Goal: Information Seeking & Learning: Learn about a topic

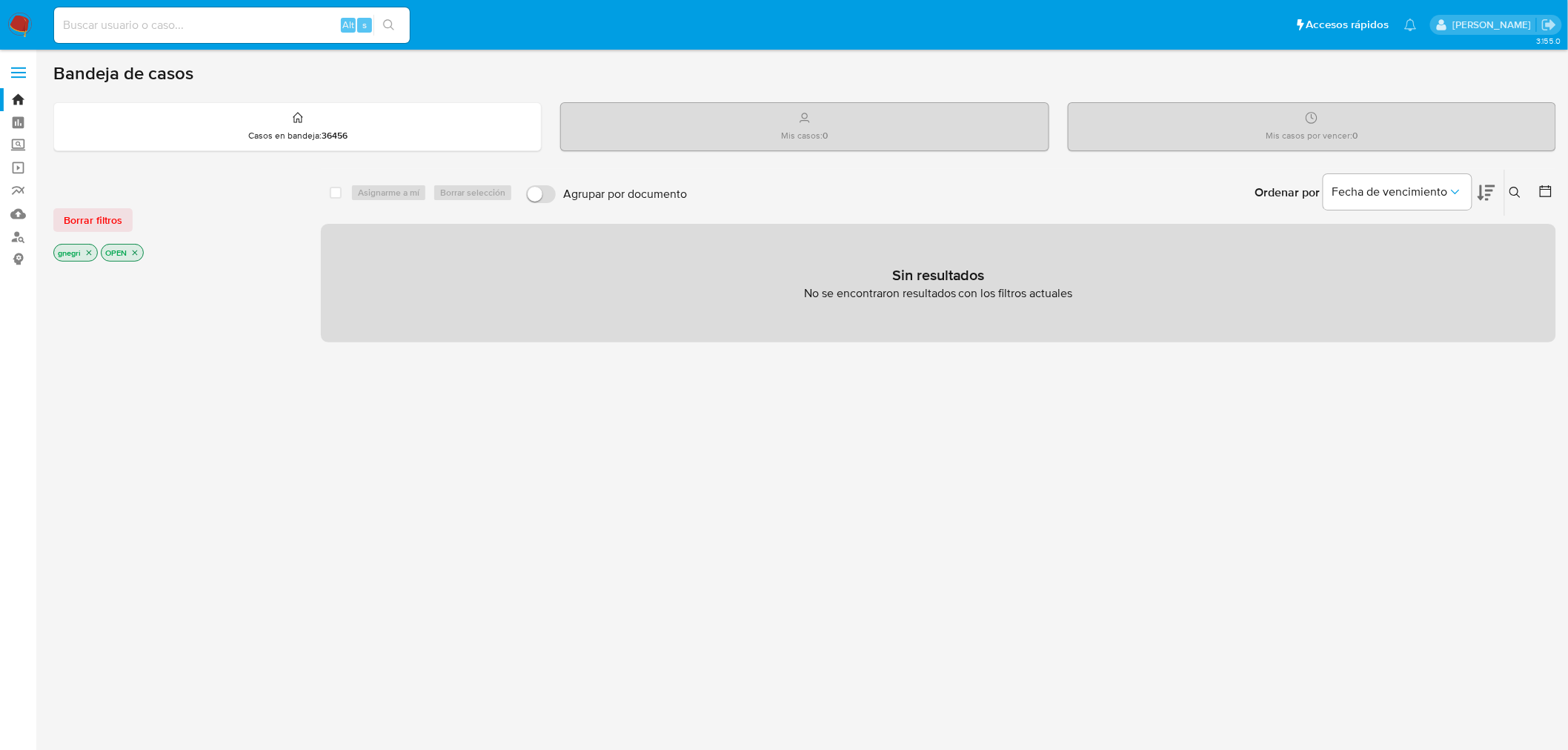
click at [252, 24] on input at bounding box center [232, 25] width 356 height 20
paste input "183246909"
click at [183, 19] on input "183246909" at bounding box center [232, 25] width 356 height 20
click at [205, 24] on input "183246909" at bounding box center [232, 25] width 356 height 20
click at [164, 30] on input "183246909" at bounding box center [232, 25] width 356 height 20
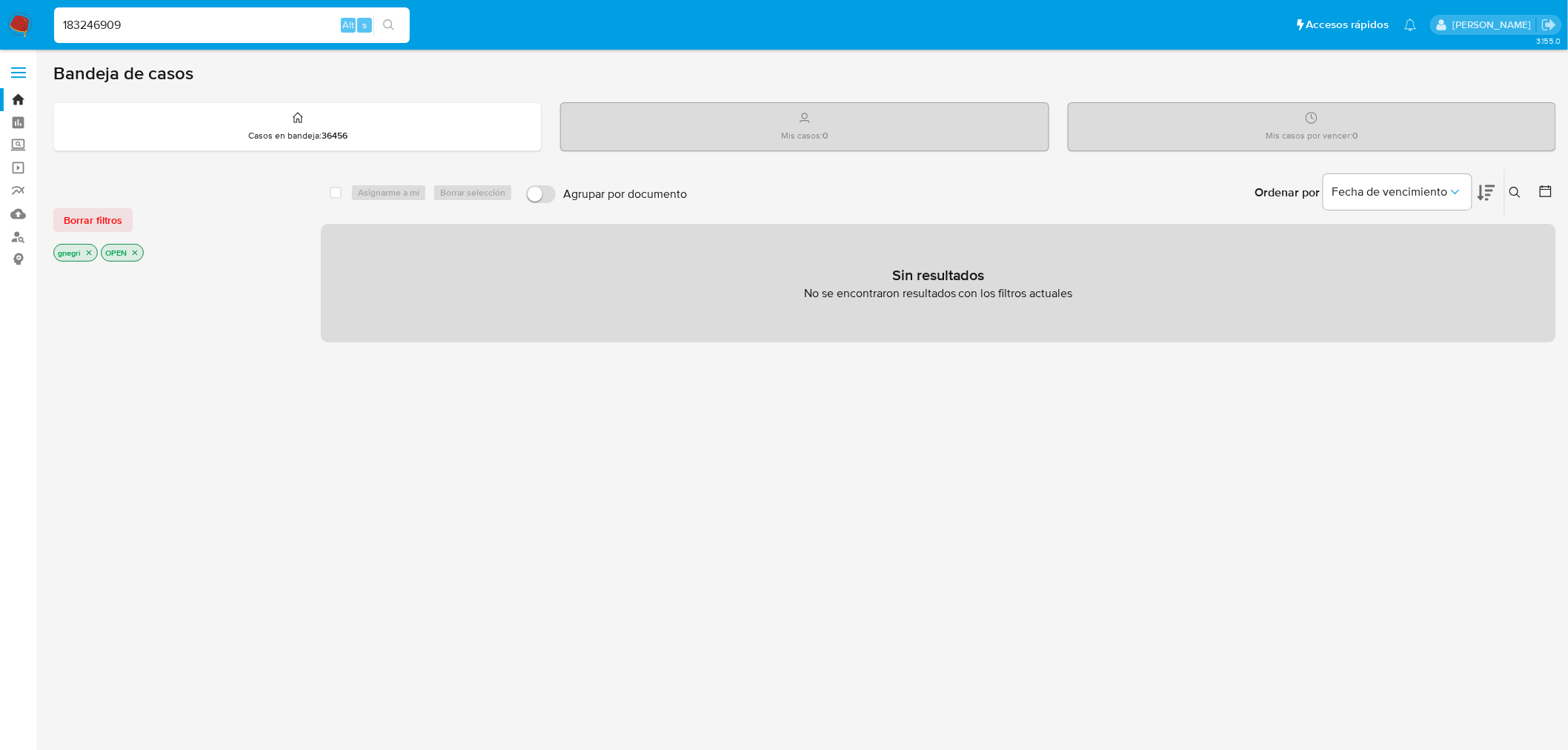
click at [164, 30] on input "183246909" at bounding box center [232, 25] width 356 height 20
paste input "4042591"
type input "184042591"
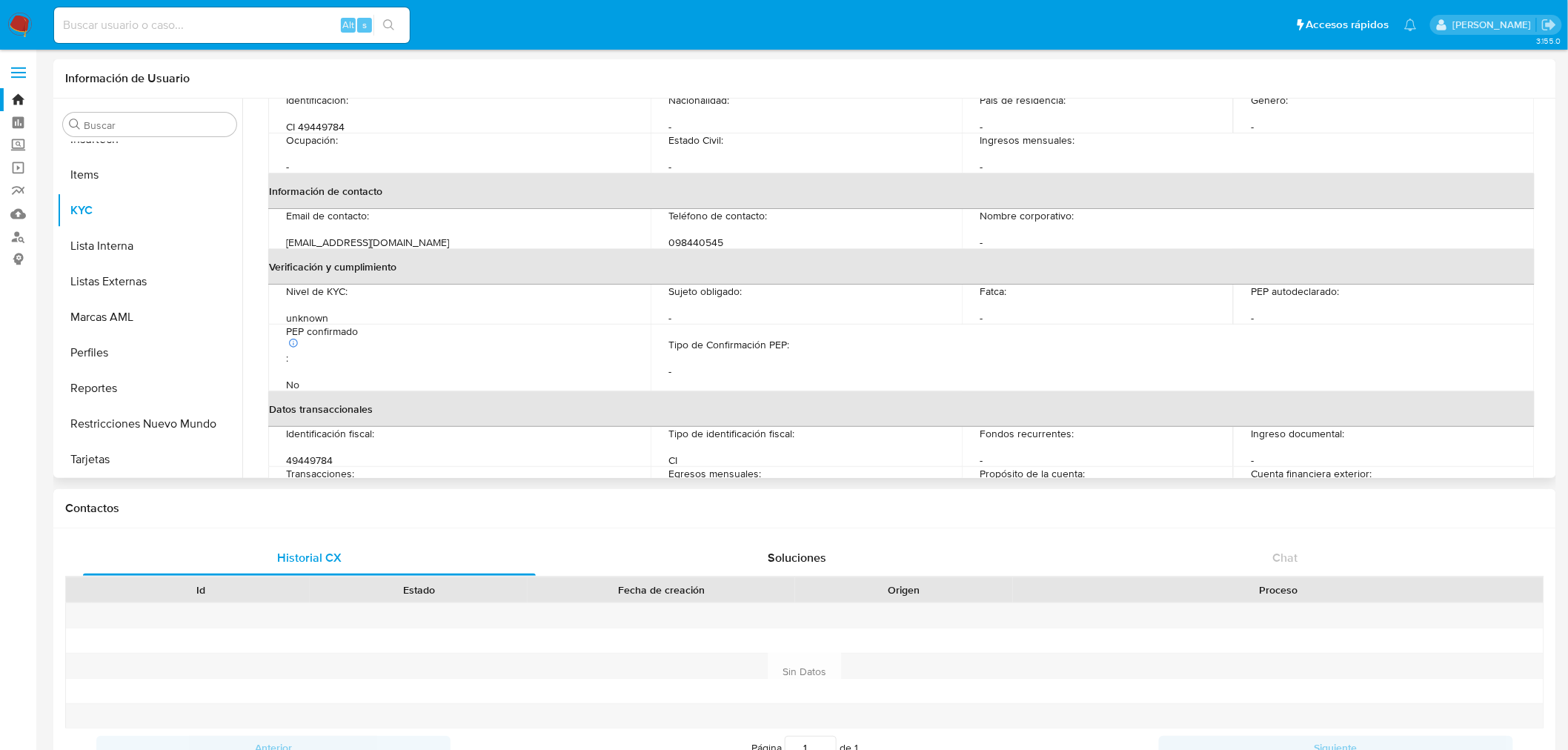
scroll to position [248, 0]
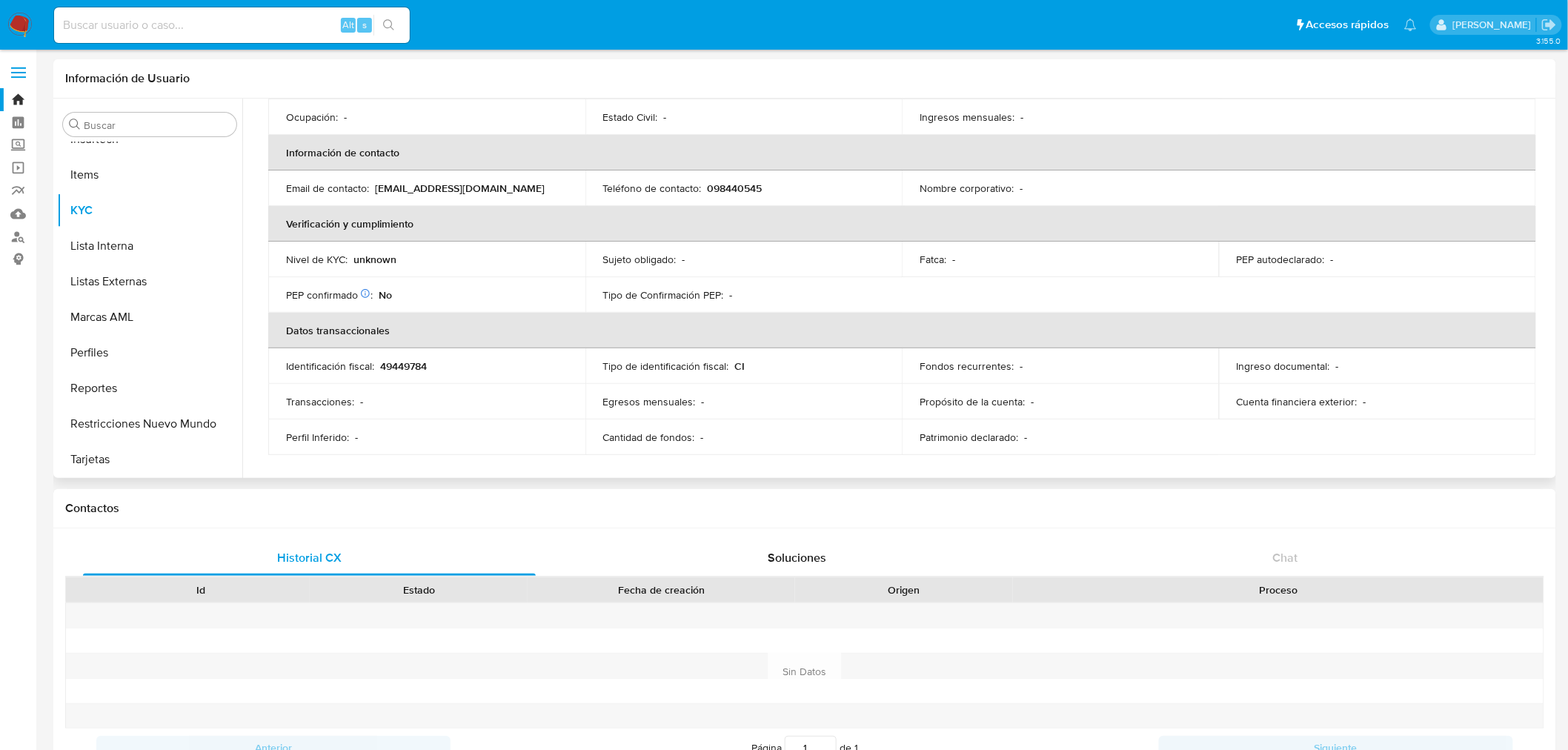
select select "10"
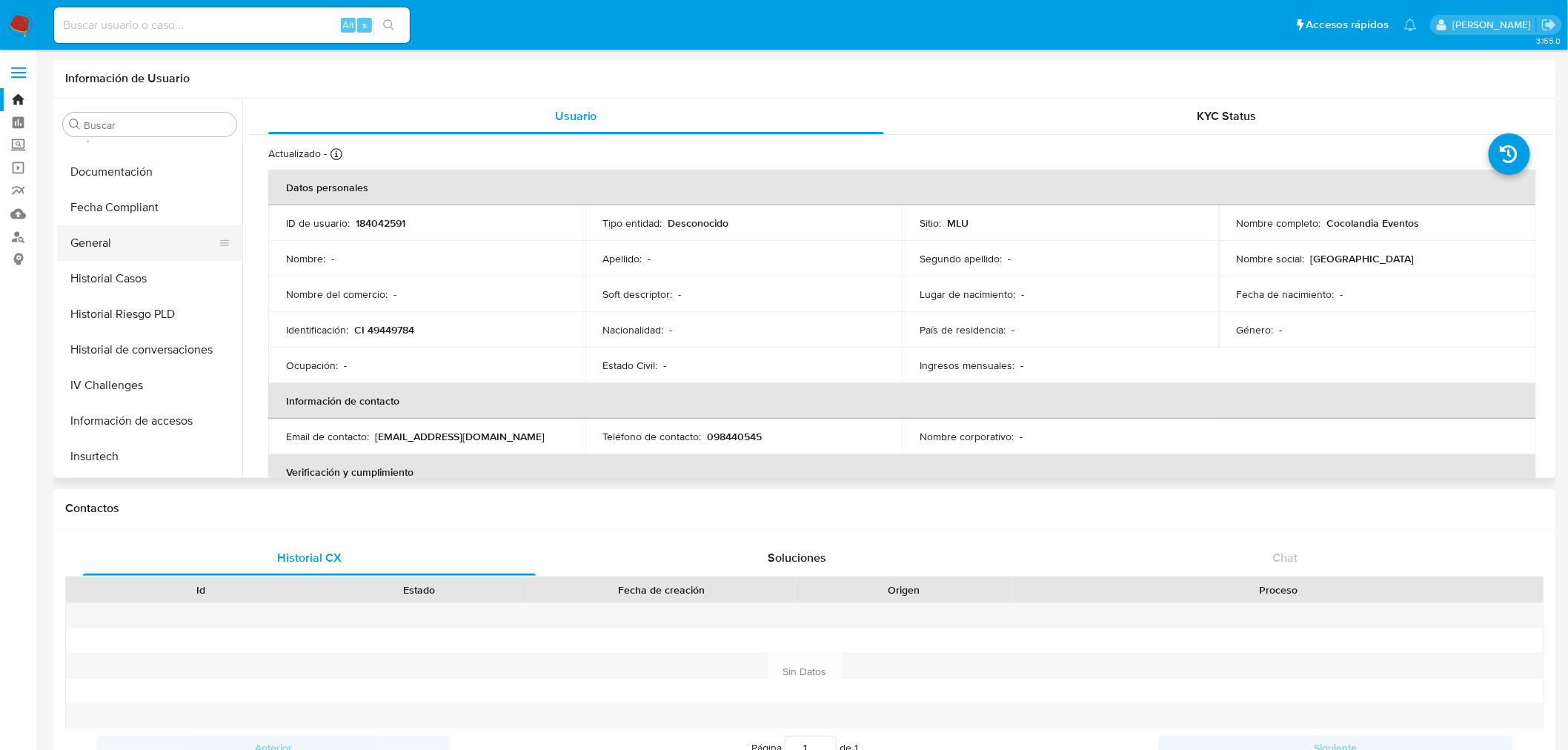
scroll to position [332, 0]
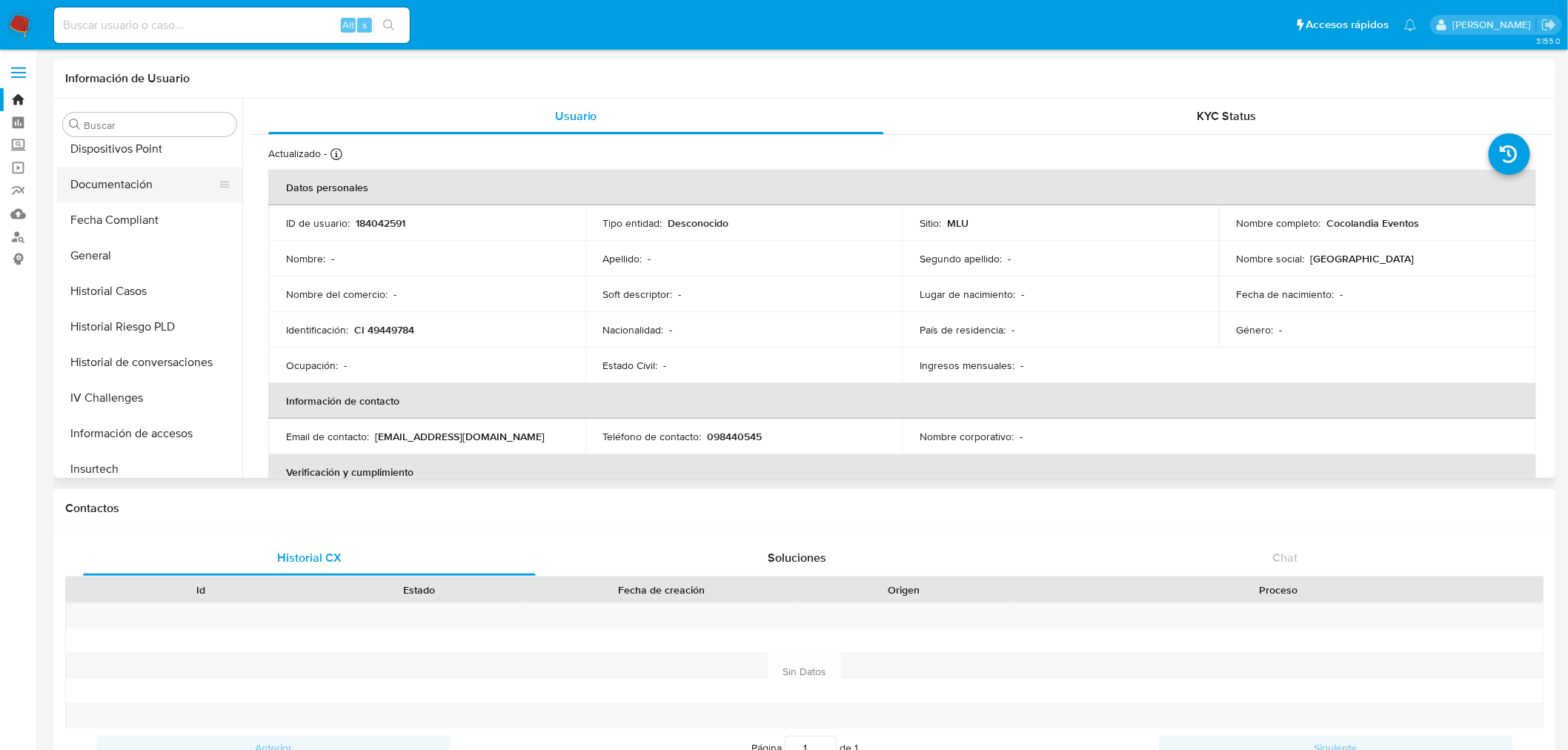
click at [139, 186] on button "Documentación" at bounding box center [143, 184] width 173 height 35
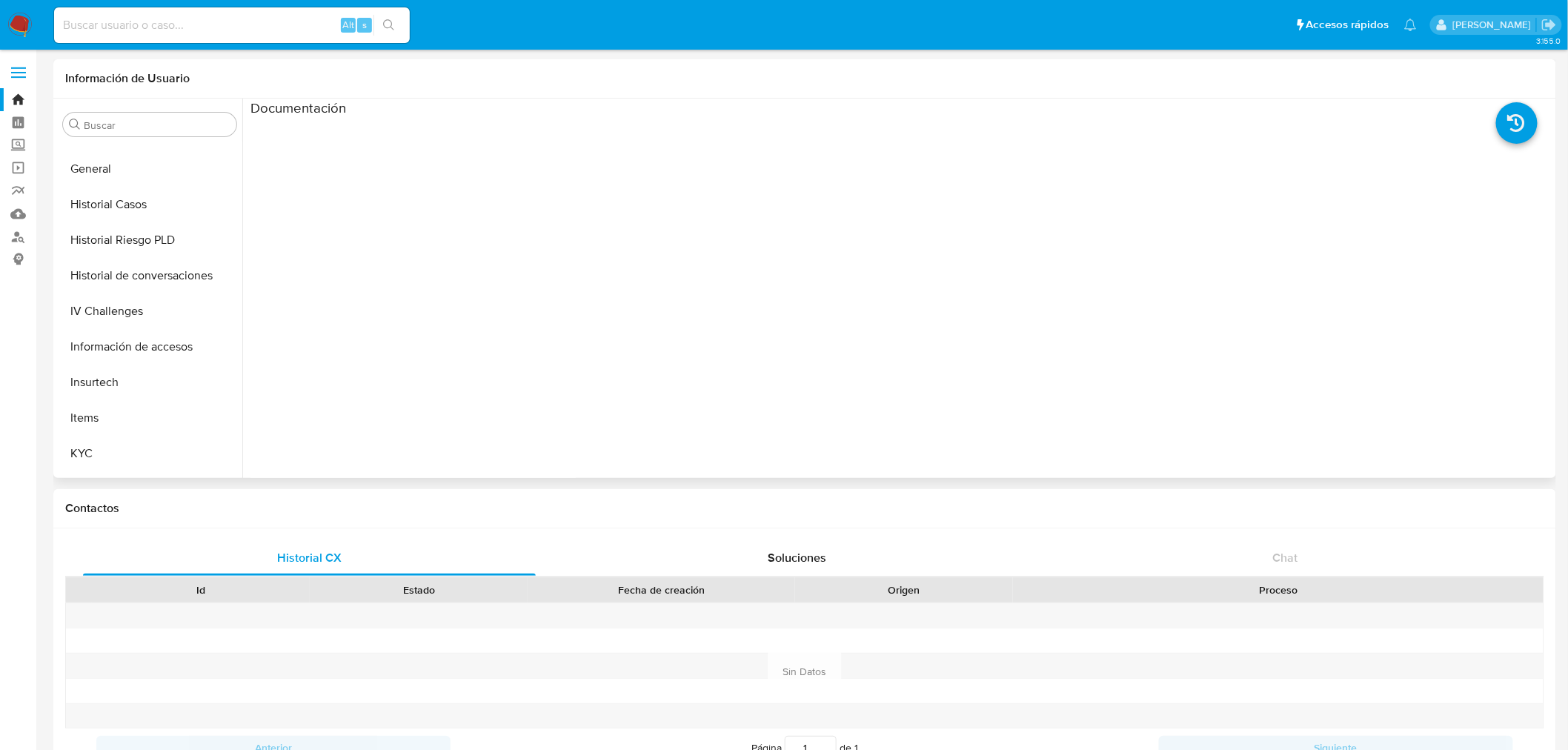
scroll to position [415, 0]
click at [134, 314] on button "IV Challenges" at bounding box center [143, 313] width 173 height 35
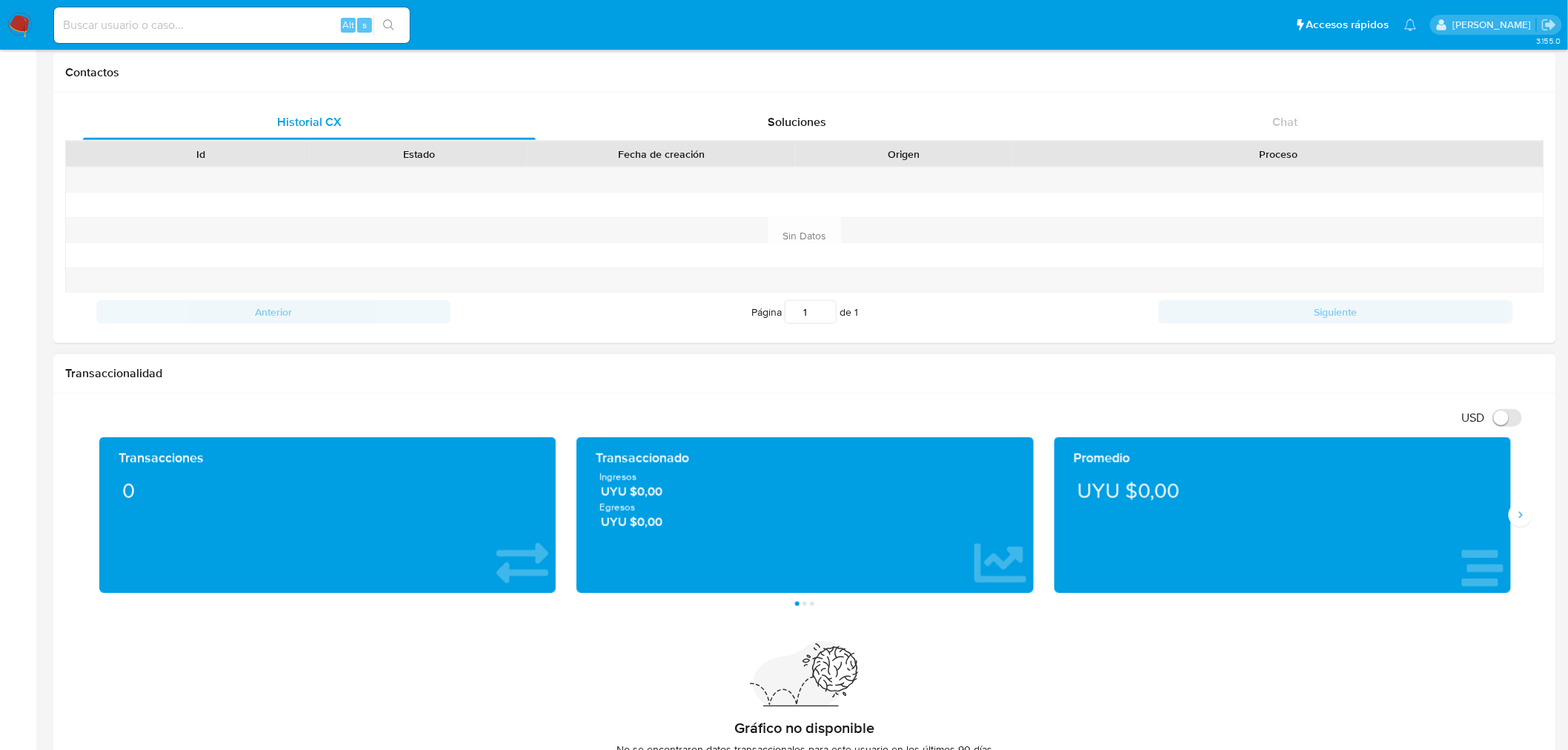
scroll to position [0, 0]
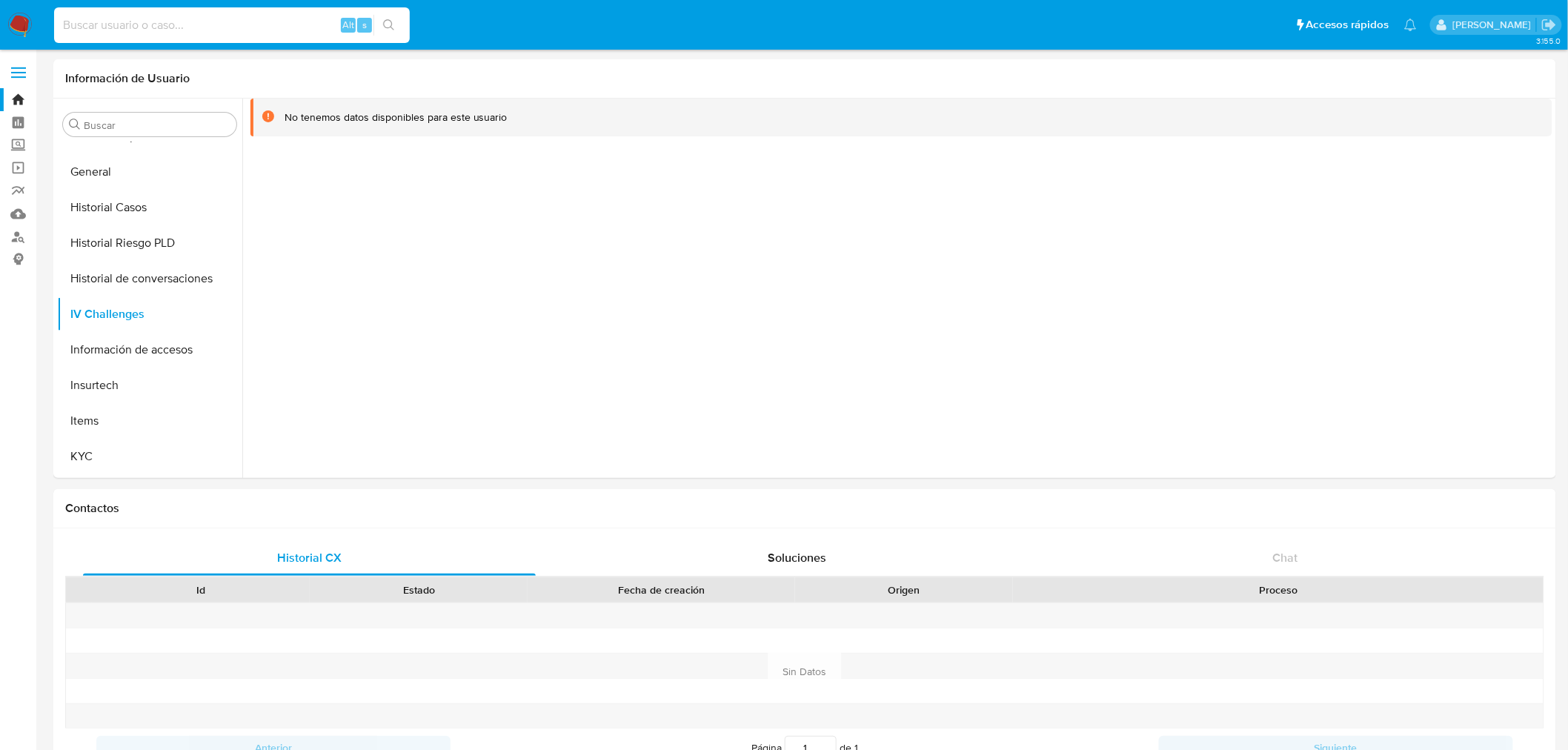
click at [103, 33] on input at bounding box center [232, 25] width 356 height 20
paste input "183246909"
type input "183246909"
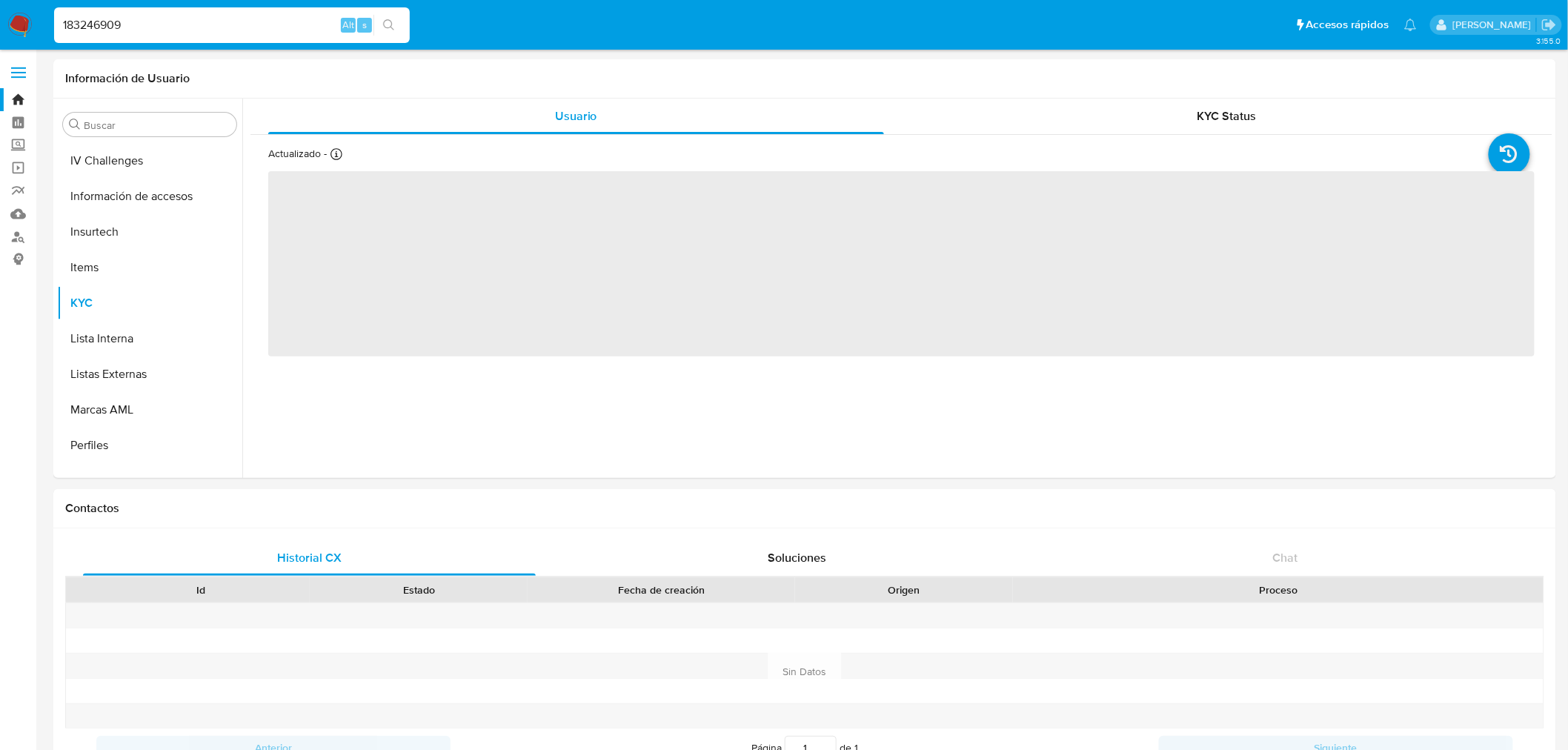
scroll to position [661, 0]
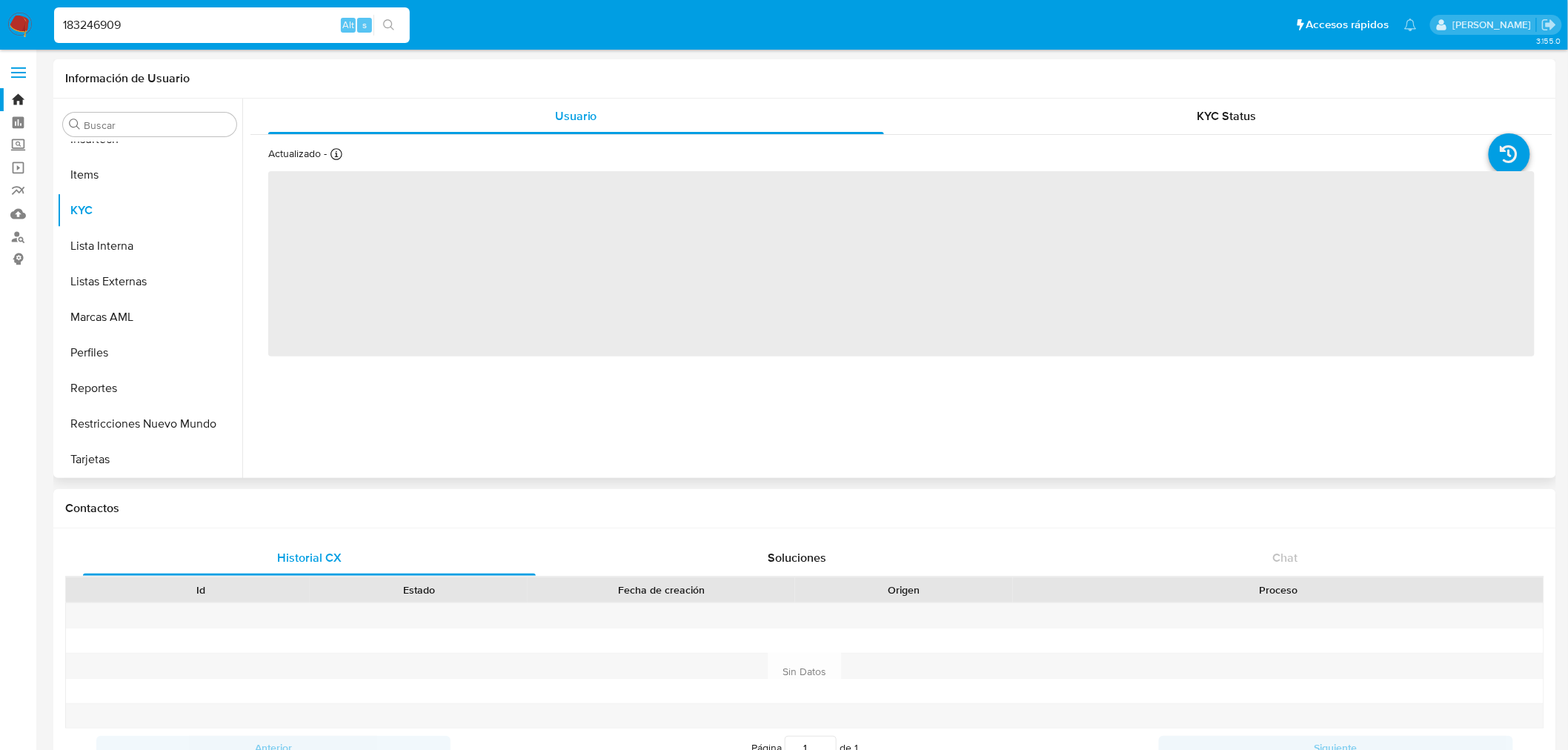
select select "10"
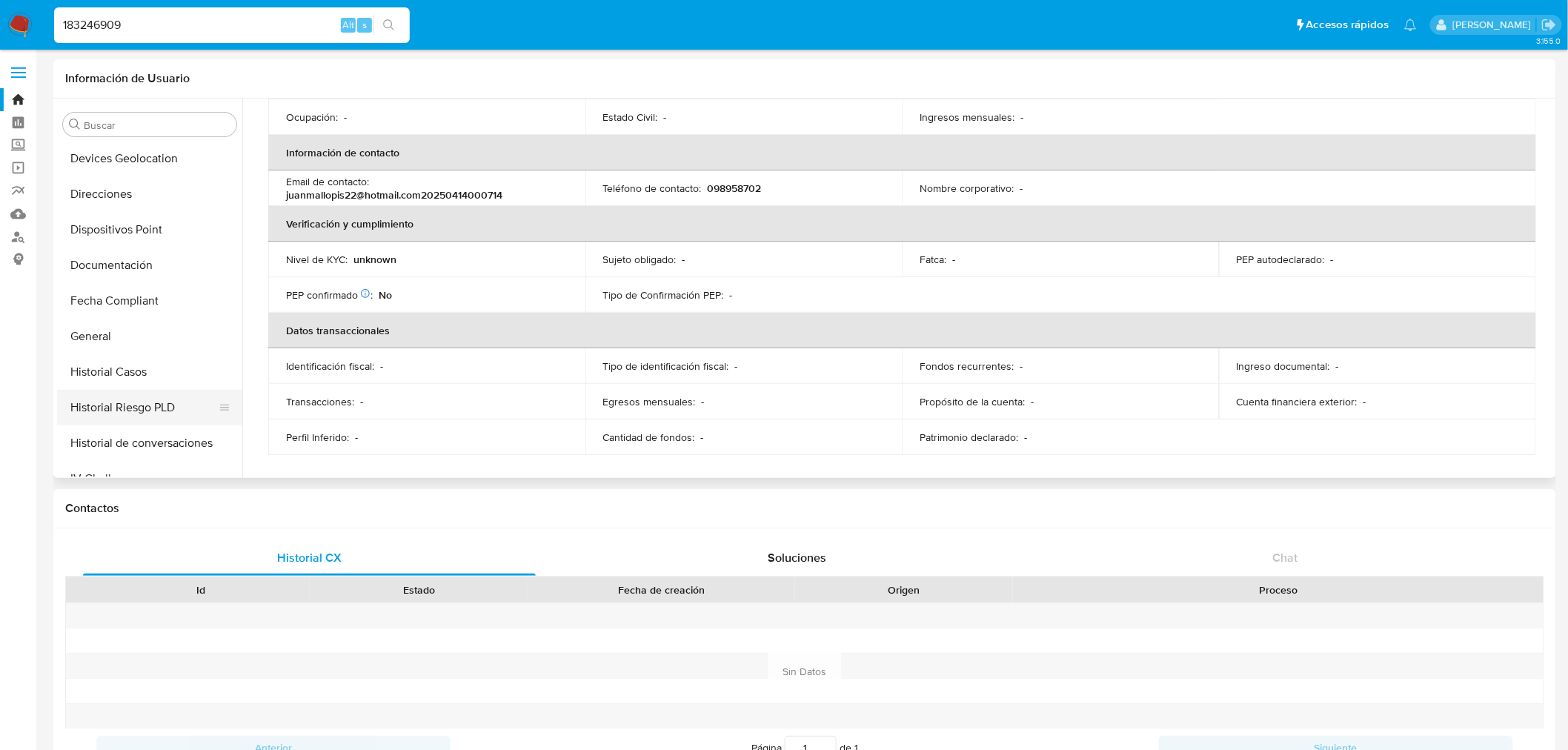
scroll to position [249, 0]
click at [139, 203] on button "Direcciones" at bounding box center [143, 195] width 173 height 35
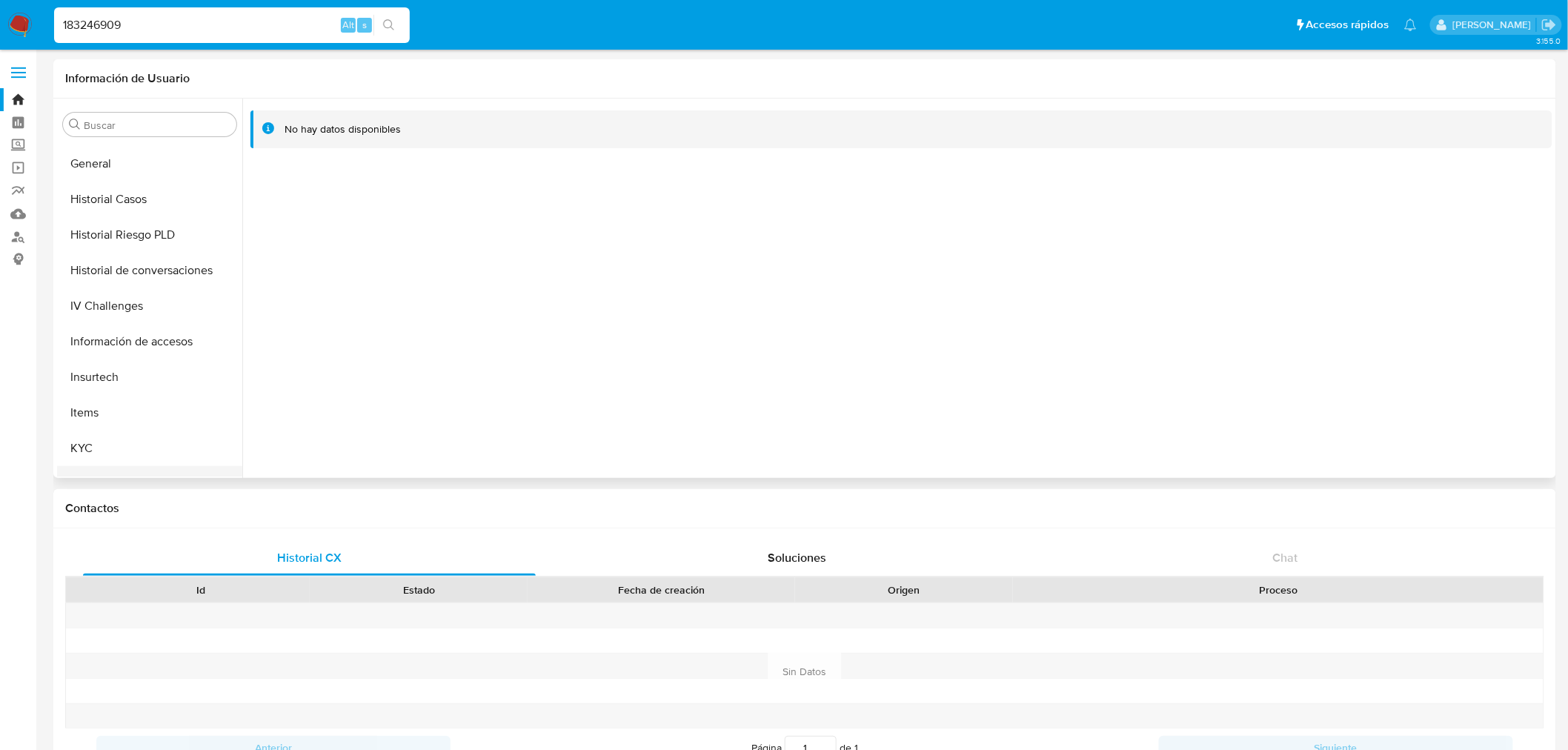
scroll to position [578, 0]
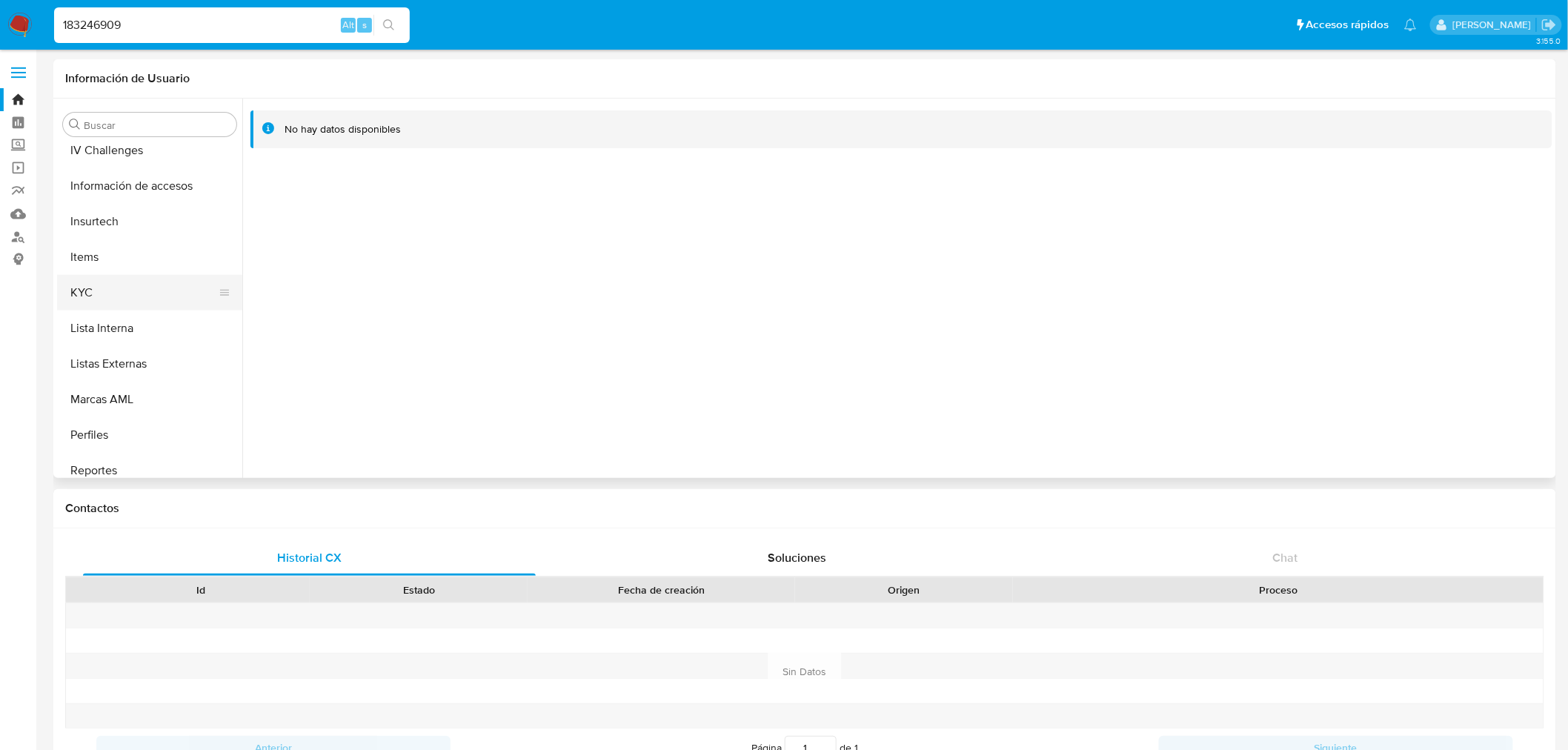
click at [134, 284] on button "KYC" at bounding box center [143, 292] width 173 height 35
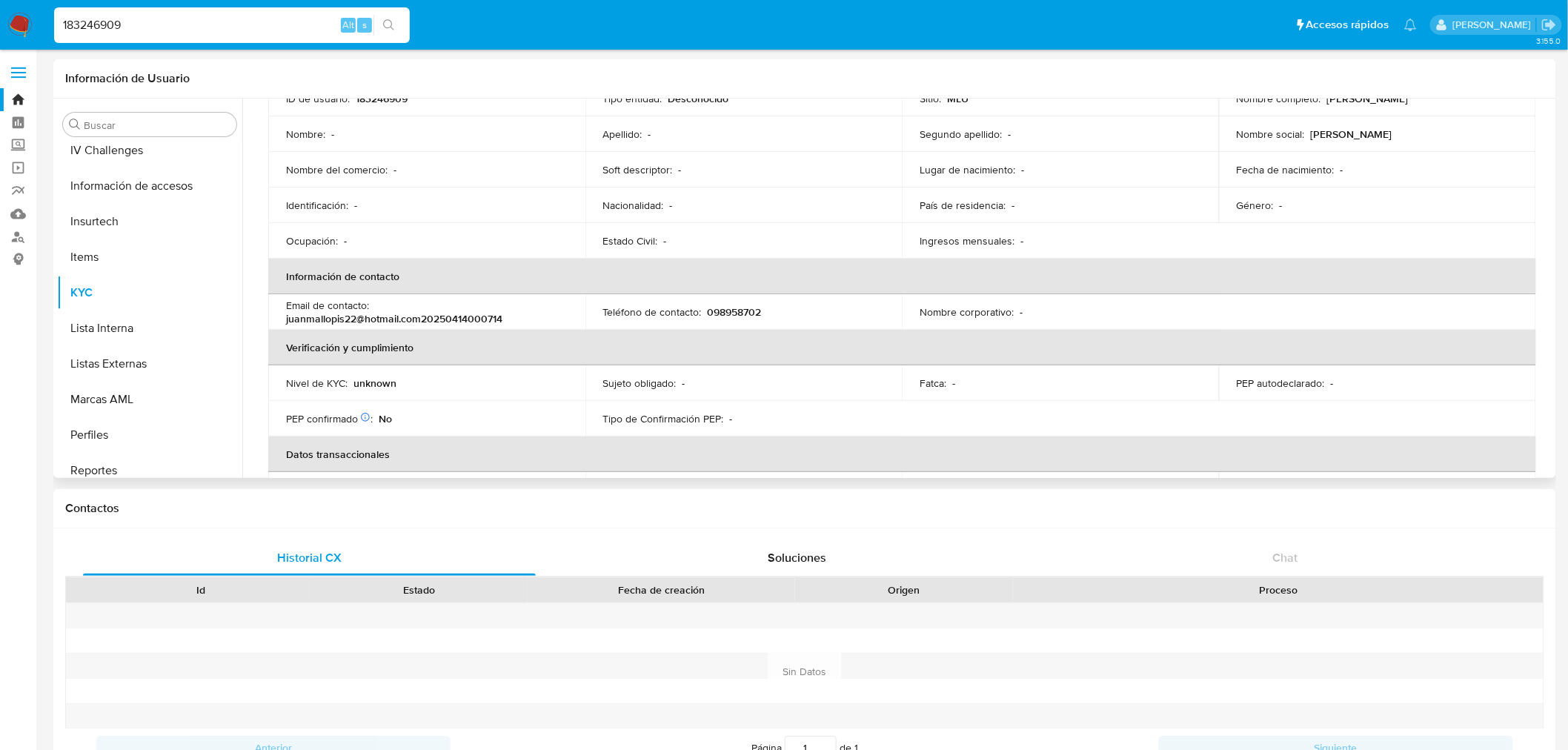
scroll to position [248, 0]
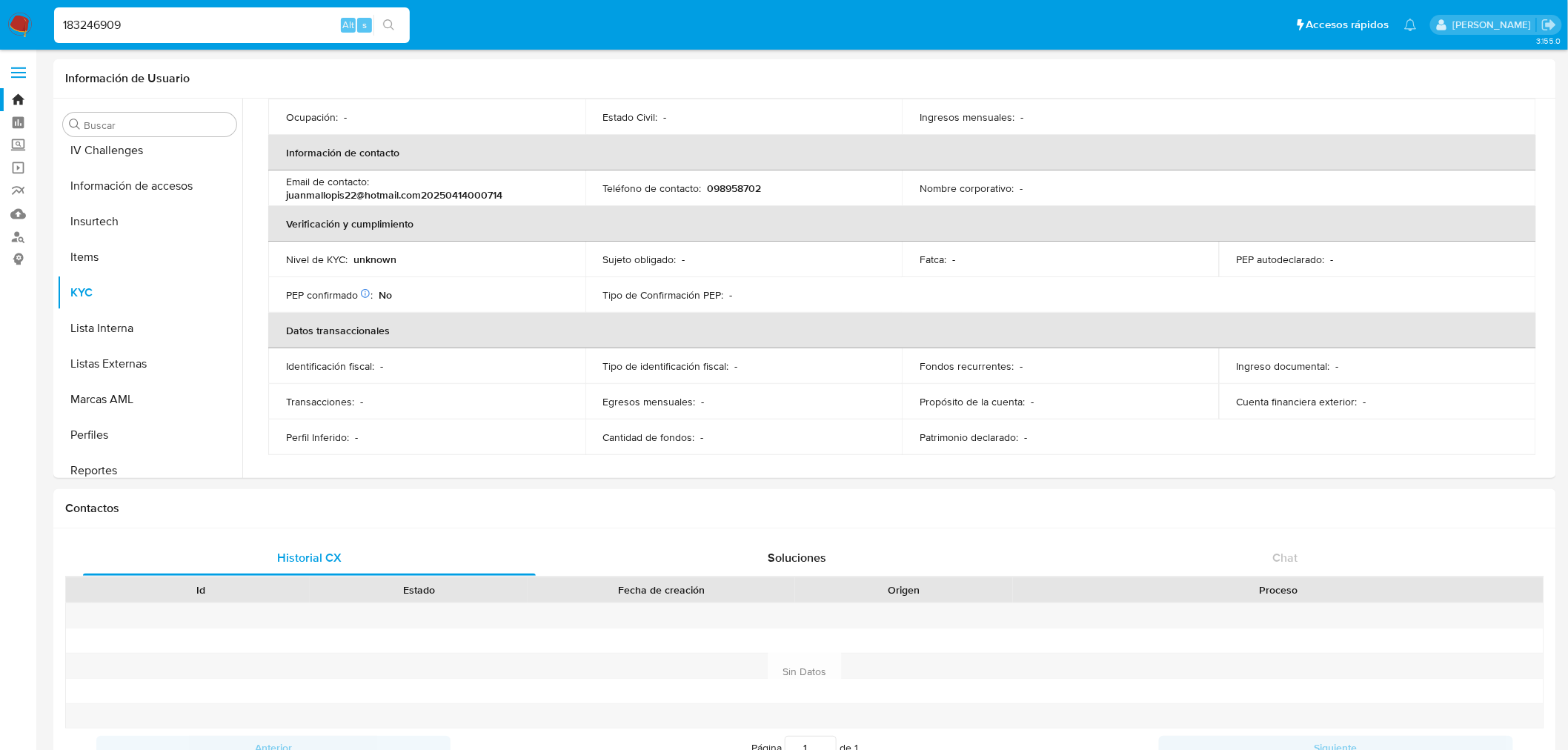
click at [114, 25] on input "183246909" at bounding box center [232, 25] width 356 height 20
paste input "24605841"
type input "24605841"
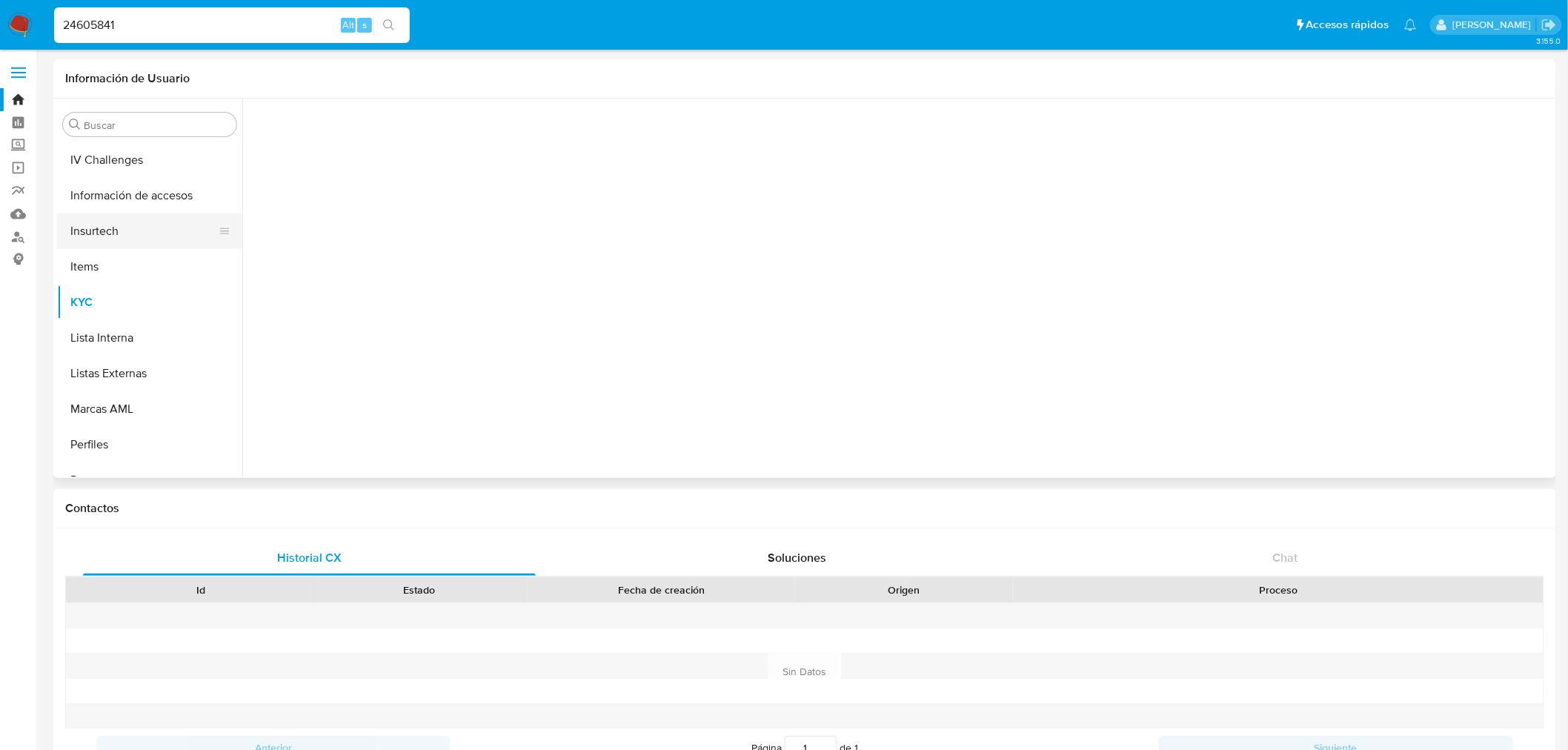
scroll to position [661, 0]
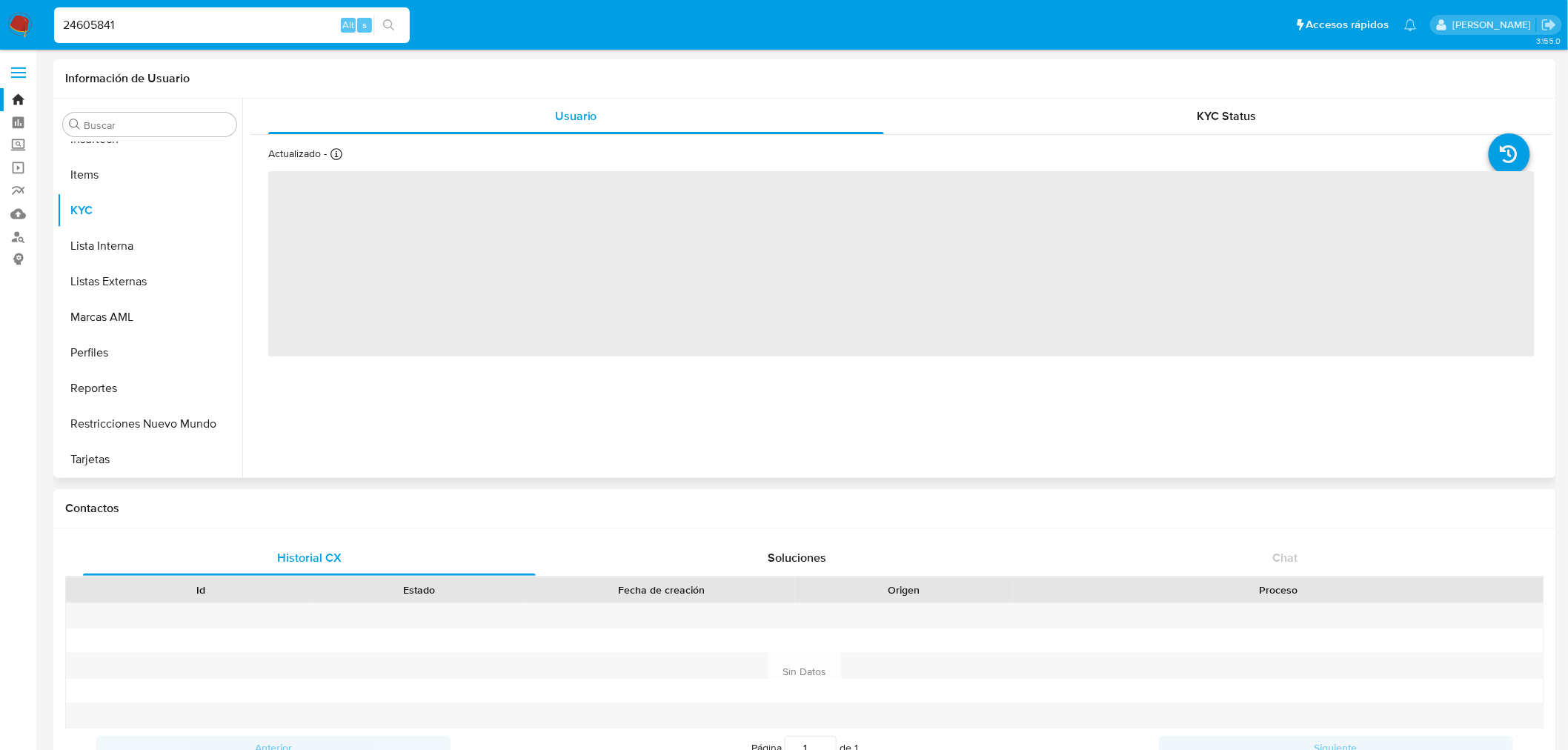
select select "10"
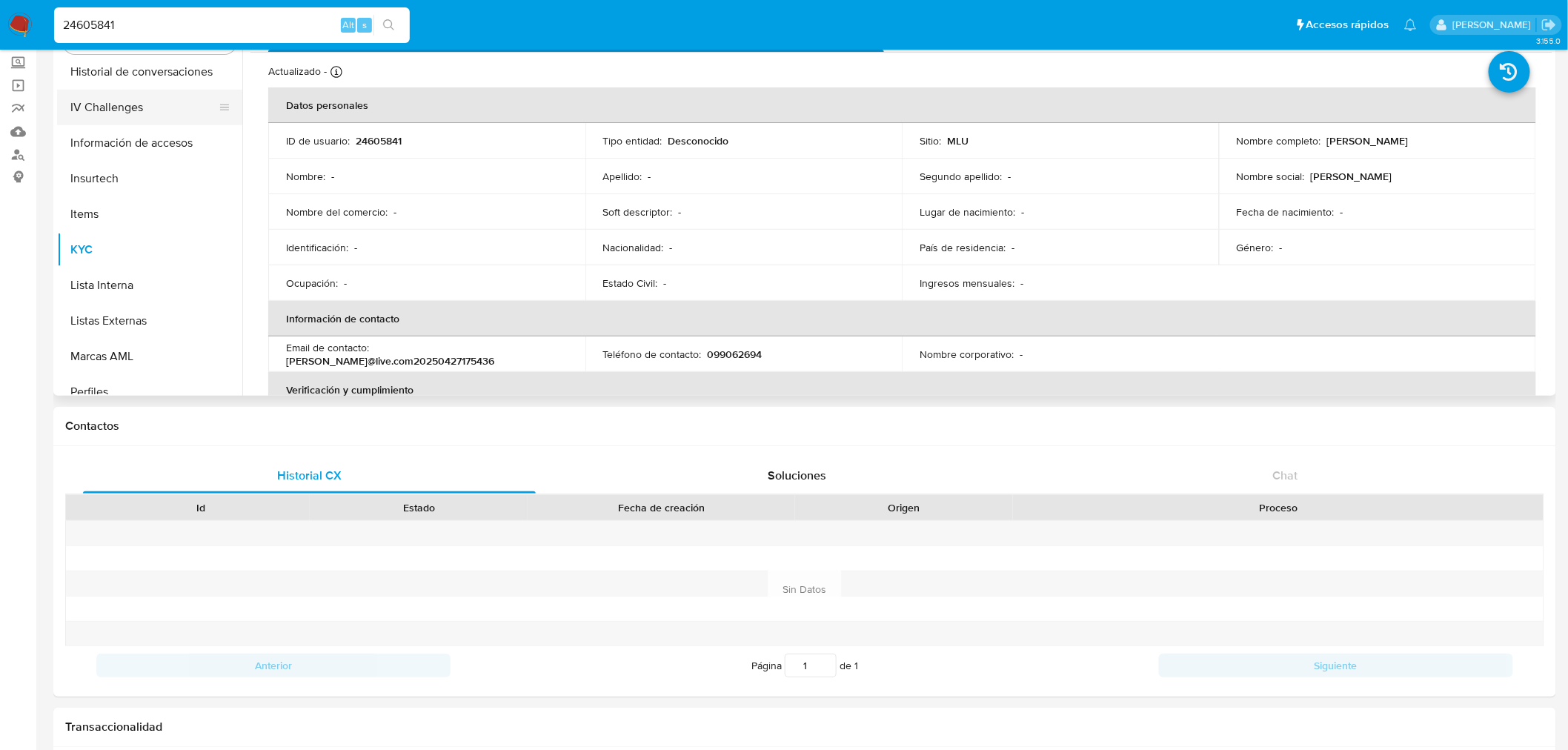
scroll to position [414, 0]
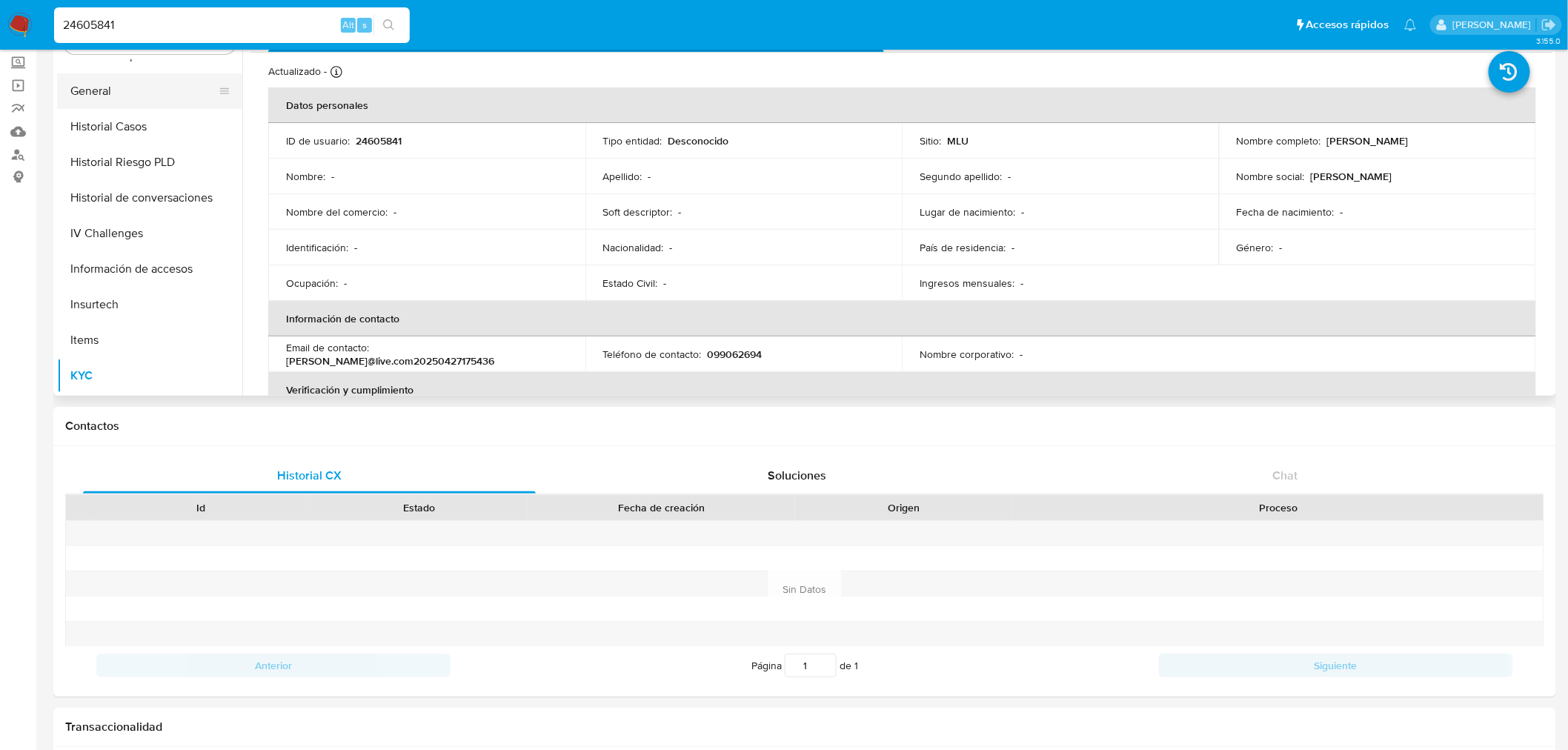
click at [119, 94] on button "General" at bounding box center [143, 91] width 173 height 35
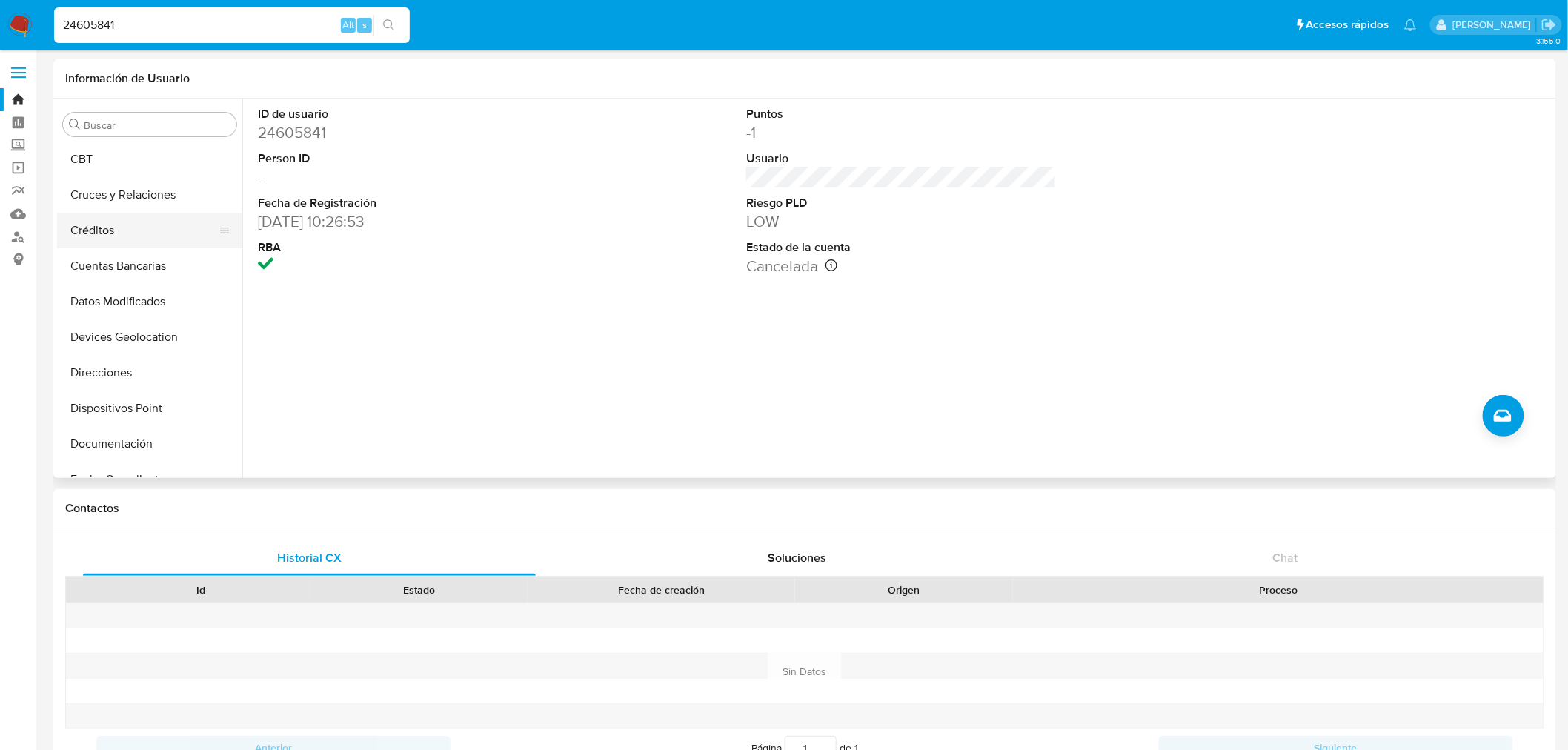
scroll to position [165, 0]
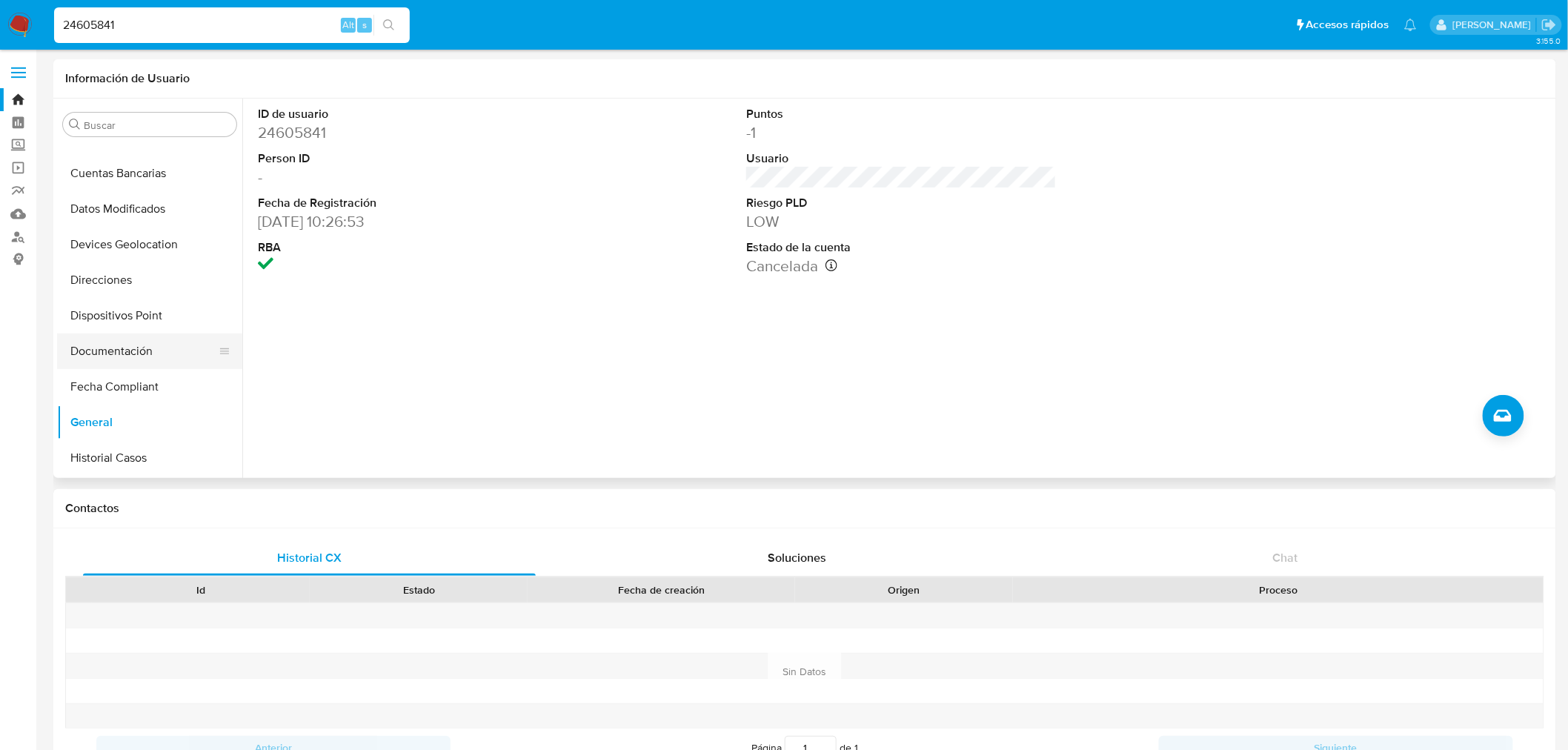
click at [127, 337] on button "Documentación" at bounding box center [143, 350] width 173 height 35
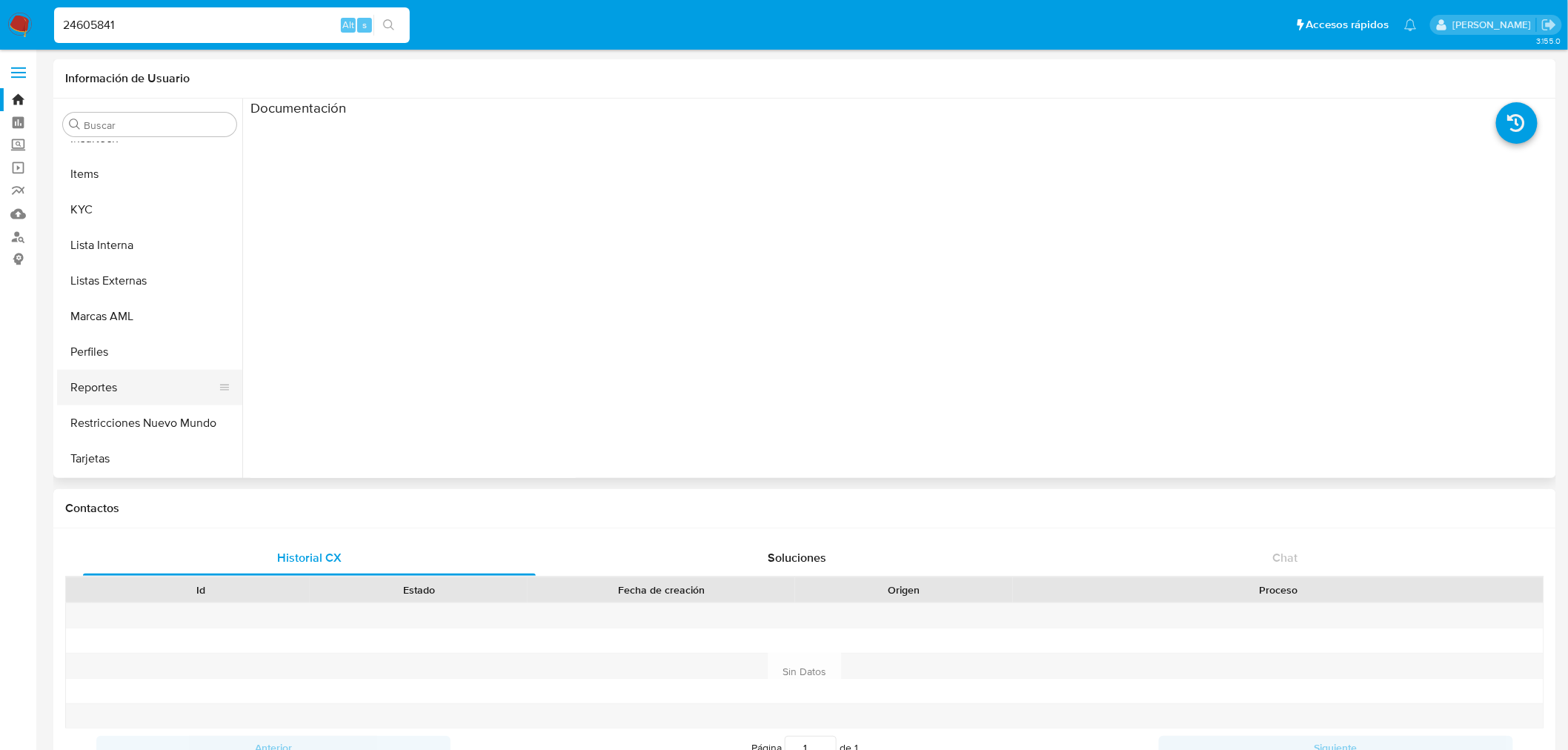
scroll to position [661, 0]
click at [149, 430] on button "Restricciones Nuevo Mundo" at bounding box center [143, 423] width 173 height 35
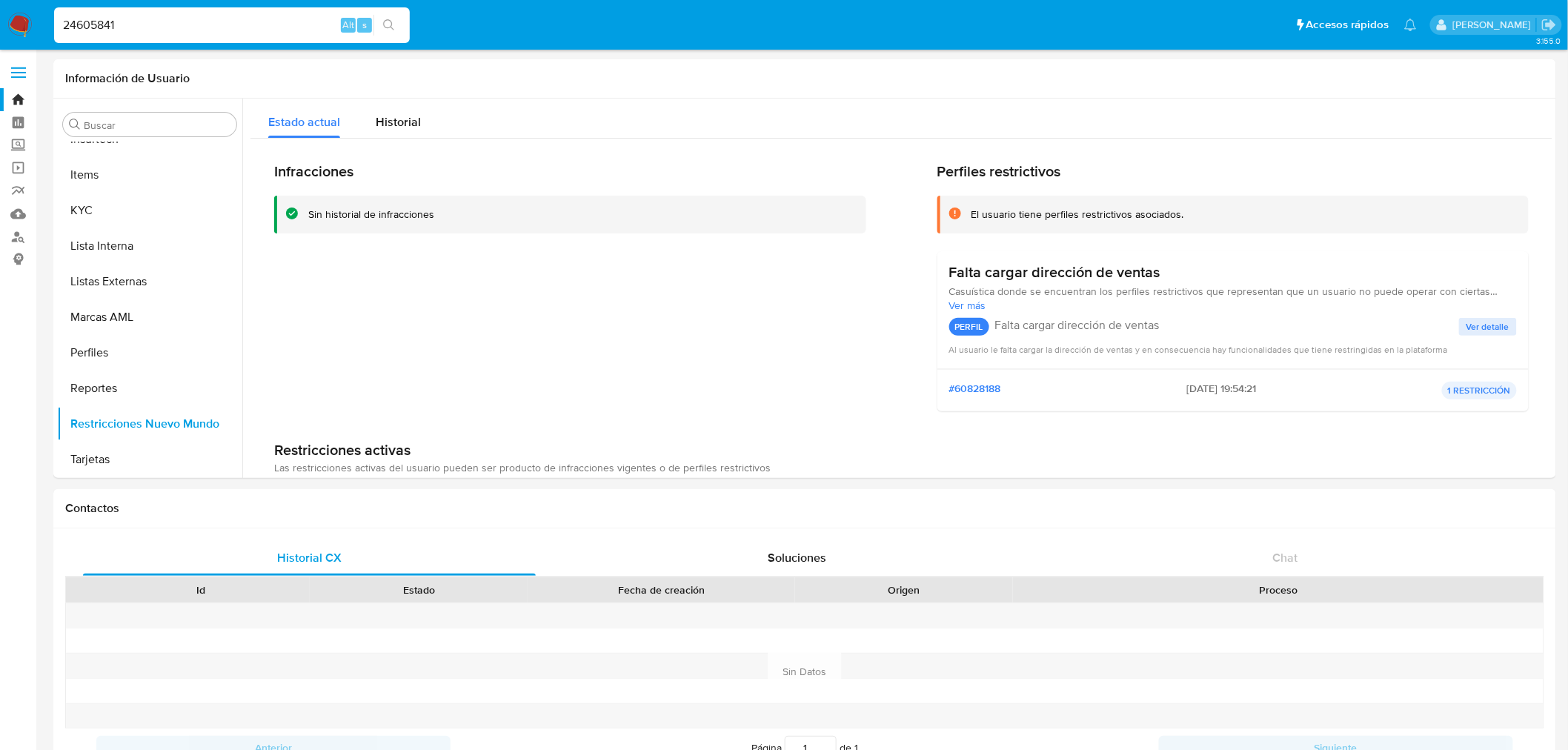
click at [183, 34] on input "24605841" at bounding box center [232, 25] width 356 height 20
click at [982, 305] on span "Ver más" at bounding box center [1233, 305] width 568 height 13
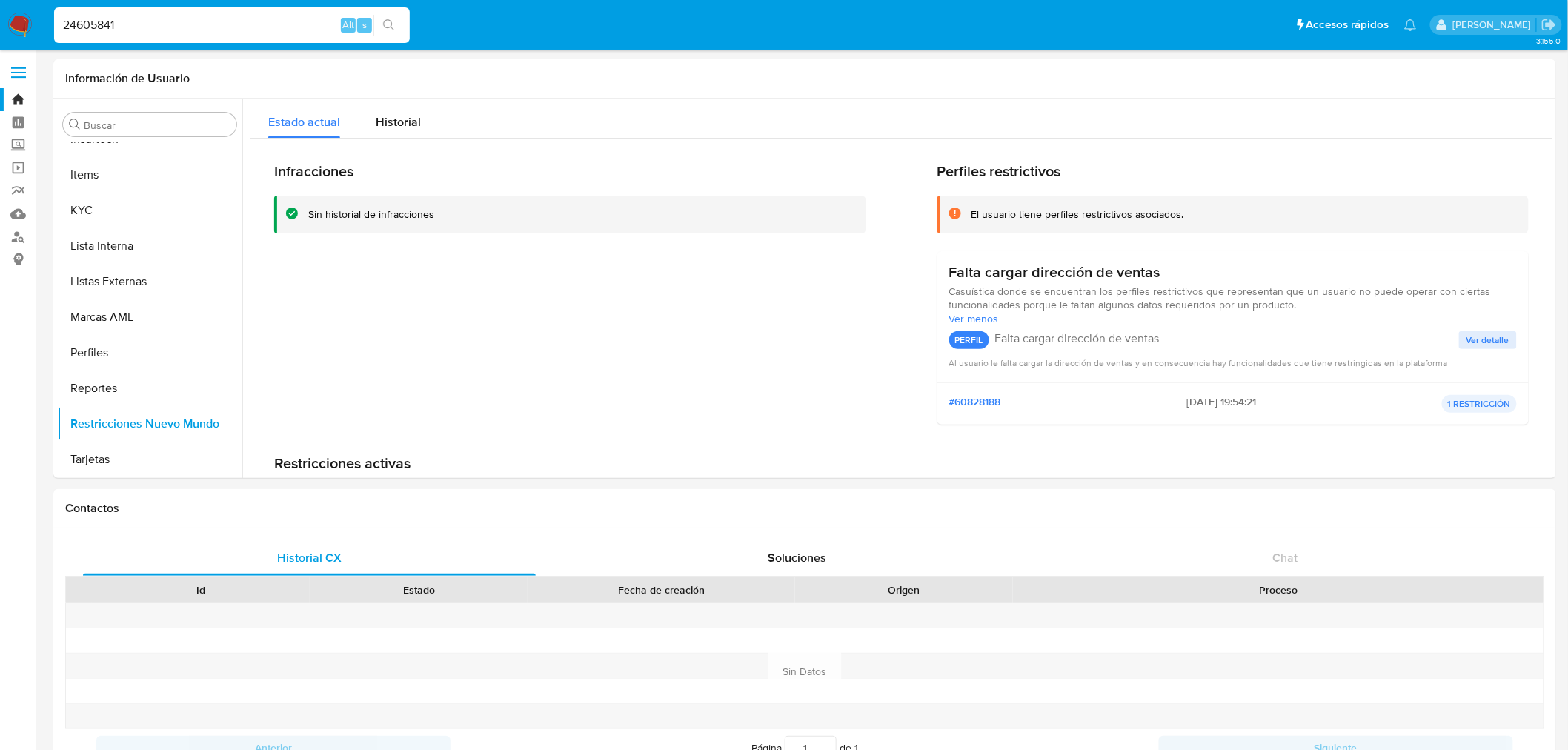
click at [132, 24] on input "24605841" at bounding box center [232, 25] width 356 height 20
paste input "0437"
type input "24600437"
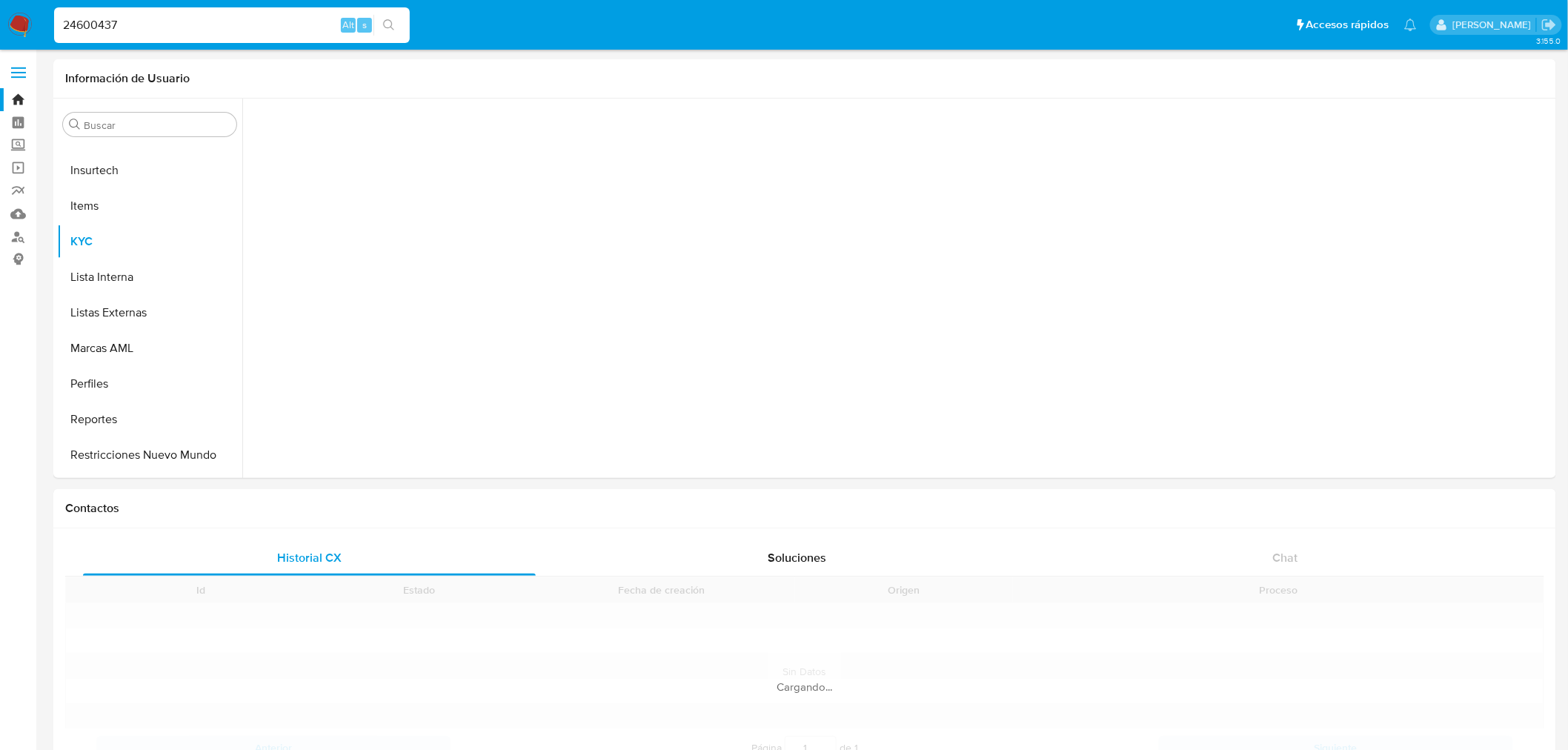
scroll to position [661, 0]
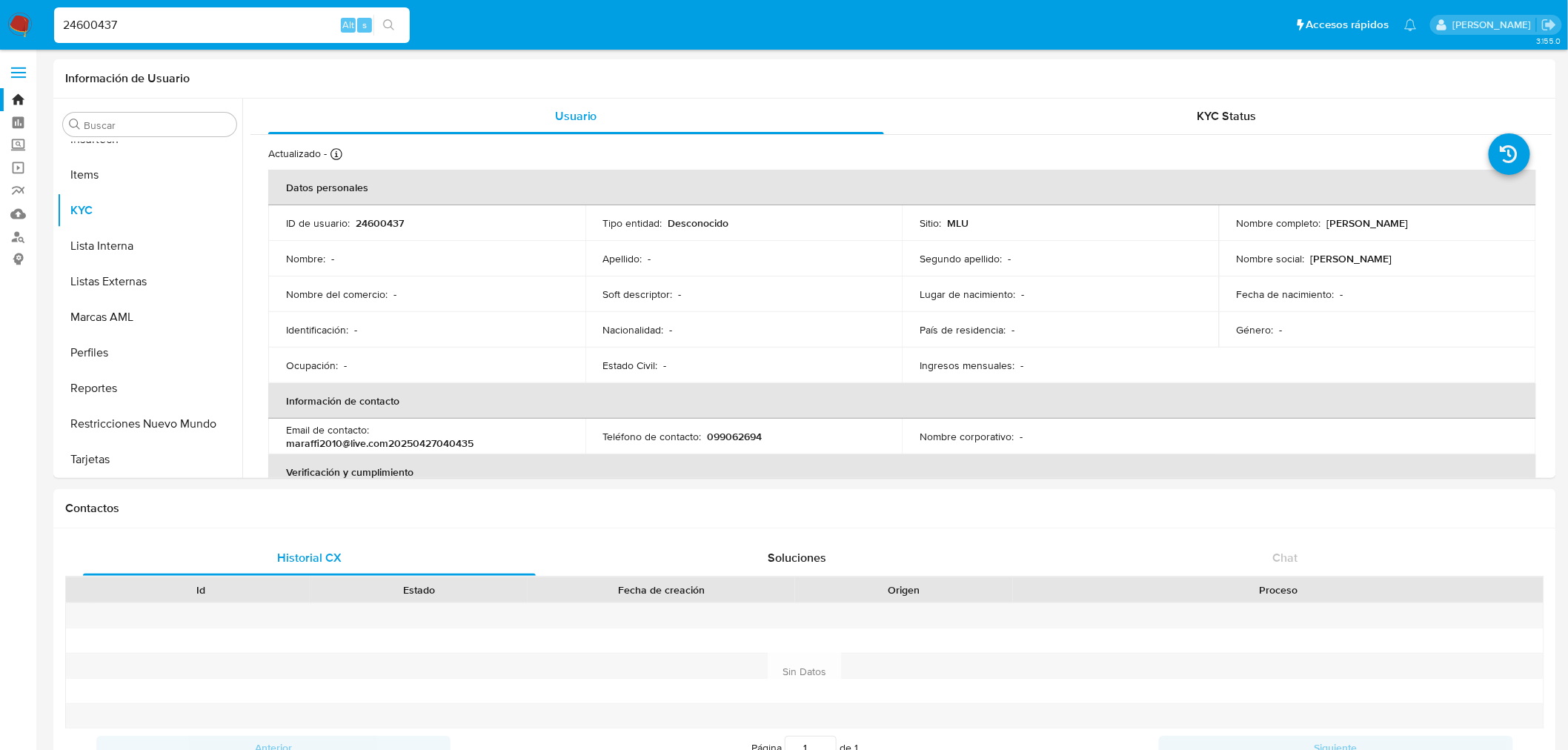
select select "10"
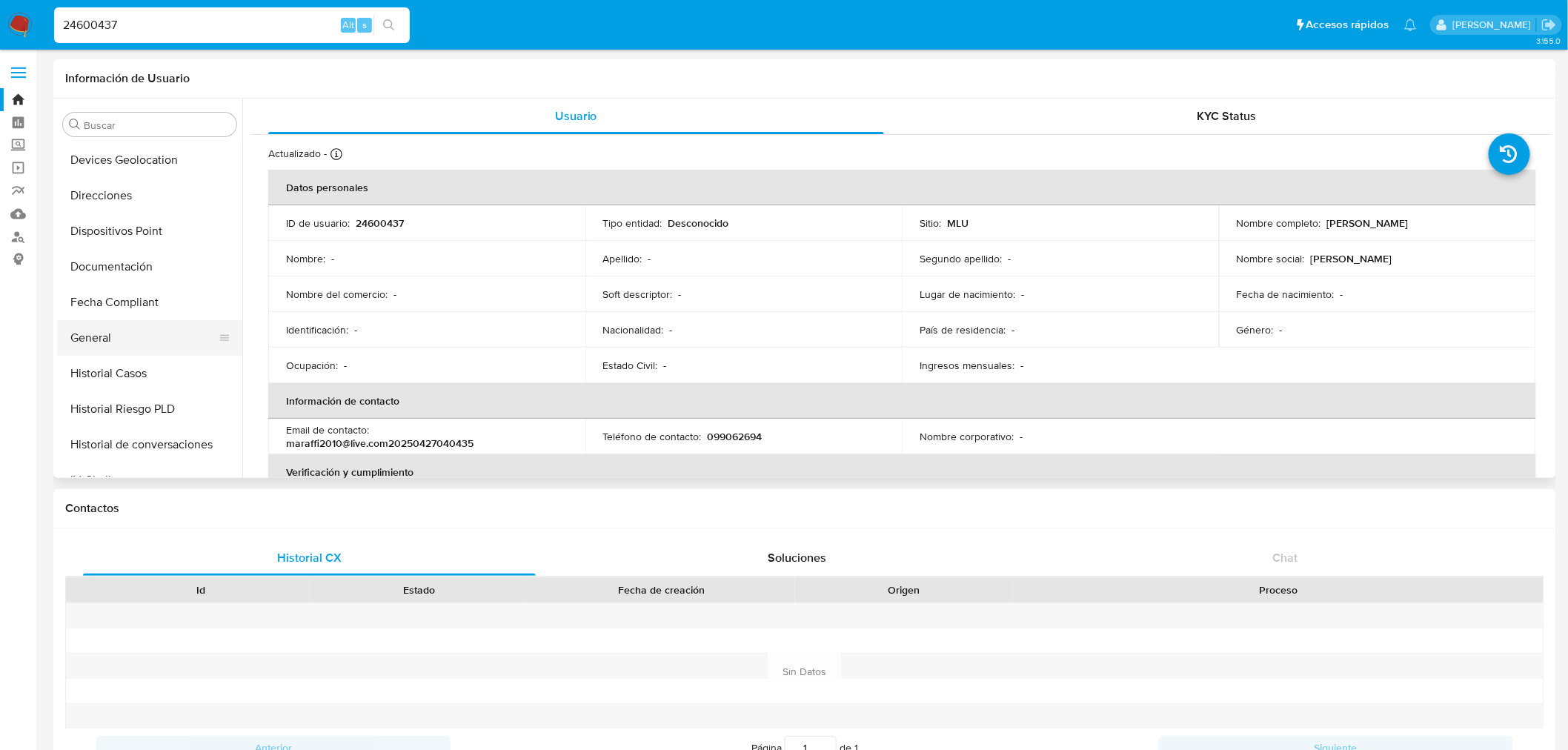
click at [103, 326] on button "General" at bounding box center [143, 337] width 173 height 35
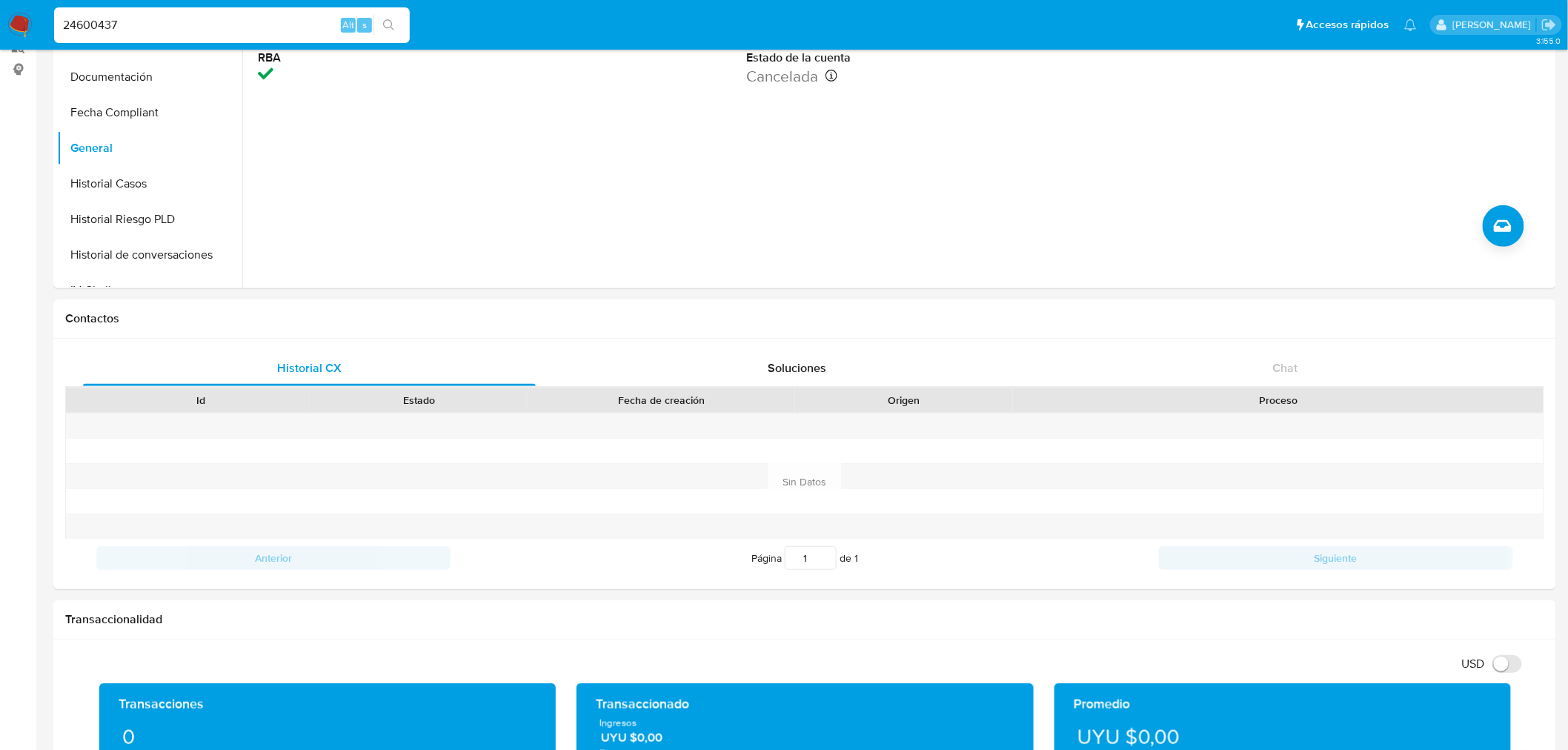
scroll to position [0, 0]
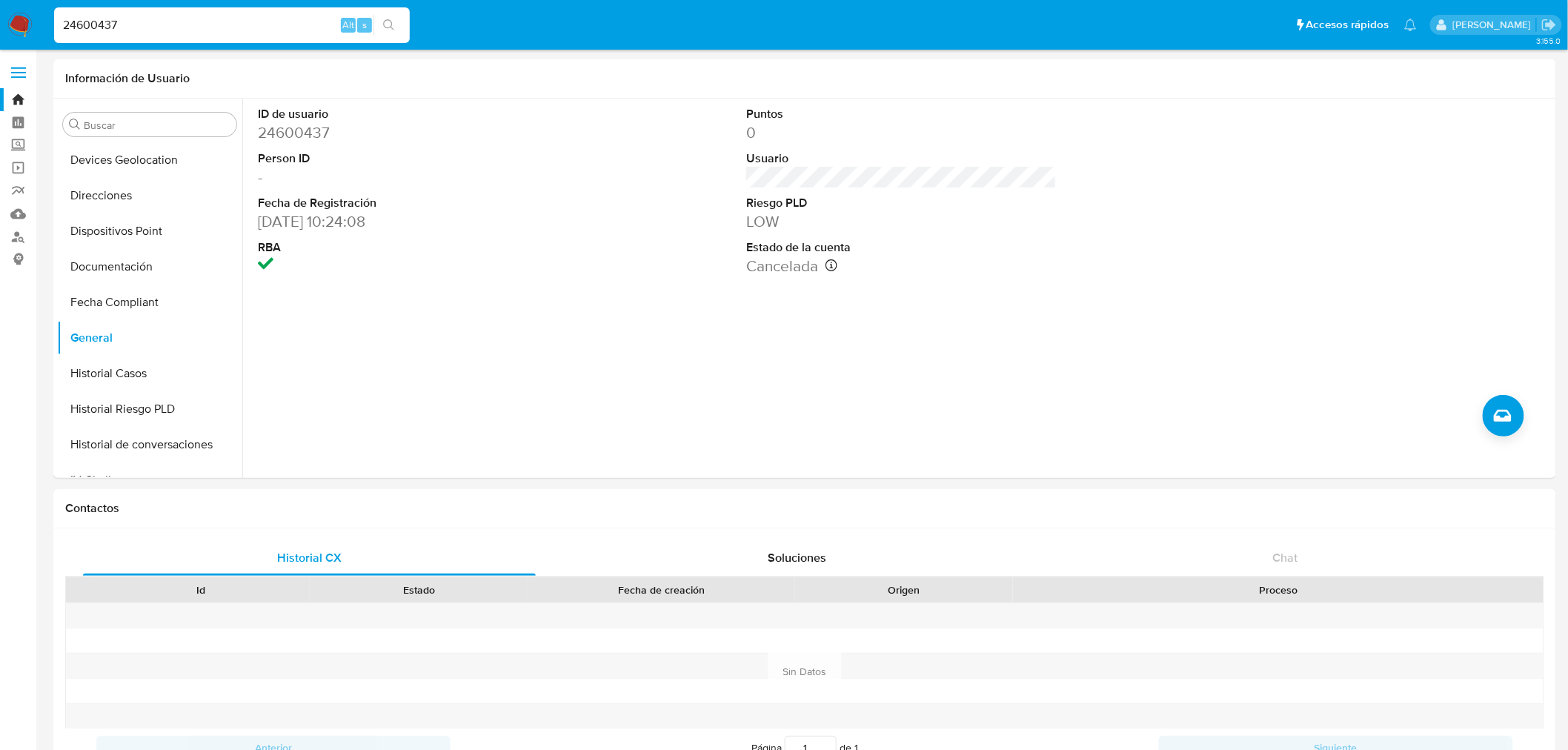
click at [126, 18] on input "24600437" at bounding box center [232, 25] width 356 height 20
paste input "184042591"
type input "184042591"
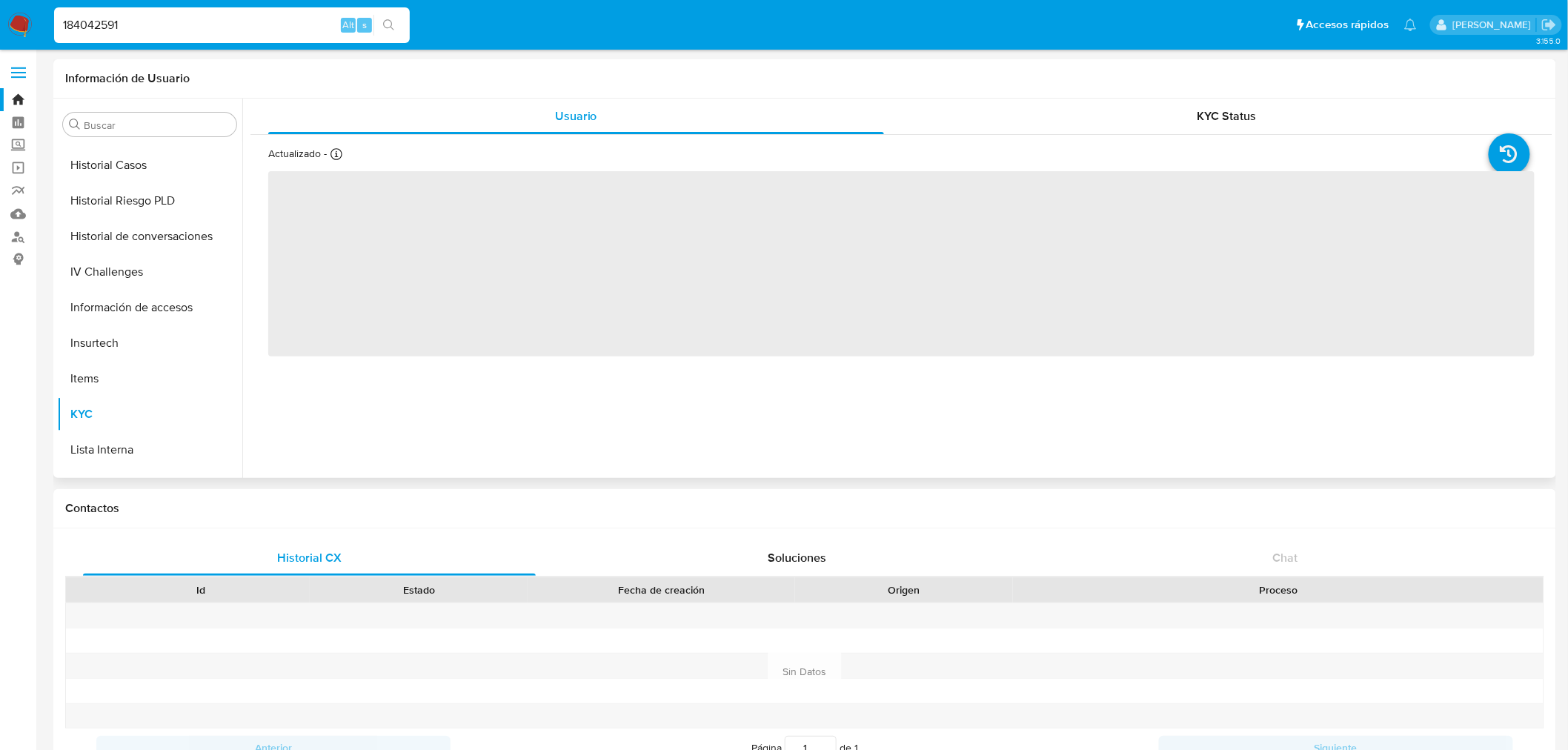
scroll to position [249, 0]
click at [121, 328] on button "General" at bounding box center [143, 337] width 173 height 35
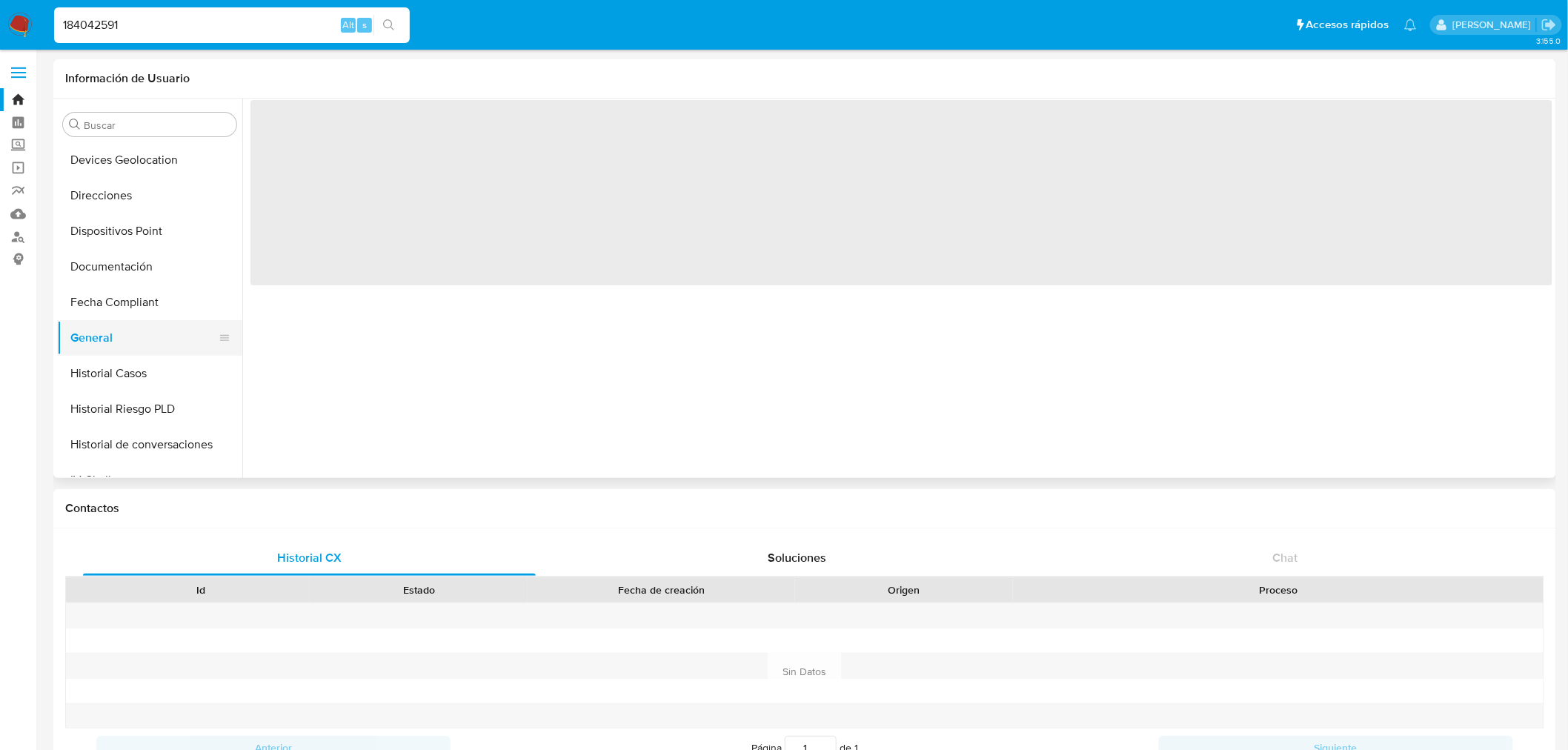
select select "10"
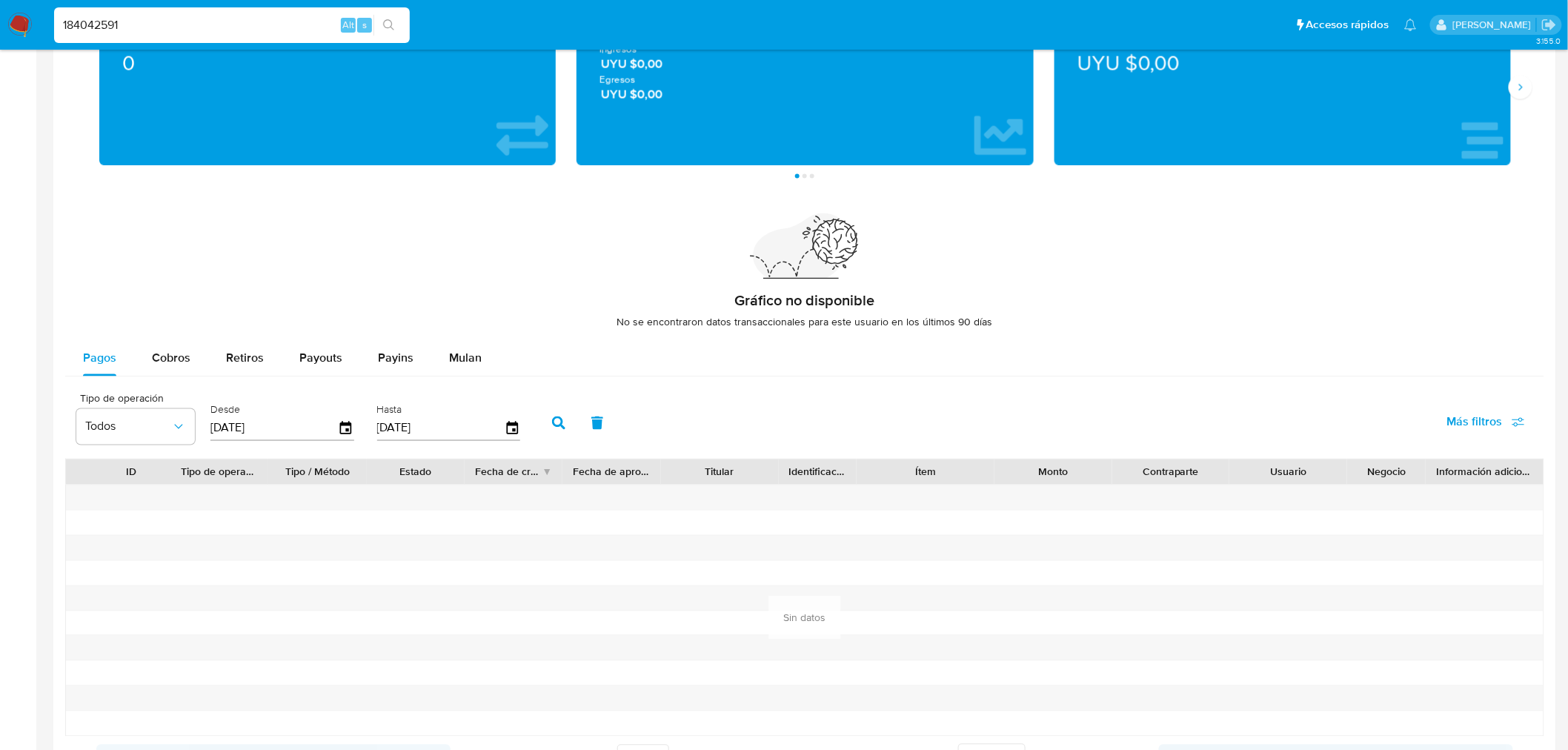
scroll to position [1035, 0]
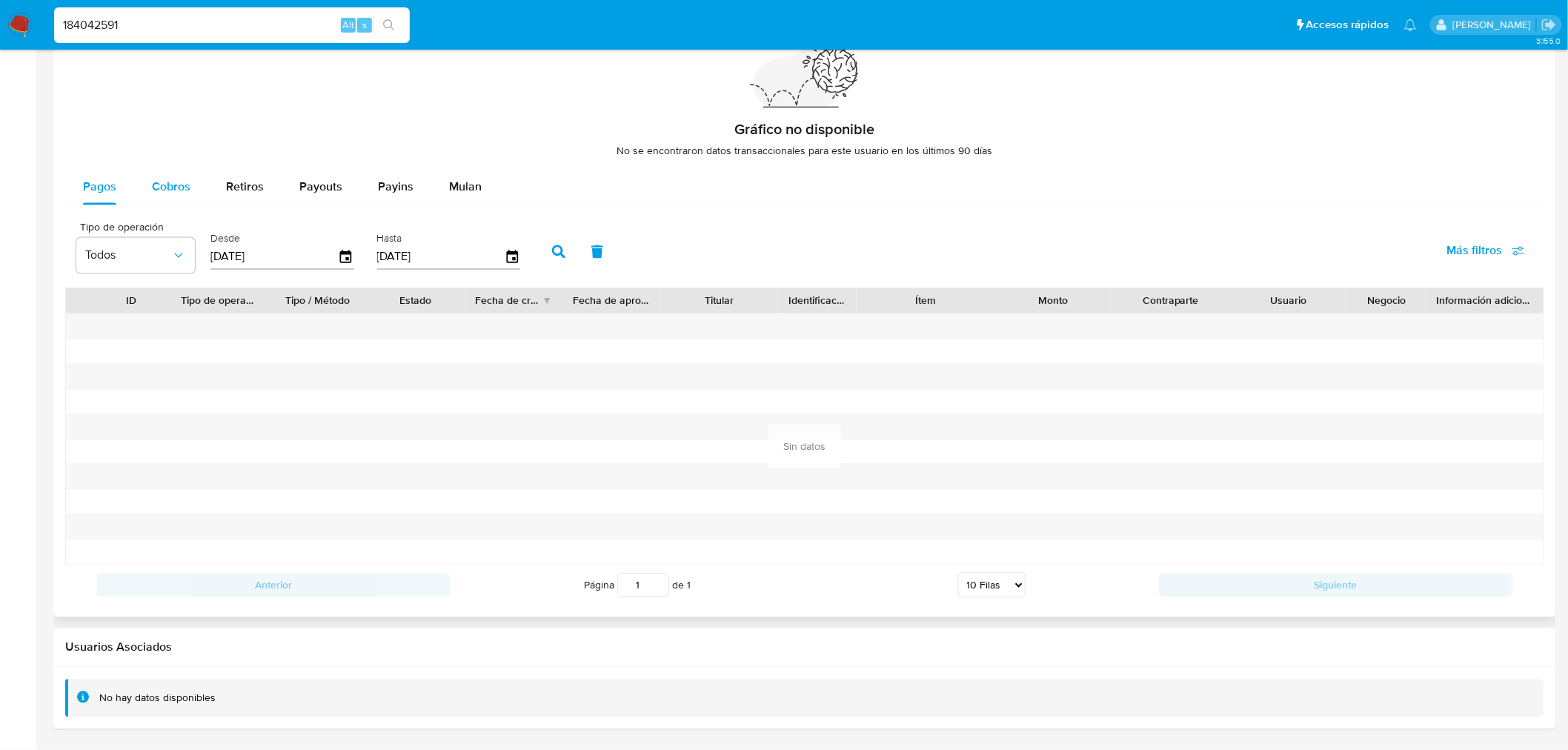
click at [169, 189] on span "Cobros" at bounding box center [171, 187] width 38 height 17
select select "10"
click at [158, 13] on div "184042591 Alt s" at bounding box center [232, 24] width 356 height 35
click at [160, 19] on input "184042591" at bounding box center [232, 25] width 356 height 20
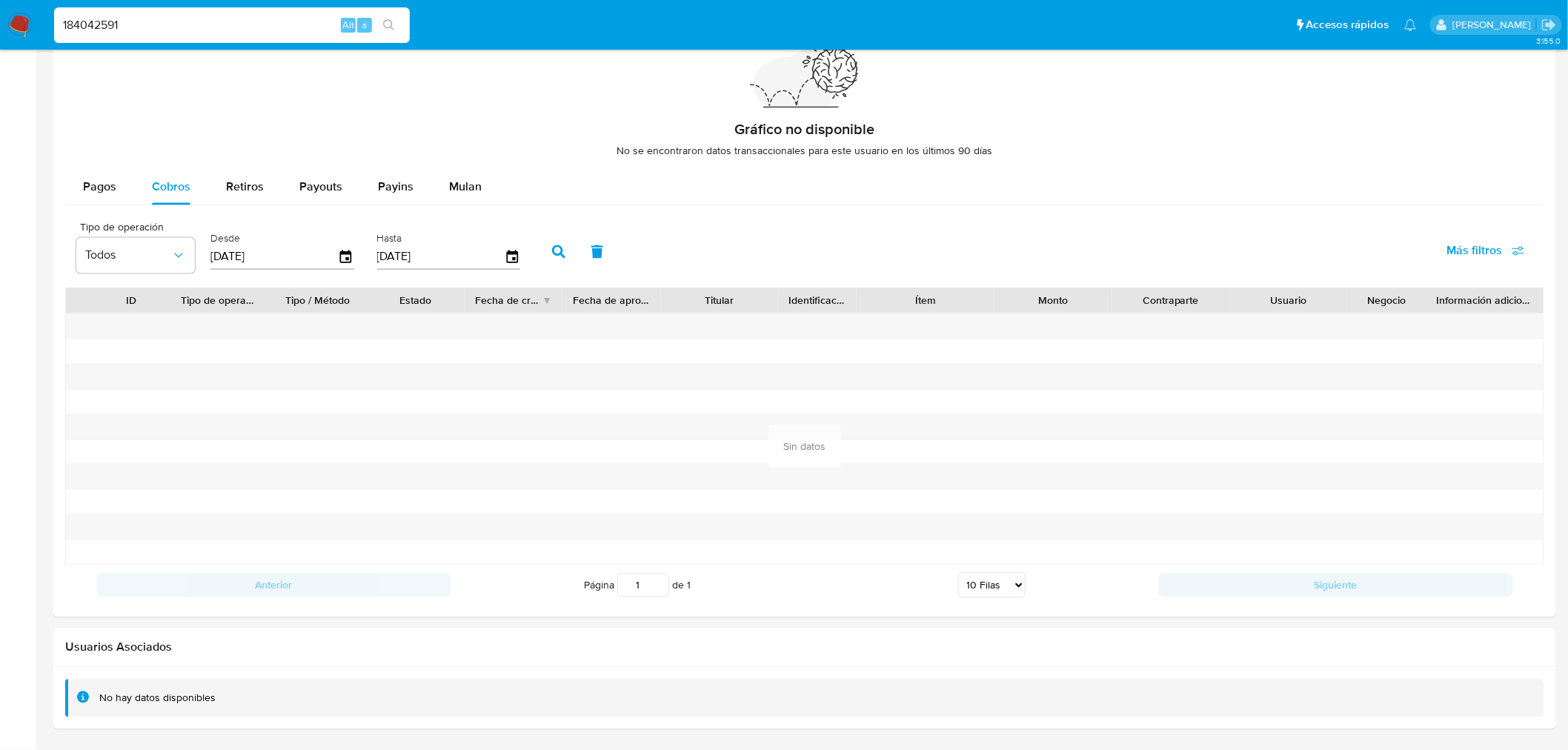
paste input "31215722"
type input "312157221"
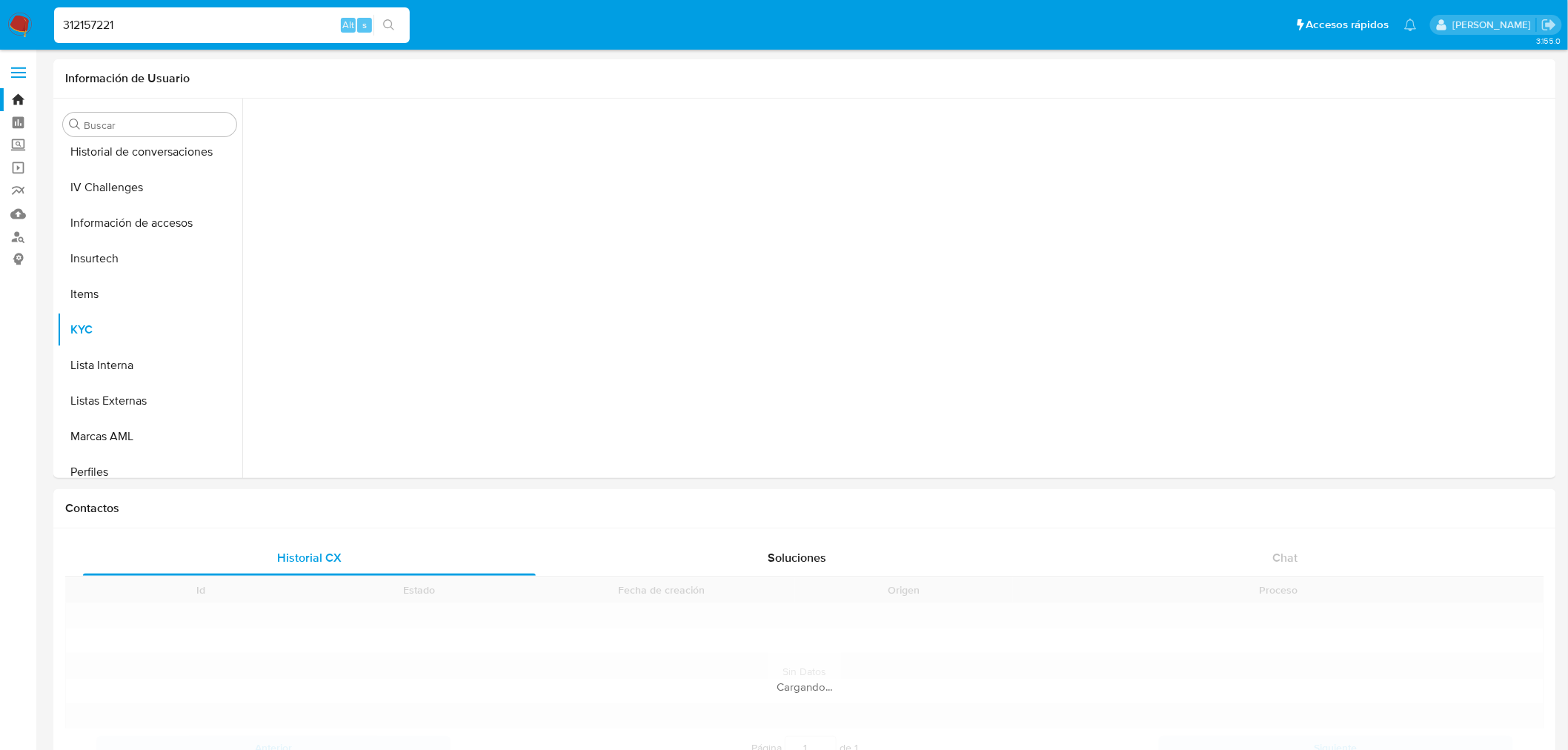
scroll to position [661, 0]
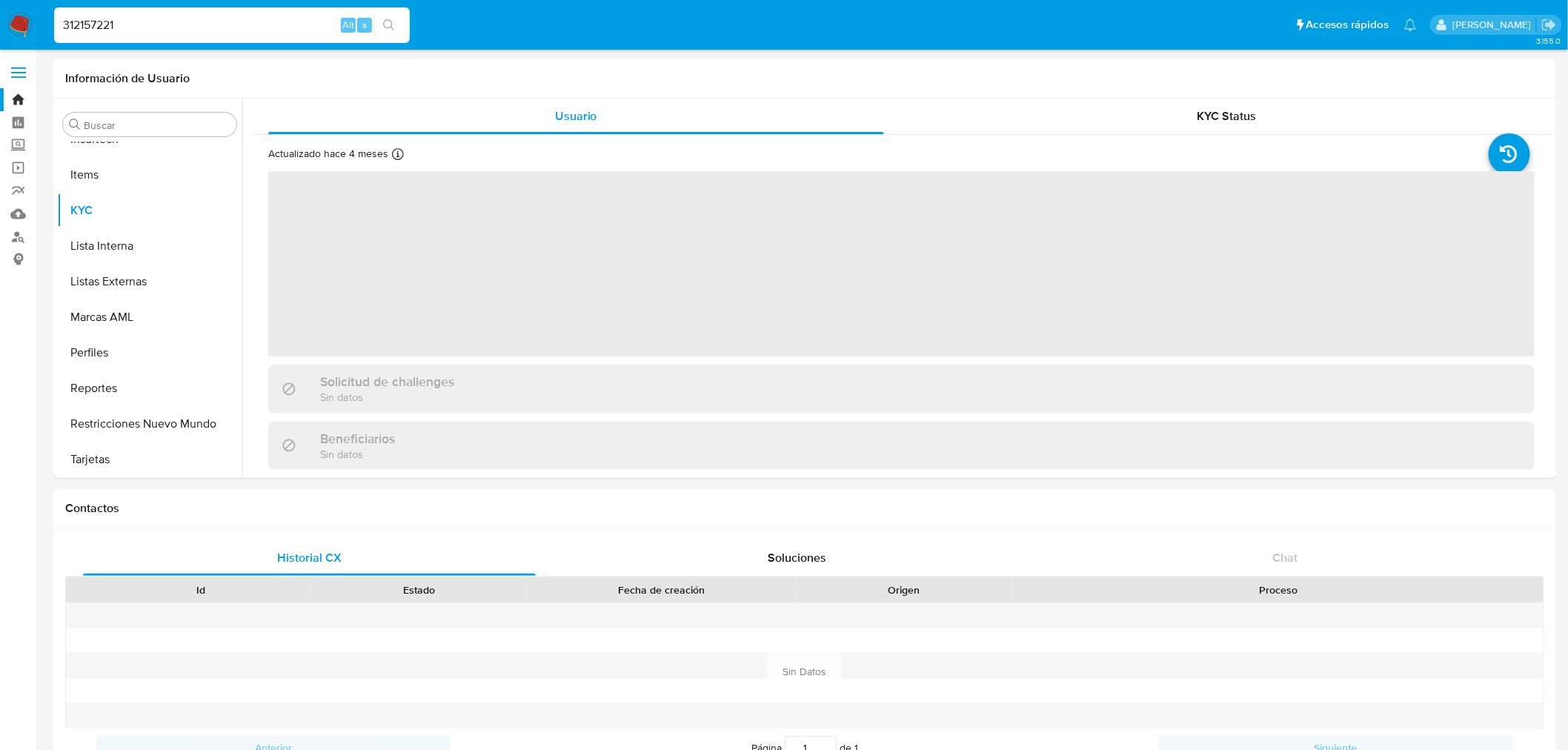
select select "10"
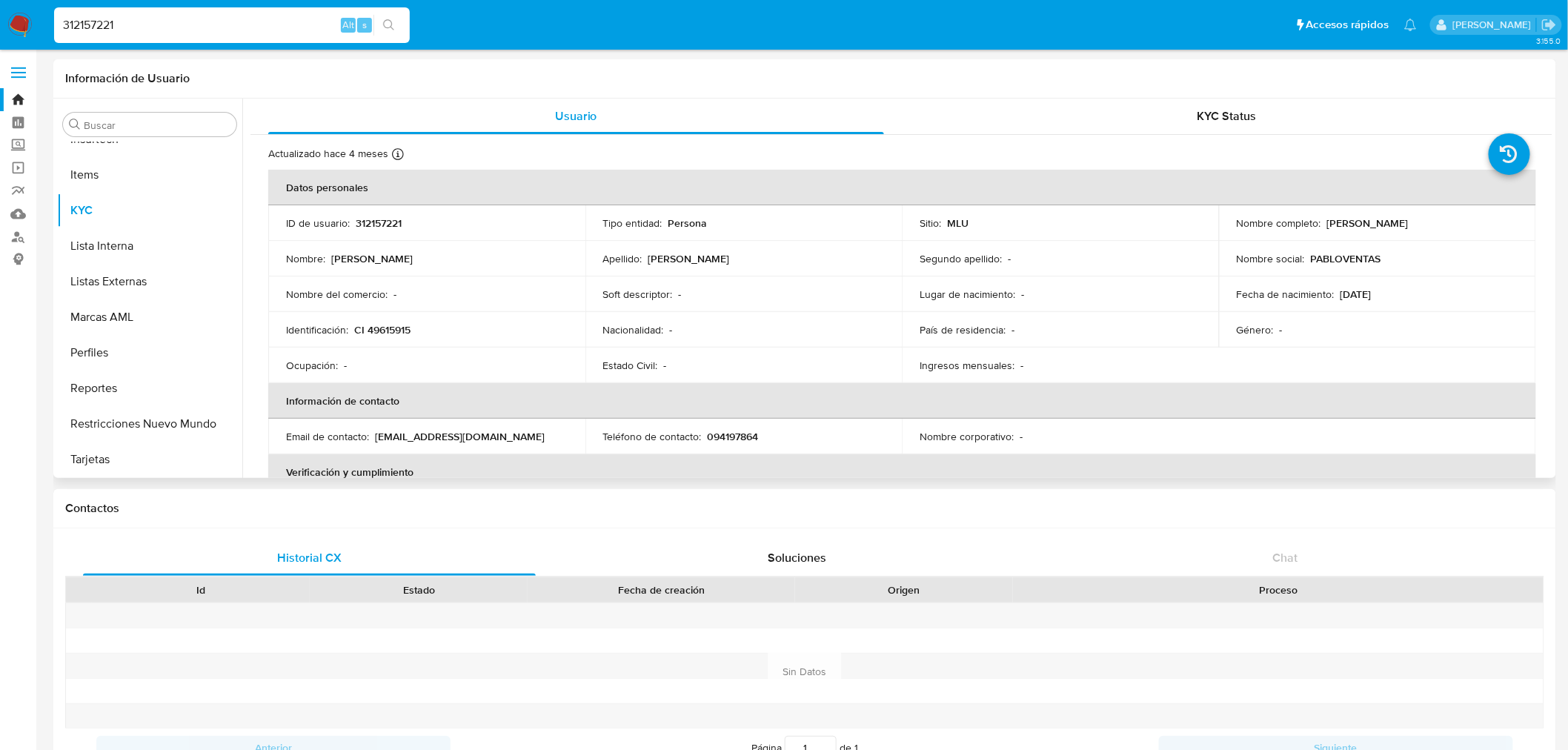
scroll to position [167, 0]
click at [152, 342] on button "Documentación" at bounding box center [143, 349] width 173 height 35
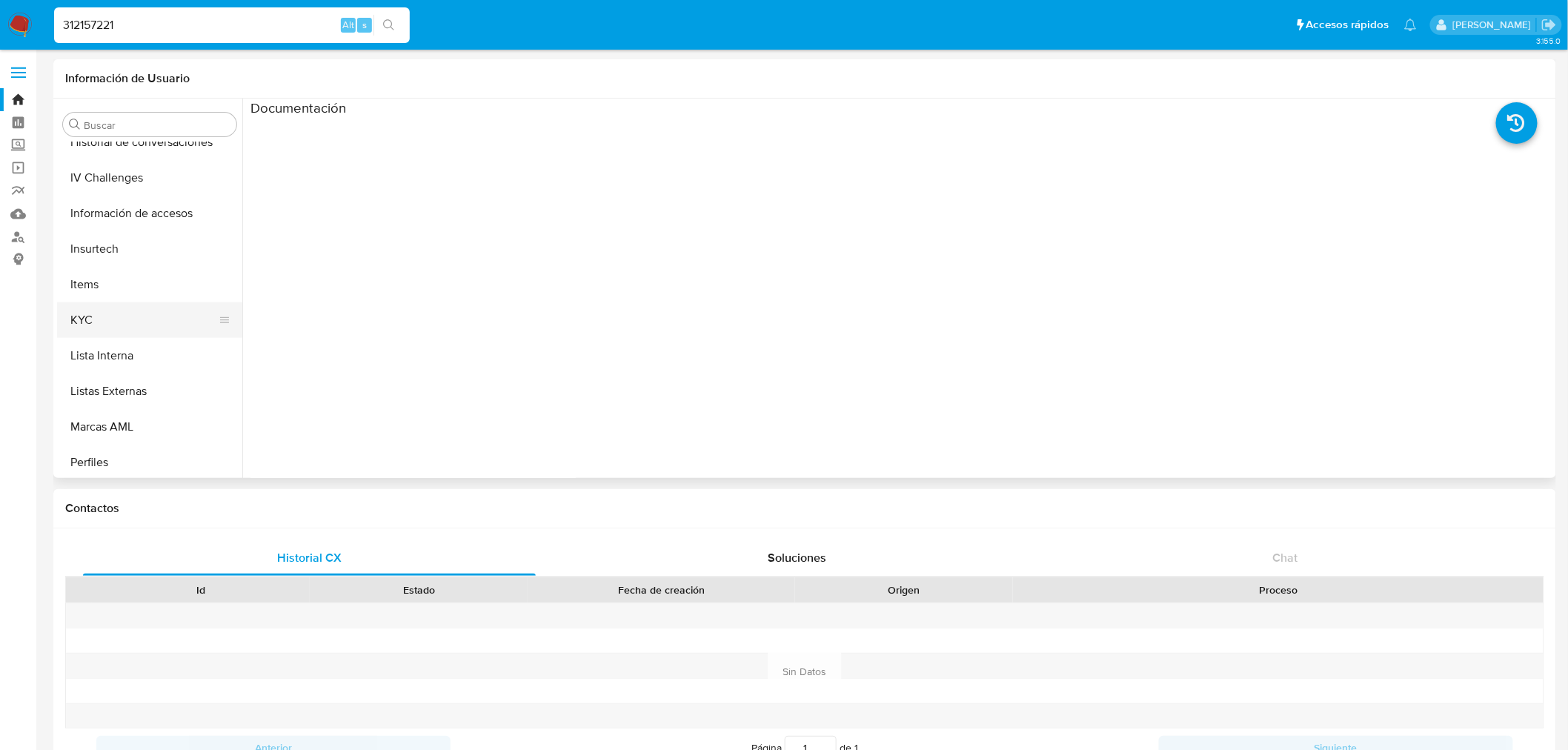
scroll to position [578, 0]
click at [130, 148] on button "IV Challenges" at bounding box center [143, 150] width 173 height 35
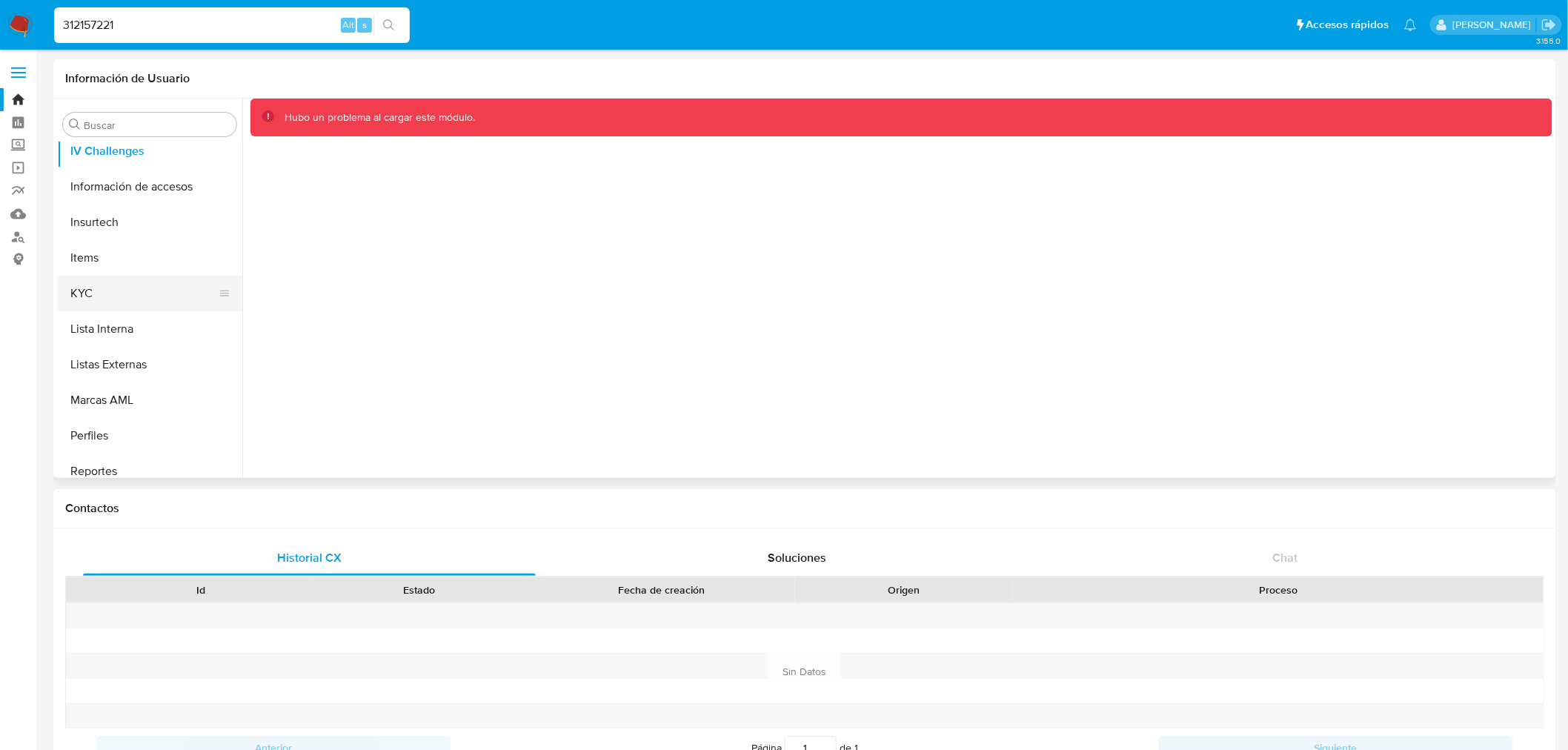
click at [129, 299] on button "KYC" at bounding box center [143, 293] width 173 height 35
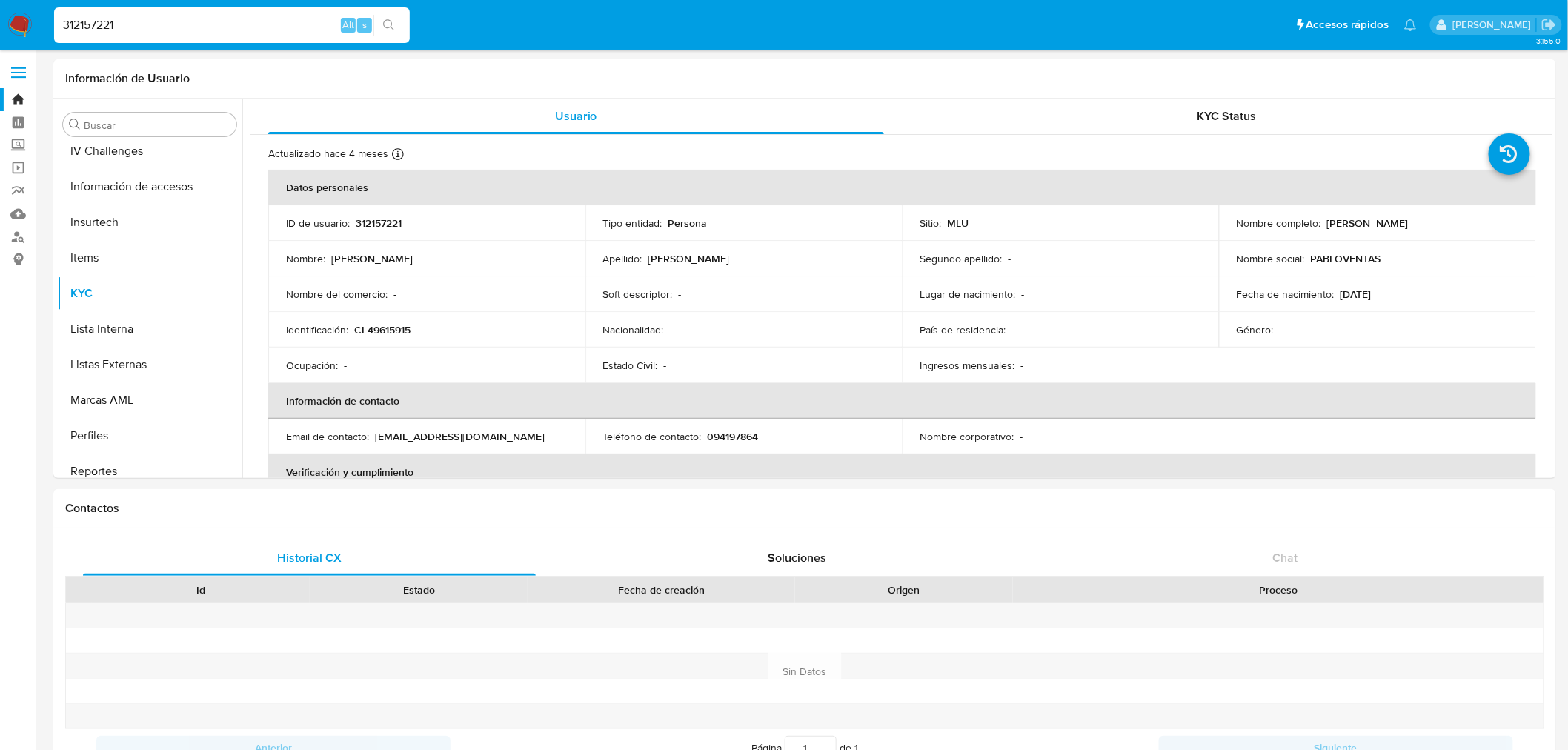
click at [1344, 219] on p "[PERSON_NAME]" at bounding box center [1368, 223] width 82 height 13
click at [1344, 230] on td "Nombre completo : Mariano Mendez Diaz" at bounding box center [1377, 223] width 318 height 35
drag, startPoint x: 1317, startPoint y: 216, endPoint x: 1328, endPoint y: 217, distance: 11.0
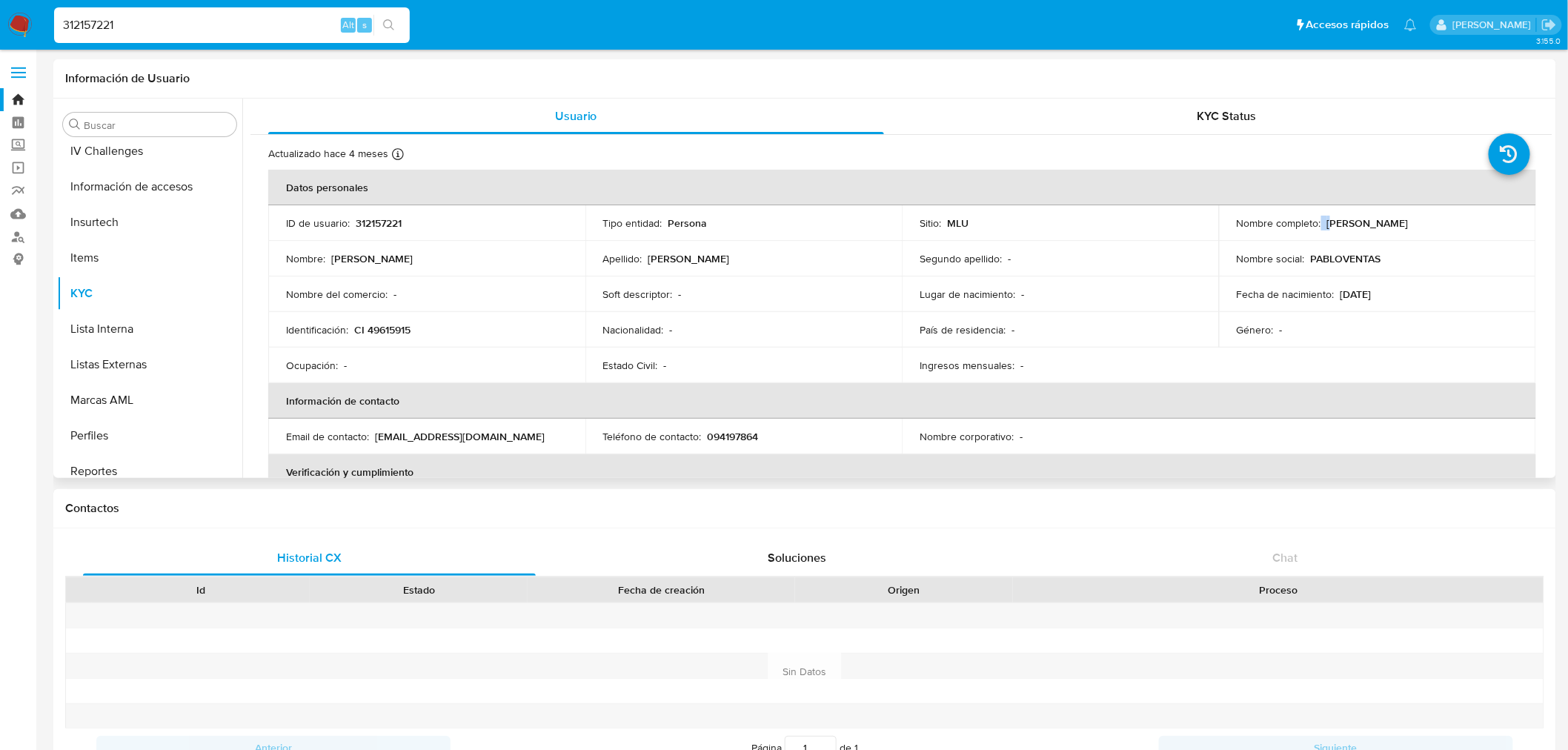
click at [1328, 217] on div "Nombre completo : Mariano Mendez Diaz" at bounding box center [1377, 223] width 281 height 13
click at [1327, 220] on p "[PERSON_NAME]" at bounding box center [1368, 223] width 82 height 13
drag, startPoint x: 1333, startPoint y: 220, endPoint x: 1417, endPoint y: 223, distance: 84.1
click at [1409, 223] on p "[PERSON_NAME]" at bounding box center [1368, 223] width 82 height 13
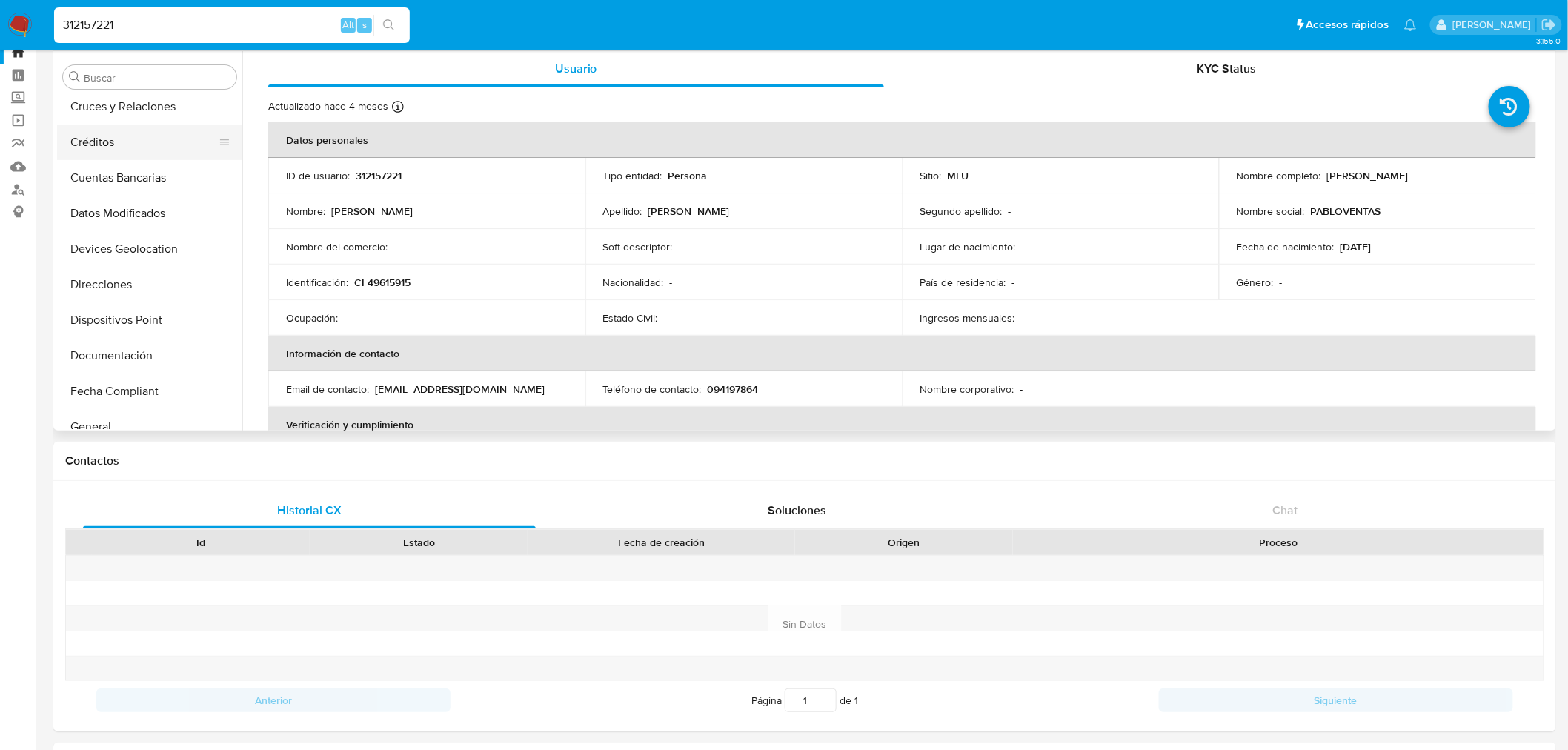
scroll to position [84, 0]
click at [139, 133] on button "Cruces y Relaciones" at bounding box center [143, 135] width 173 height 35
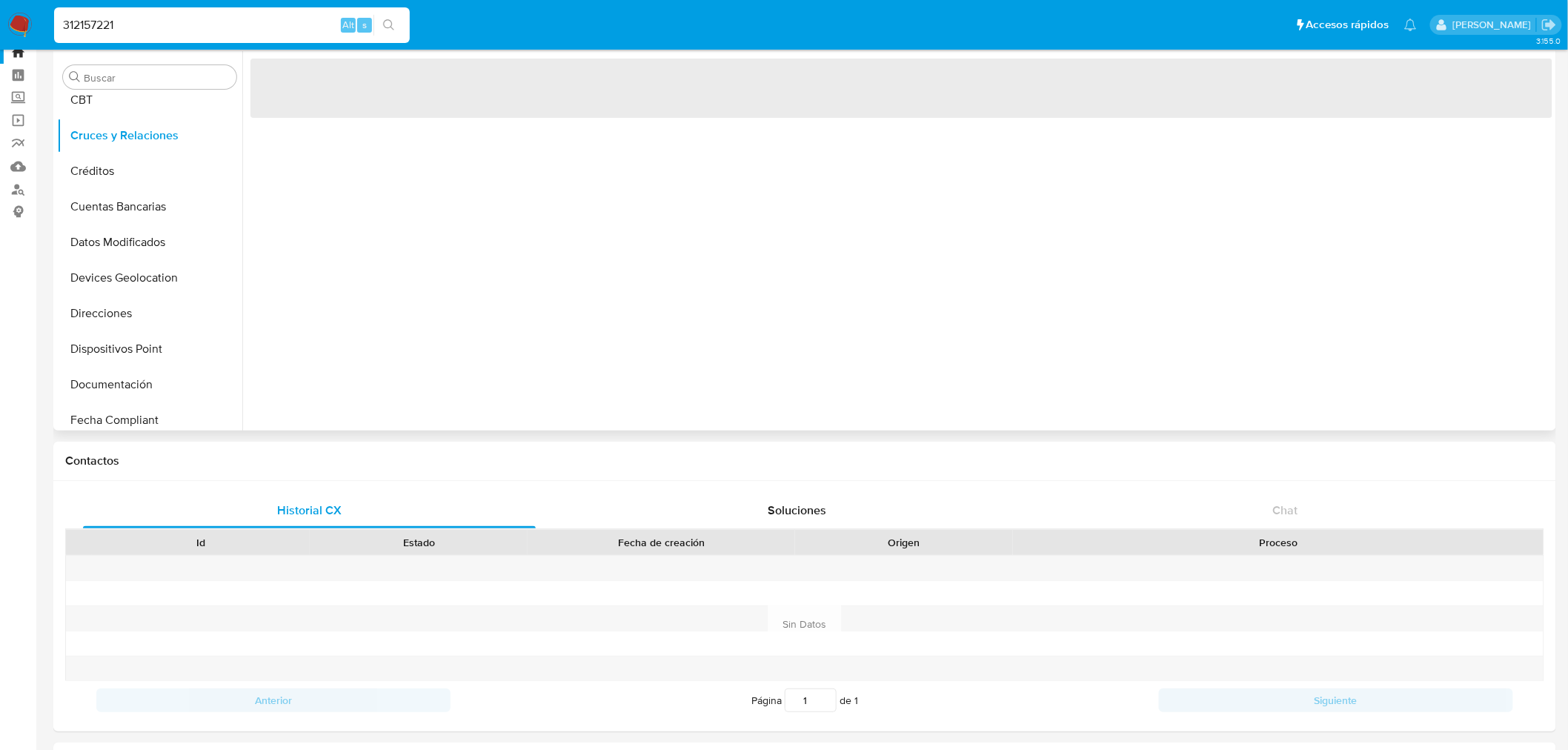
scroll to position [0, 0]
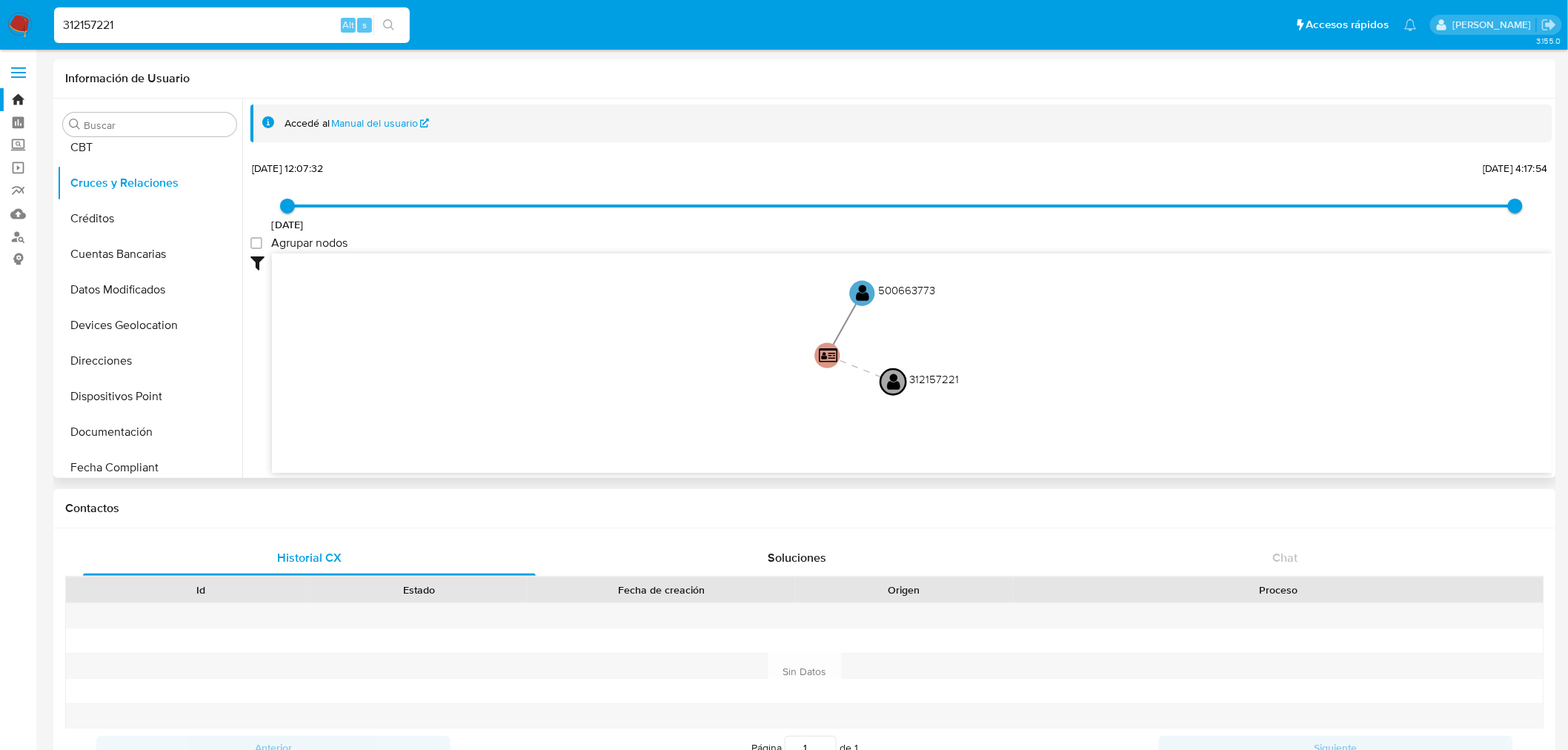
drag, startPoint x: 788, startPoint y: 313, endPoint x: 760, endPoint y: 345, distance: 42.5
click at [760, 345] on icon "user-312157221  312157221 person-6b7d63443bbff9527357cdfa191aef63  user-50066…" at bounding box center [913, 361] width 1281 height 215
click at [887, 289] on text "500663773" at bounding box center [908, 290] width 57 height 16
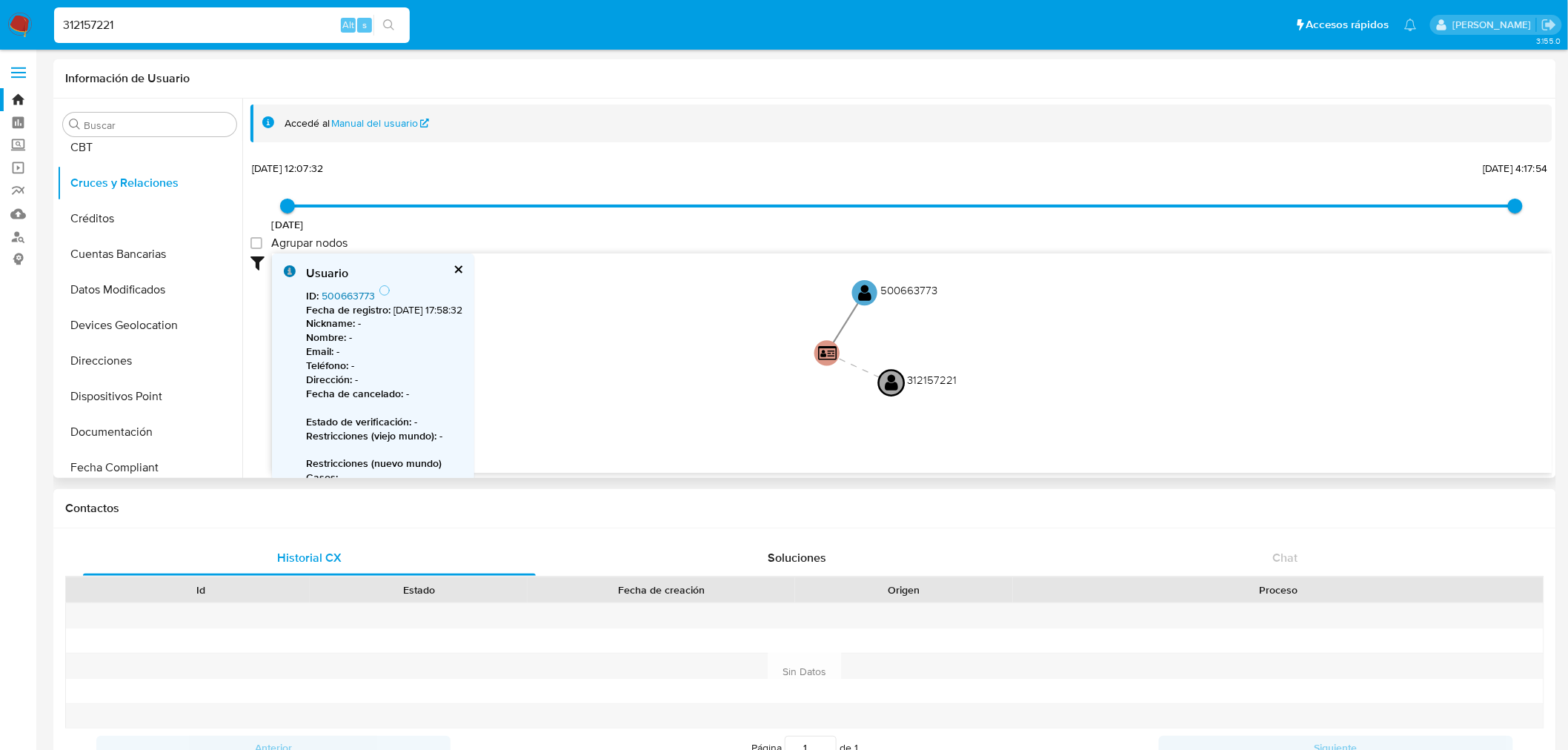
click at [363, 291] on link "500663773" at bounding box center [348, 295] width 53 height 15
click at [183, 37] on div "312157221 Alt s" at bounding box center [232, 24] width 356 height 35
click at [187, 27] on input "312157221" at bounding box center [232, 25] width 356 height 20
paste input "183246909"
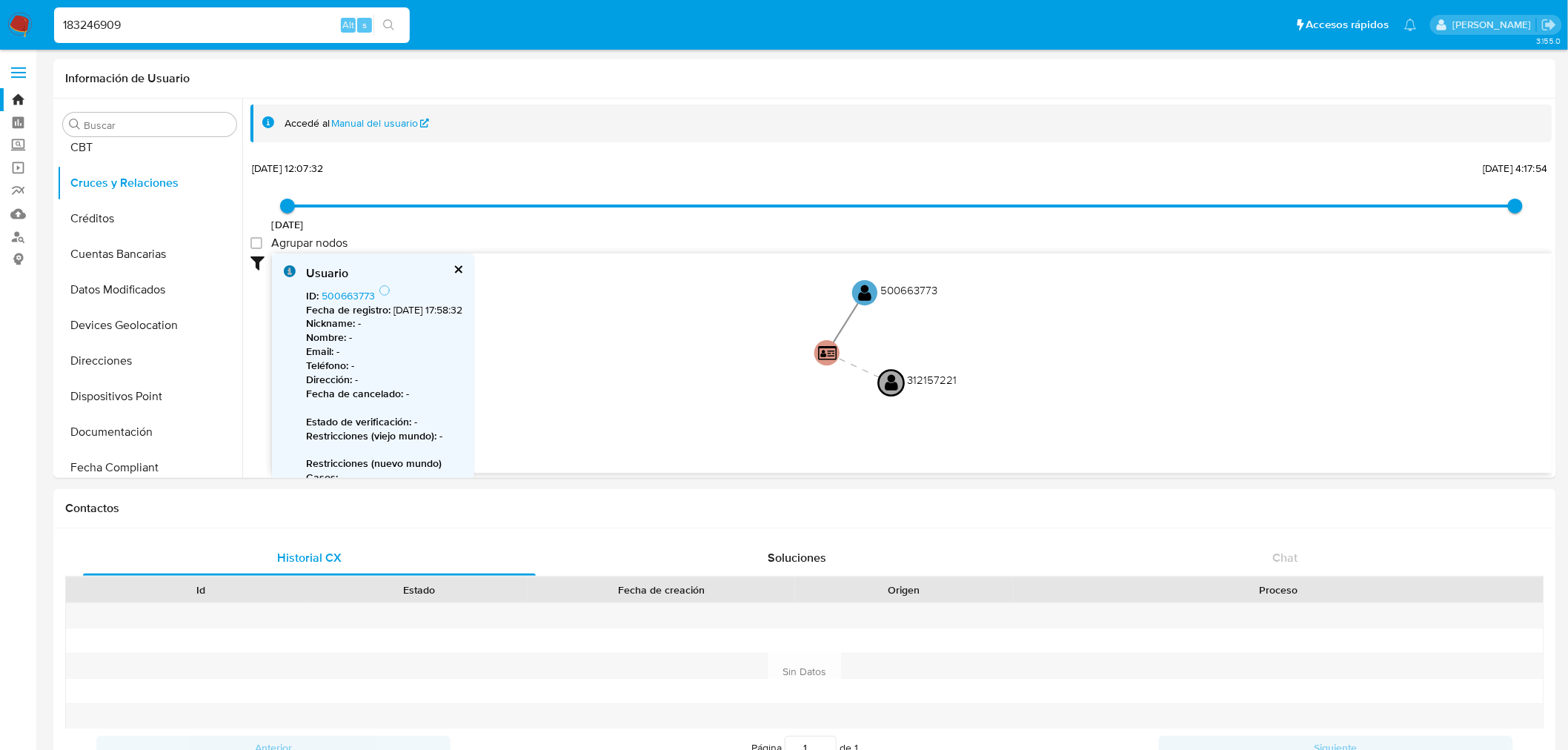
type input "183246909"
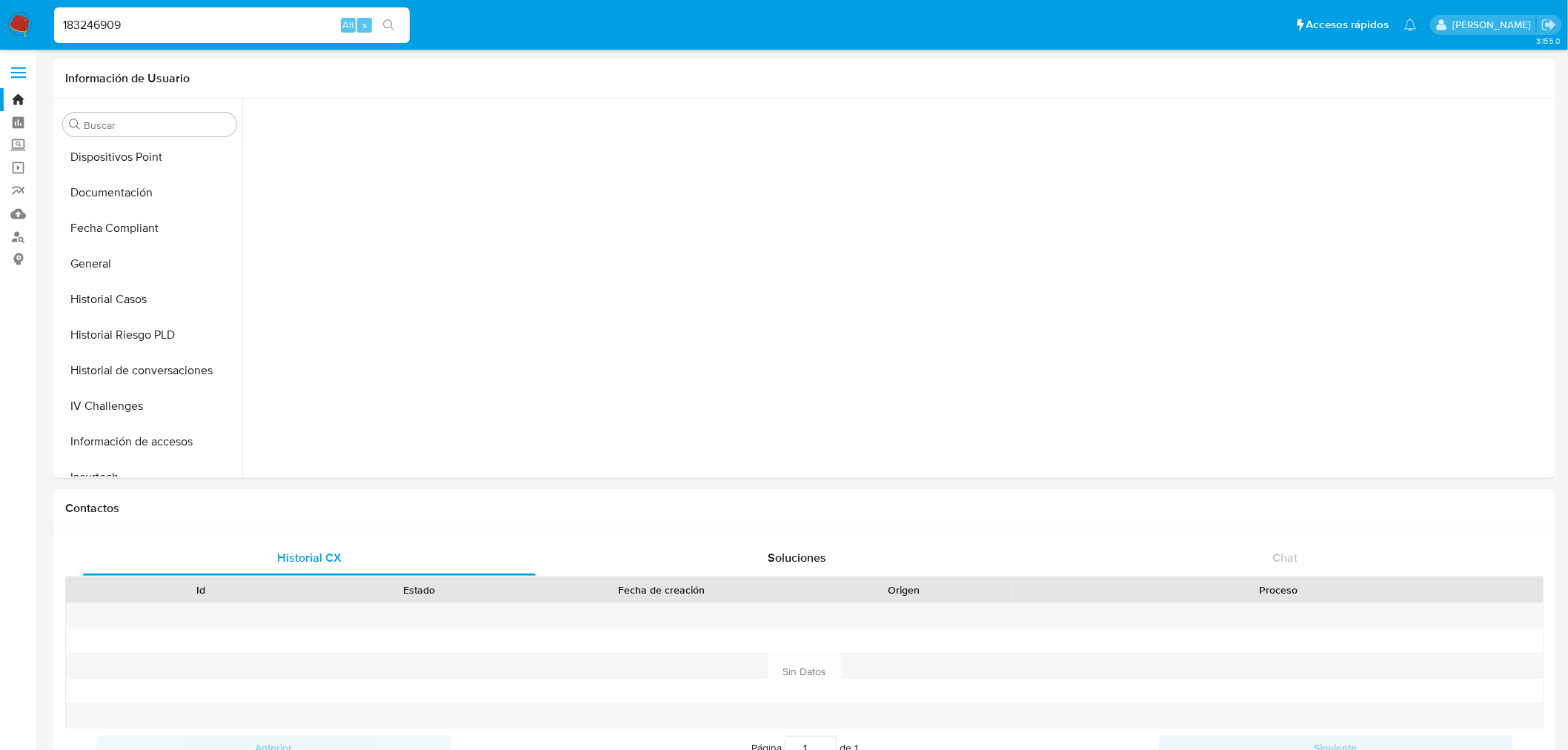
scroll to position [661, 0]
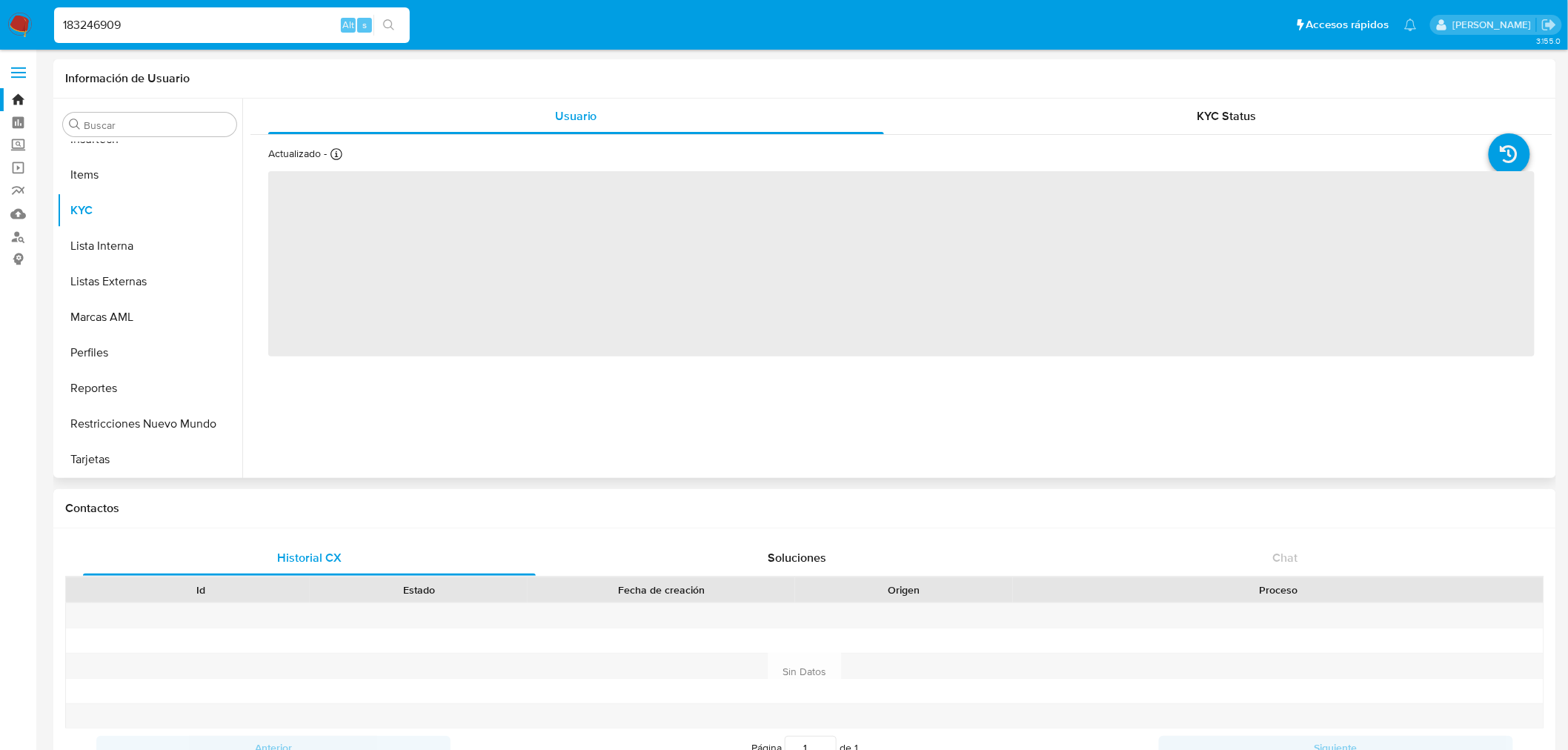
select select "10"
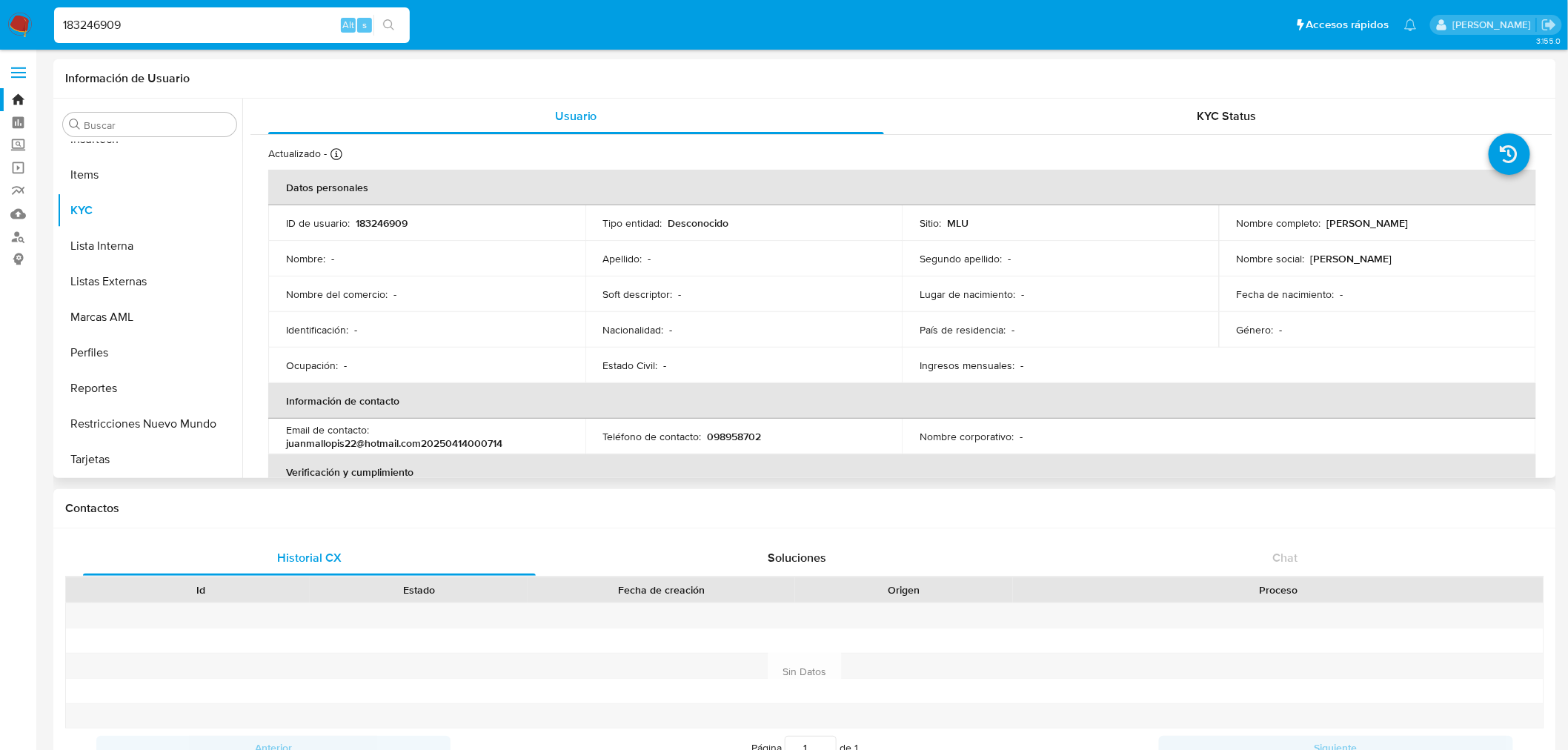
scroll to position [82, 0]
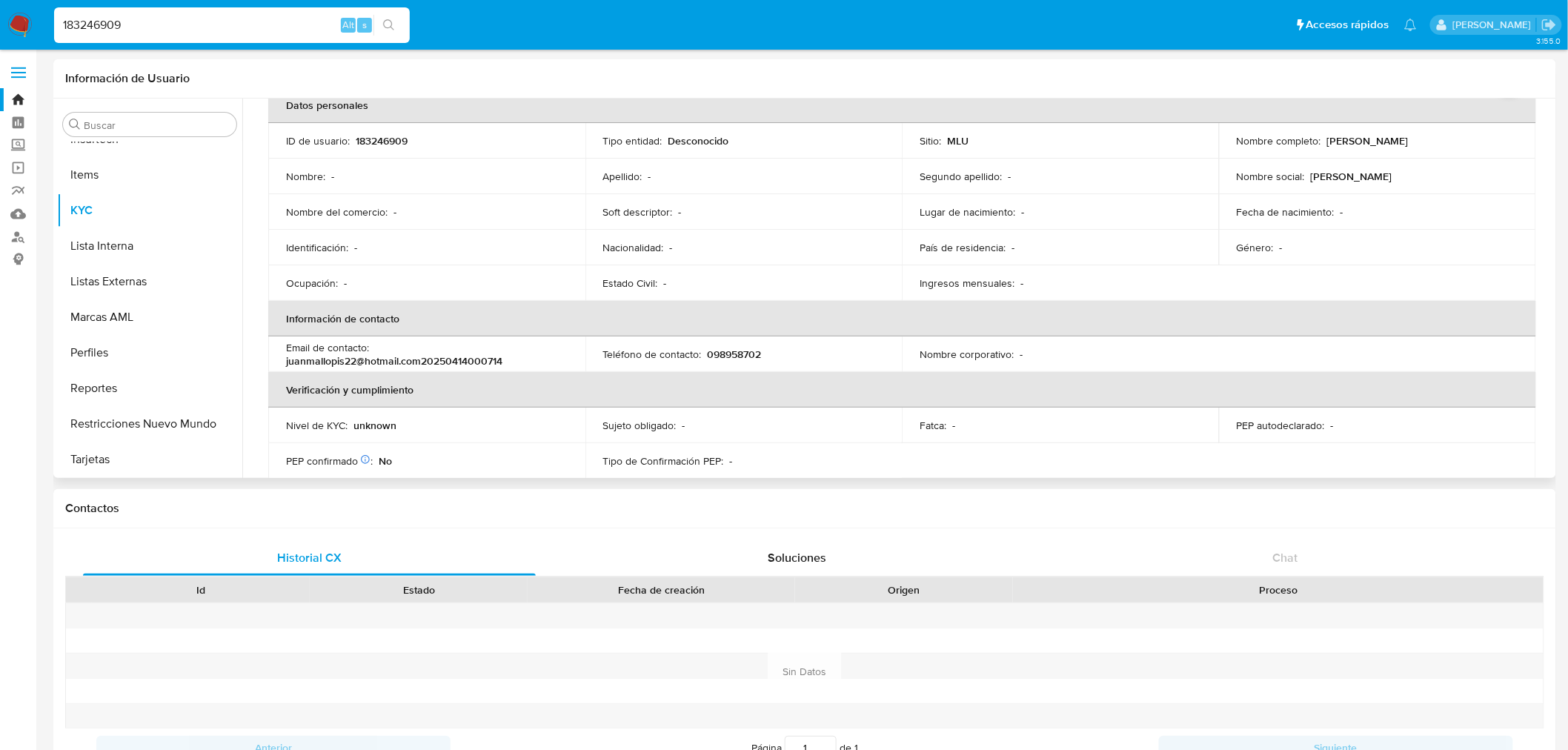
click at [359, 426] on p "unknown" at bounding box center [375, 425] width 43 height 13
copy p "unknown"
click at [117, 26] on input "183246909" at bounding box center [232, 25] width 356 height 20
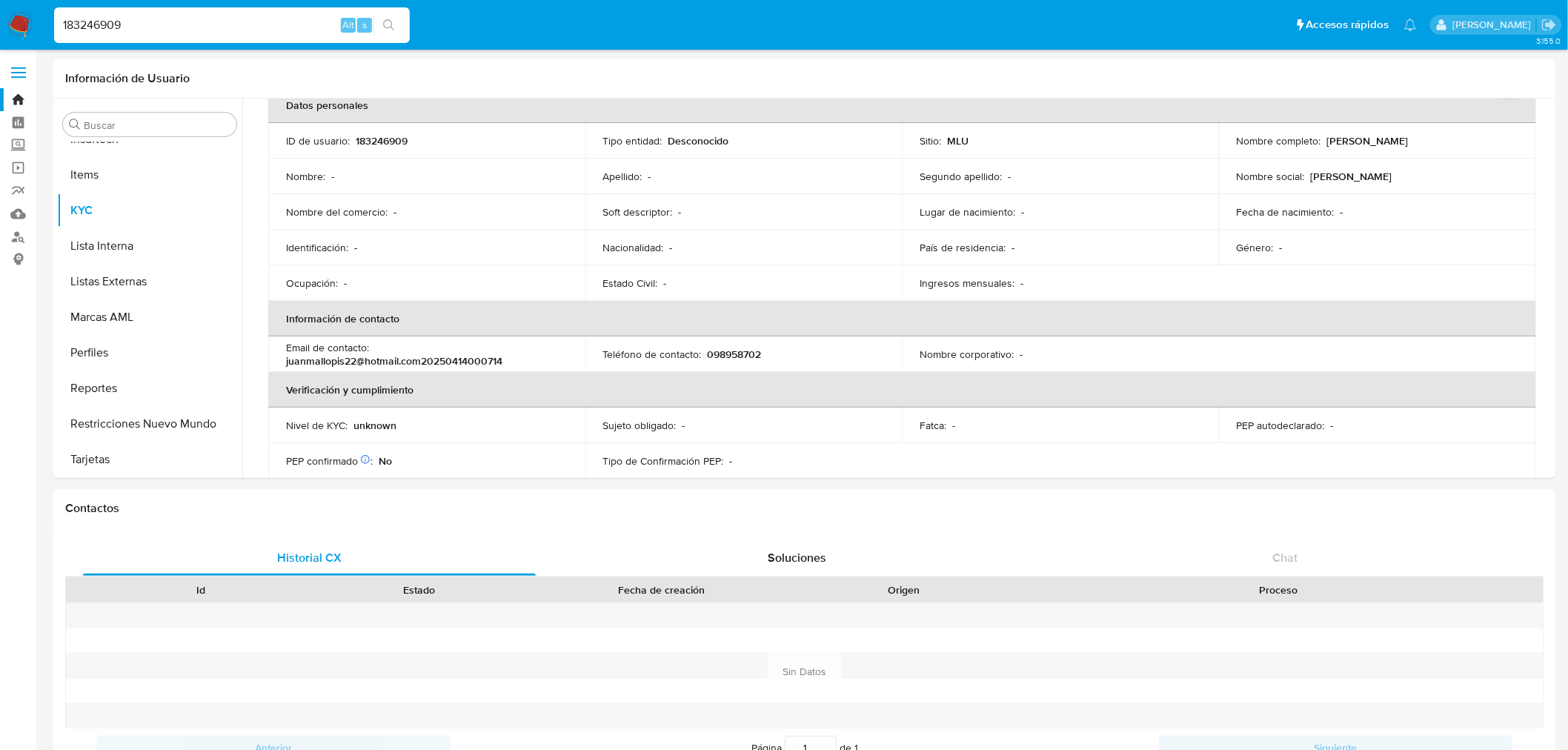
paste input "4042591"
type input "184042591"
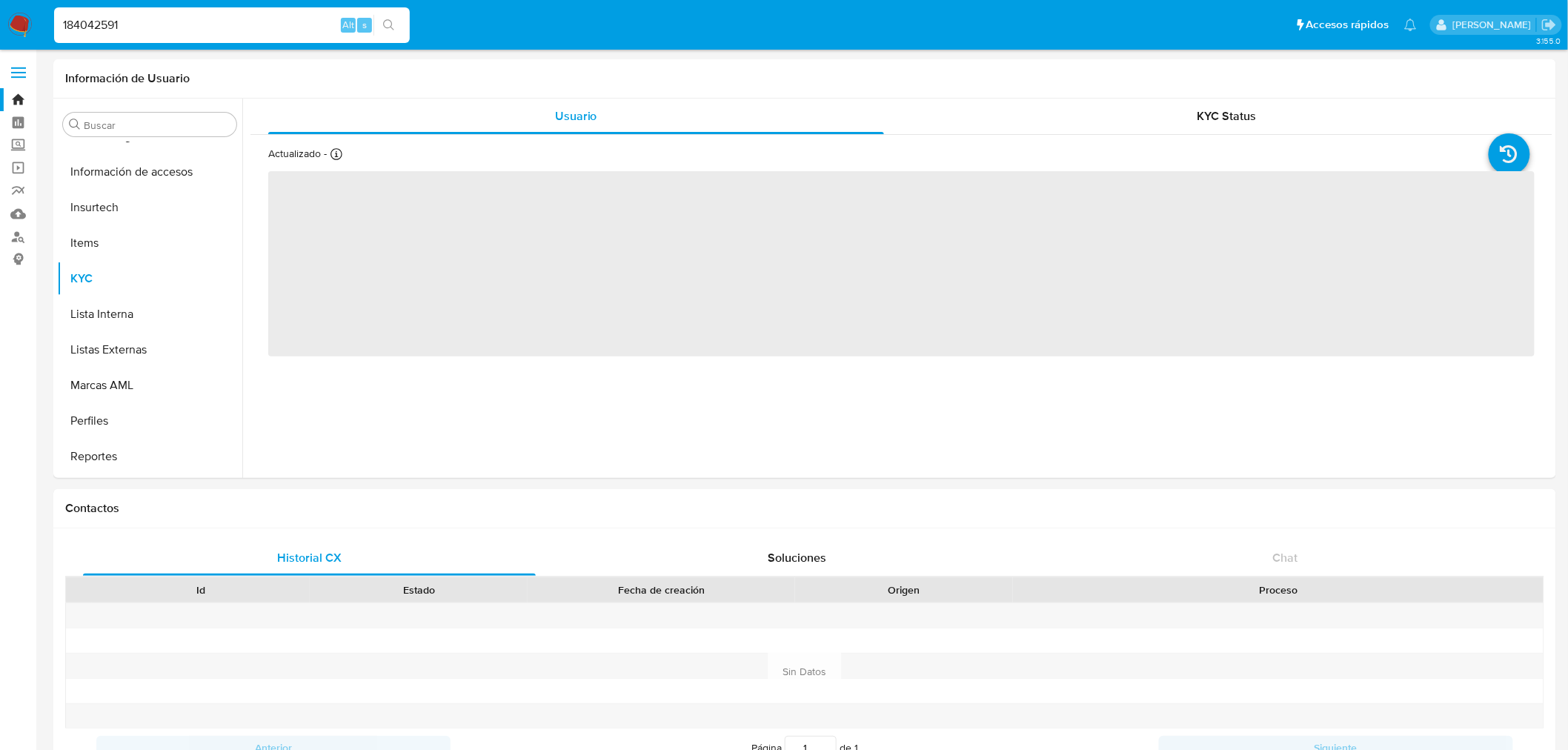
scroll to position [661, 0]
select select "10"
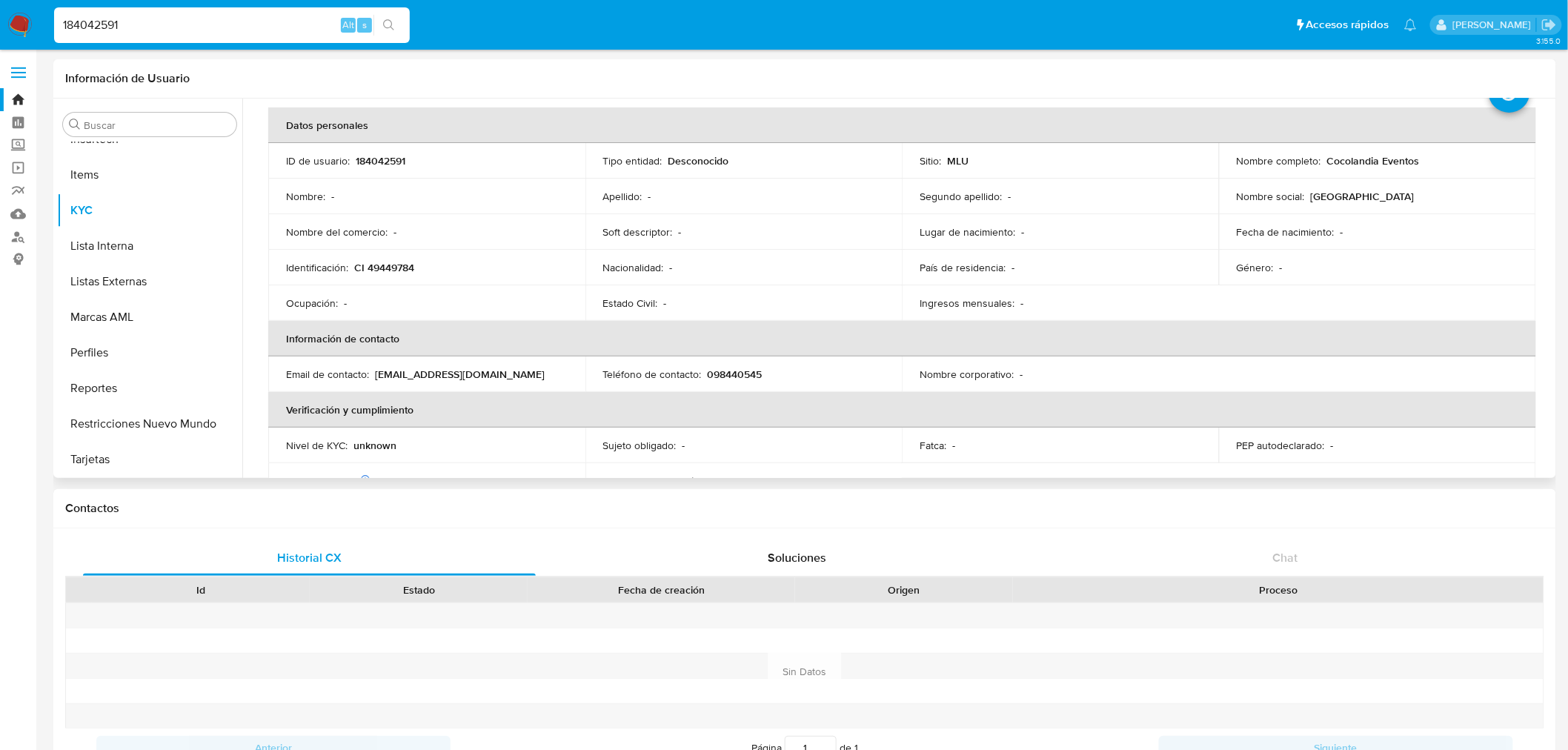
scroll to position [0, 0]
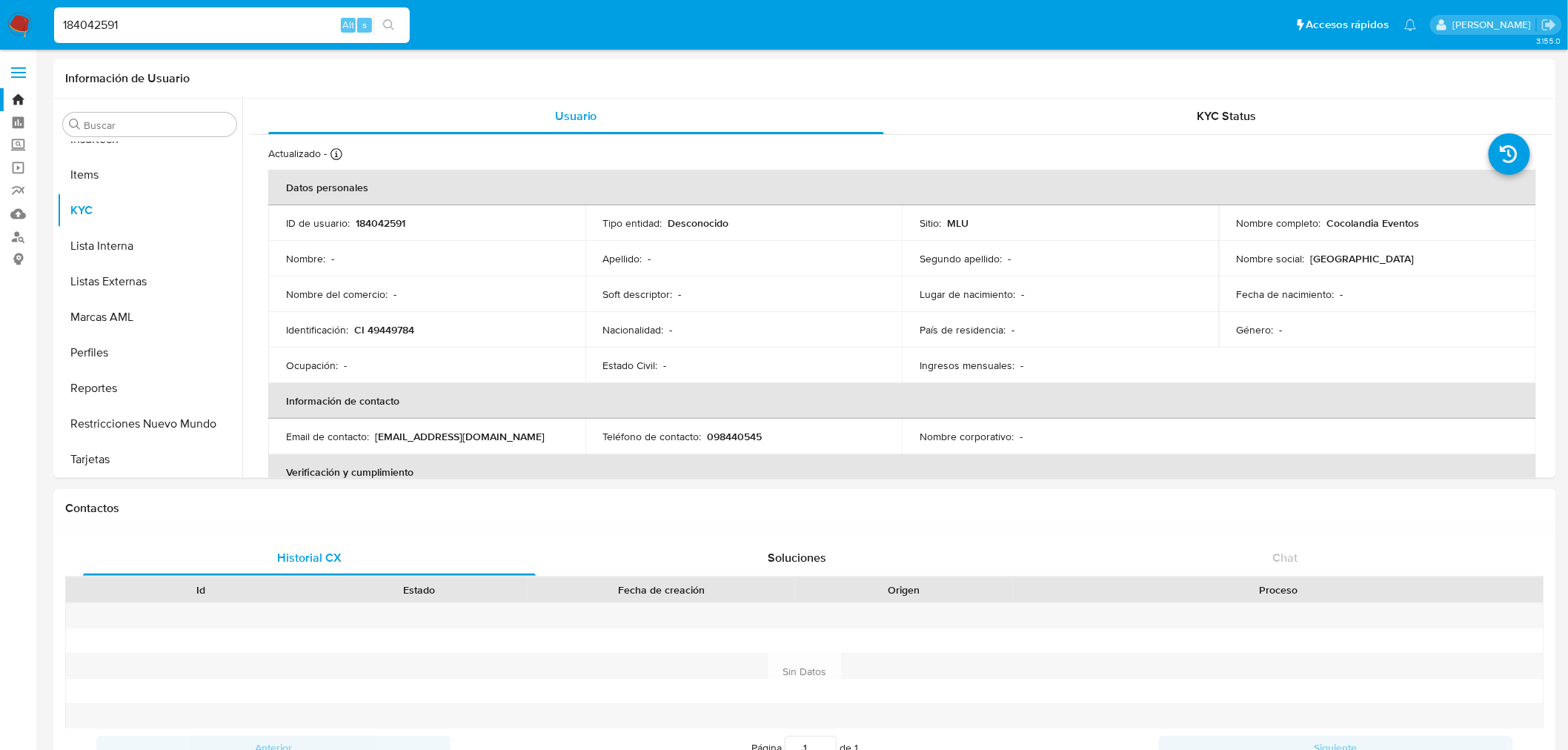
click at [102, 25] on input "184042591" at bounding box center [232, 25] width 356 height 20
paste input "2460584"
type input "24605841"
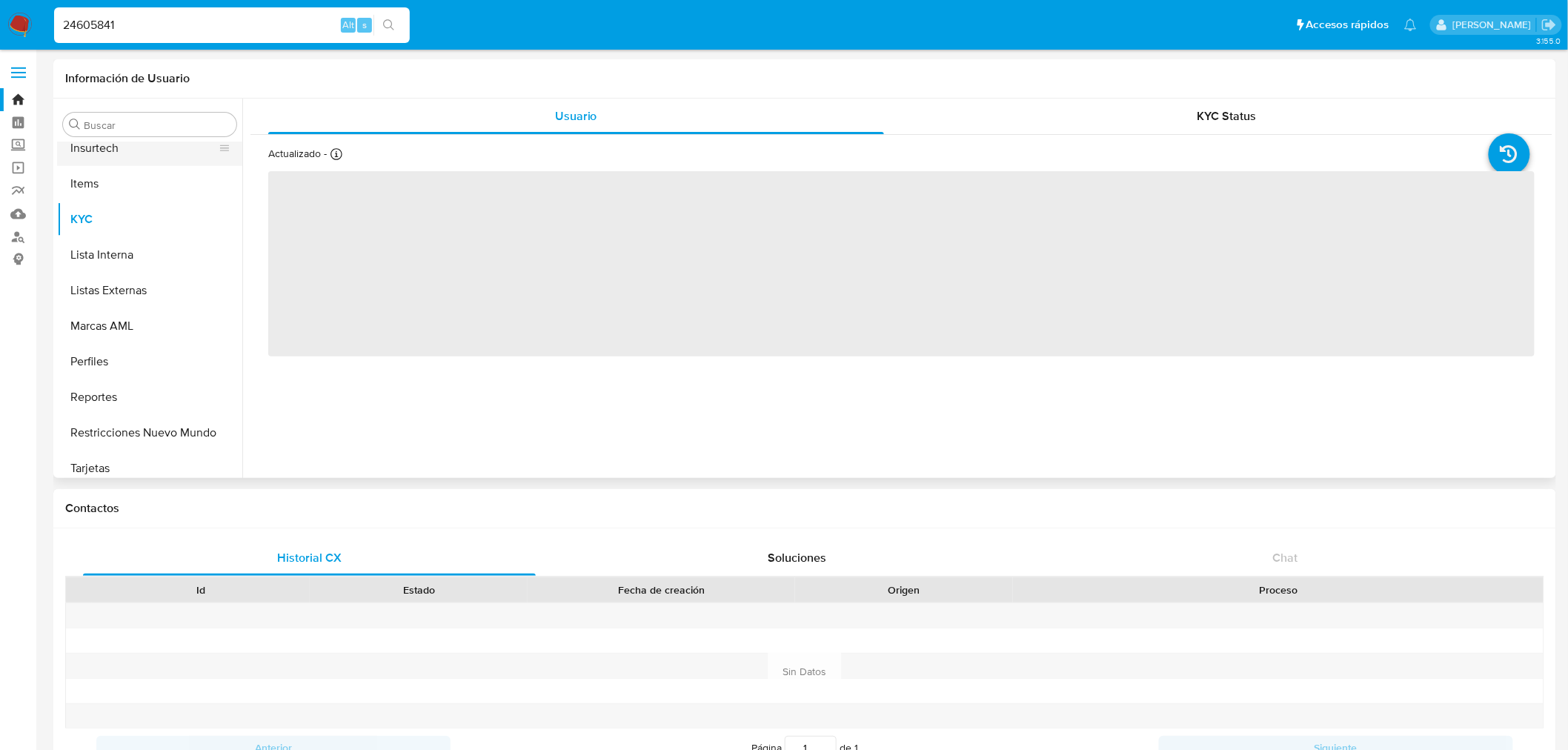
scroll to position [661, 0]
select select "10"
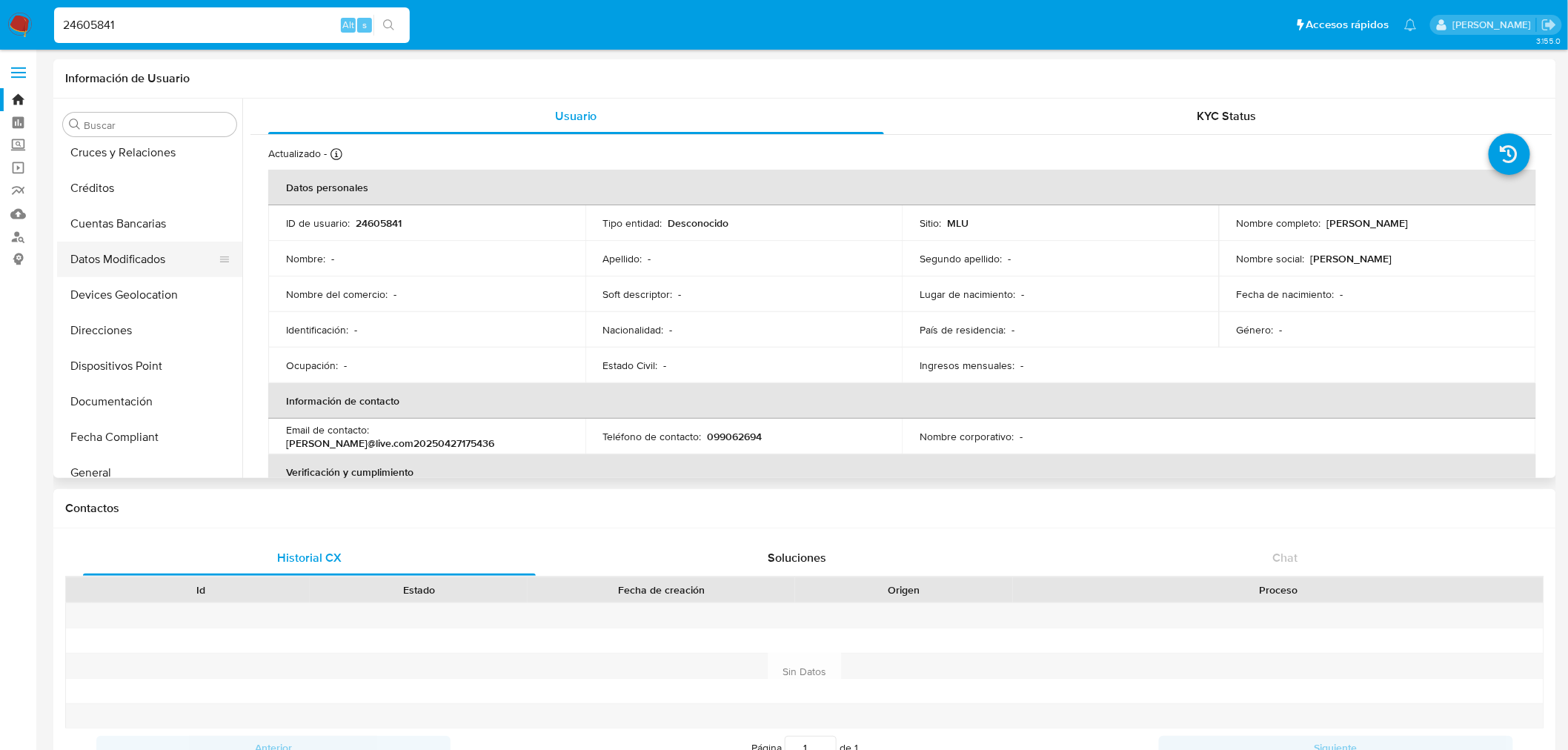
scroll to position [85, 0]
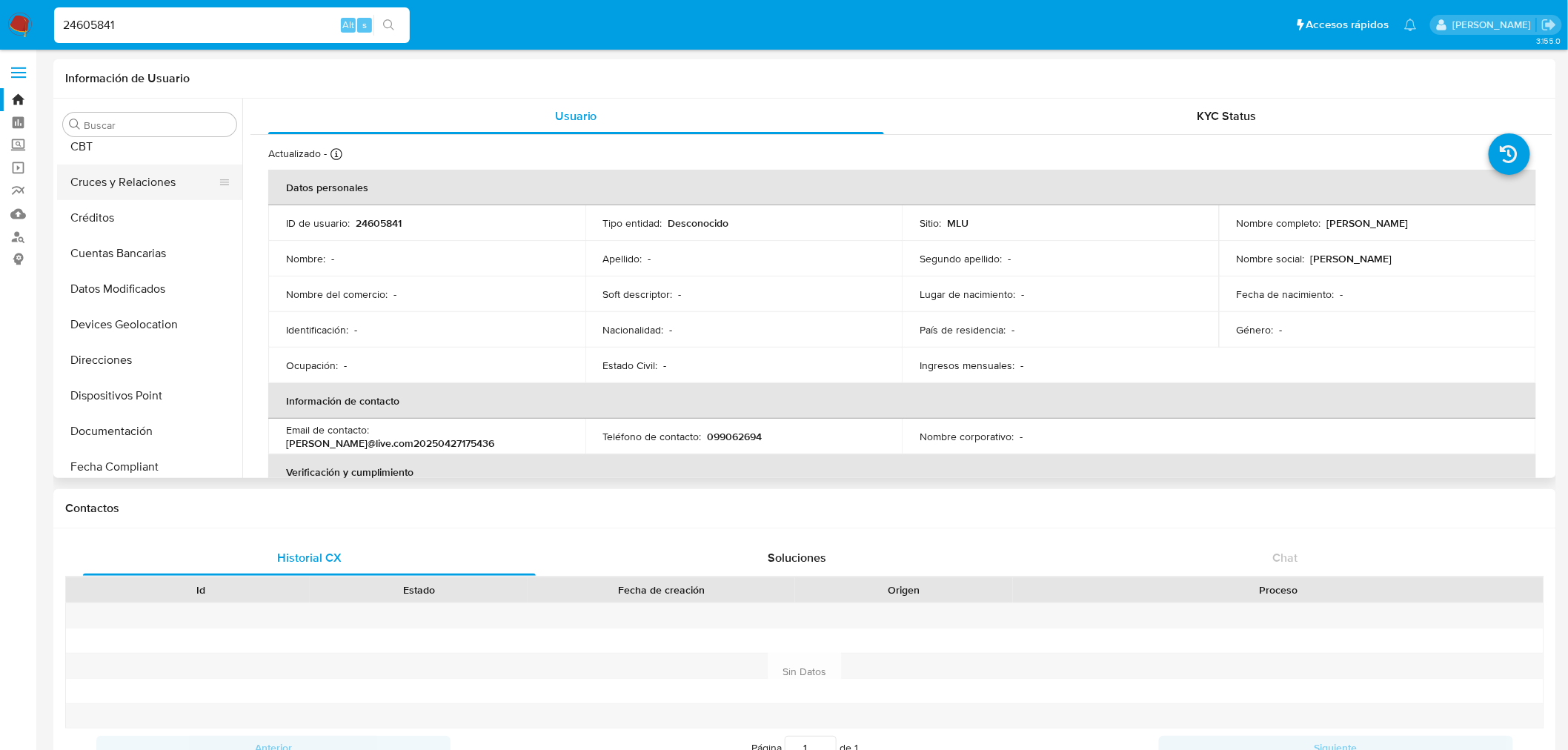
click at [150, 173] on button "Cruces y Relaciones" at bounding box center [143, 182] width 173 height 35
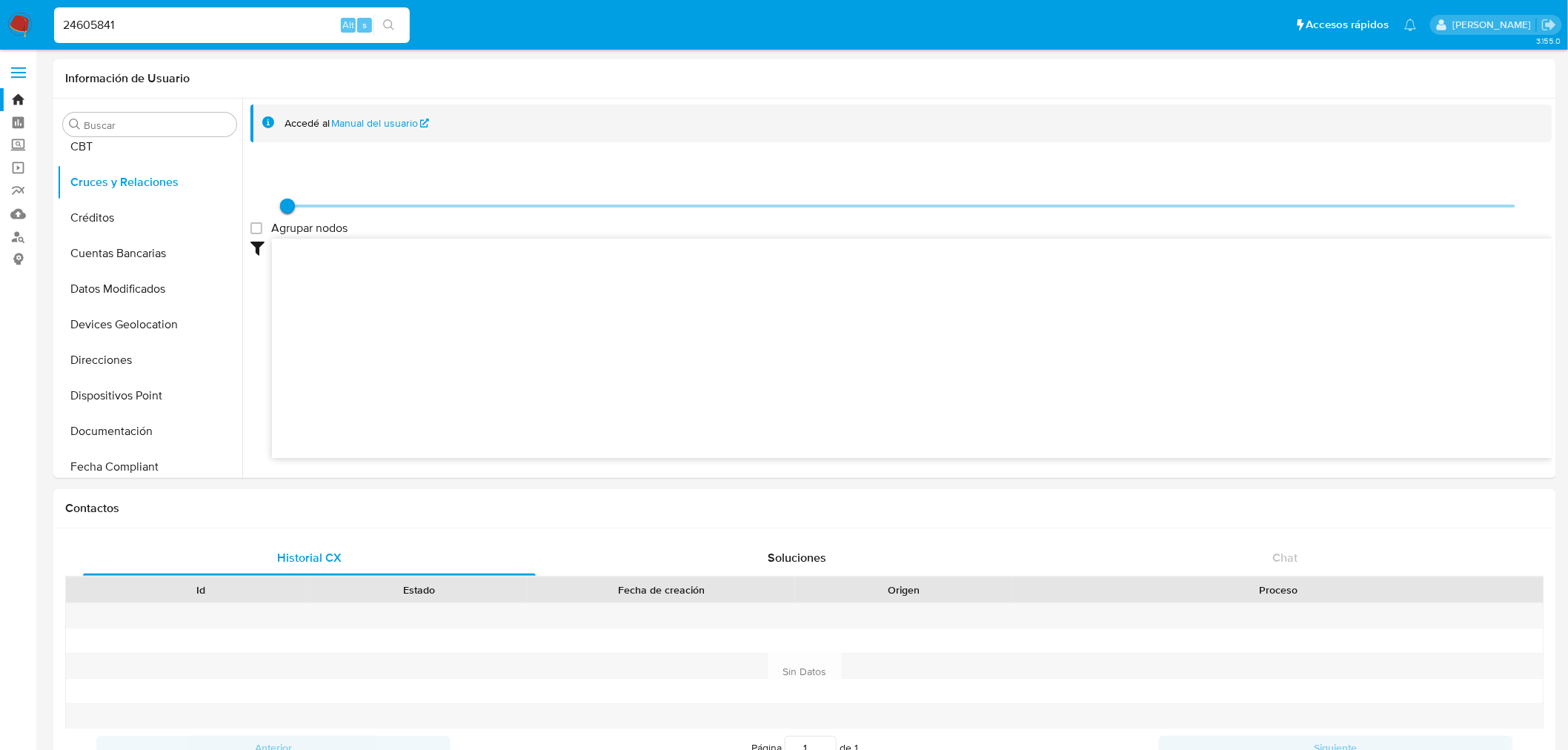
click at [117, 32] on input "24605841" at bounding box center [232, 25] width 356 height 20
paste input "0437"
type input "24600437"
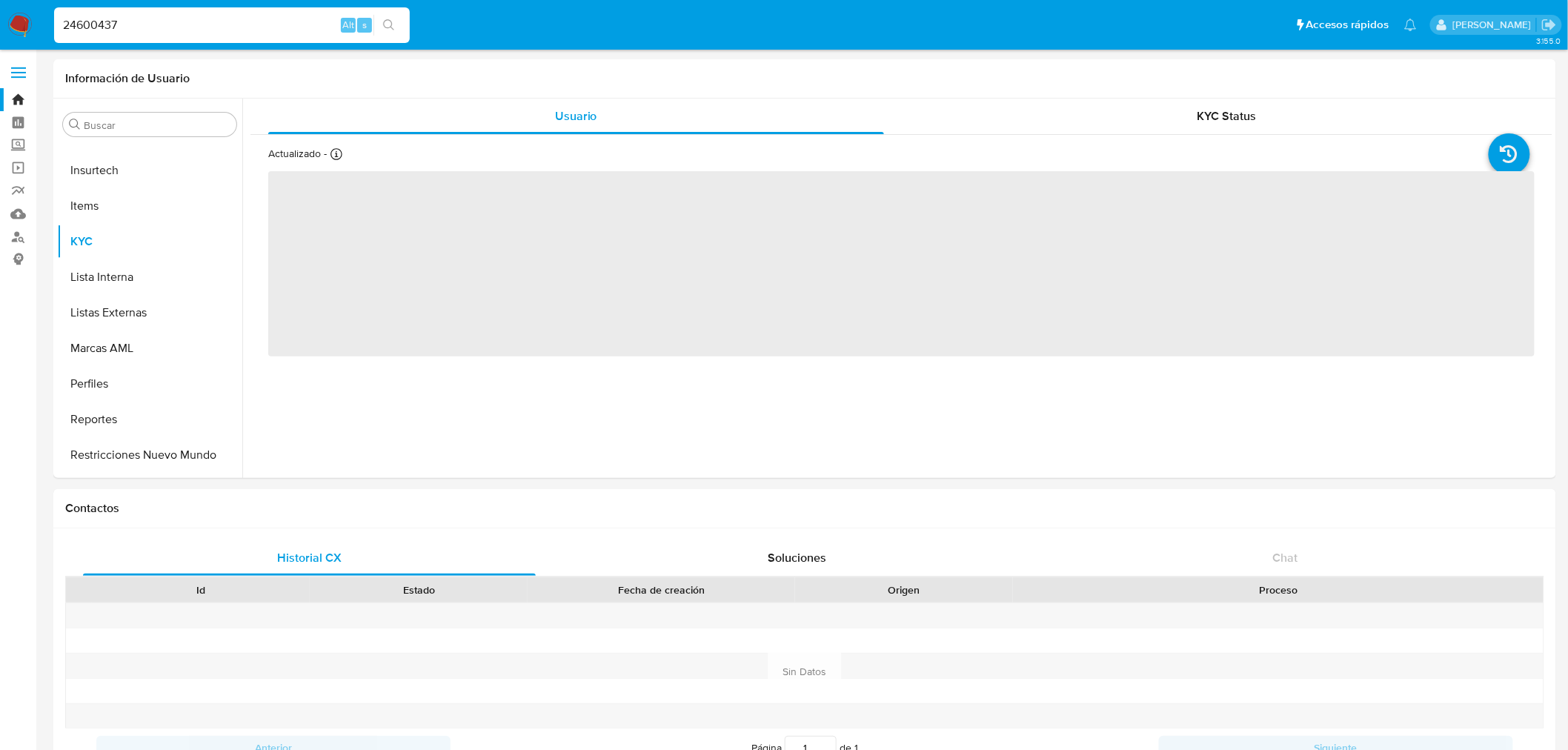
scroll to position [661, 0]
select select "10"
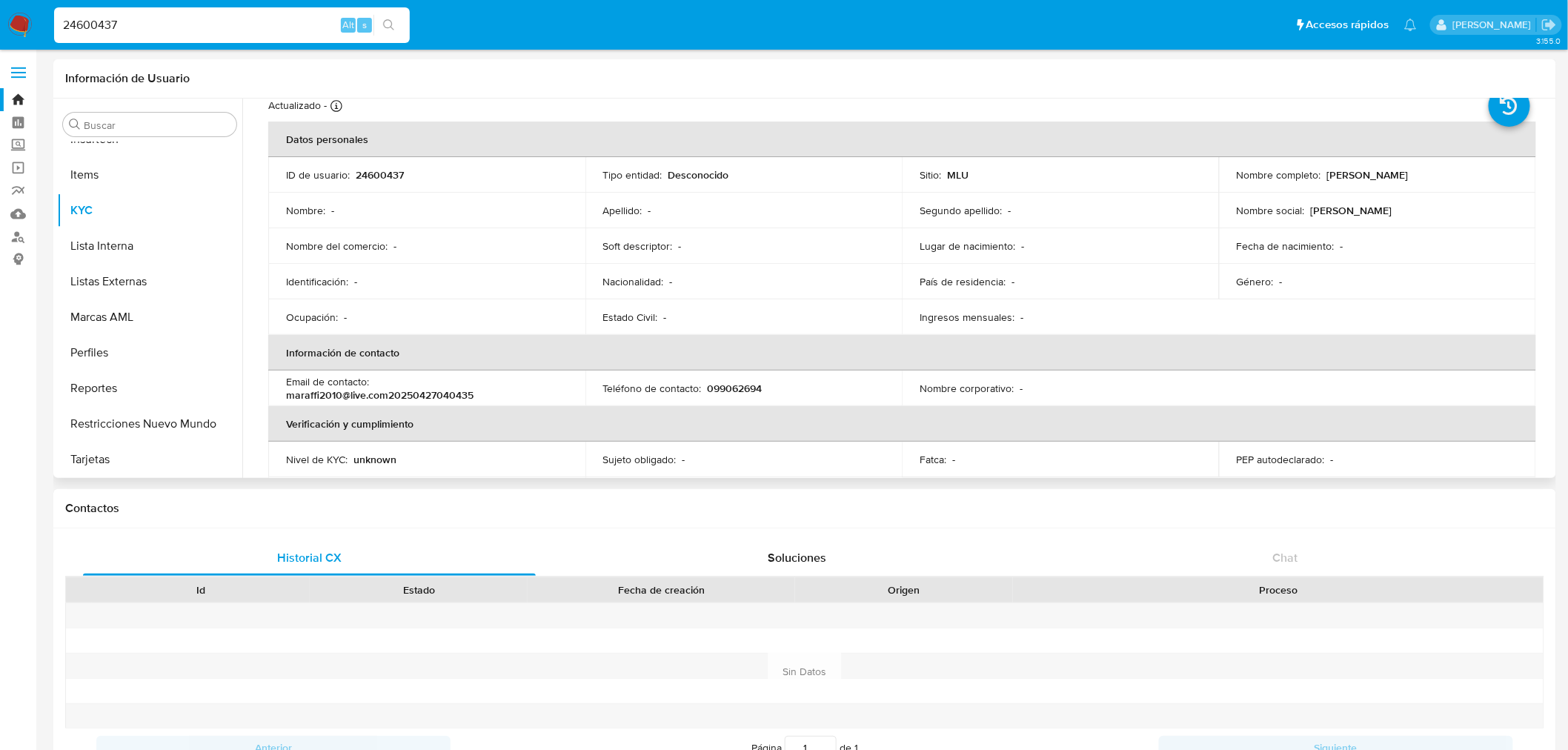
scroll to position [165, 0]
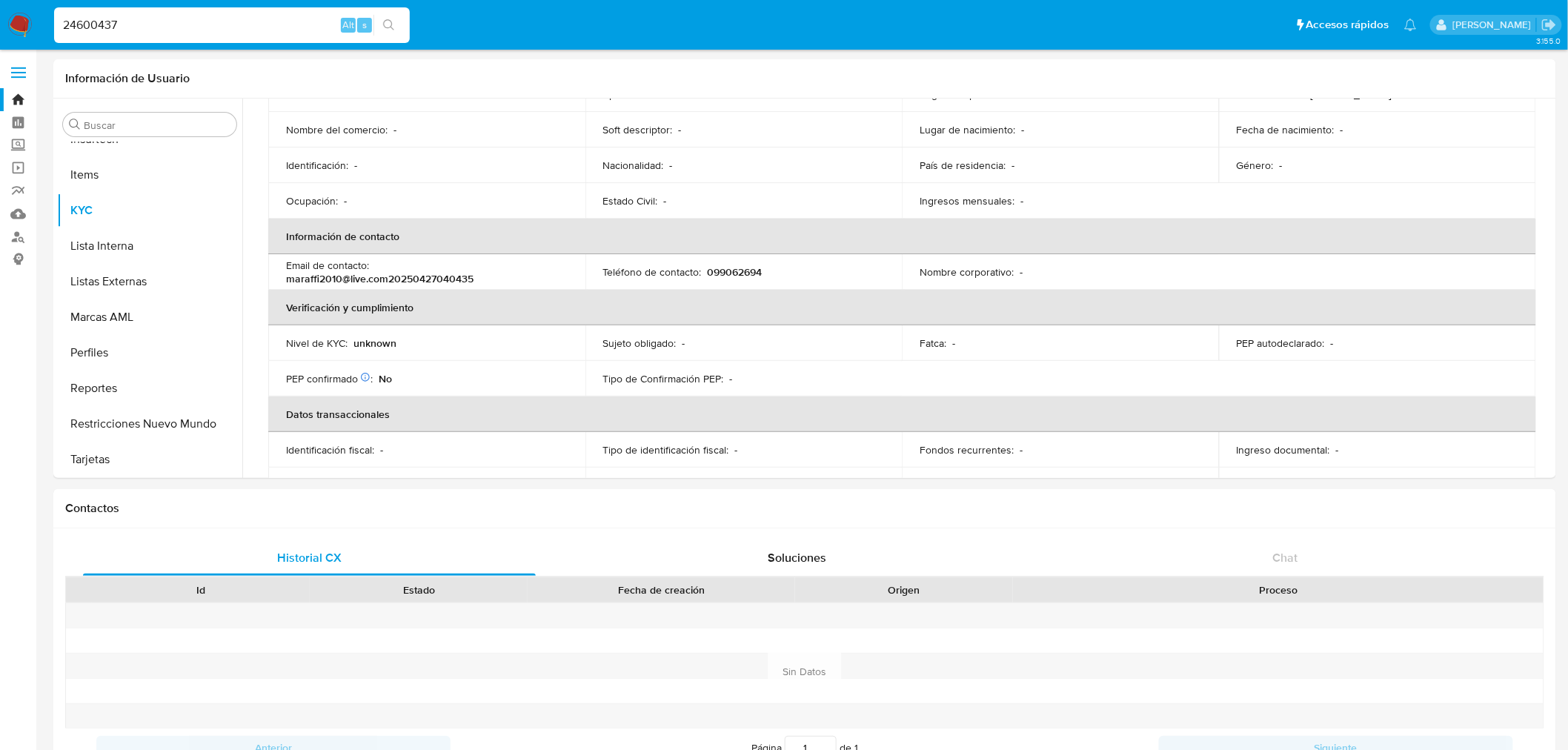
click at [112, 13] on div "24600437 Alt s" at bounding box center [232, 24] width 356 height 35
click at [114, 31] on input "24600437" at bounding box center [232, 25] width 356 height 20
paste input "312157221"
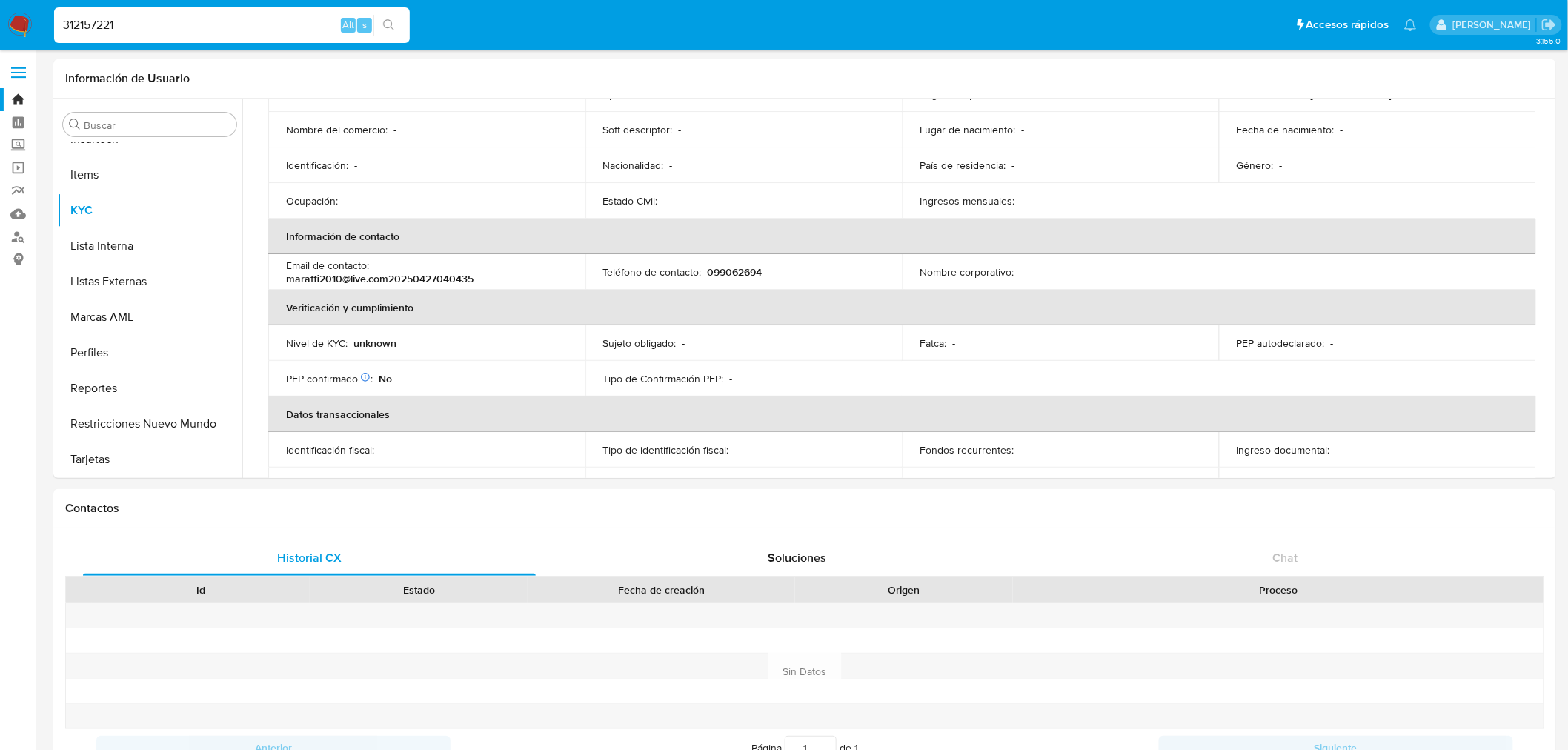
type input "312157221"
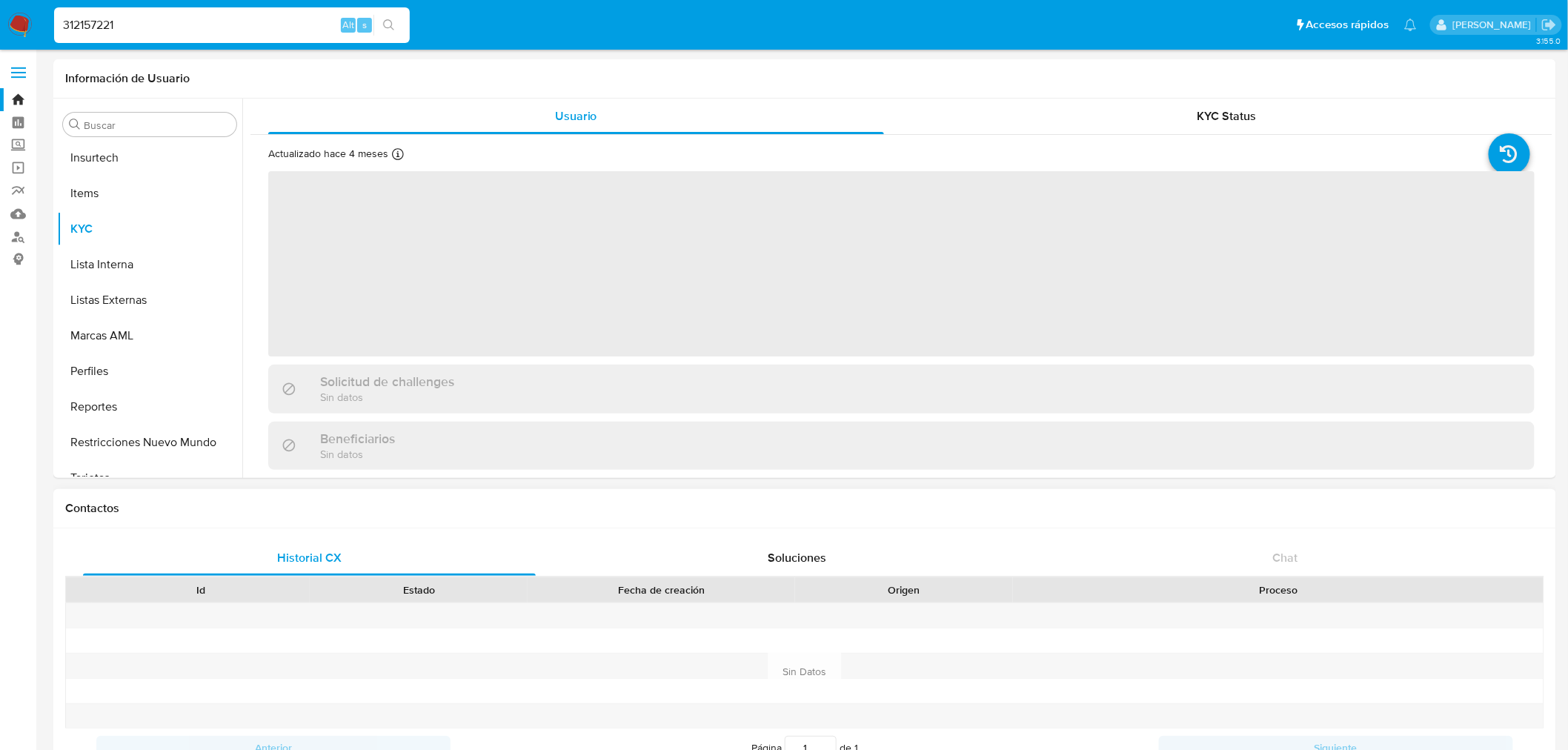
scroll to position [661, 0]
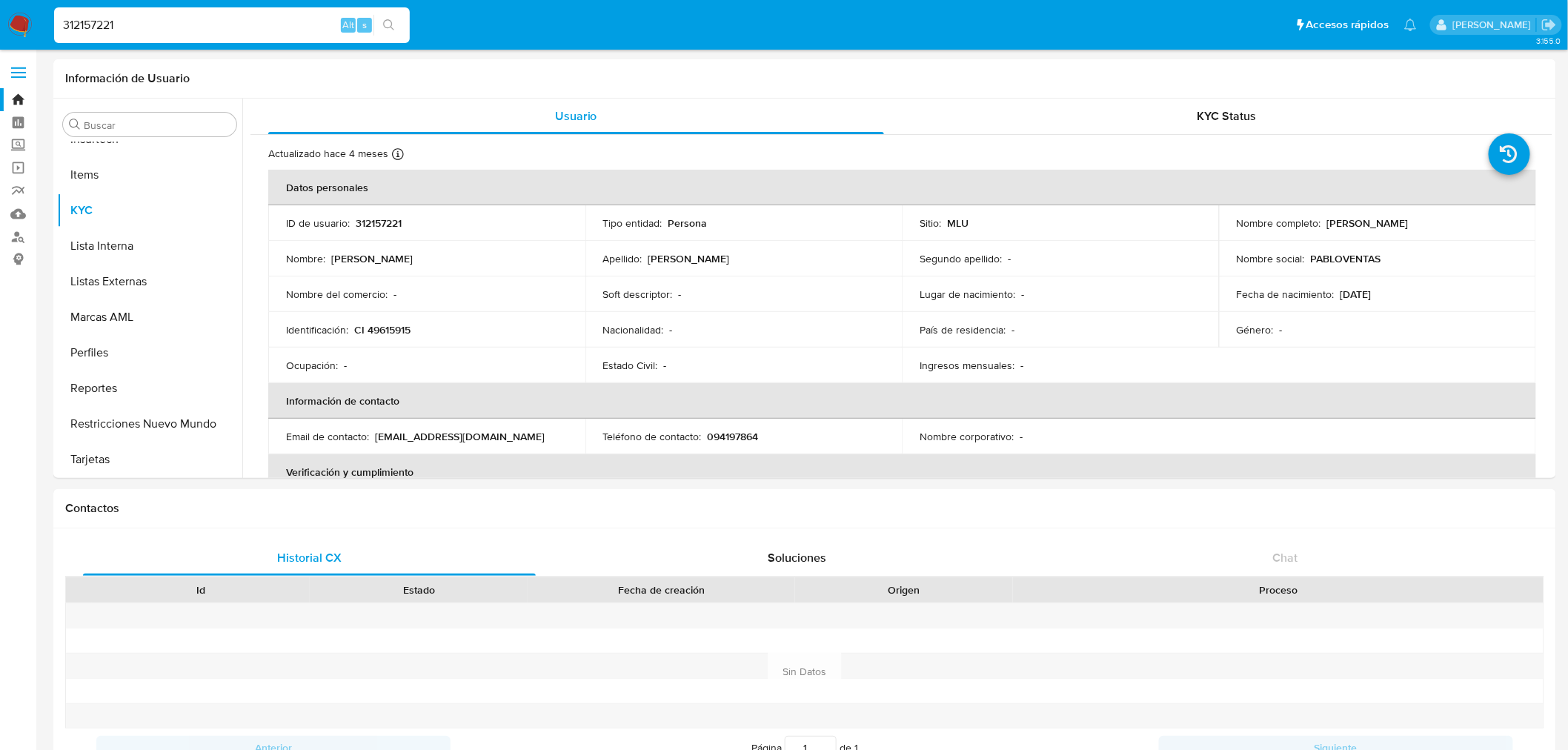
select select "10"
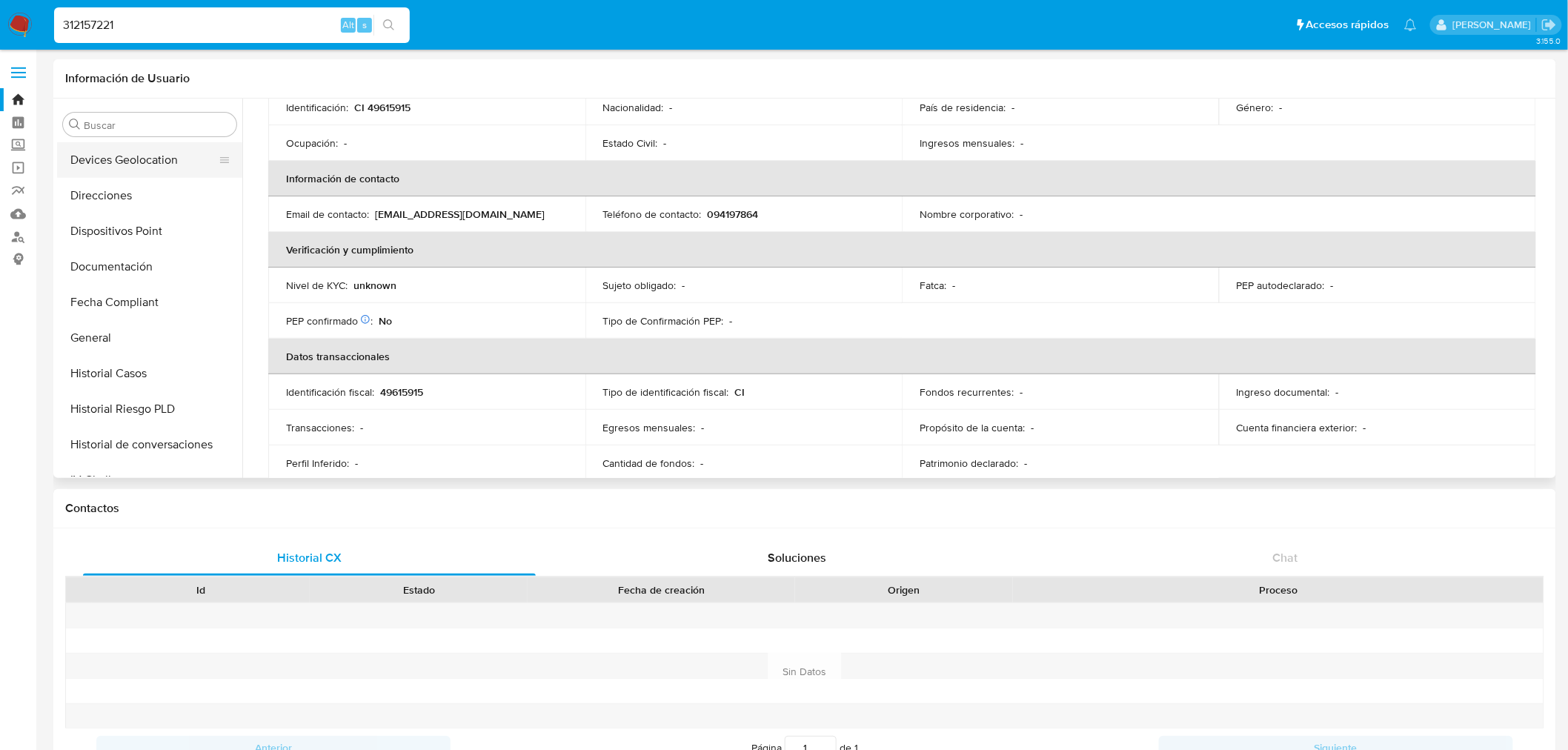
scroll to position [167, 0]
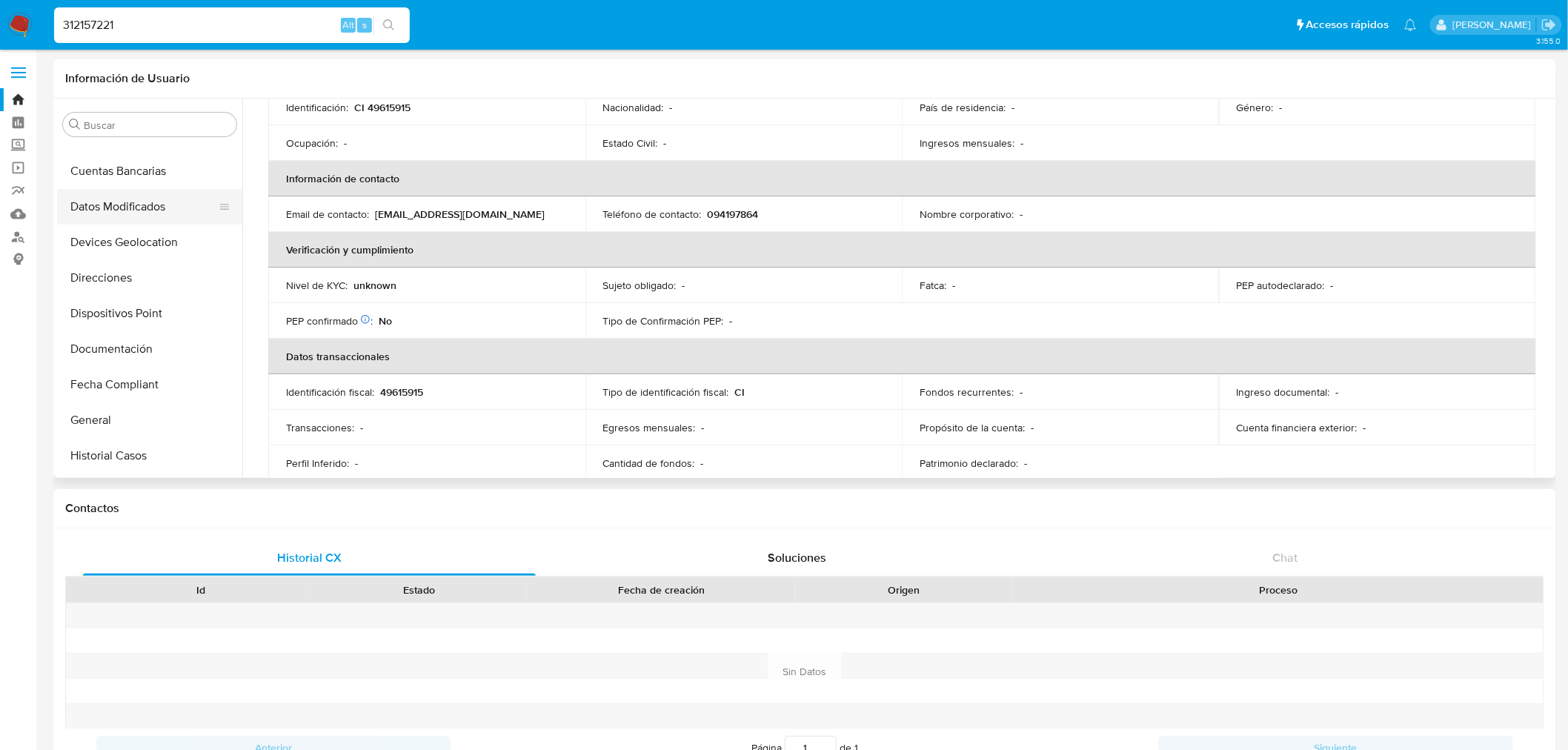
click at [143, 200] on button "Datos Modificados" at bounding box center [143, 206] width 173 height 35
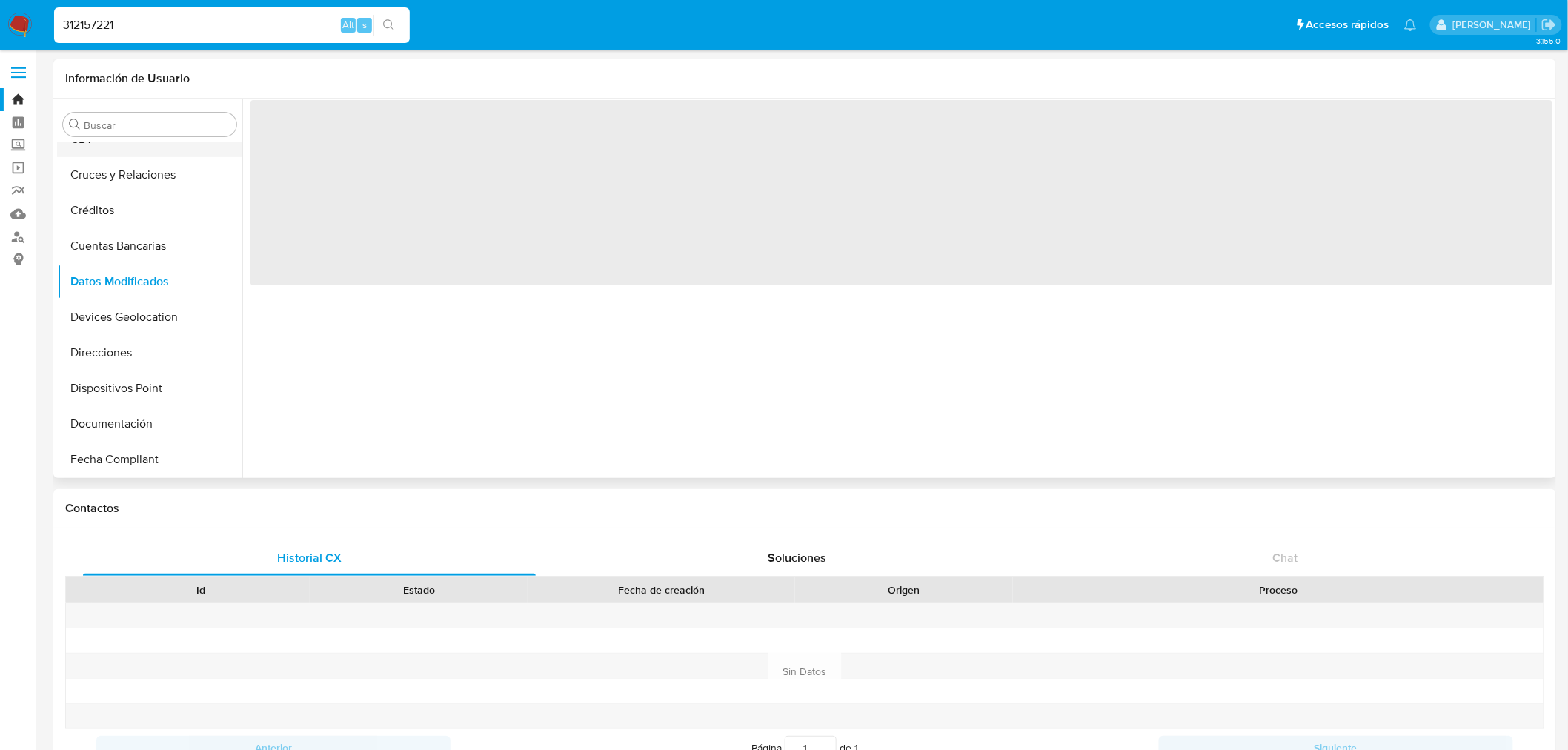
scroll to position [2, 0]
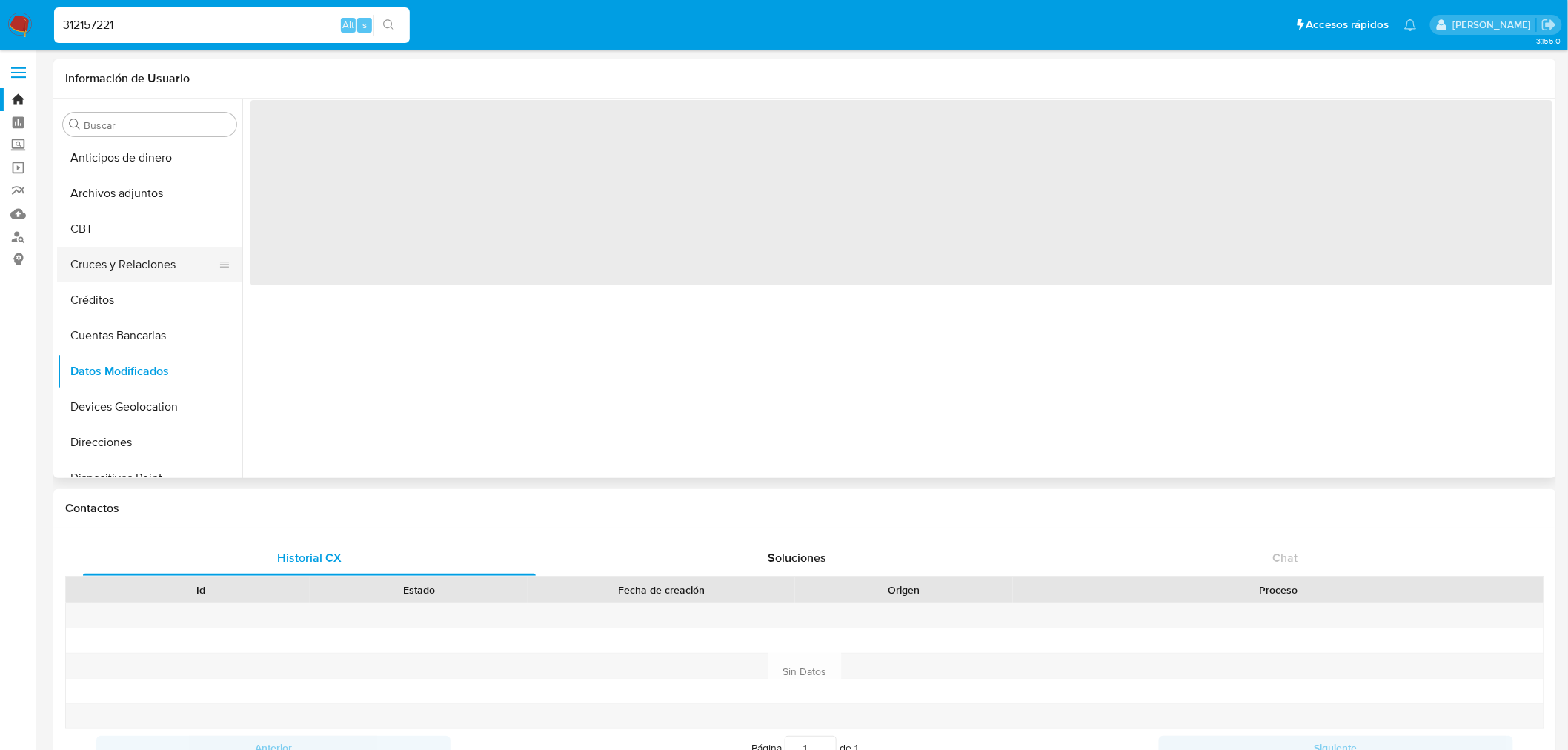
click at [154, 271] on button "Cruces y Relaciones" at bounding box center [143, 264] width 173 height 35
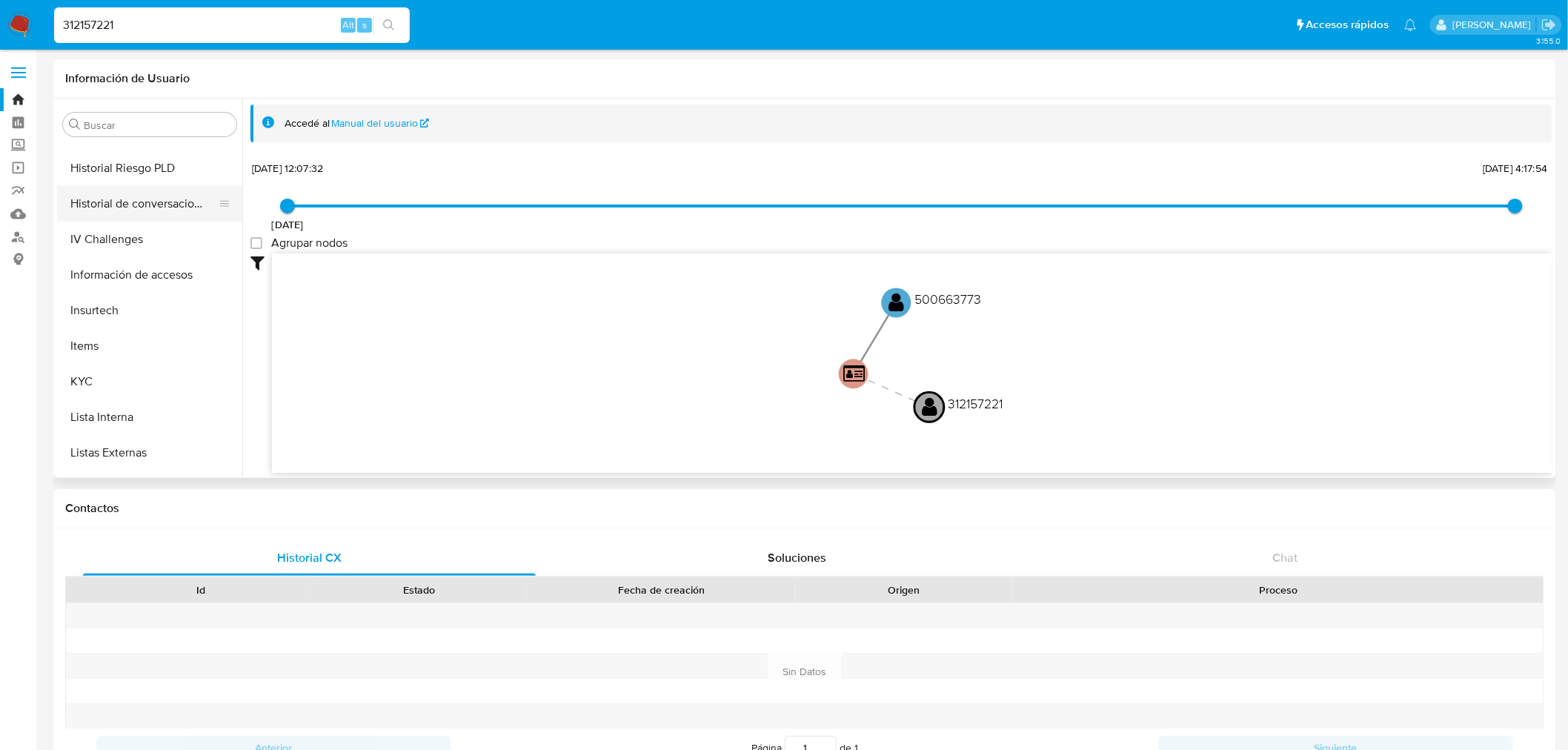
scroll to position [496, 0]
click at [141, 371] on button "KYC" at bounding box center [143, 375] width 173 height 35
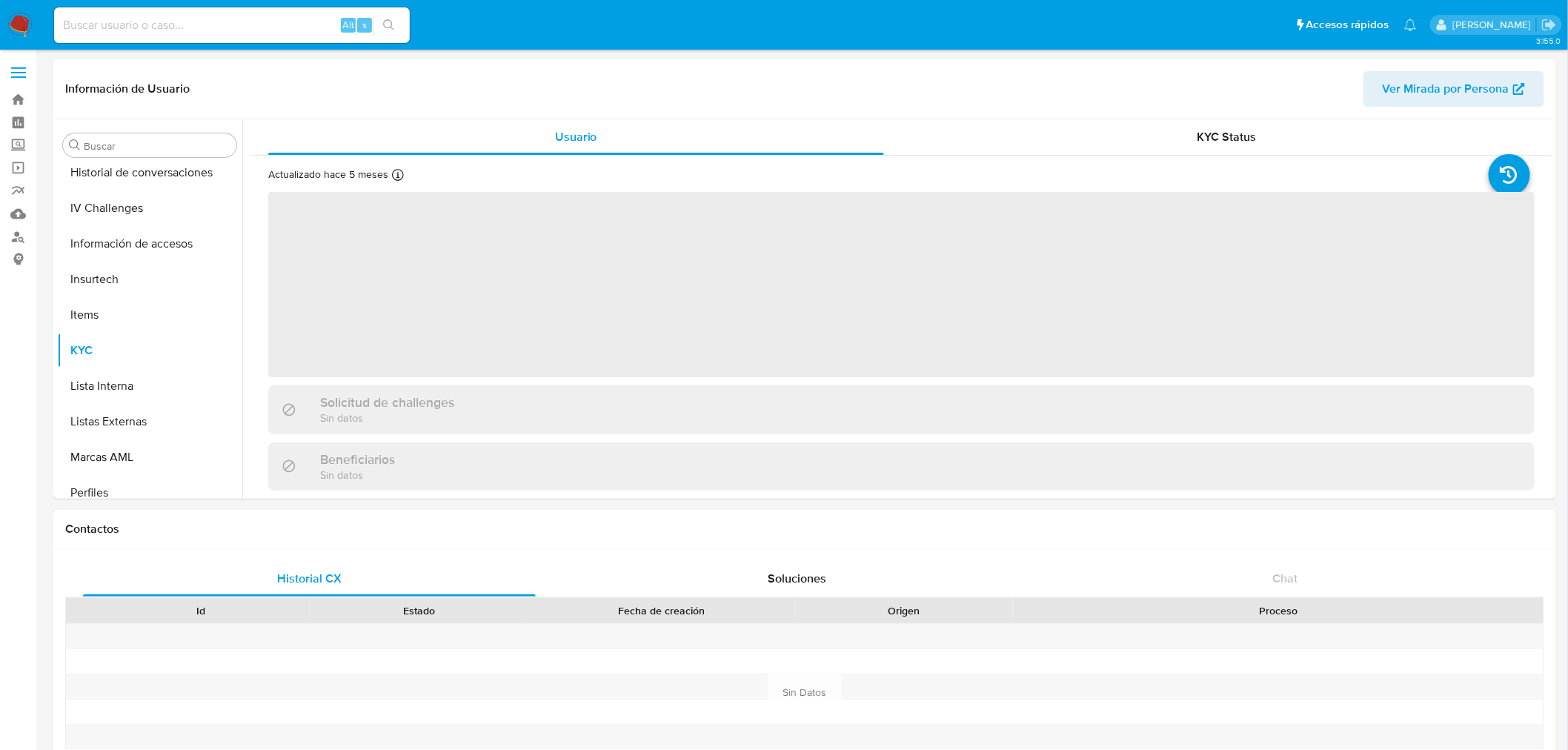
scroll to position [661, 0]
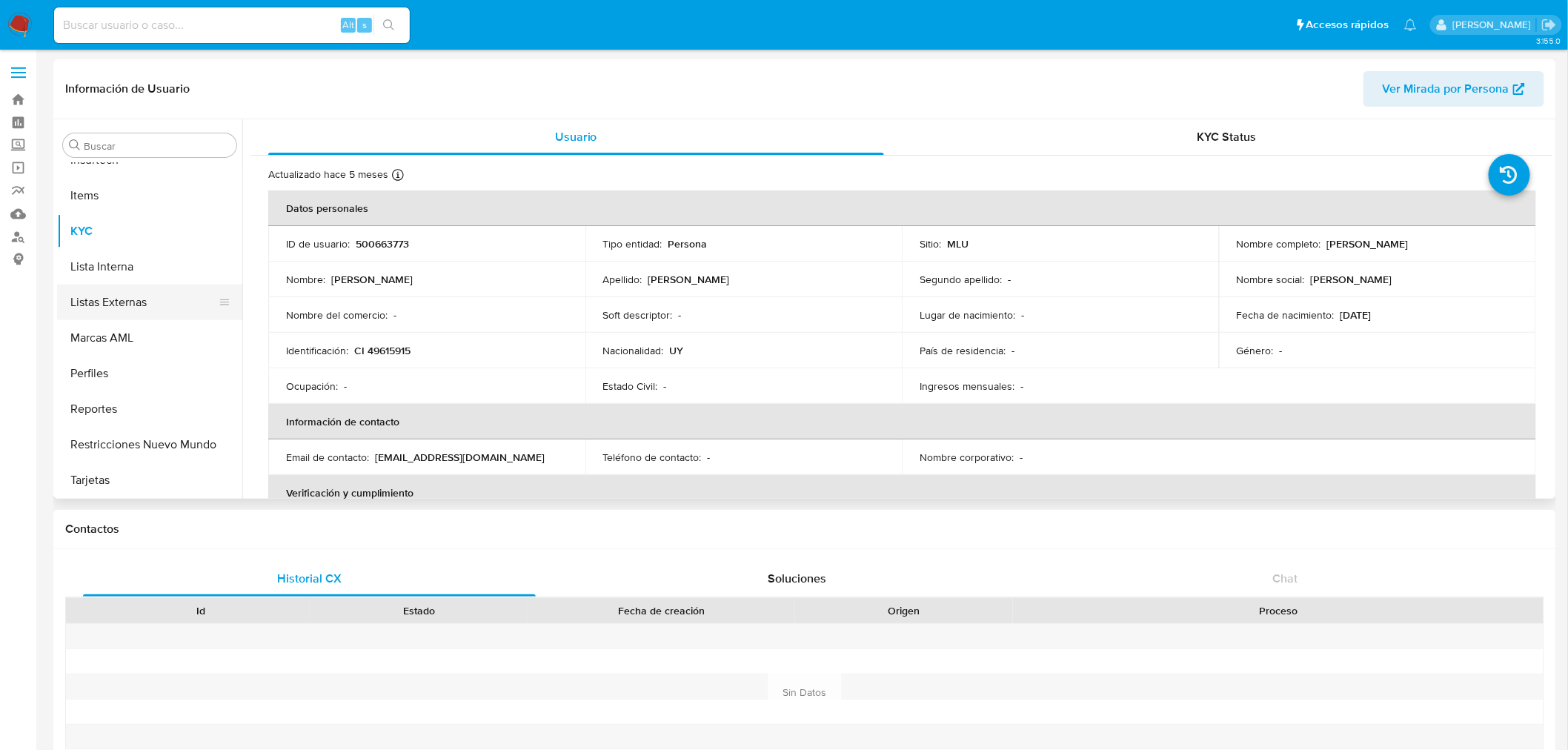
select select "10"
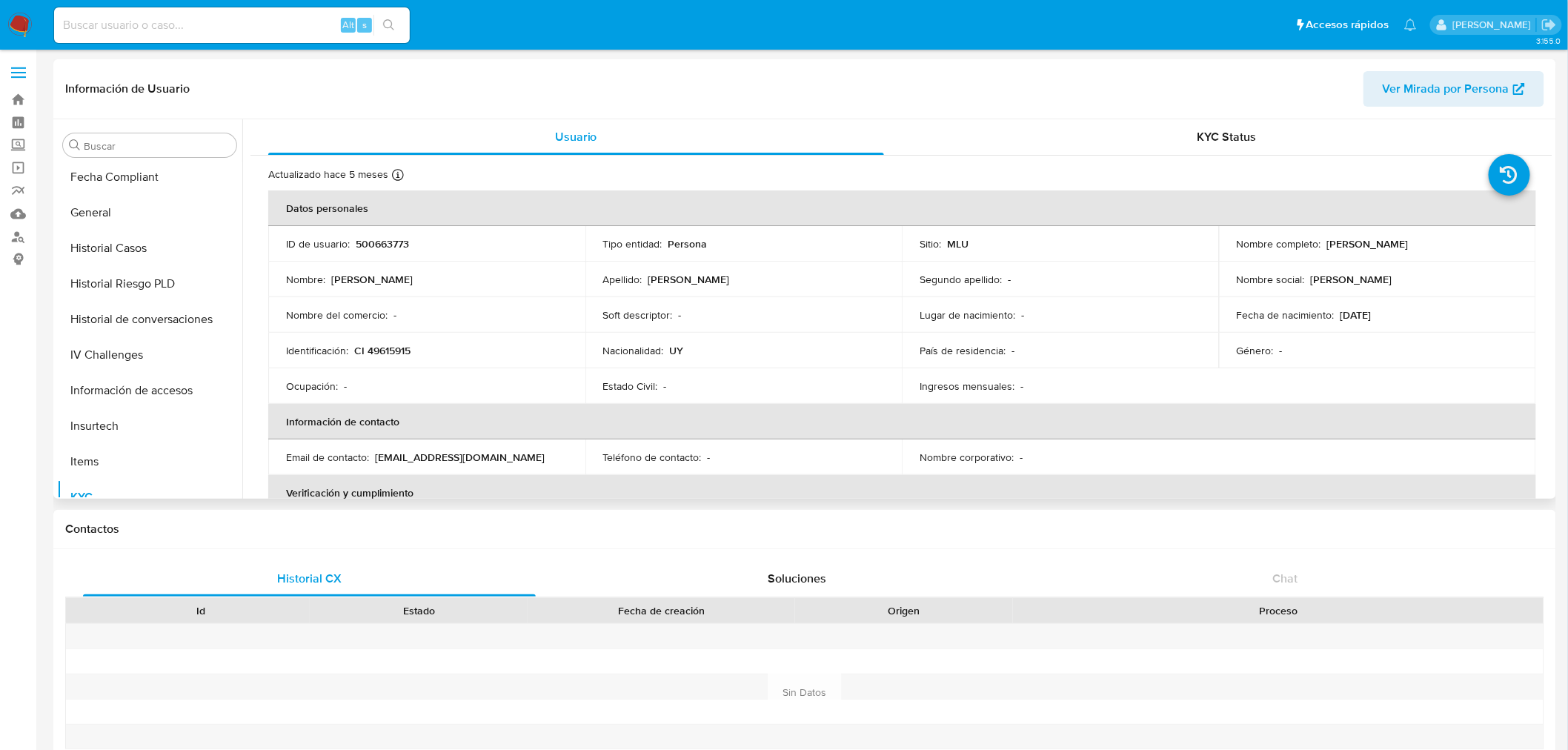
scroll to position [249, 0]
click at [129, 285] on button "Documentación" at bounding box center [143, 287] width 173 height 35
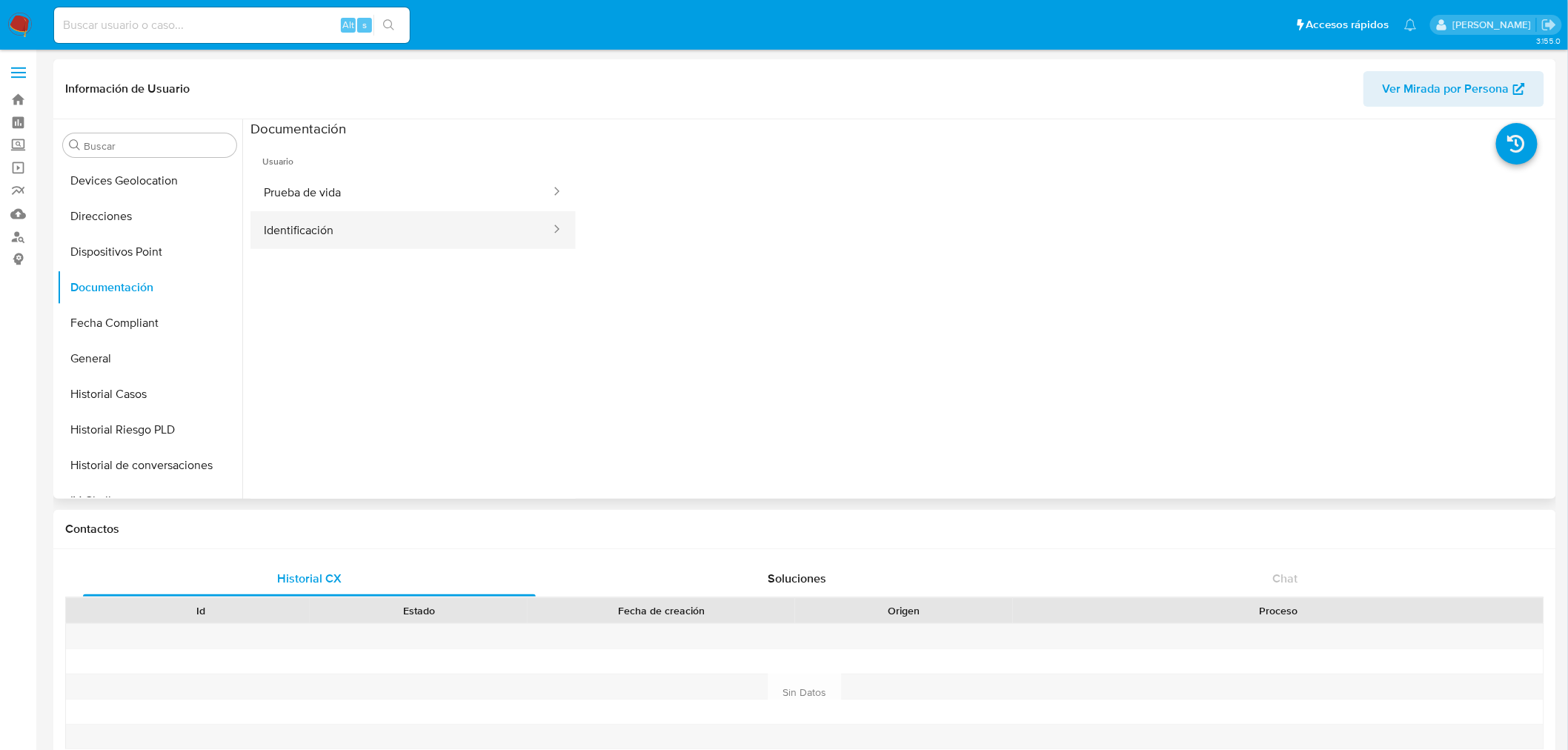
click at [442, 230] on button "Identificación" at bounding box center [401, 230] width 302 height 38
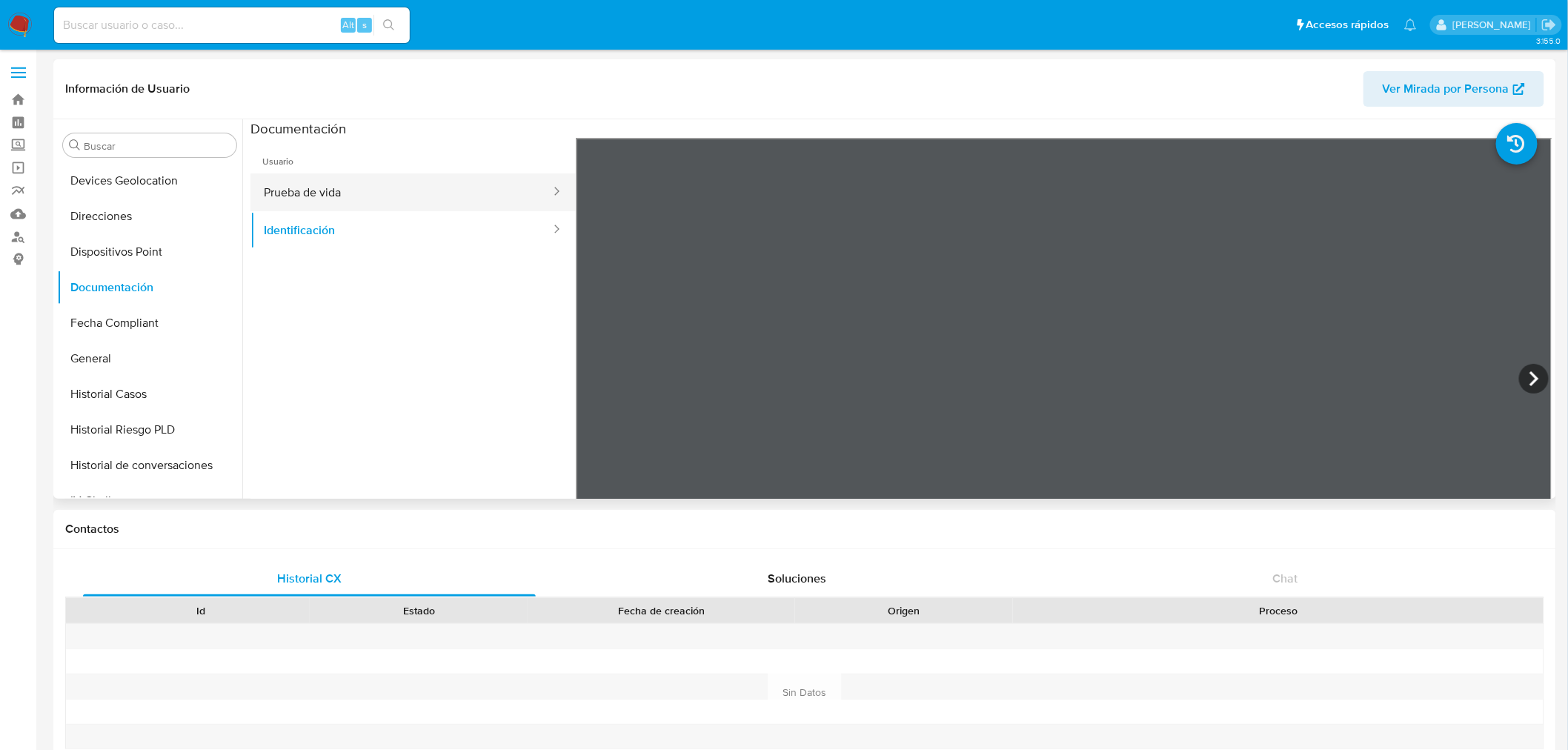
click at [376, 179] on button "Prueba de vida" at bounding box center [401, 192] width 302 height 38
click at [372, 228] on button "Identificación" at bounding box center [401, 230] width 302 height 38
drag, startPoint x: 1537, startPoint y: 172, endPoint x: 1521, endPoint y: 445, distance: 273.5
click at [1521, 446] on section at bounding box center [902, 365] width 1302 height 493
click at [1539, 168] on li at bounding box center [1532, 136] width 71 height 64
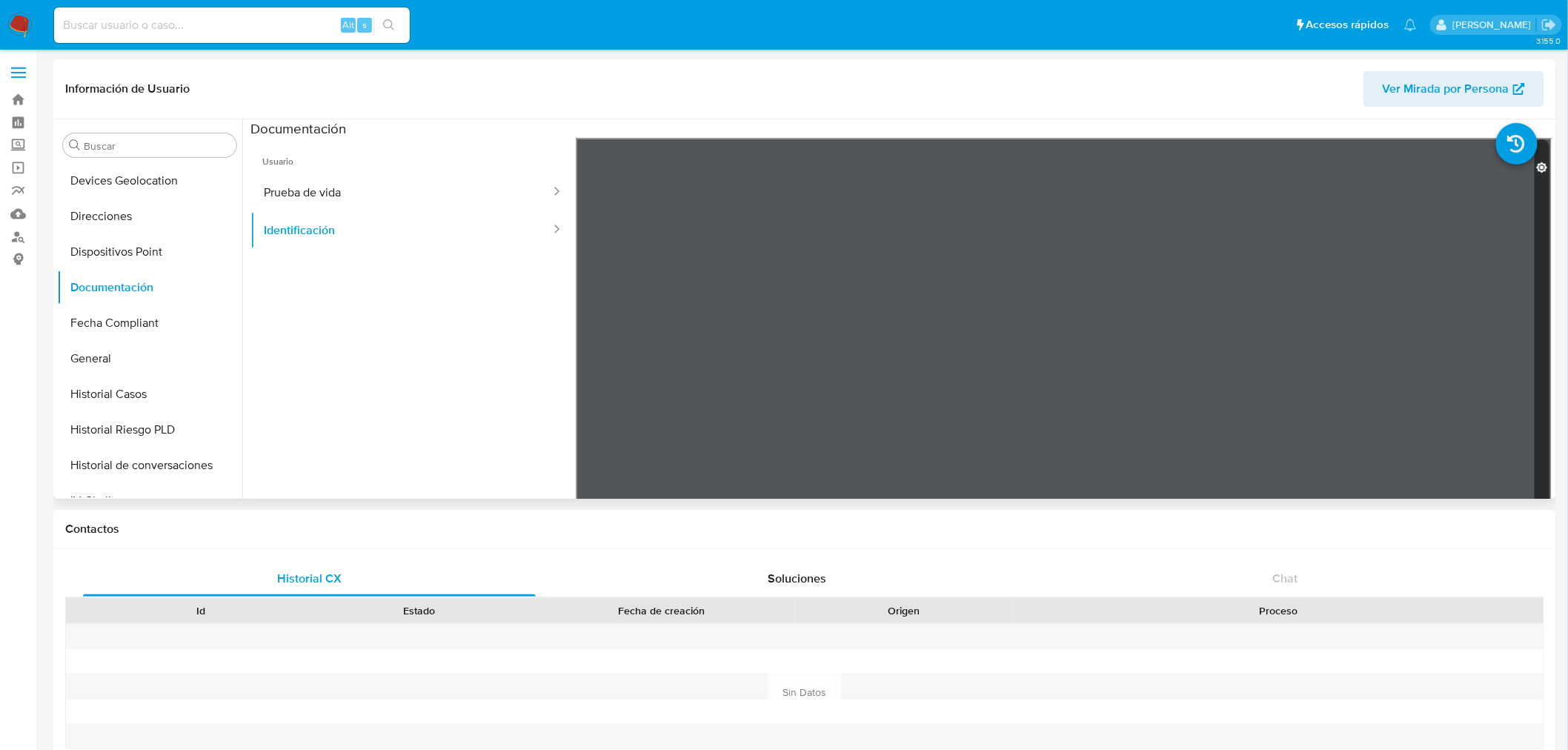
click at [1538, 168] on li at bounding box center [1532, 136] width 71 height 64
click at [1537, 168] on icon at bounding box center [1542, 167] width 11 height 11
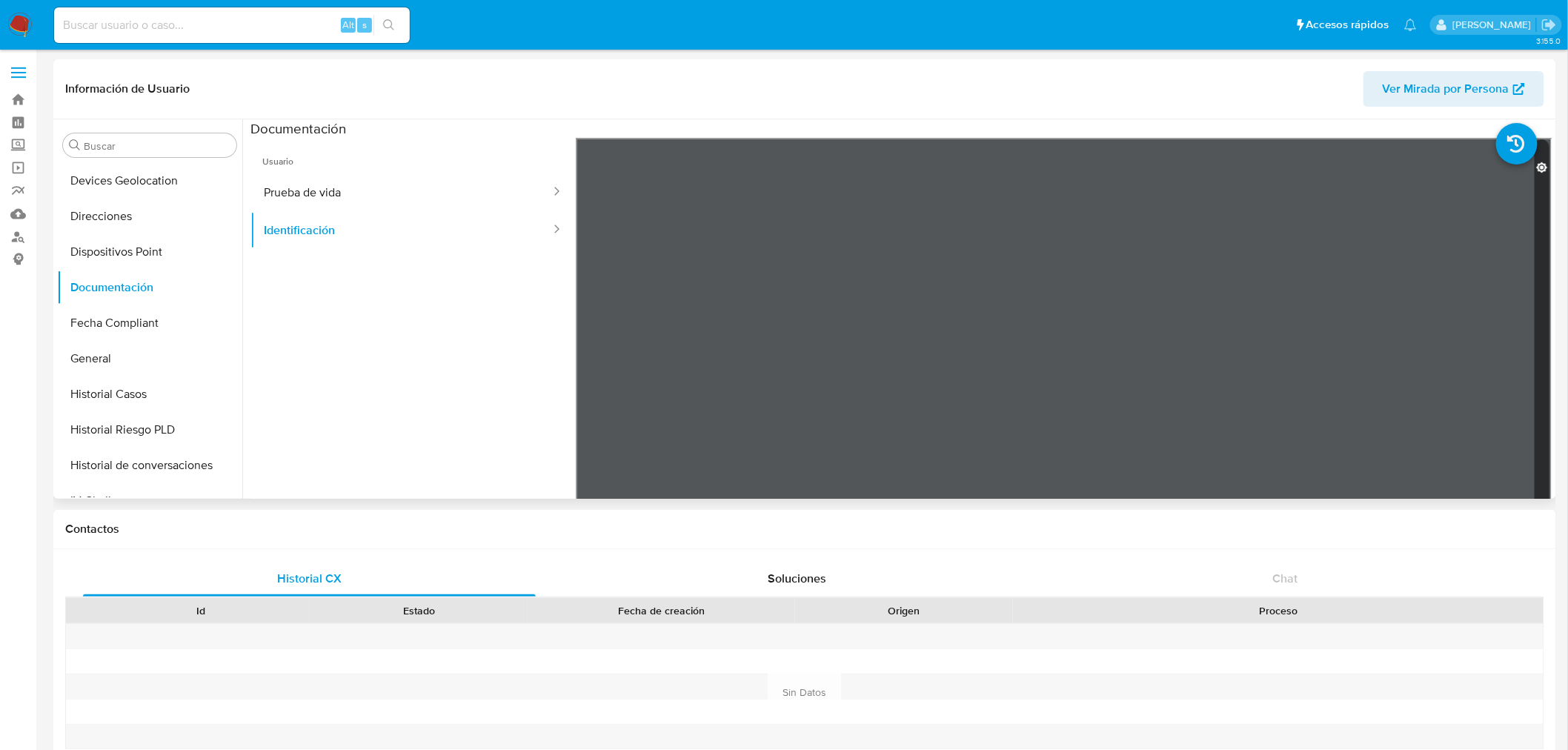
click at [1537, 168] on icon at bounding box center [1542, 167] width 11 height 11
drag, startPoint x: 1537, startPoint y: 168, endPoint x: 1472, endPoint y: 226, distance: 87.1
click at [1537, 171] on icon at bounding box center [1542, 167] width 11 height 11
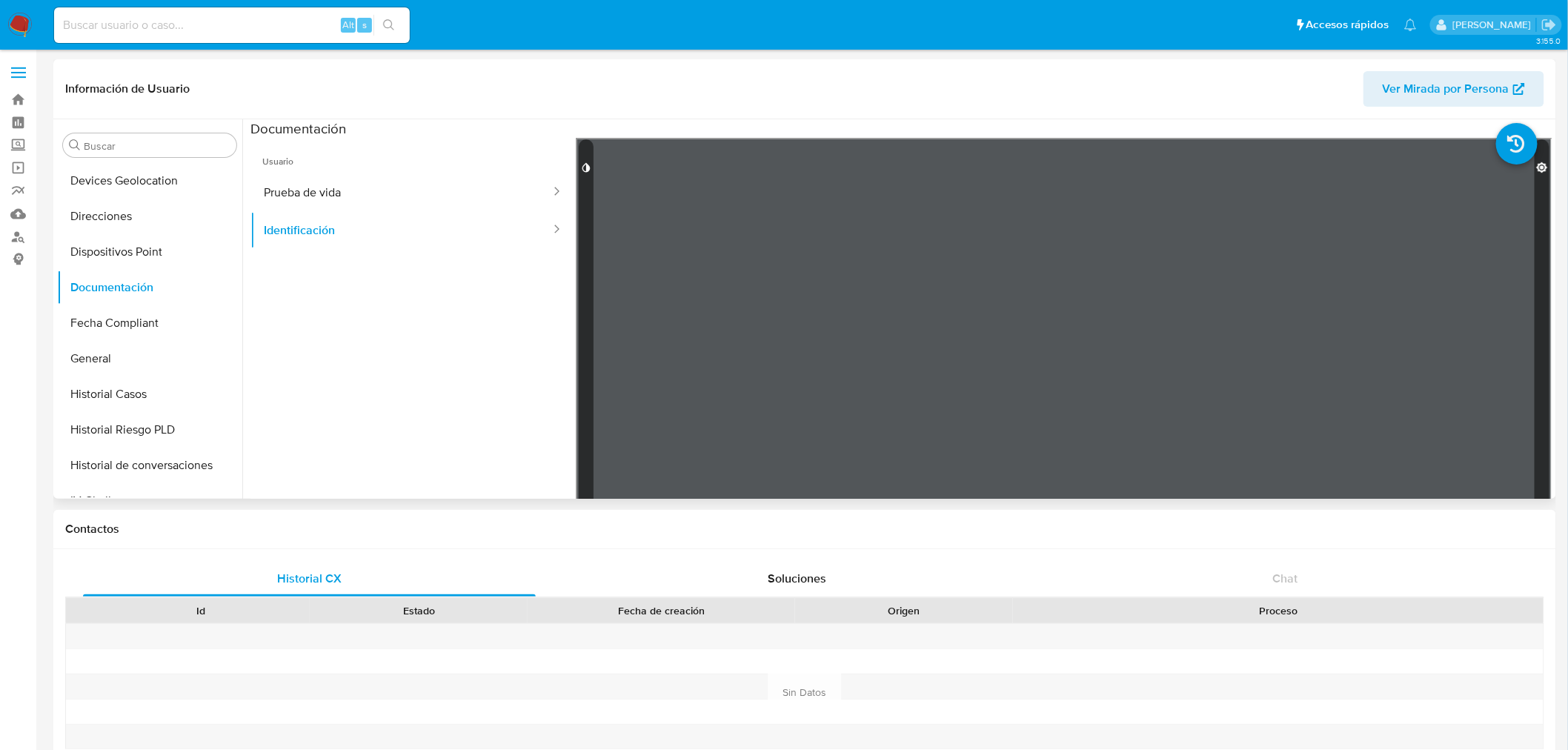
click at [583, 168] on icon at bounding box center [586, 167] width 12 height 12
click at [475, 288] on ul "Usuario Prueba de vida Identificación" at bounding box center [413, 351] width 325 height 427
click at [121, 389] on button "KYC" at bounding box center [143, 395] width 173 height 35
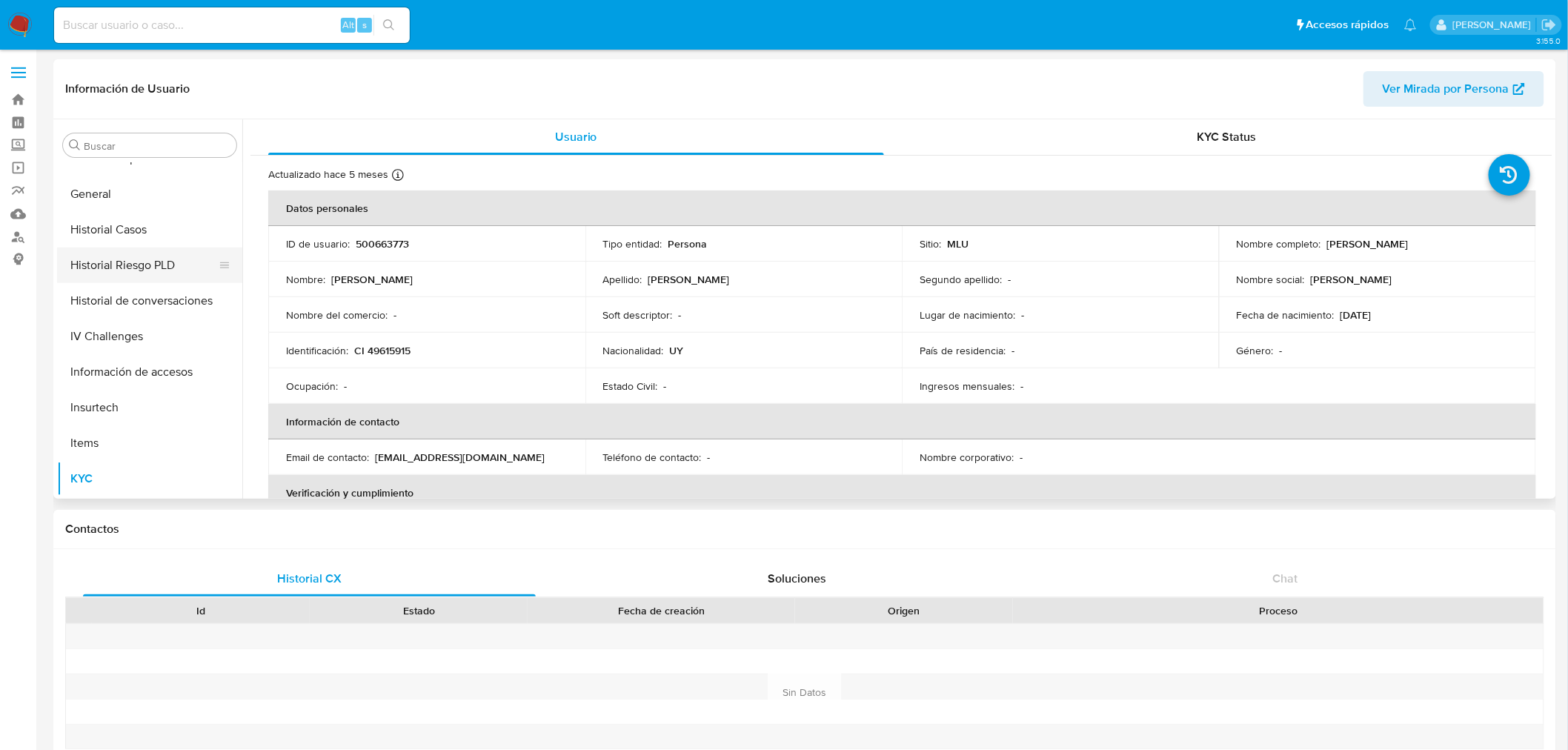
scroll to position [85, 0]
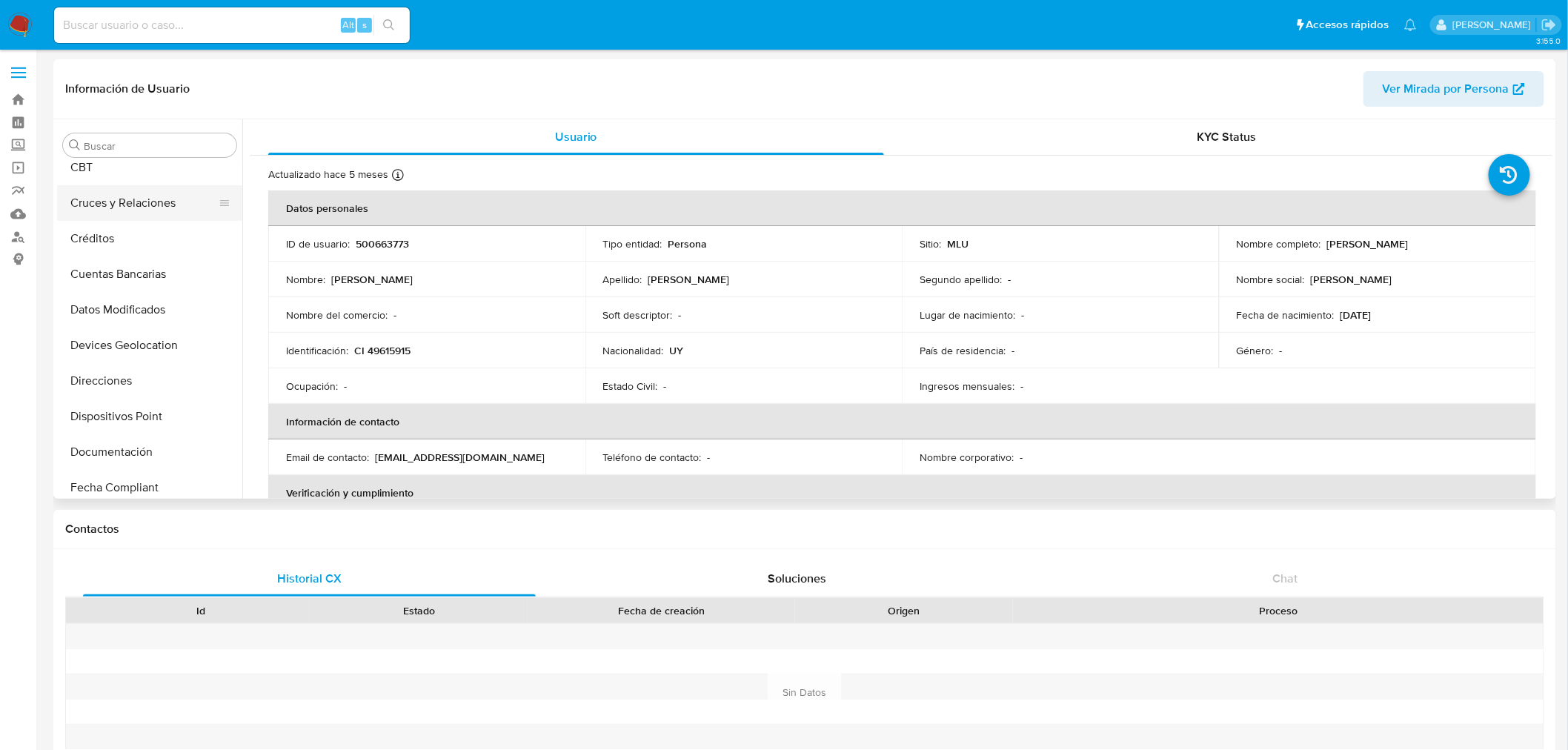
click at [143, 206] on button "Cruces y Relaciones" at bounding box center [143, 202] width 173 height 35
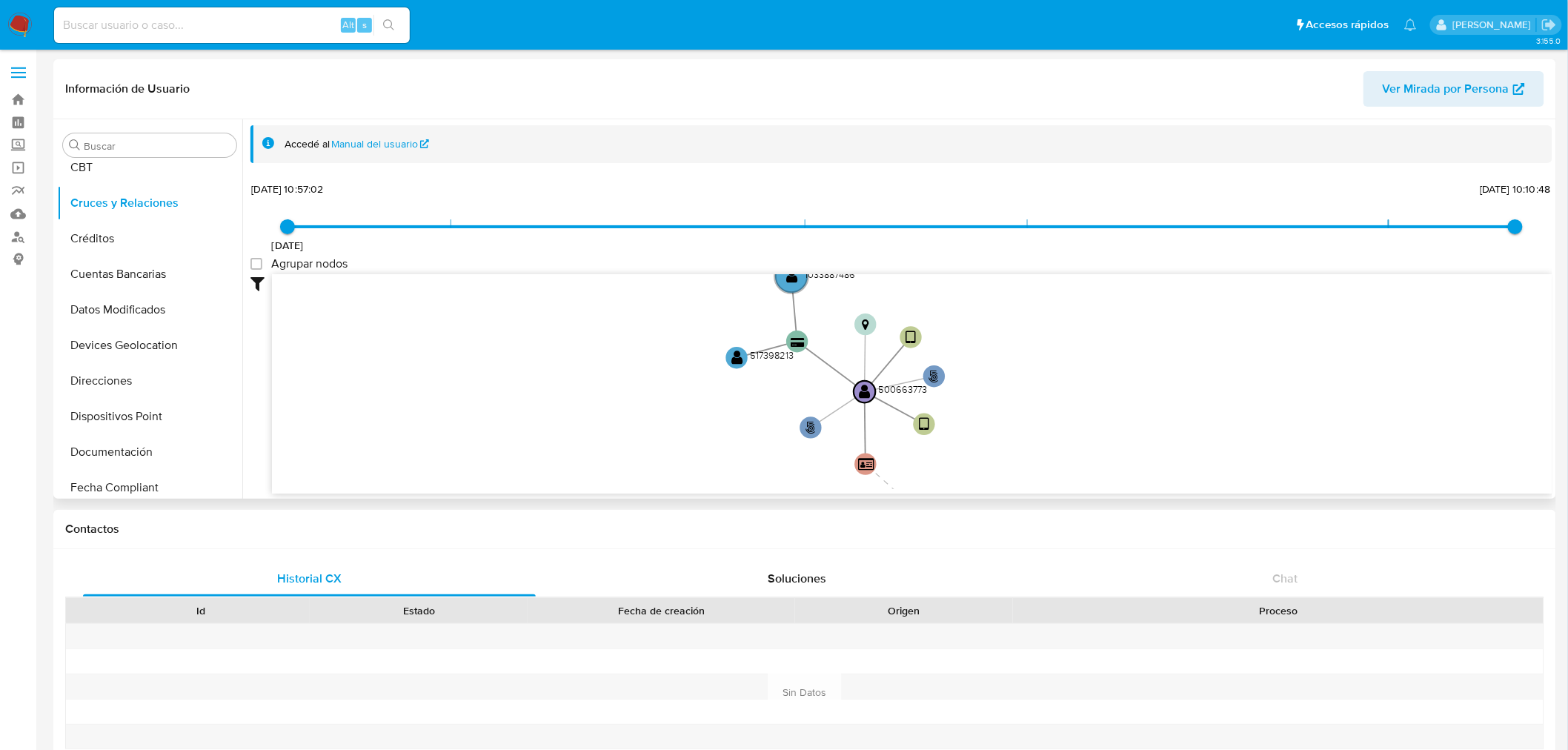
drag, startPoint x: 1080, startPoint y: 333, endPoint x: 1087, endPoint y: 372, distance: 39.6
click at [1087, 372] on icon "user-500663773  500663773 person-6b7d63443bbff9527357cdfa191aef63  device-674…" at bounding box center [913, 382] width 1281 height 215
click at [775, 359] on text "517398213" at bounding box center [775, 360] width 44 height 13
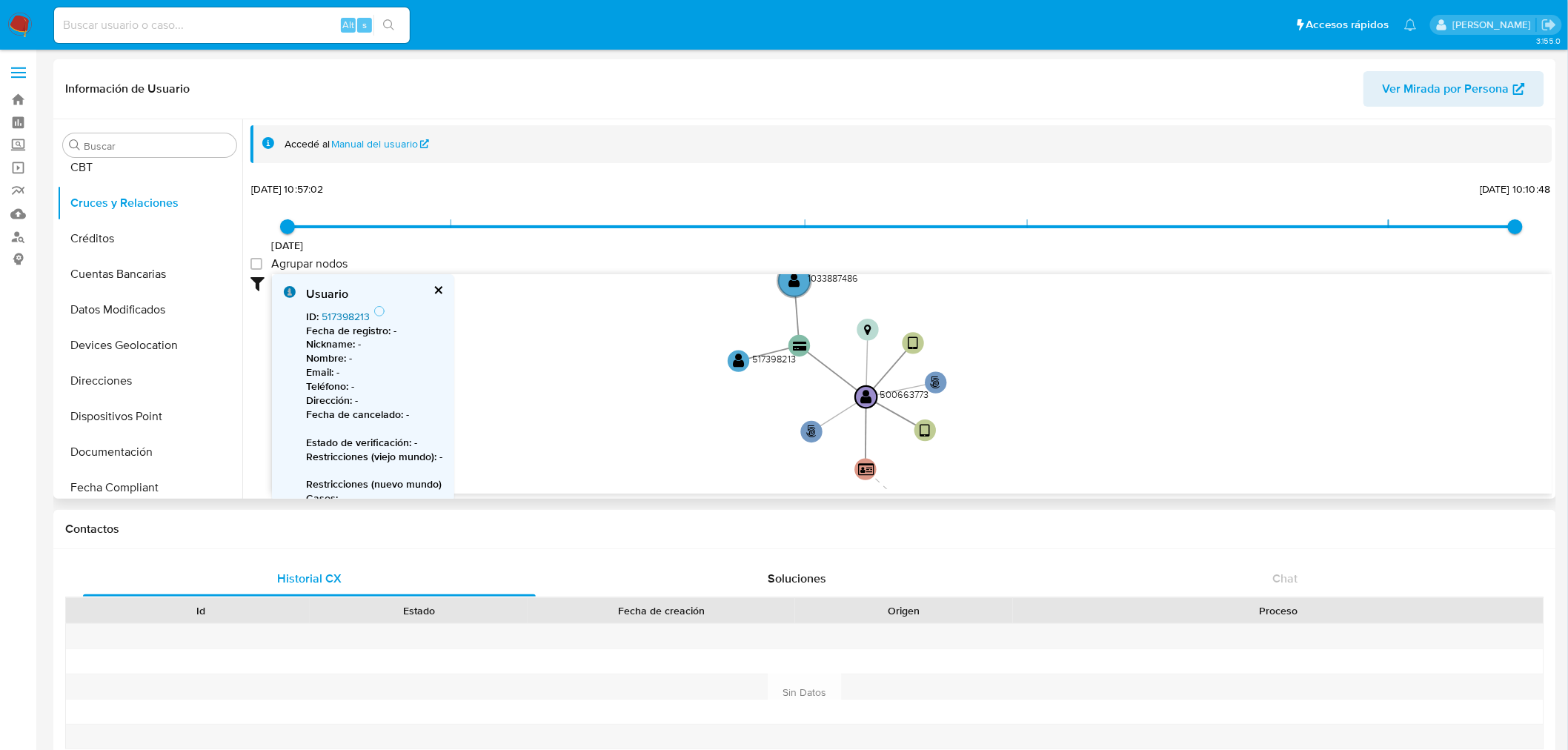
click at [350, 315] on link "517398213" at bounding box center [345, 316] width 48 height 15
drag, startPoint x: 1076, startPoint y: 357, endPoint x: 1102, endPoint y: 462, distance: 108.2
click at [1102, 462] on icon "user-500663773  500663773 person-6b7d63443bbff9527357cdfa191aef63  device-674…" at bounding box center [913, 382] width 1281 height 215
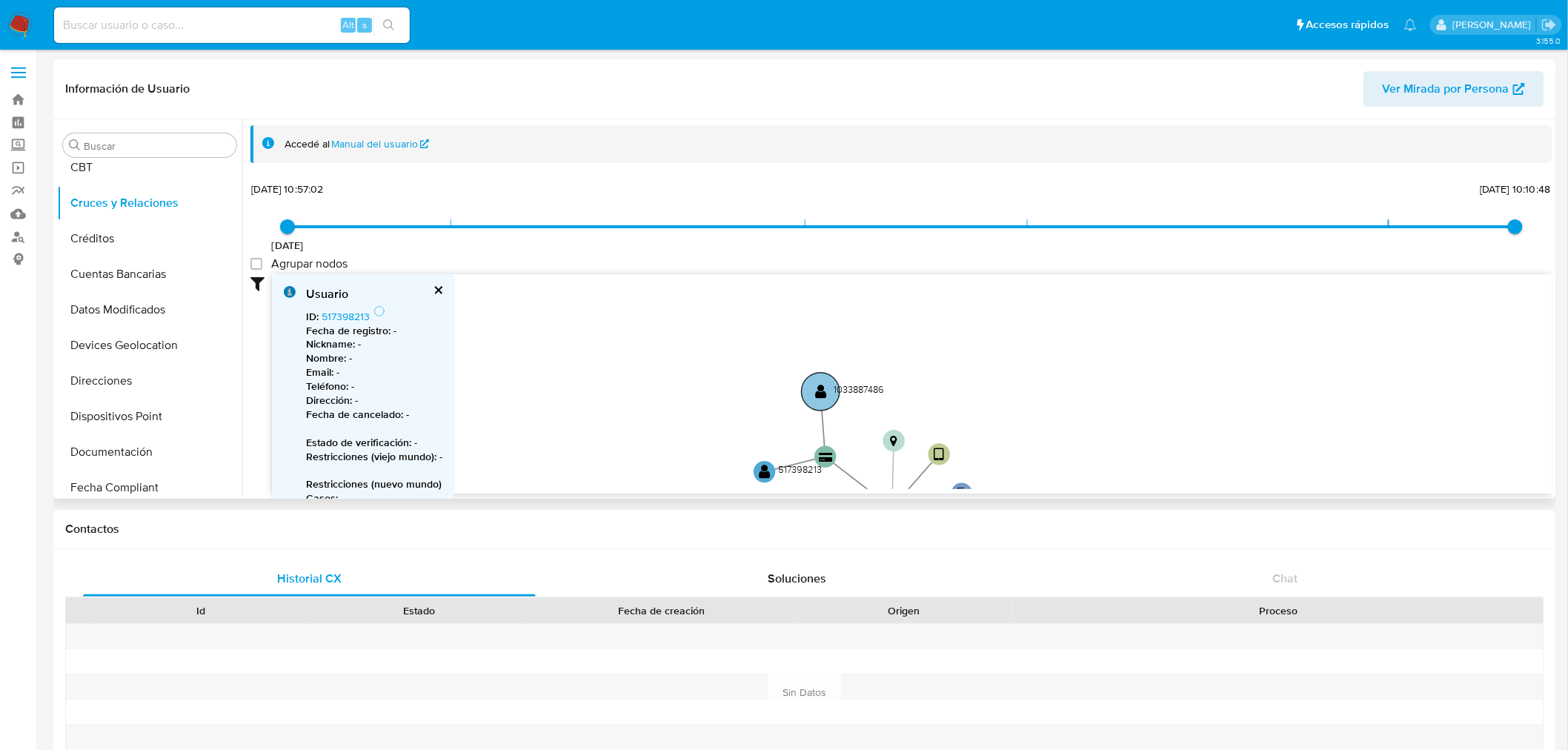
click at [866, 384] on text "1033887486" at bounding box center [859, 389] width 50 height 13
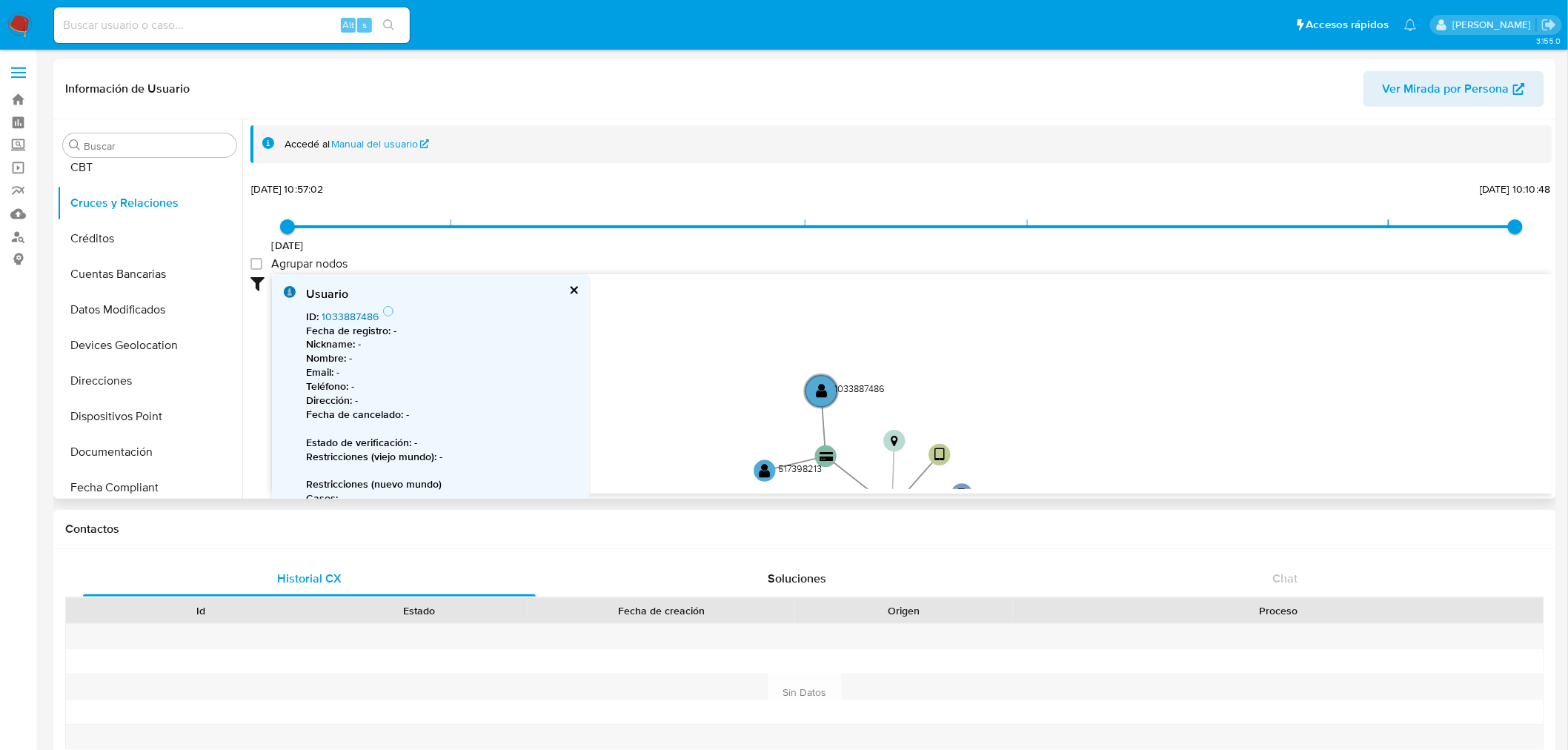
click at [359, 319] on link "1033887486" at bounding box center [350, 316] width 57 height 15
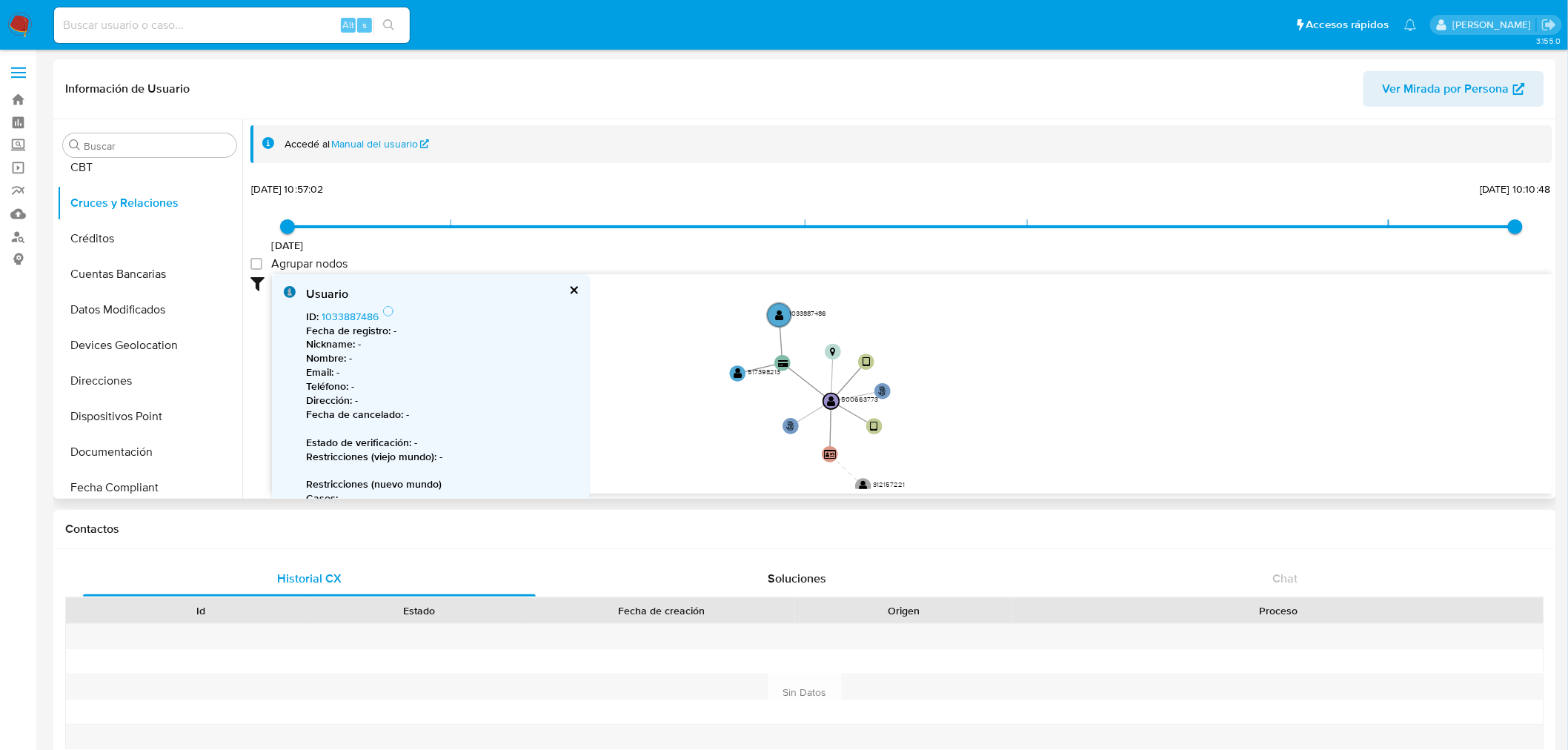
drag, startPoint x: 772, startPoint y: 361, endPoint x: 743, endPoint y: 293, distance: 73.9
click at [743, 293] on icon "user-500663773  500663773 person-6b7d63443bbff9527357cdfa191aef63  device-674…" at bounding box center [913, 382] width 1281 height 215
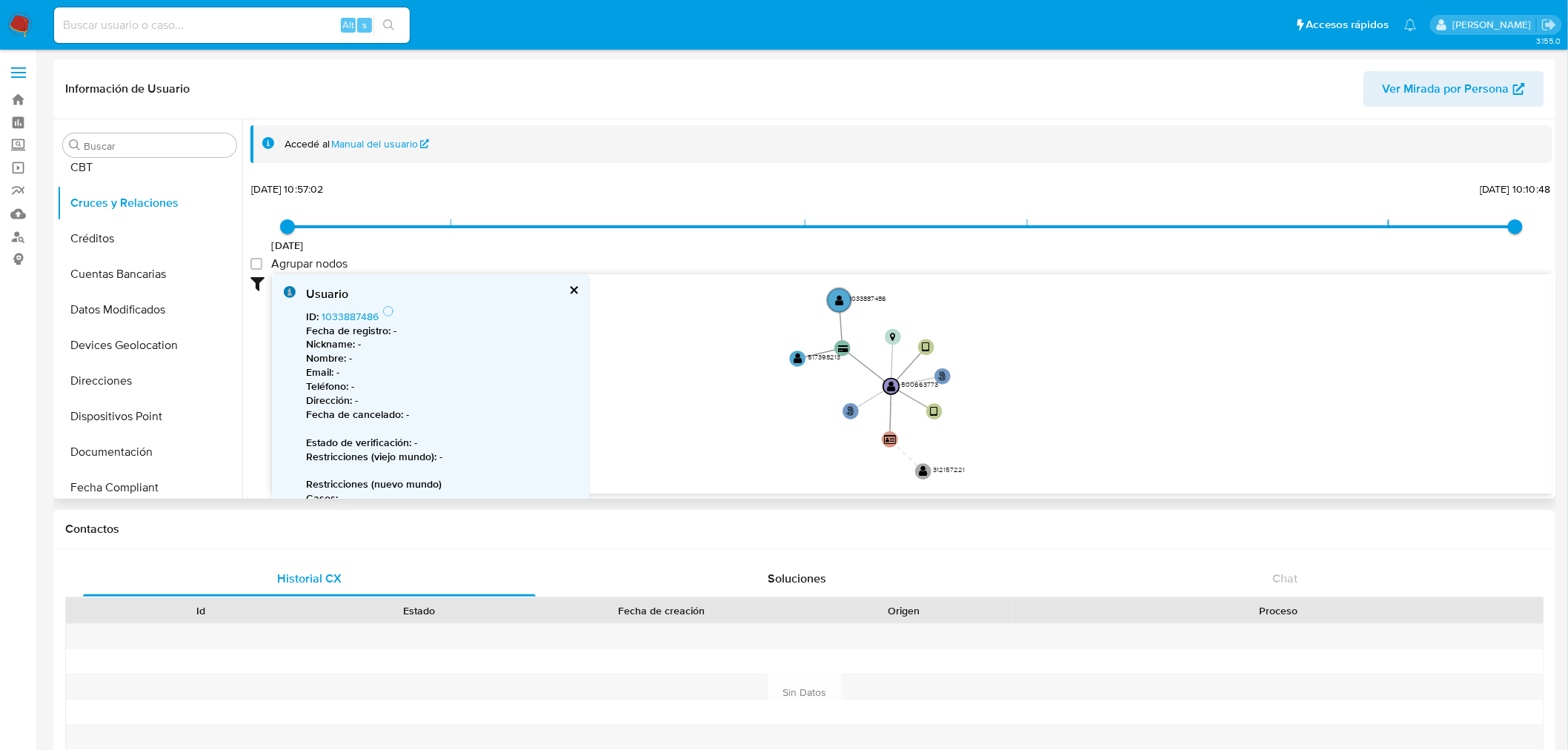
drag, startPoint x: 1095, startPoint y: 354, endPoint x: 1170, endPoint y: 389, distance: 82.8
click at [1170, 389] on icon "user-500663773  500663773 person-6b7d63443bbff9527357cdfa191aef63  device-674…" at bounding box center [913, 382] width 1281 height 215
click at [122, 467] on button "KYC" at bounding box center [143, 478] width 173 height 35
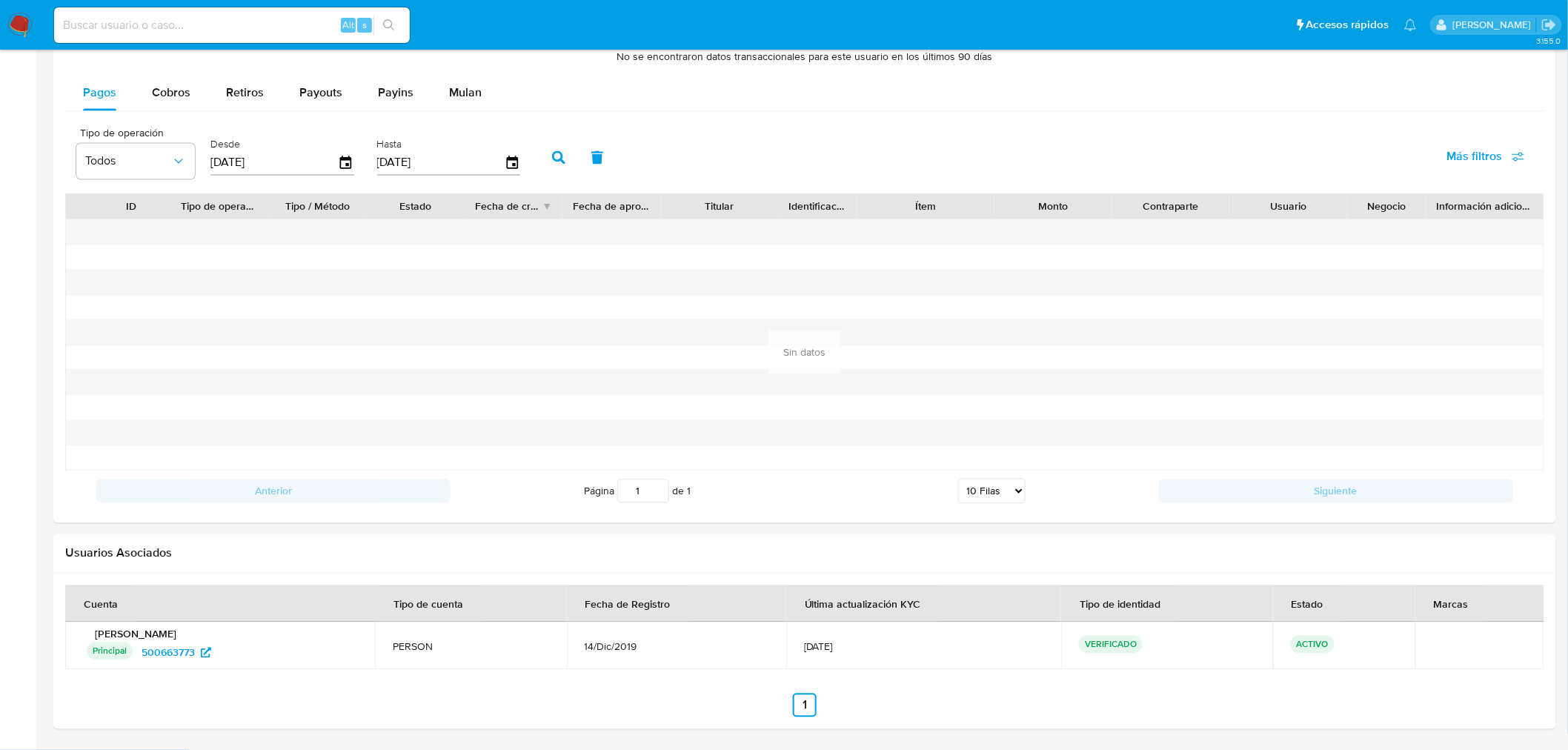
scroll to position [0, 0]
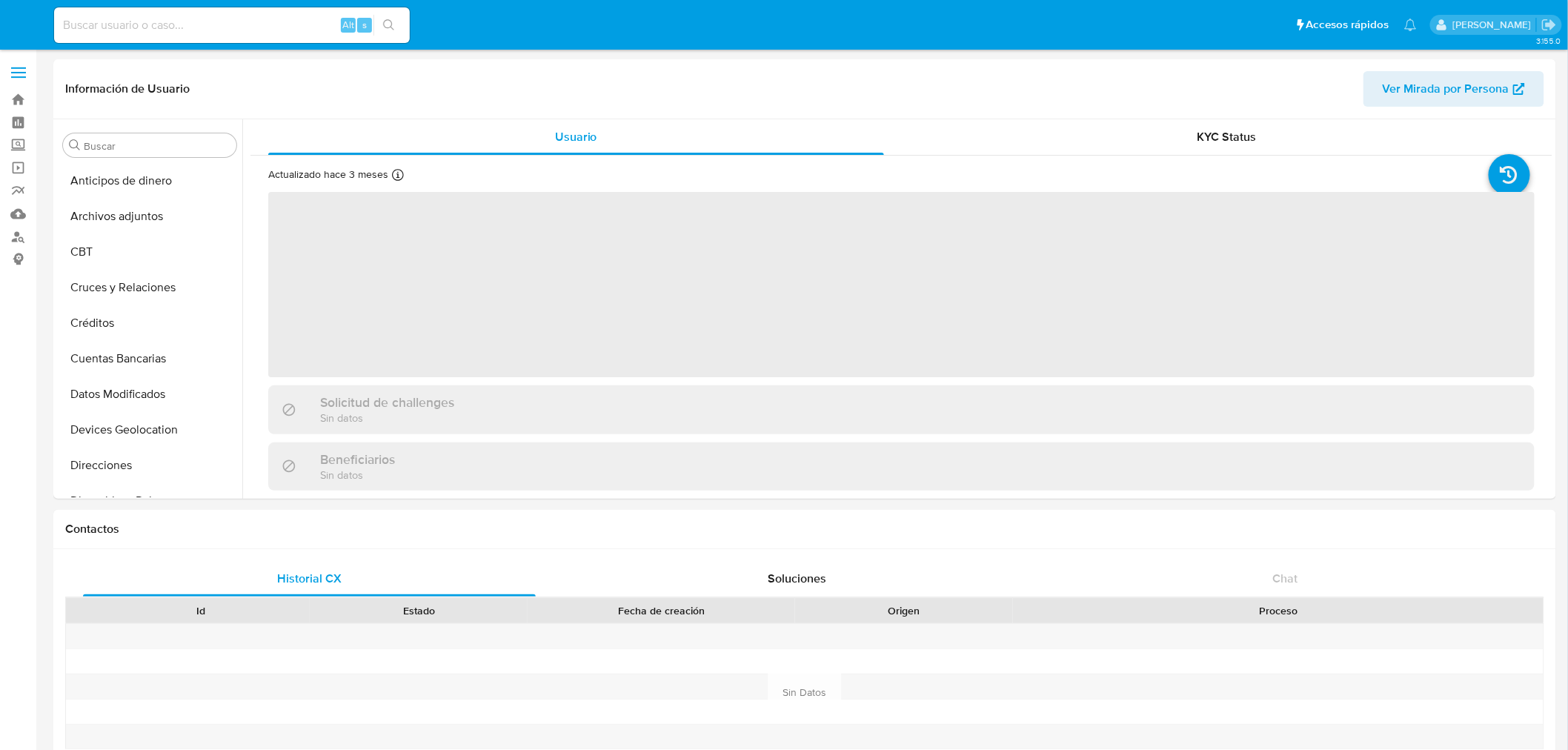
select select "10"
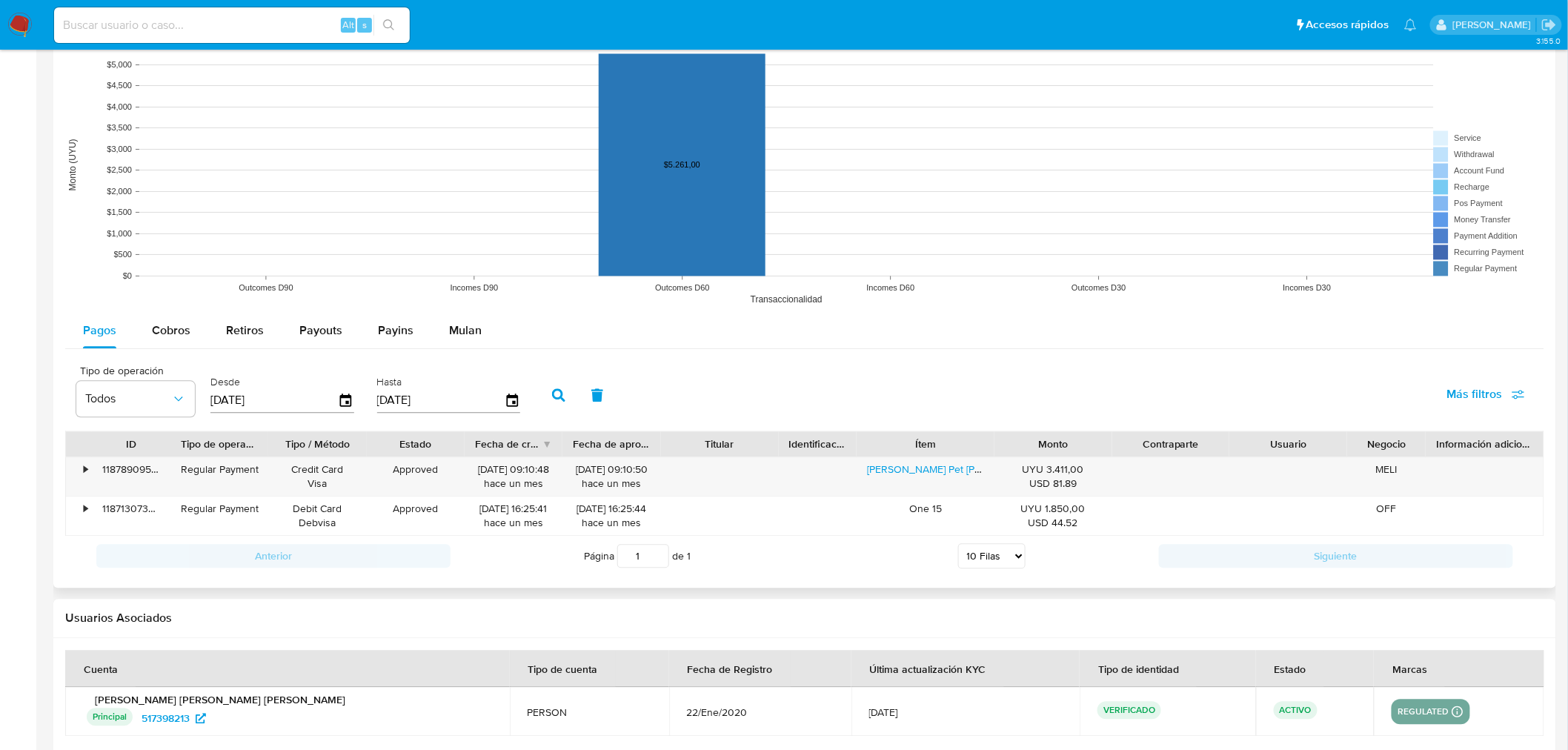
scroll to position [1152, 0]
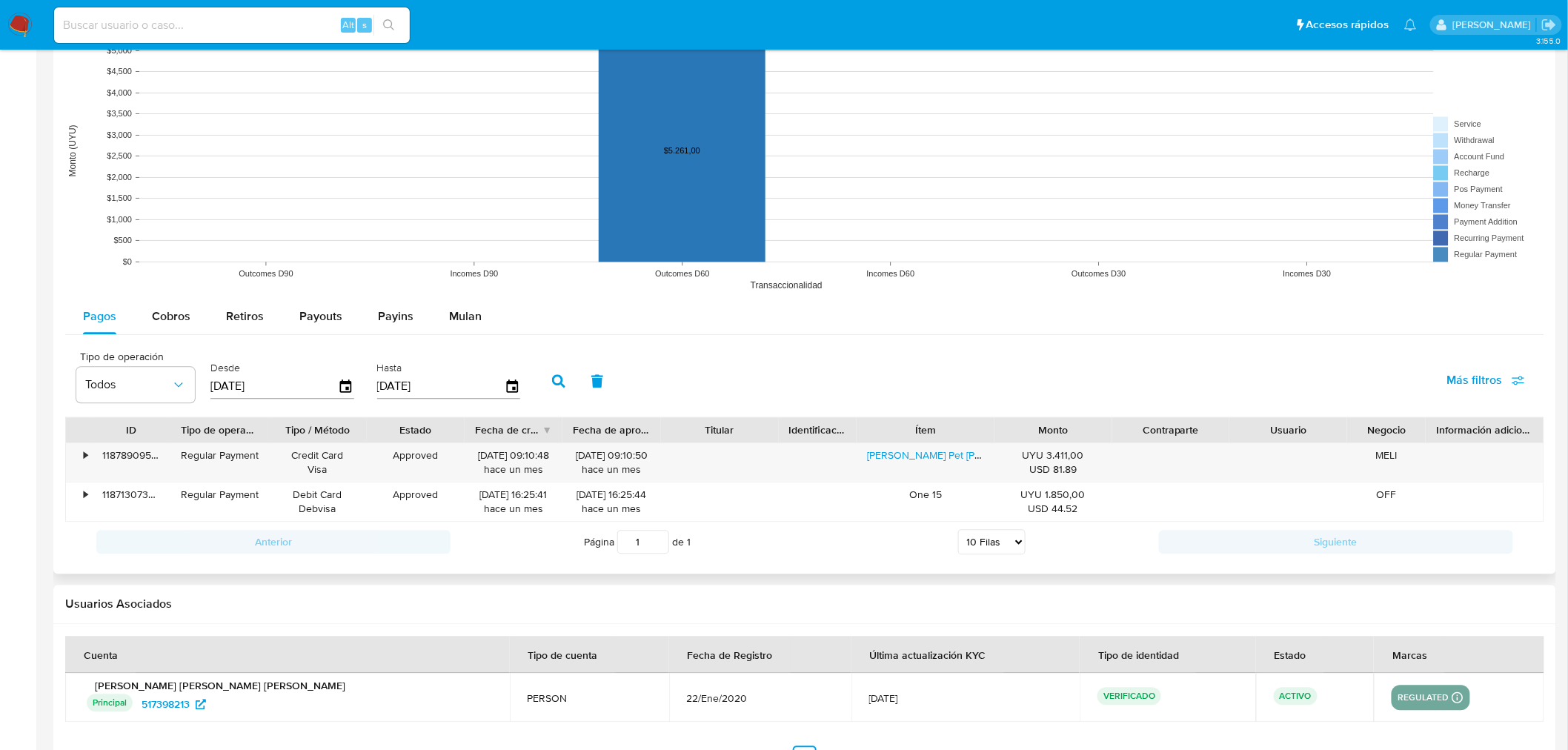
drag, startPoint x: 1011, startPoint y: 435, endPoint x: 1065, endPoint y: 439, distance: 54.1
click at [1065, 438] on div "Monto" at bounding box center [1054, 430] width 97 height 15
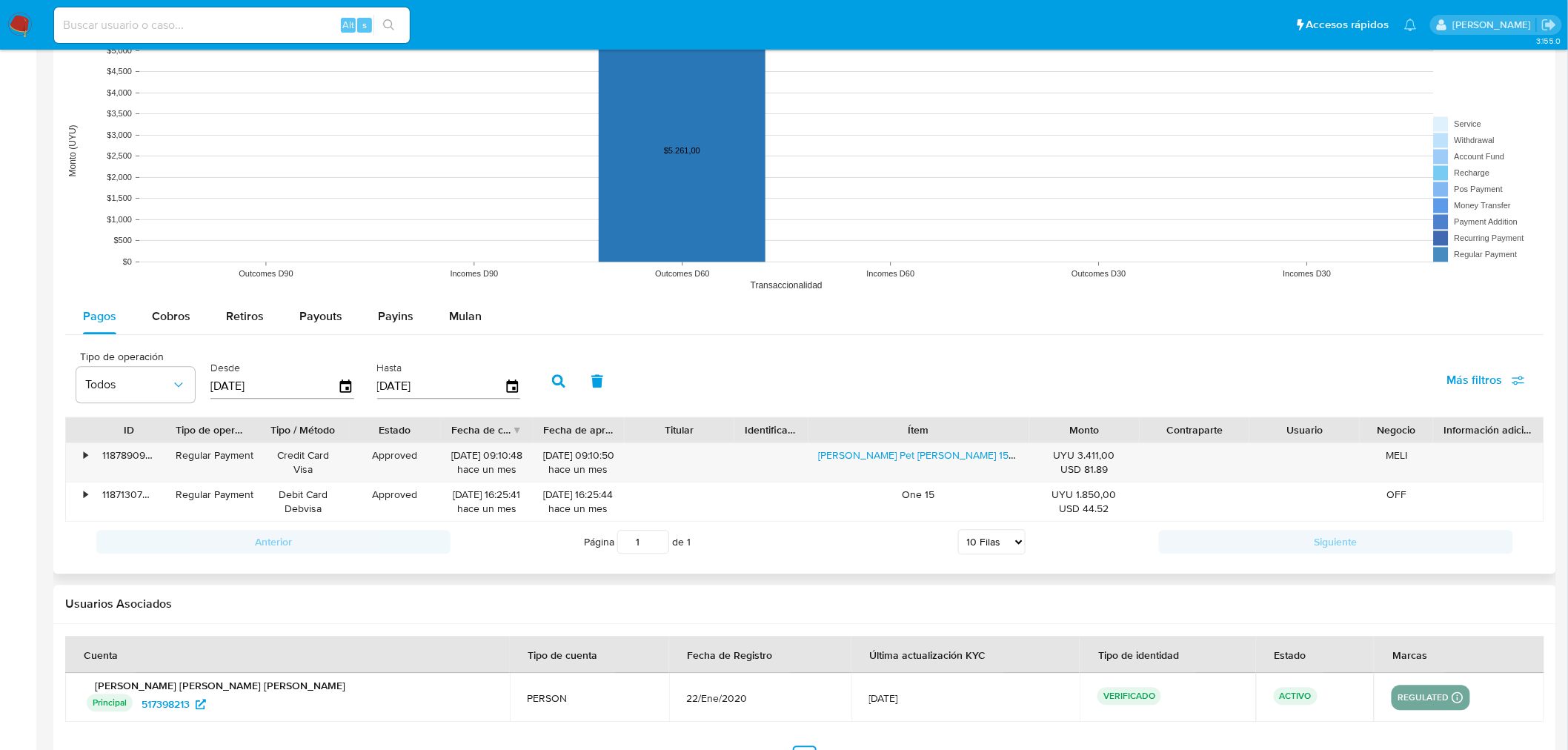
drag, startPoint x: 996, startPoint y: 432, endPoint x: 1080, endPoint y: 430, distance: 84.0
click at [1080, 430] on div "ID Tipo de operación Tipo / Método Estado Fecha de creación Fecha de aprobación…" at bounding box center [804, 430] width 1478 height 25
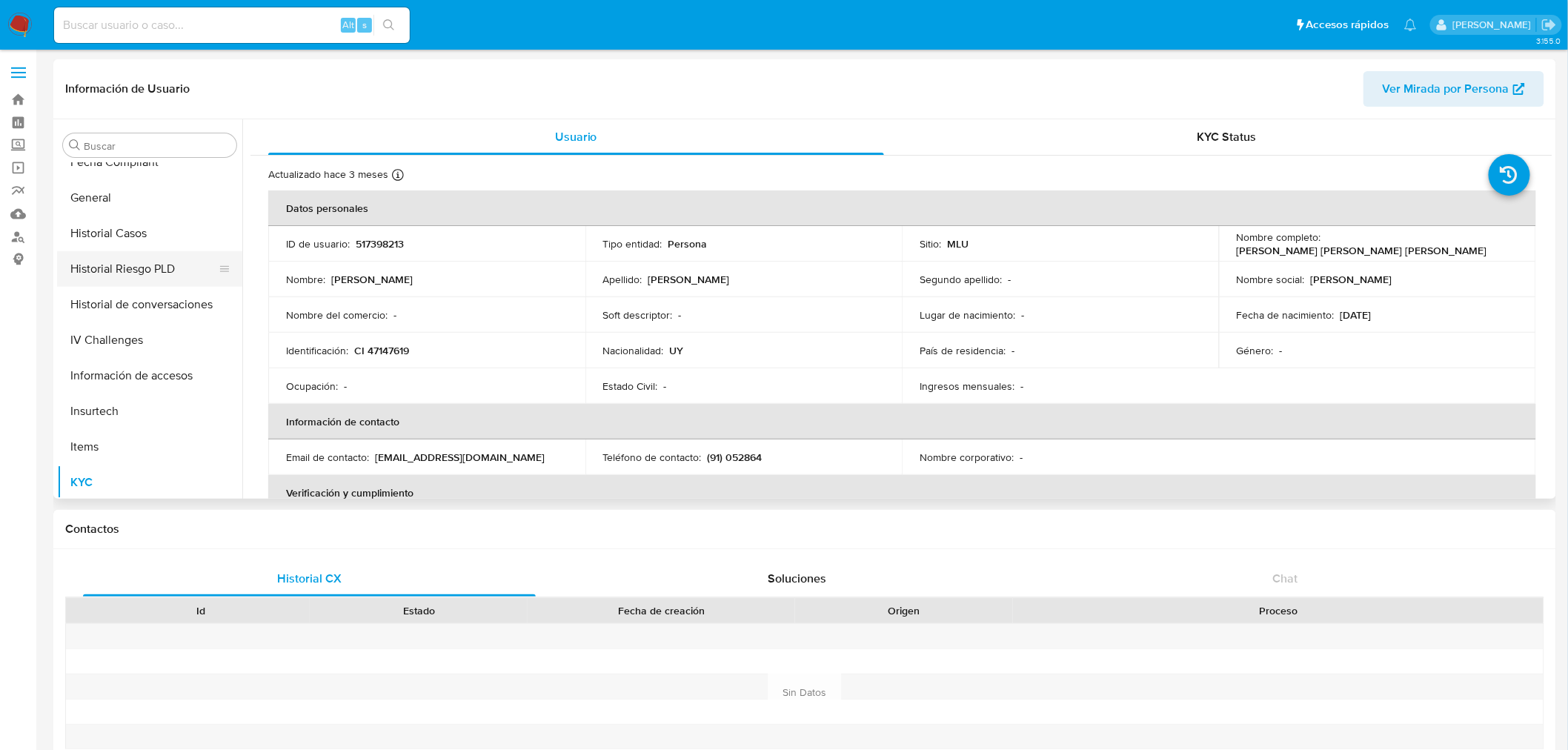
scroll to position [249, 0]
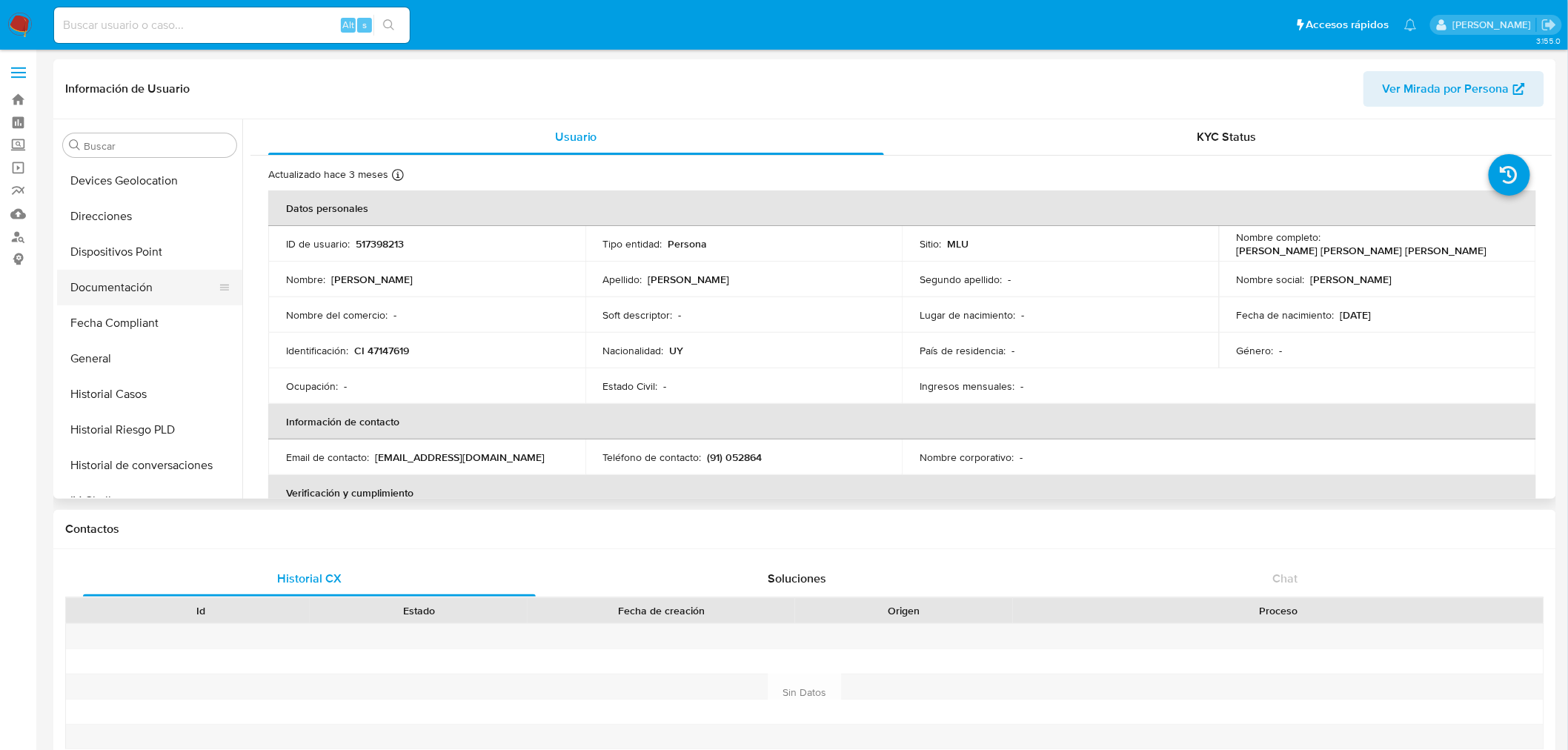
click at [148, 295] on button "Documentación" at bounding box center [143, 287] width 173 height 35
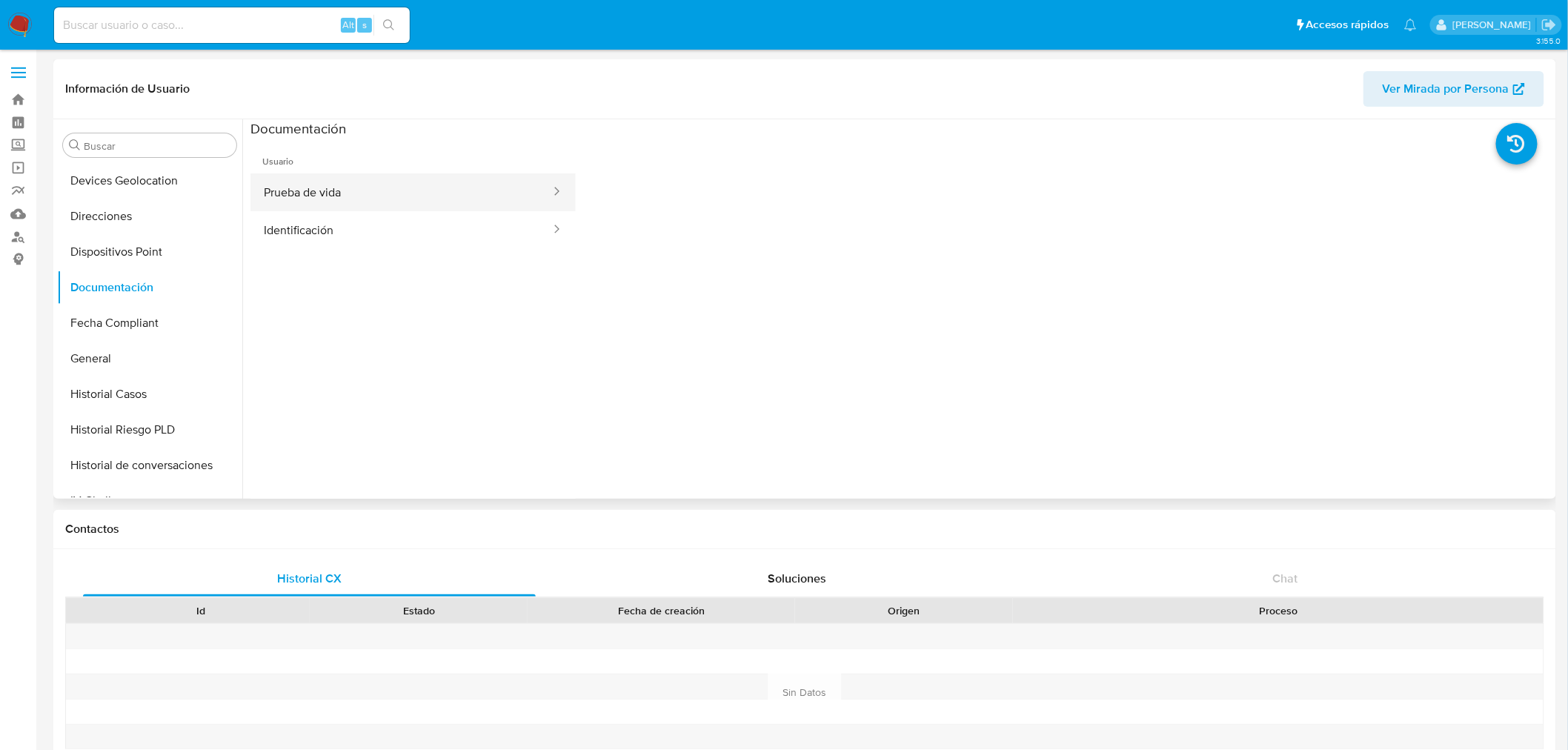
click at [397, 197] on button "Prueba de vida" at bounding box center [401, 192] width 302 height 38
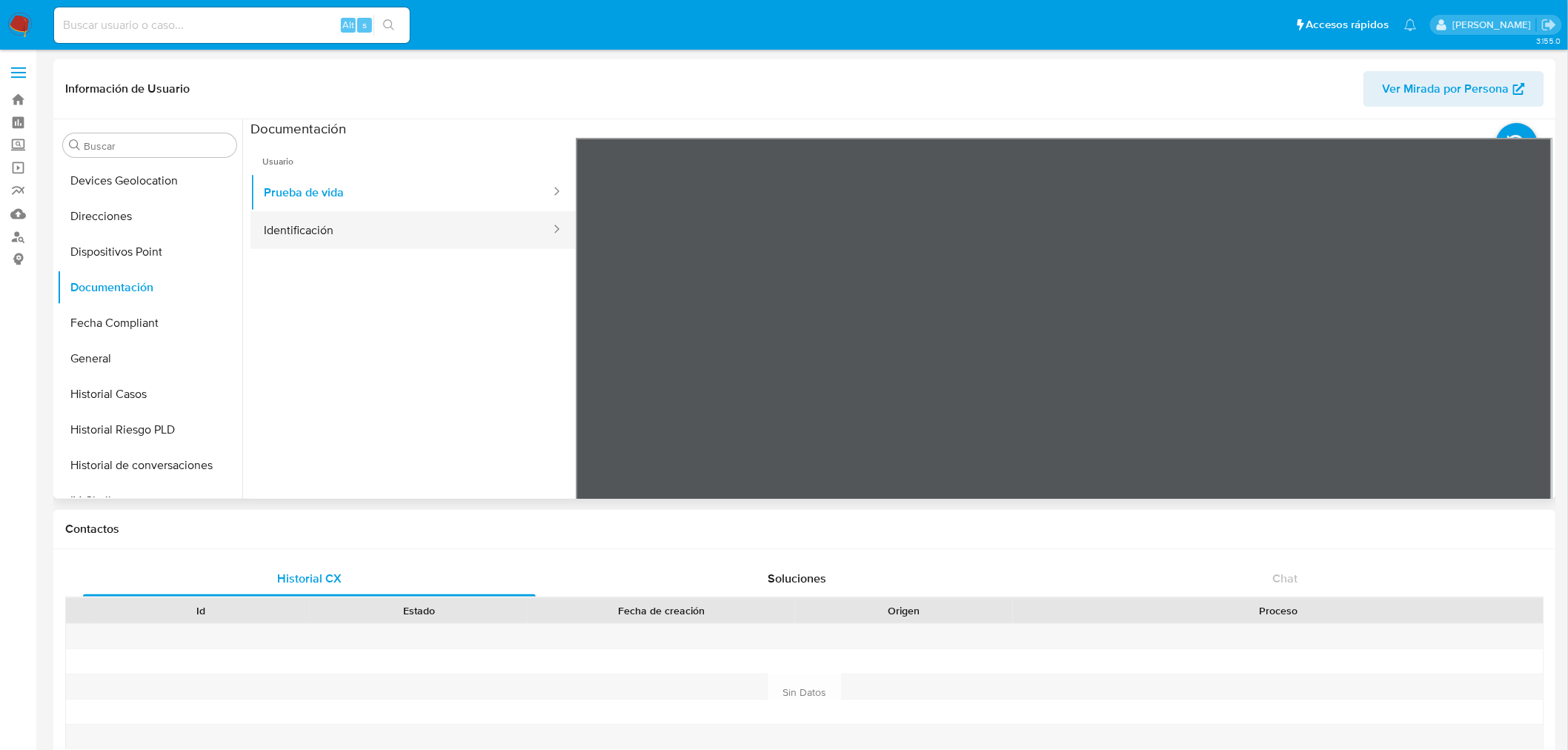
click at [427, 237] on button "Identificación" at bounding box center [401, 230] width 302 height 38
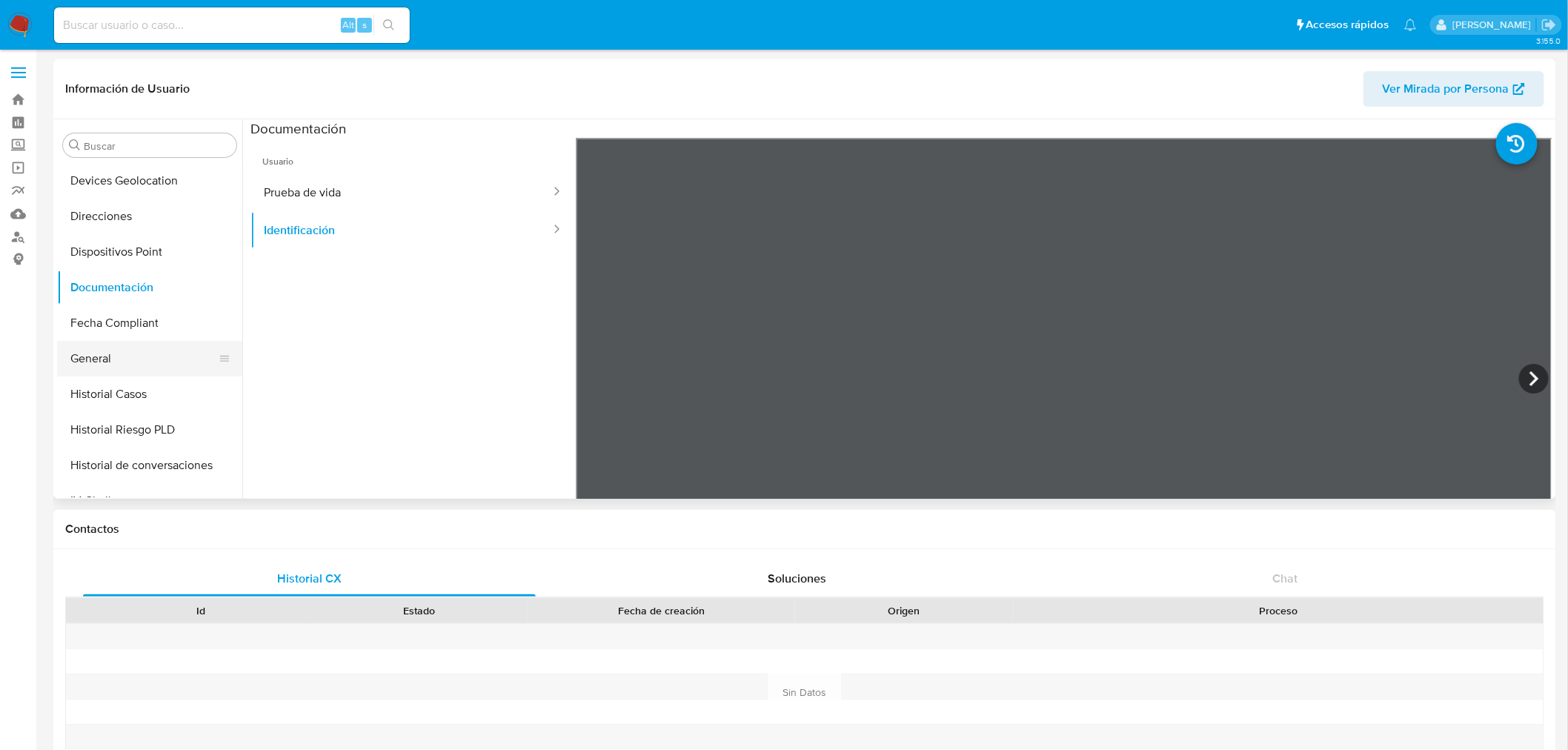
click at [160, 349] on button "General" at bounding box center [143, 358] width 173 height 35
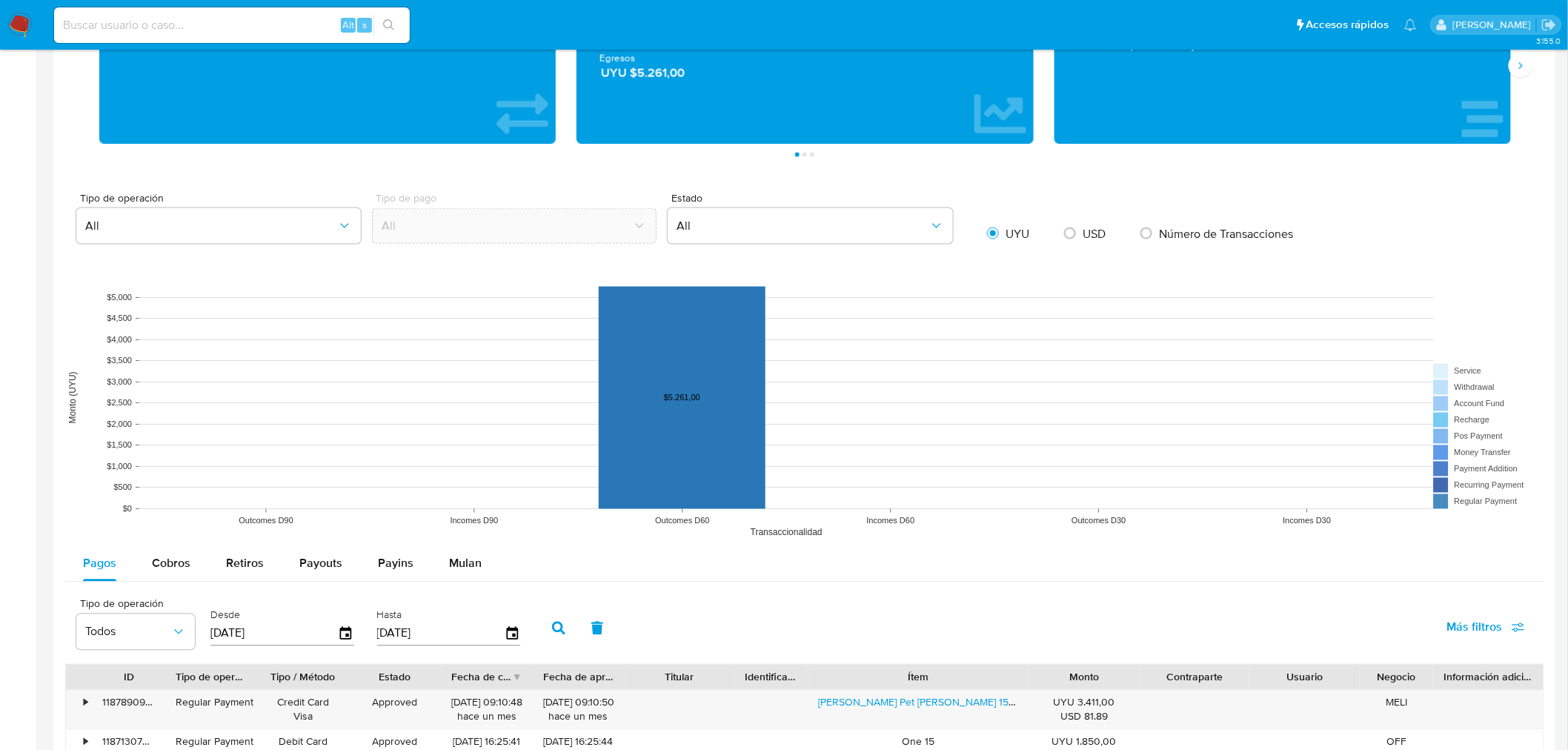
scroll to position [1205, 0]
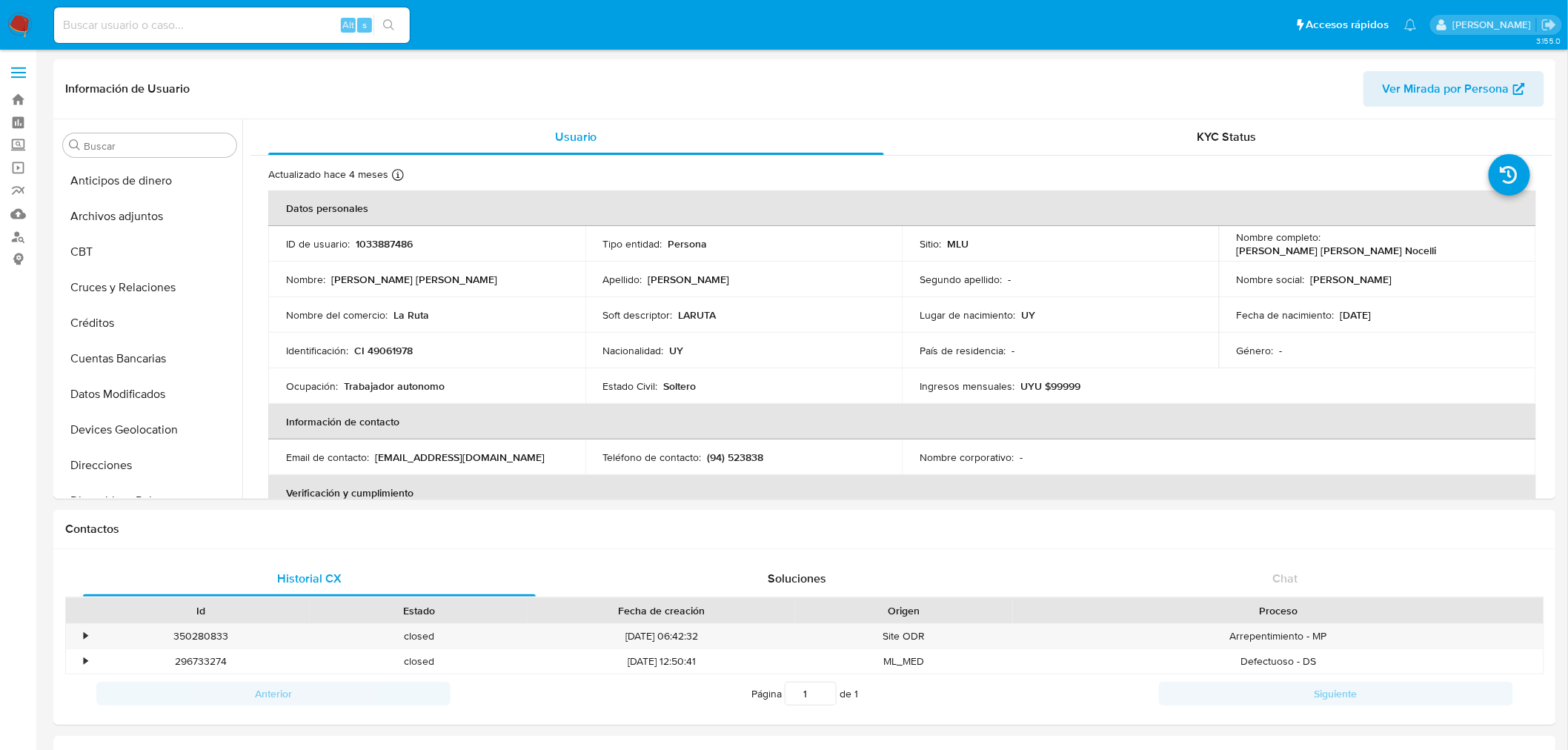
select select "10"
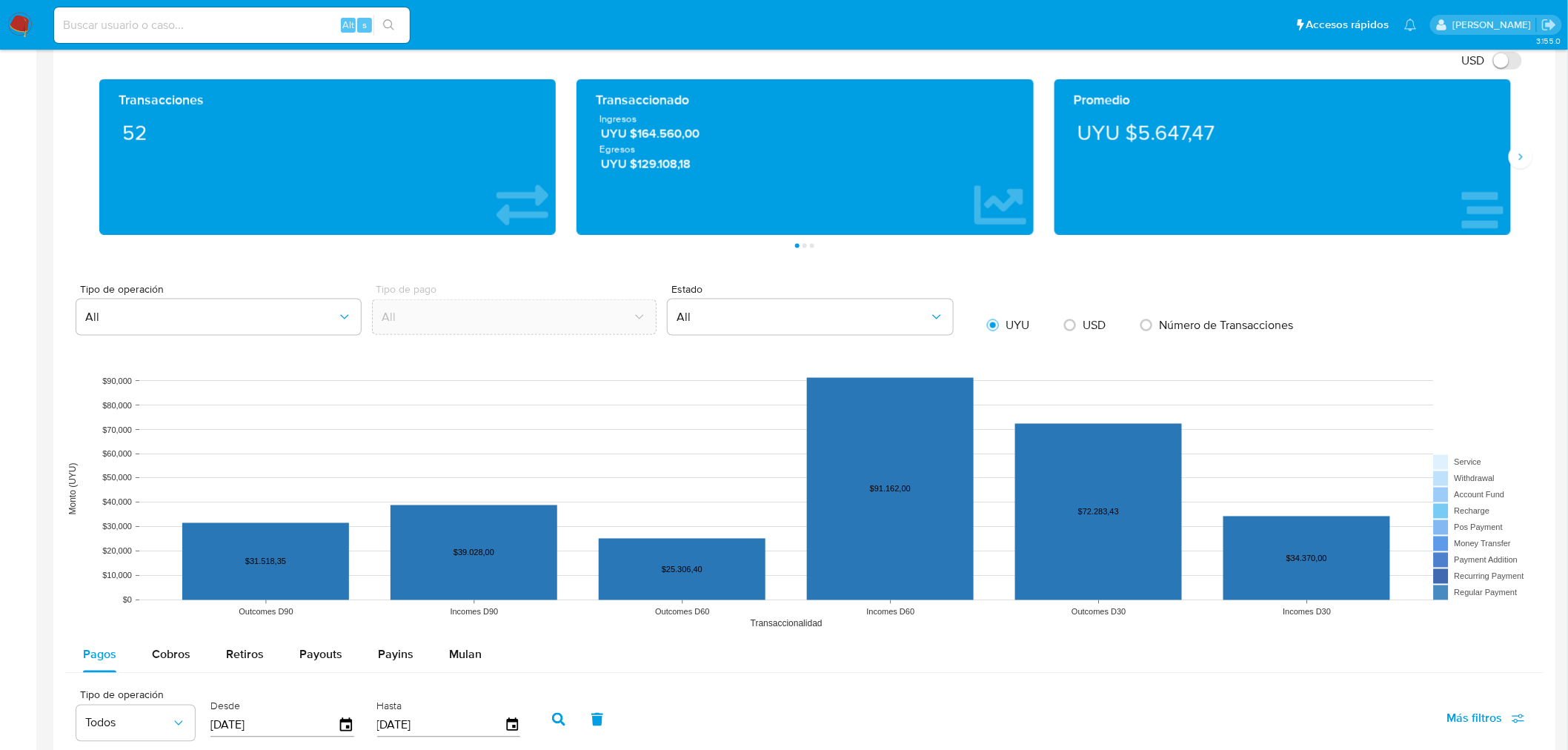
scroll to position [905, 0]
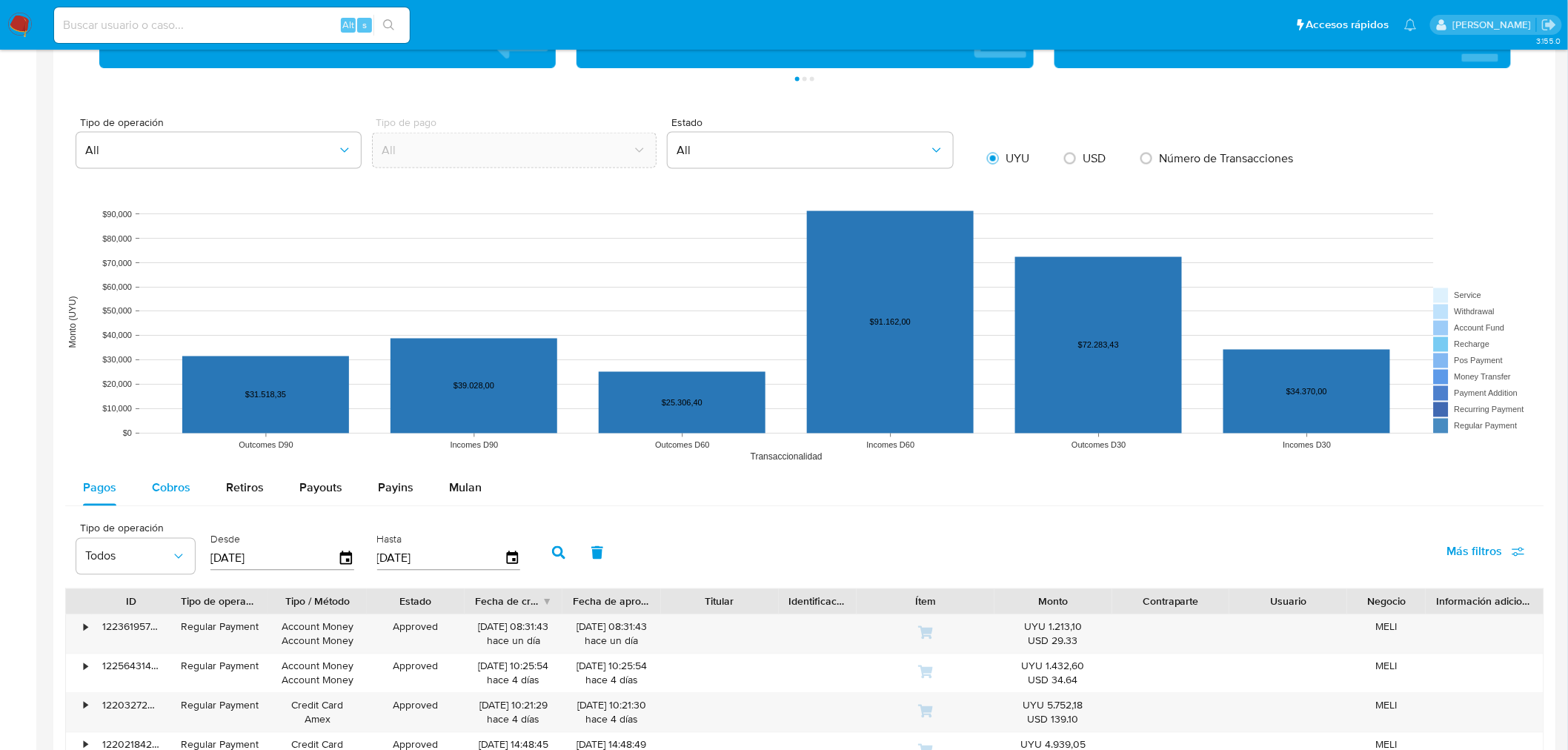
click at [152, 496] on span "Cobros" at bounding box center [171, 488] width 38 height 17
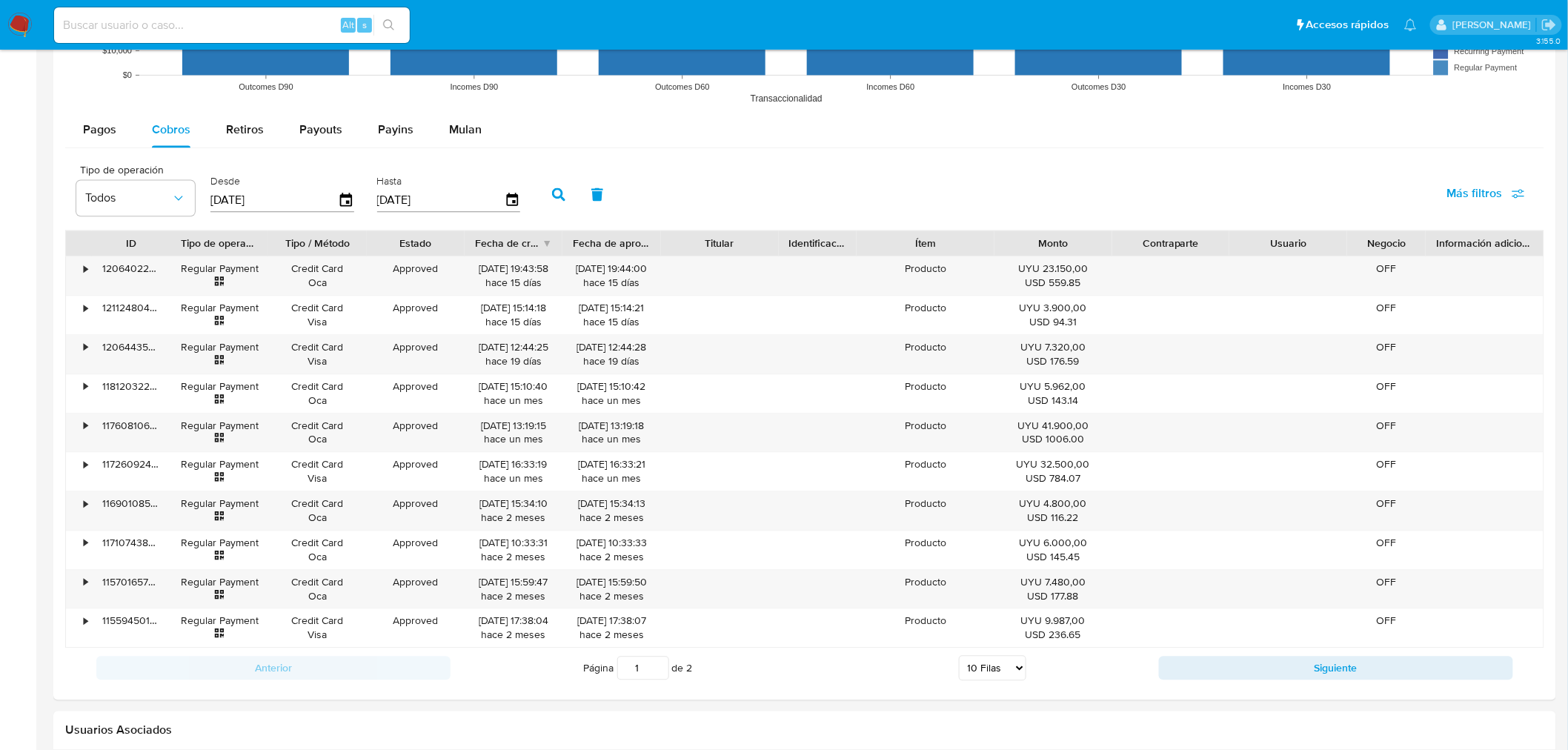
scroll to position [1234, 0]
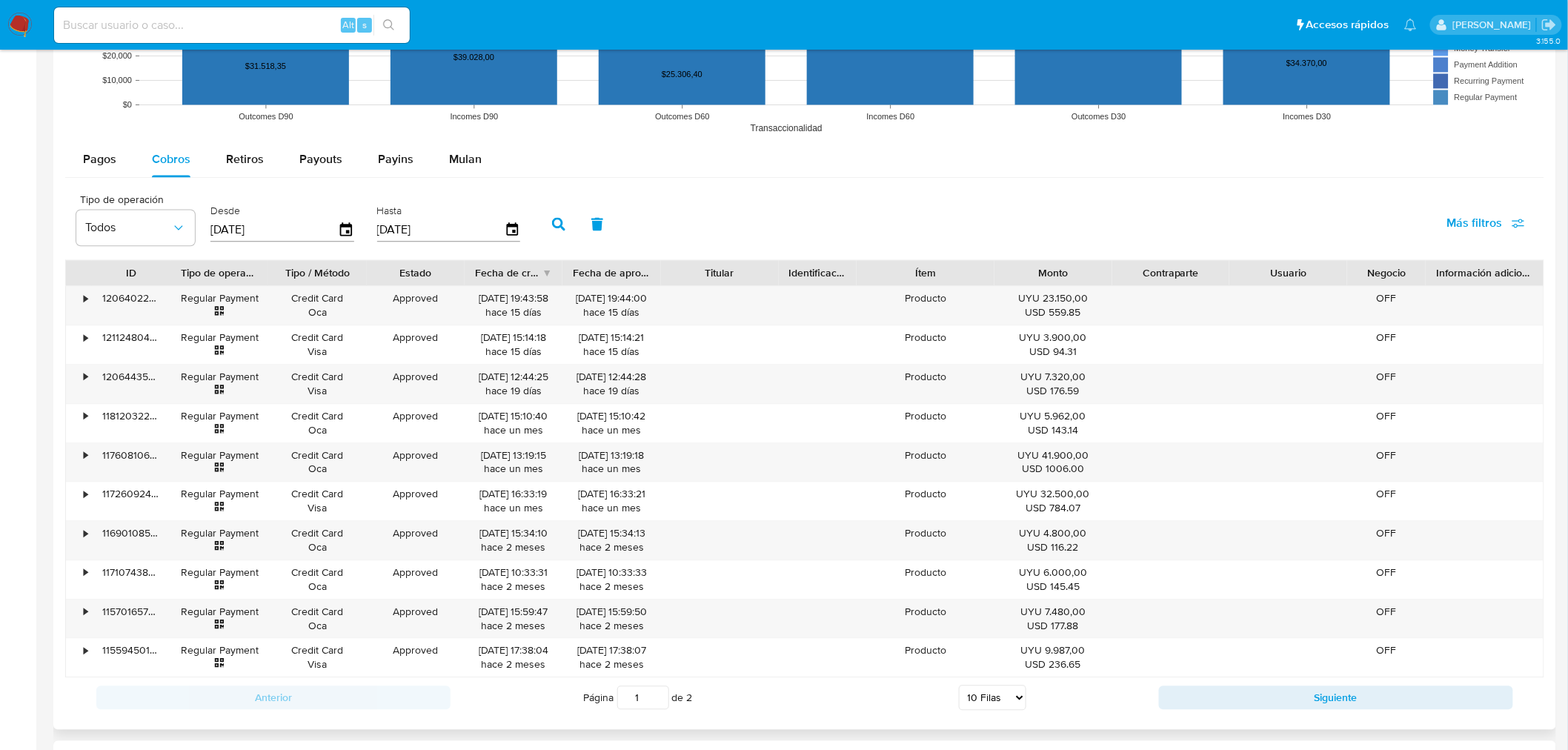
click at [1012, 698] on select "5 Filas 10 Filas 20 Filas 25 Filas 50 Filas 100 Filas" at bounding box center [993, 697] width 67 height 25
select select "20"
click at [959, 687] on select "5 Filas 10 Filas 20 Filas 25 Filas 50 Filas 100 Filas" at bounding box center [993, 697] width 67 height 25
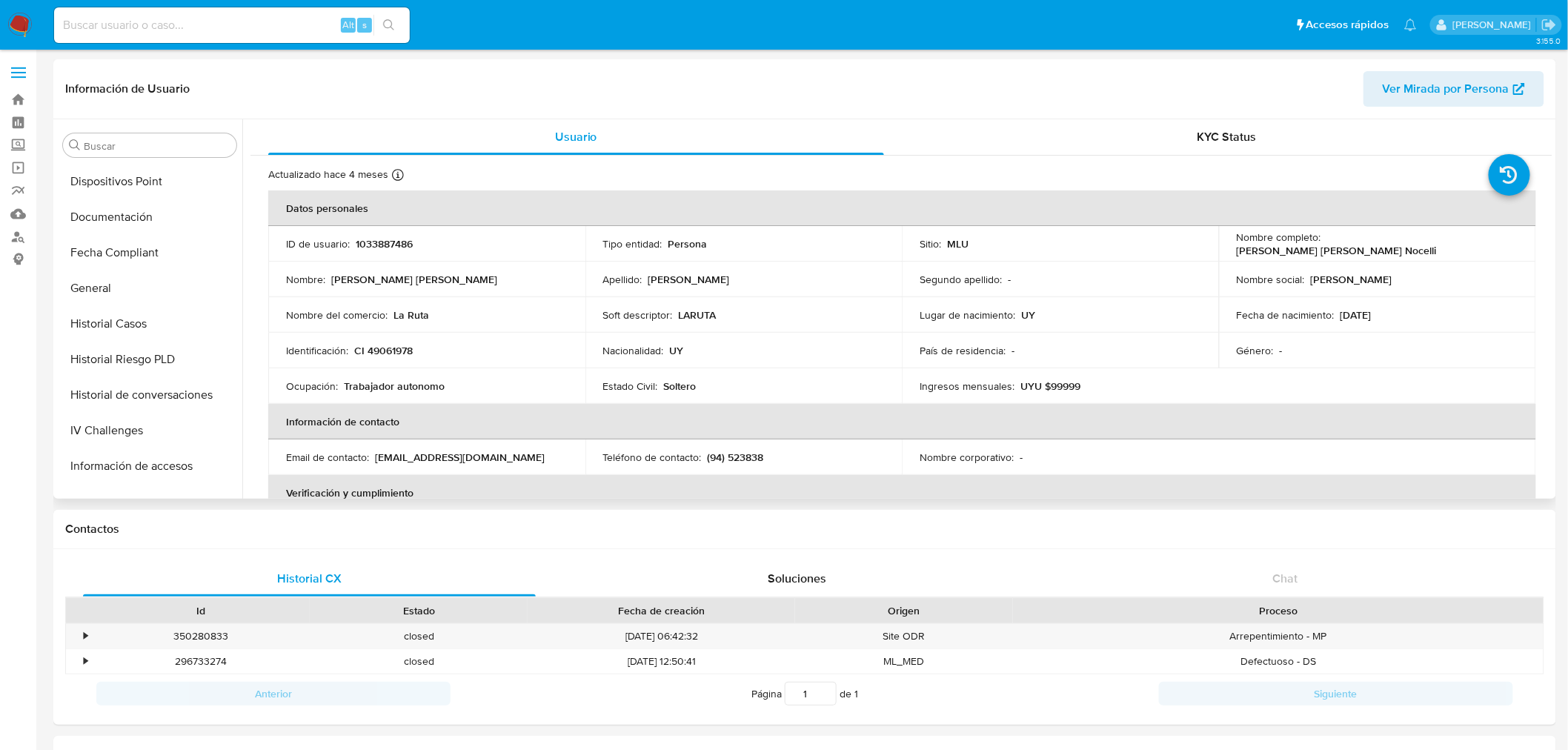
scroll to position [167, 0]
click at [137, 357] on button "Documentación" at bounding box center [143, 369] width 173 height 35
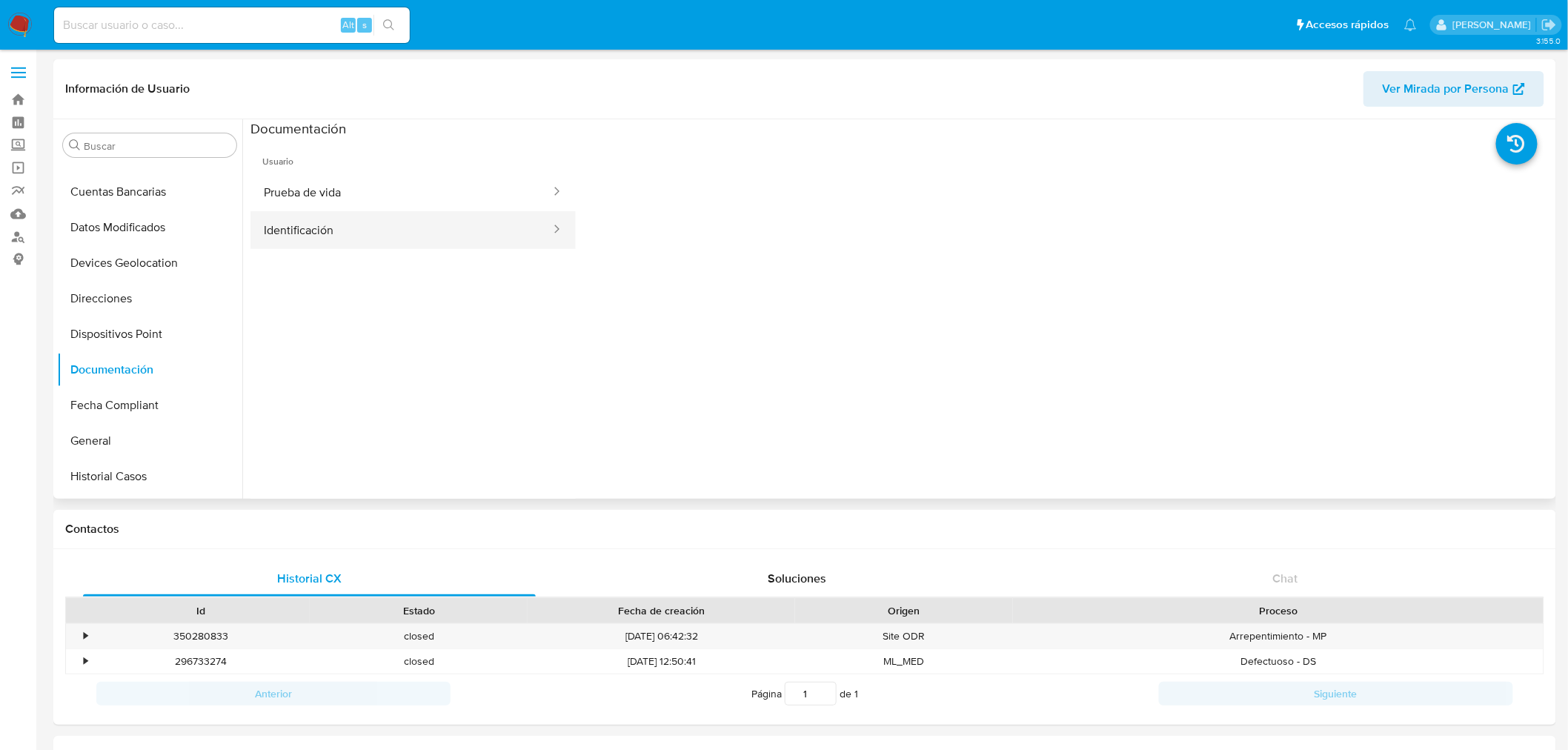
click at [423, 231] on button "Identificación" at bounding box center [401, 230] width 302 height 38
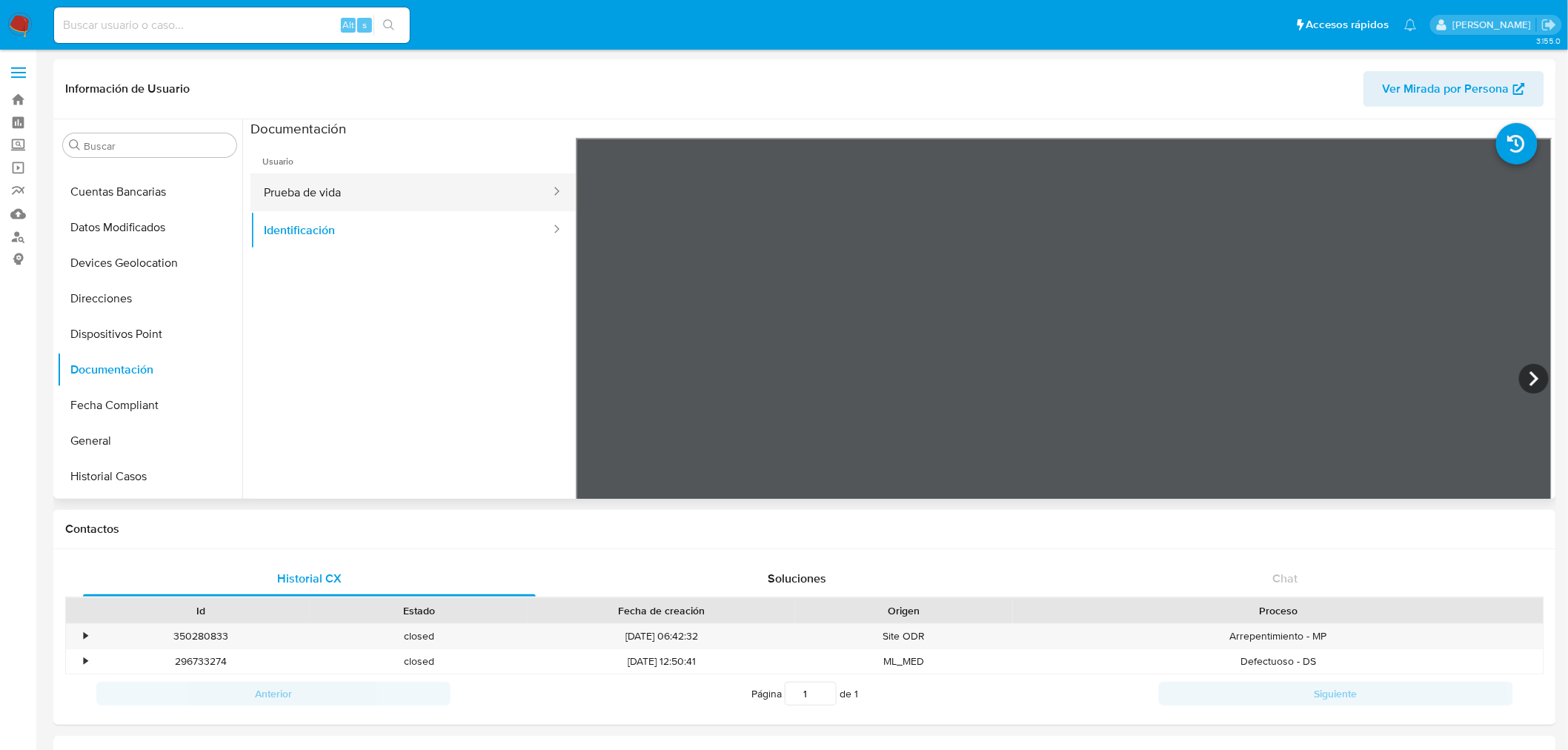
click at [379, 193] on button "Prueba de vida" at bounding box center [401, 192] width 302 height 38
click at [406, 241] on button "Identificación" at bounding box center [401, 230] width 302 height 38
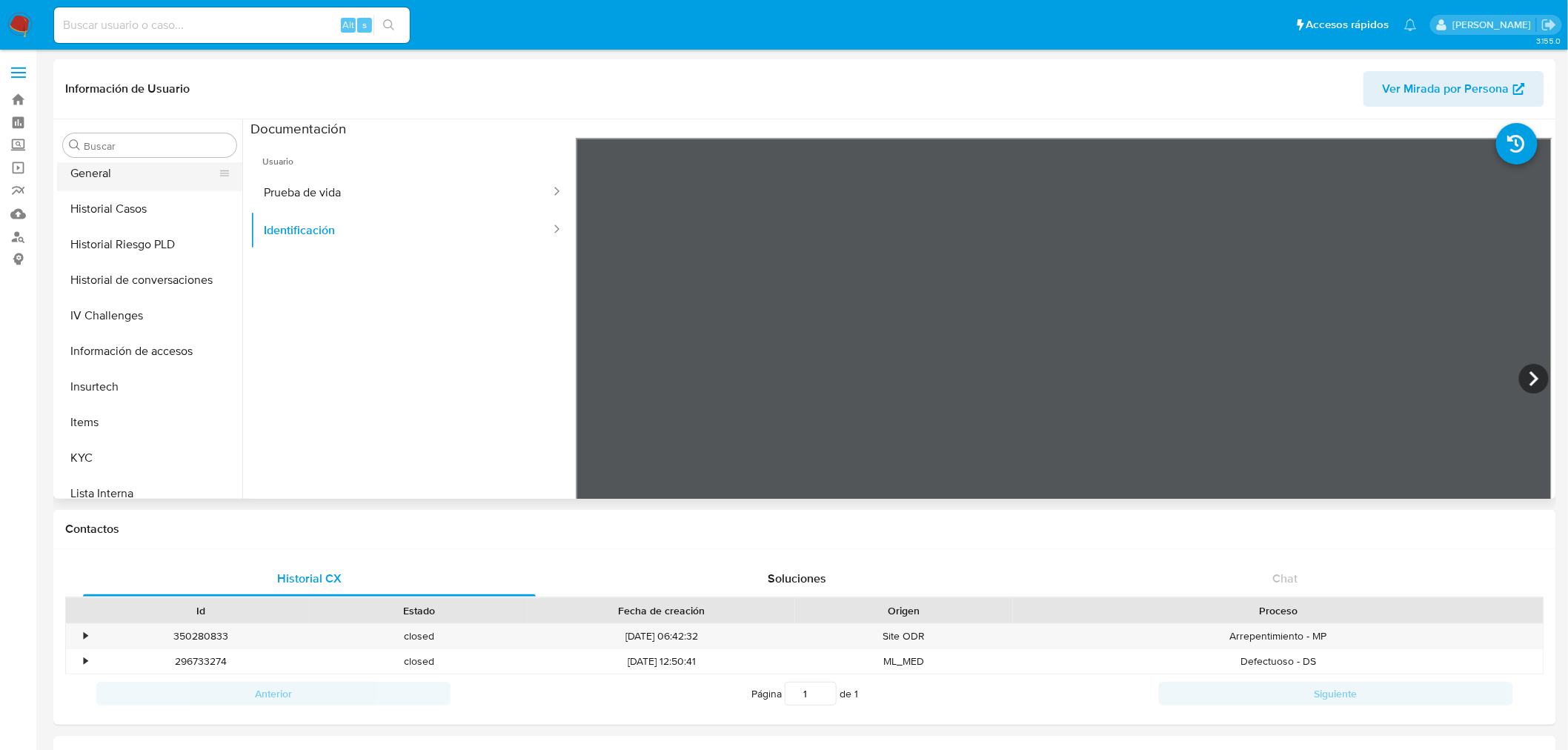
scroll to position [332, 0]
click at [122, 282] on button "General" at bounding box center [143, 276] width 173 height 35
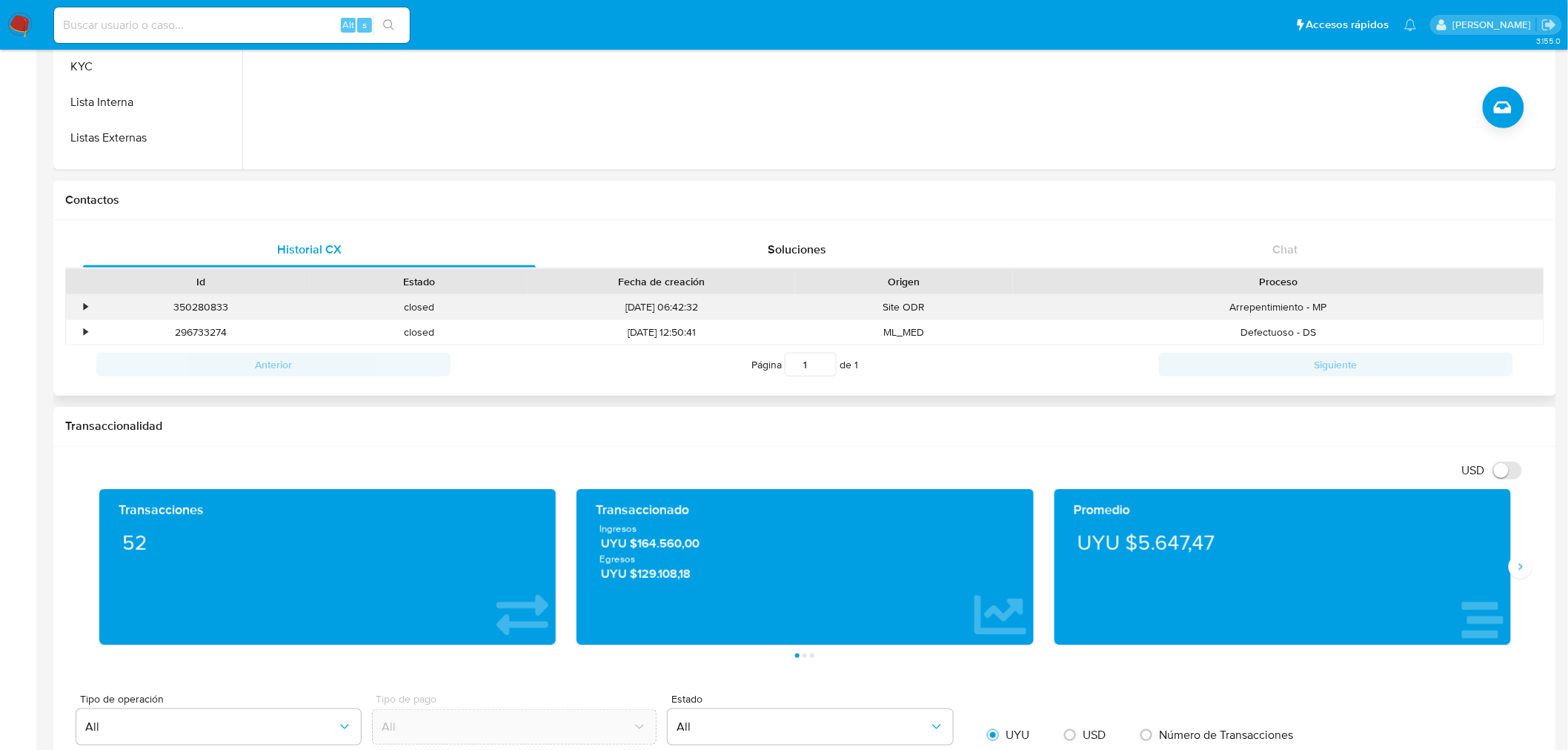
scroll to position [0, 0]
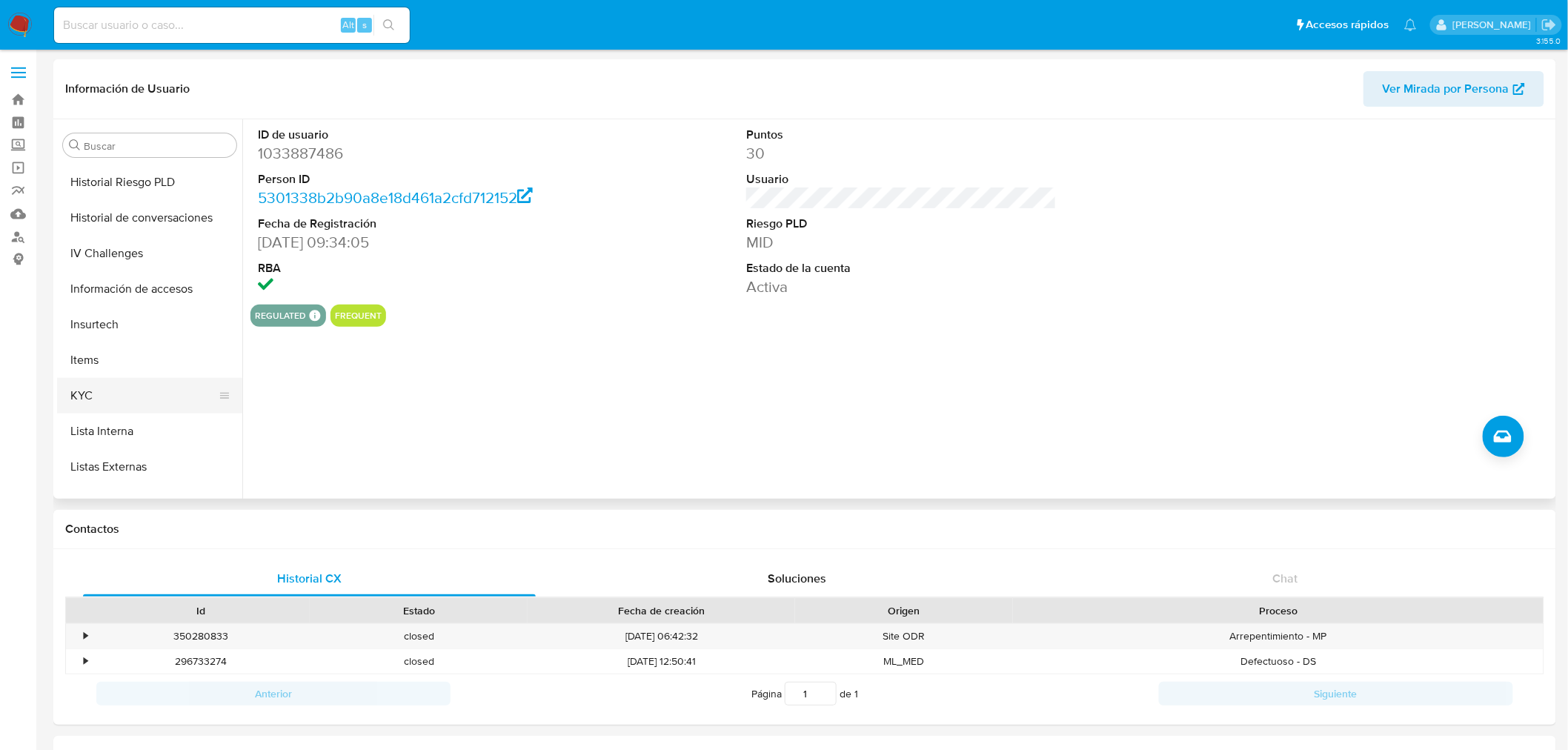
click at [122, 386] on button "KYC" at bounding box center [143, 395] width 173 height 35
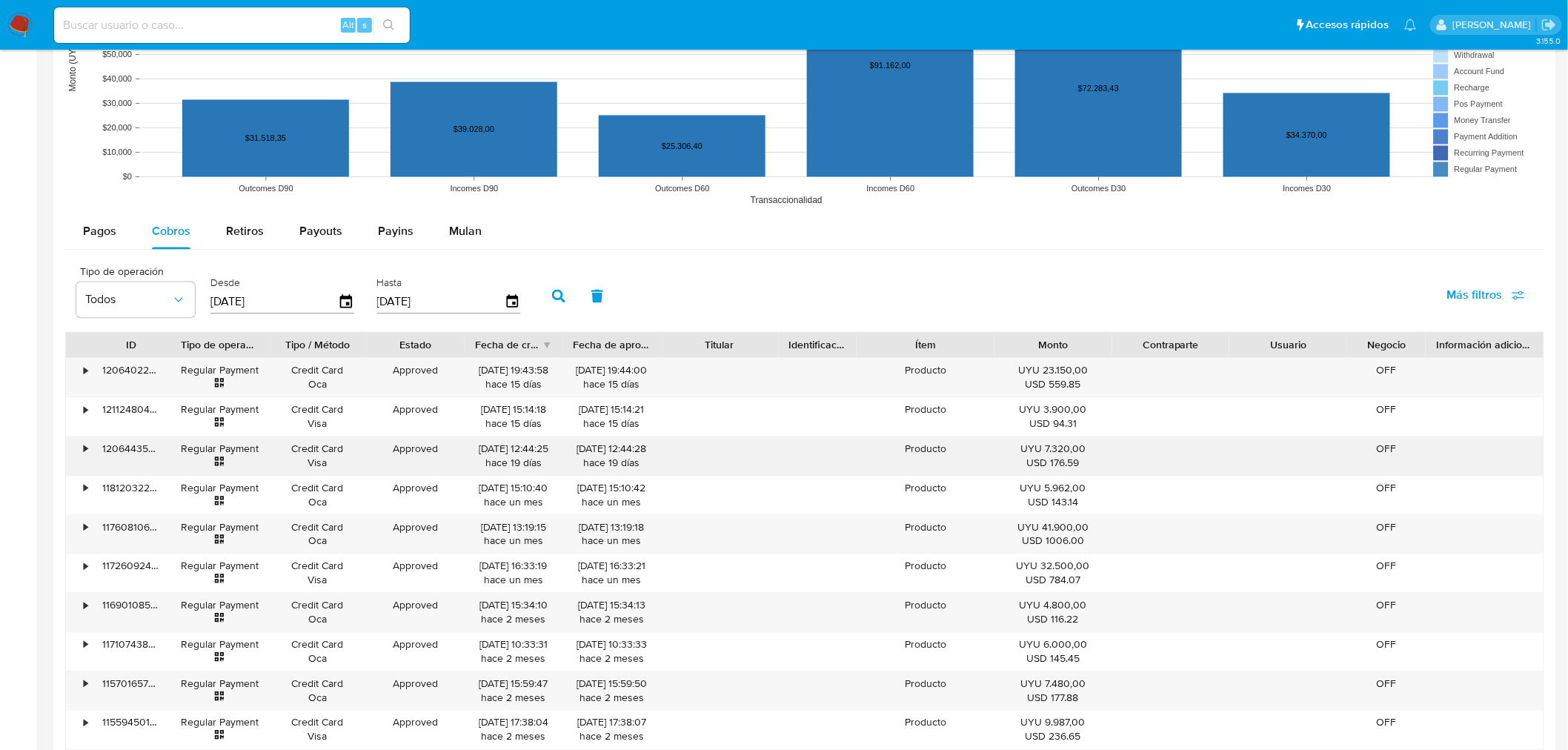
scroll to position [1491, 0]
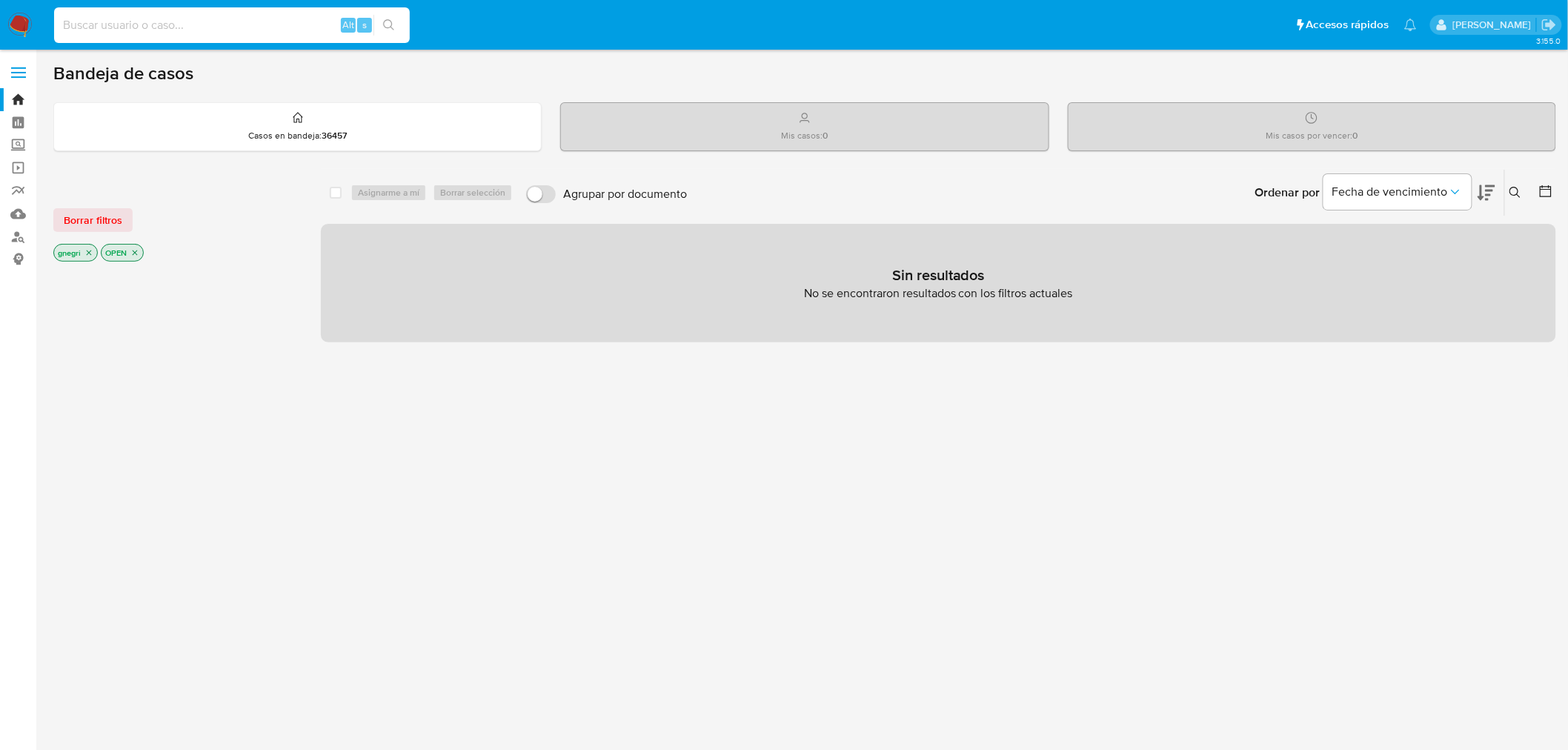
click at [143, 27] on input at bounding box center [232, 25] width 356 height 20
paste input "183246909"
type input "183246909"
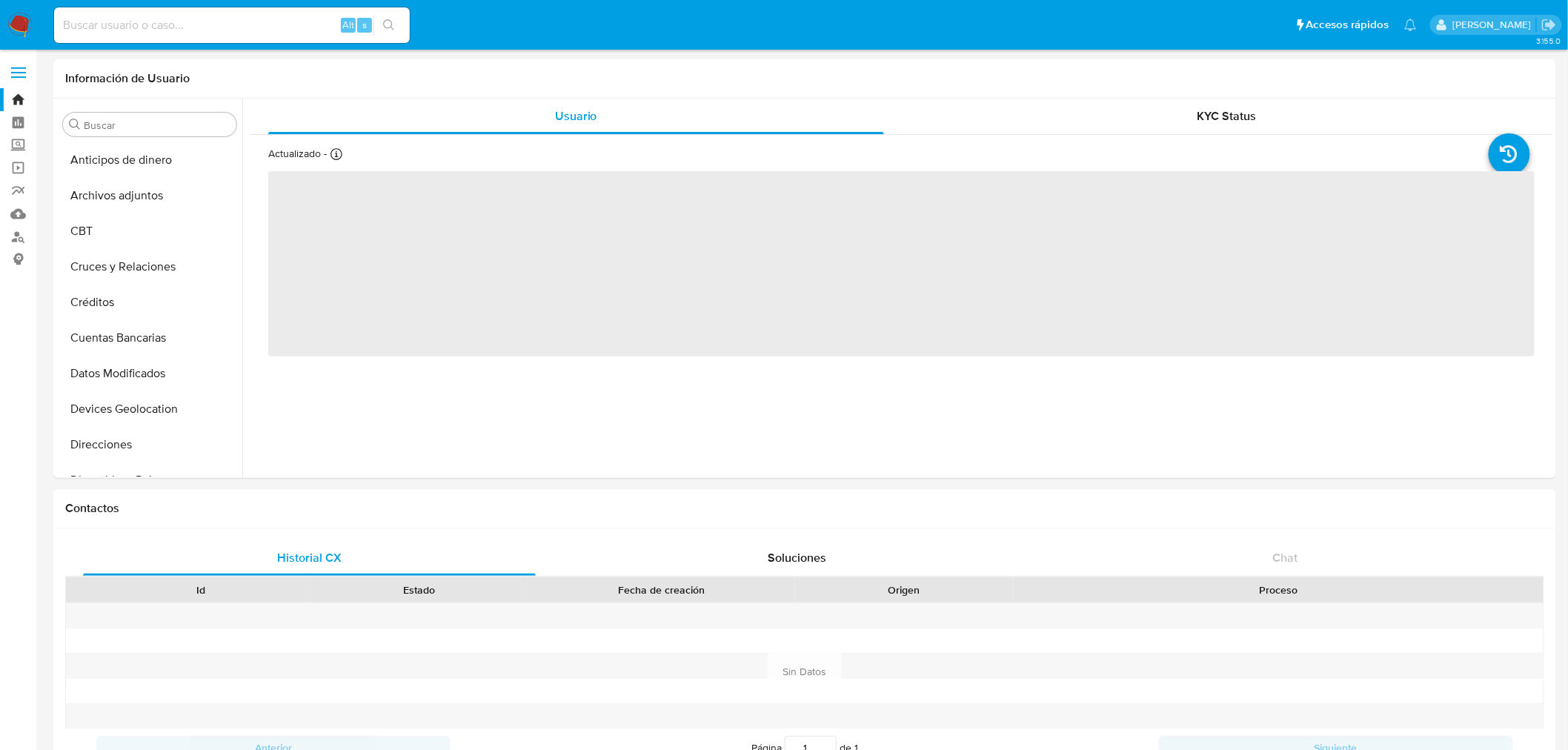
select select "10"
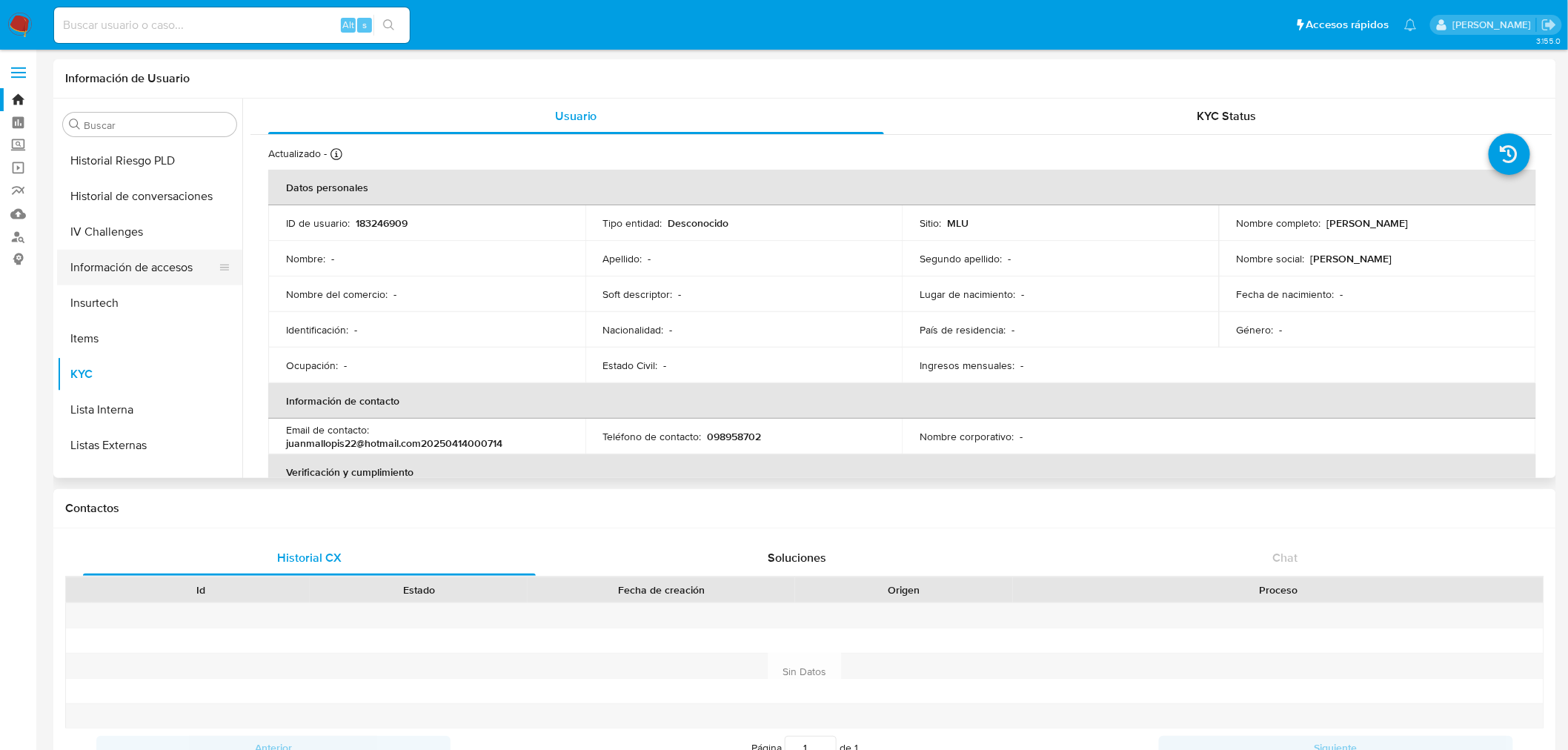
scroll to position [415, 0]
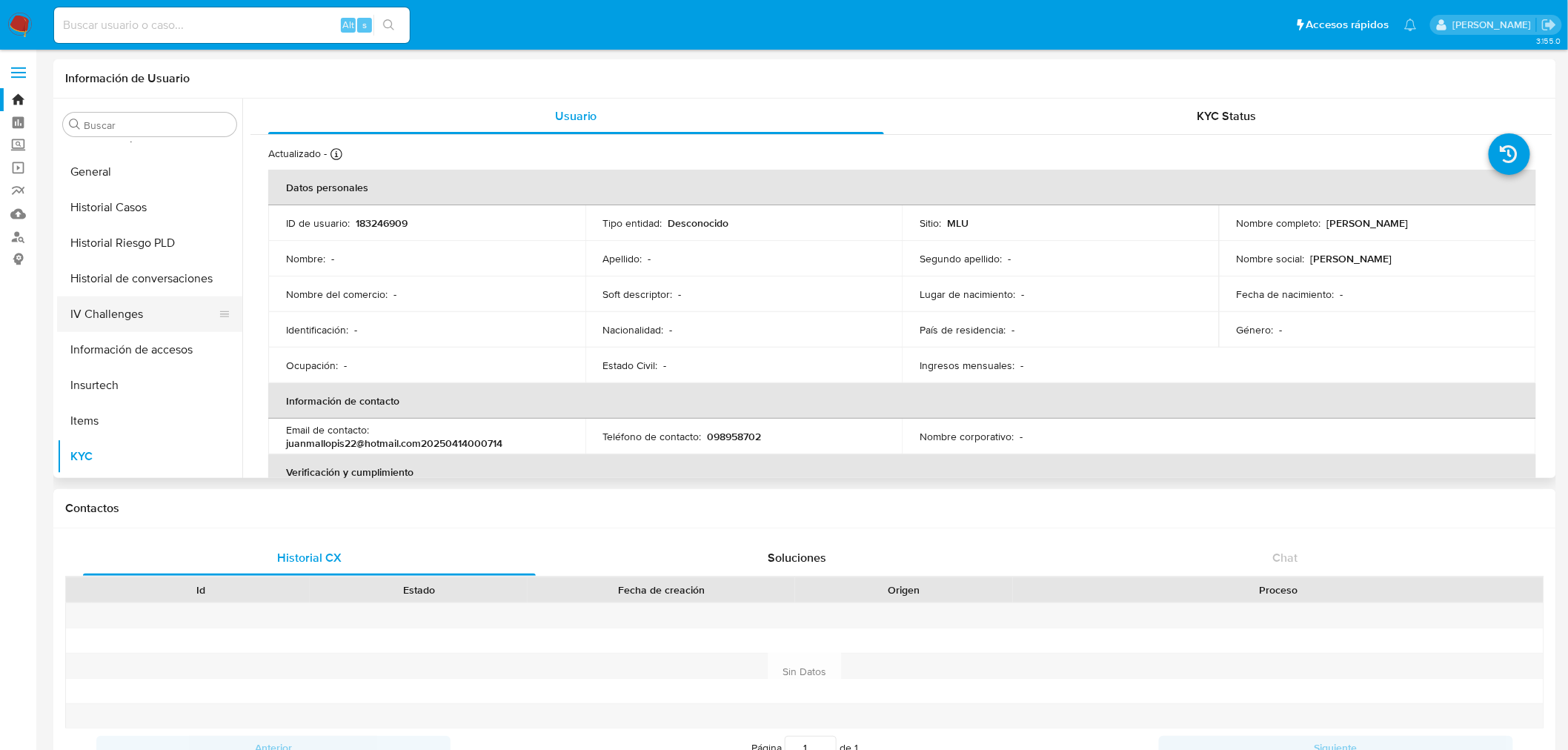
click at [158, 298] on button "IV Challenges" at bounding box center [143, 313] width 173 height 35
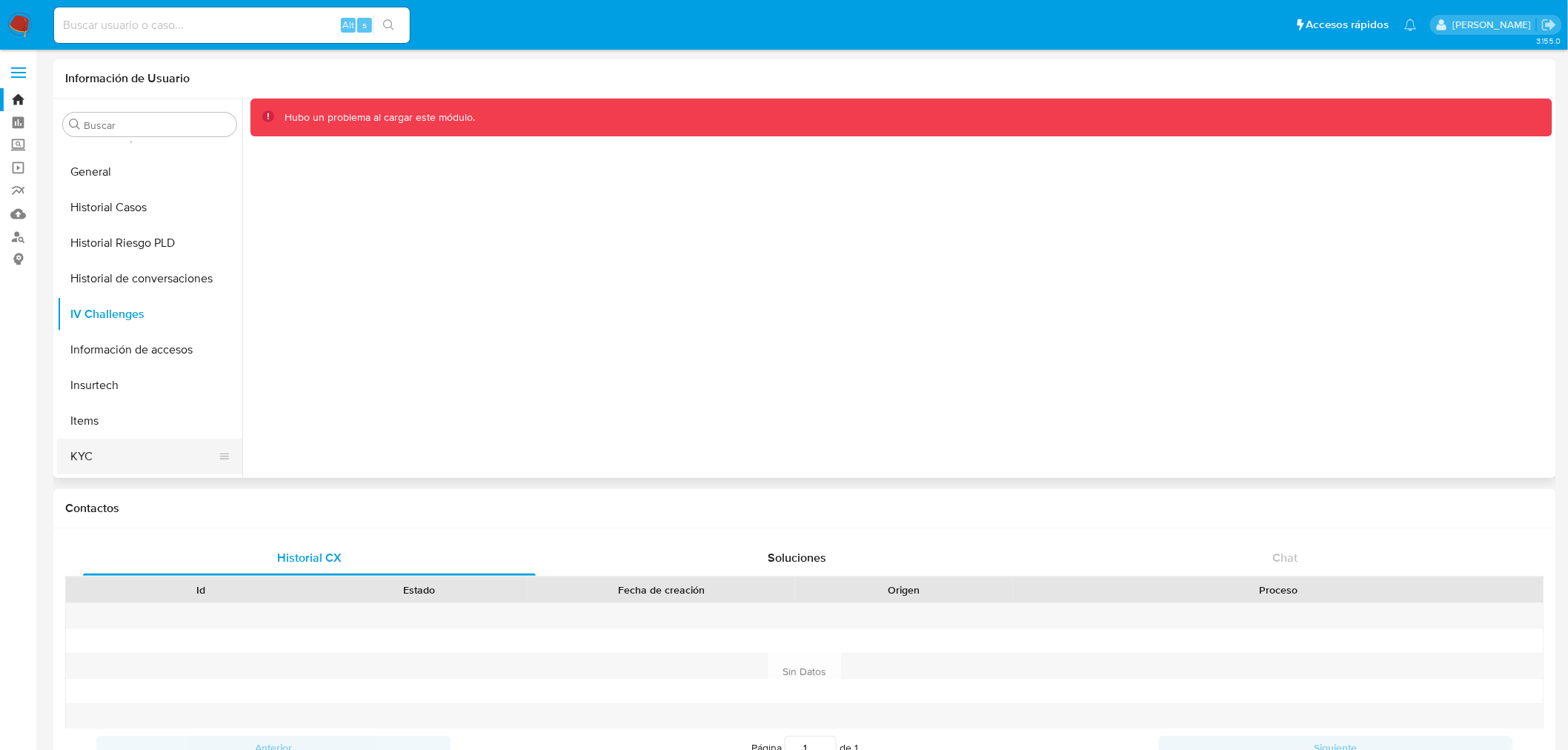
click at [134, 442] on button "KYC" at bounding box center [143, 456] width 173 height 35
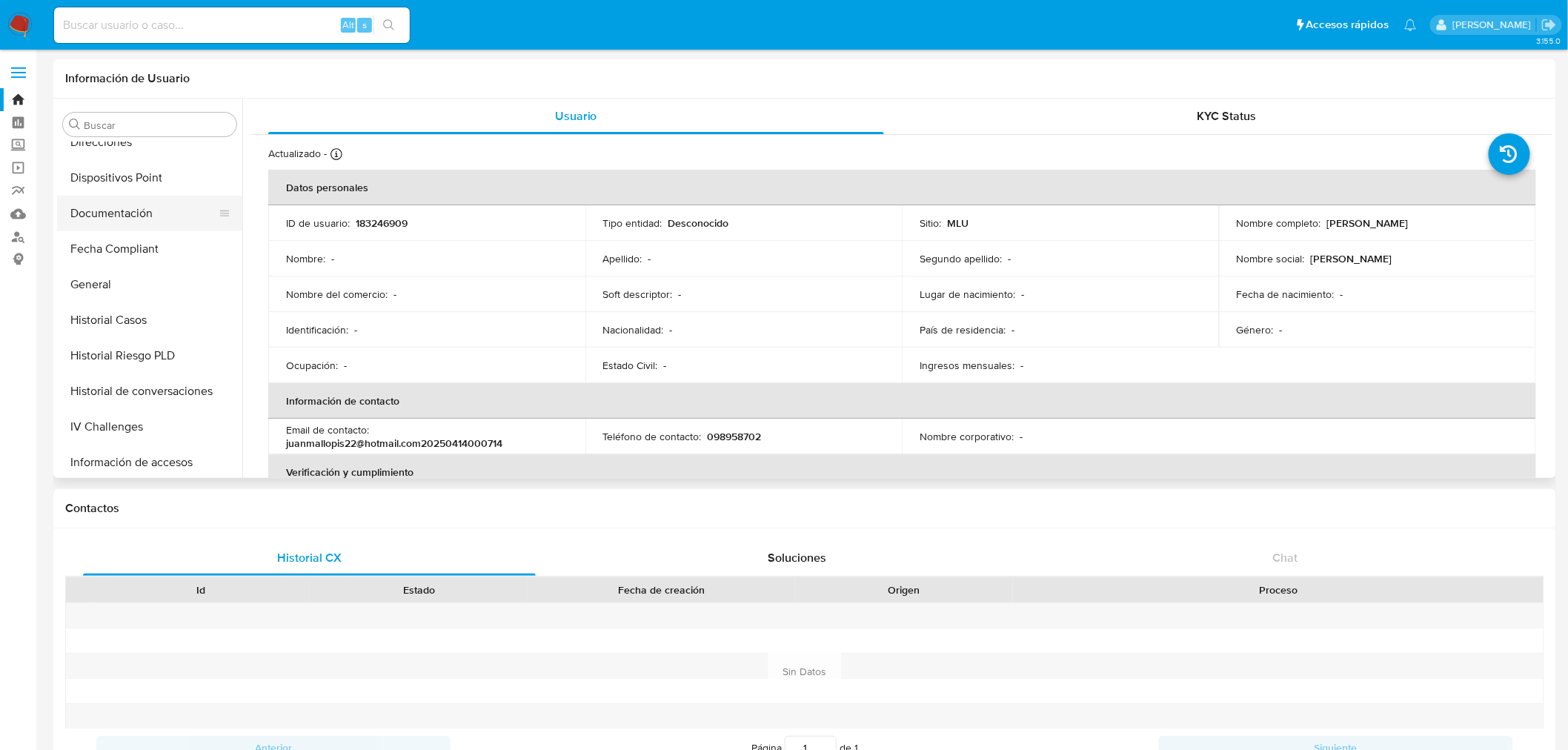
scroll to position [332, 0]
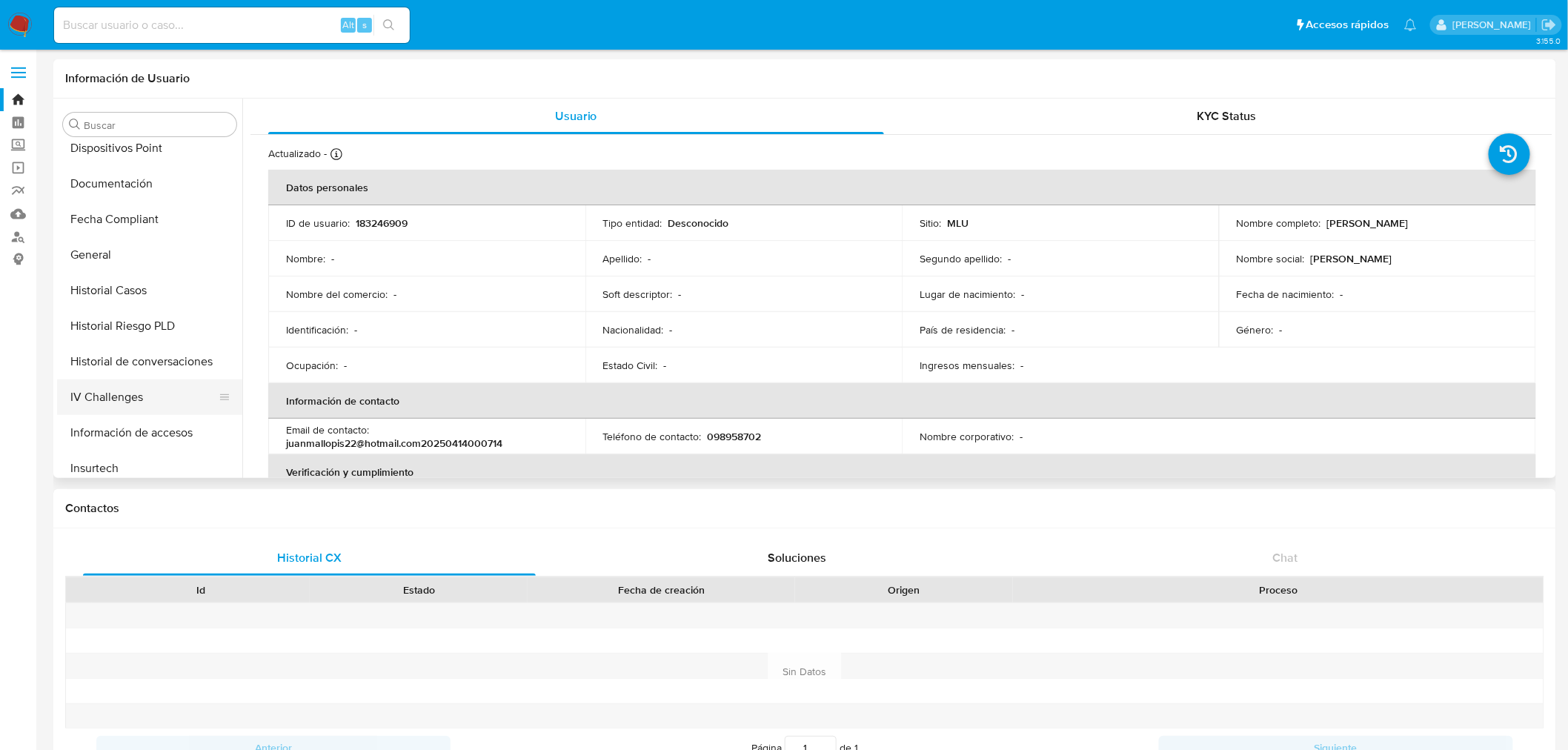
click at [125, 389] on button "IV Challenges" at bounding box center [143, 397] width 173 height 35
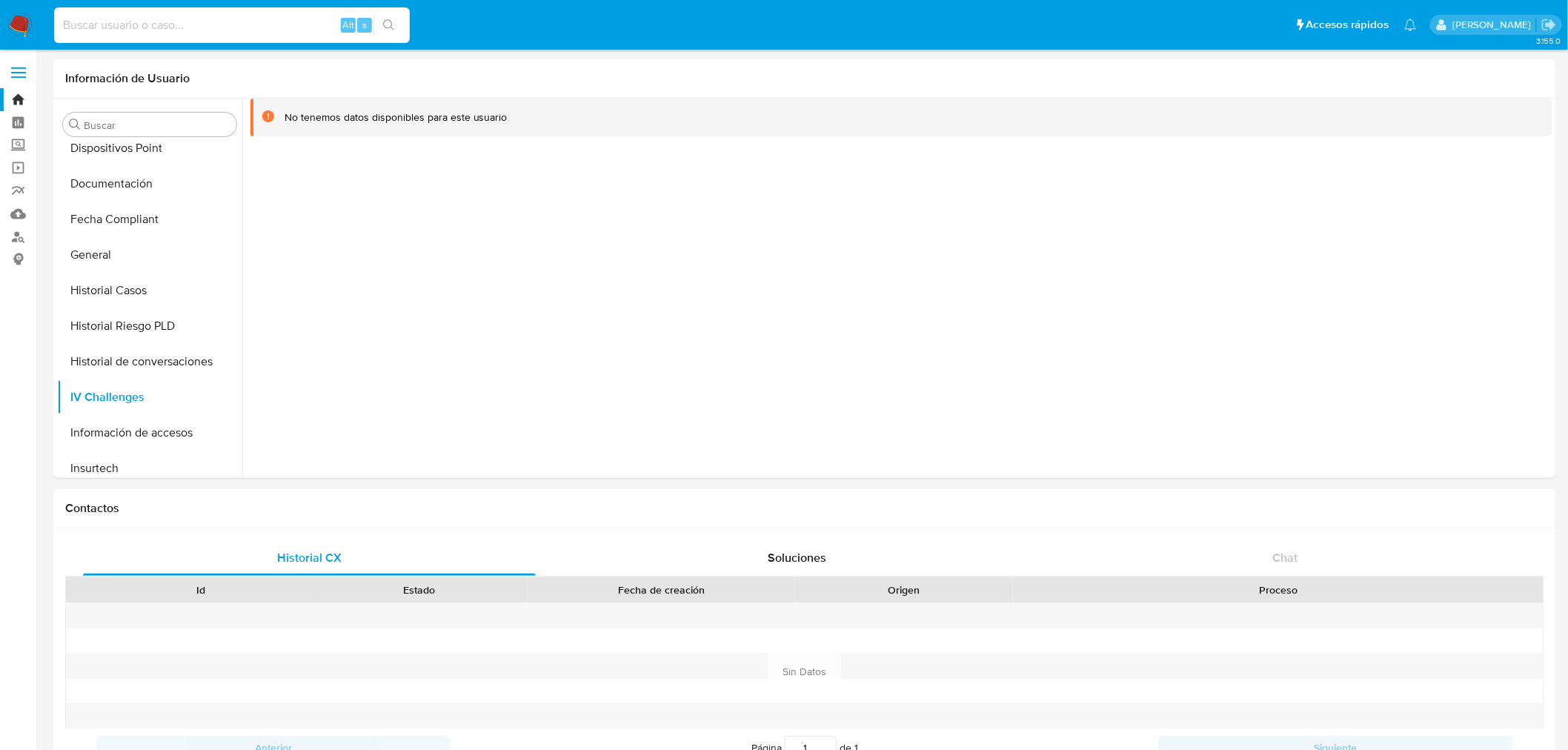
click at [197, 22] on input at bounding box center [232, 25] width 356 height 20
paste input "184042591"
type input "184042591"
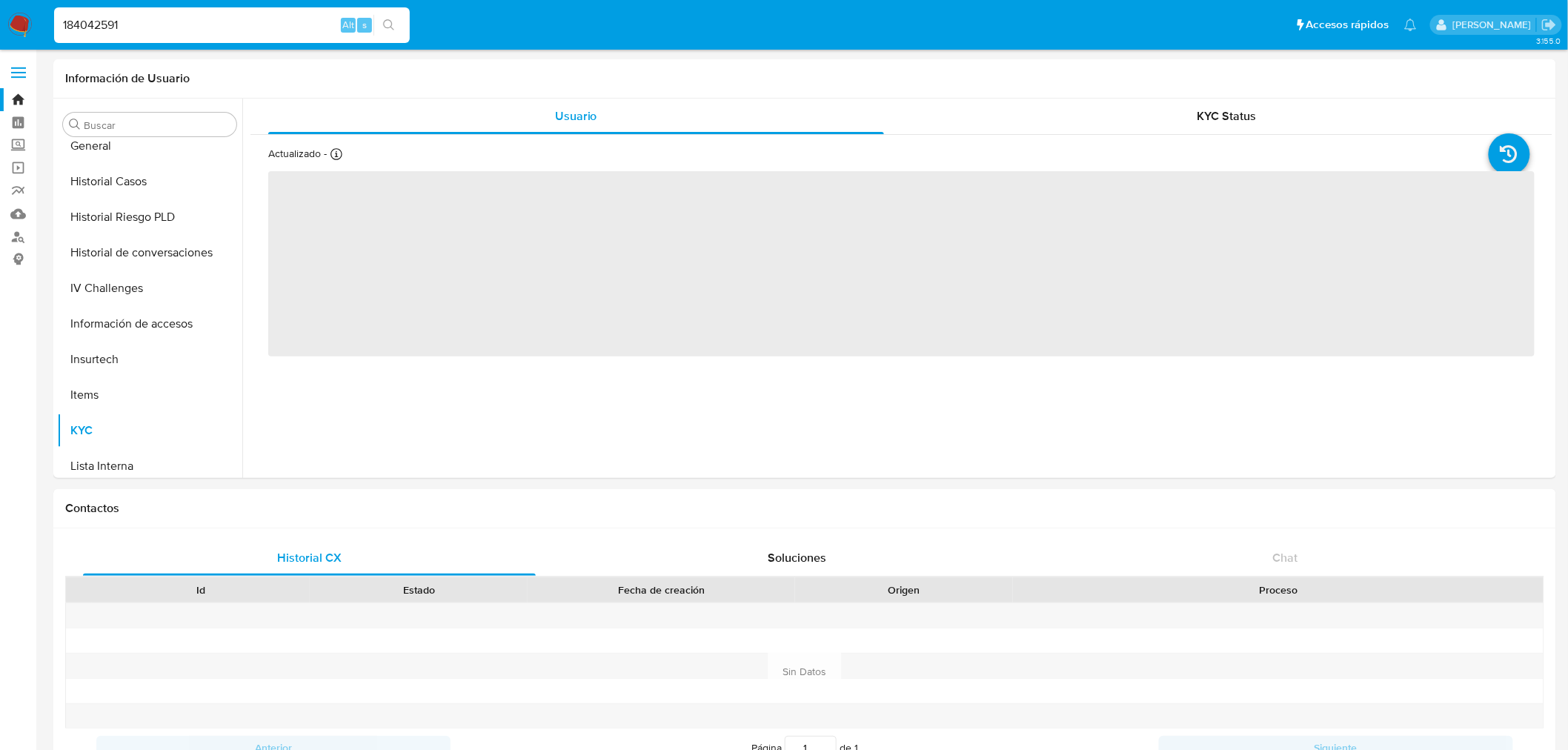
scroll to position [661, 0]
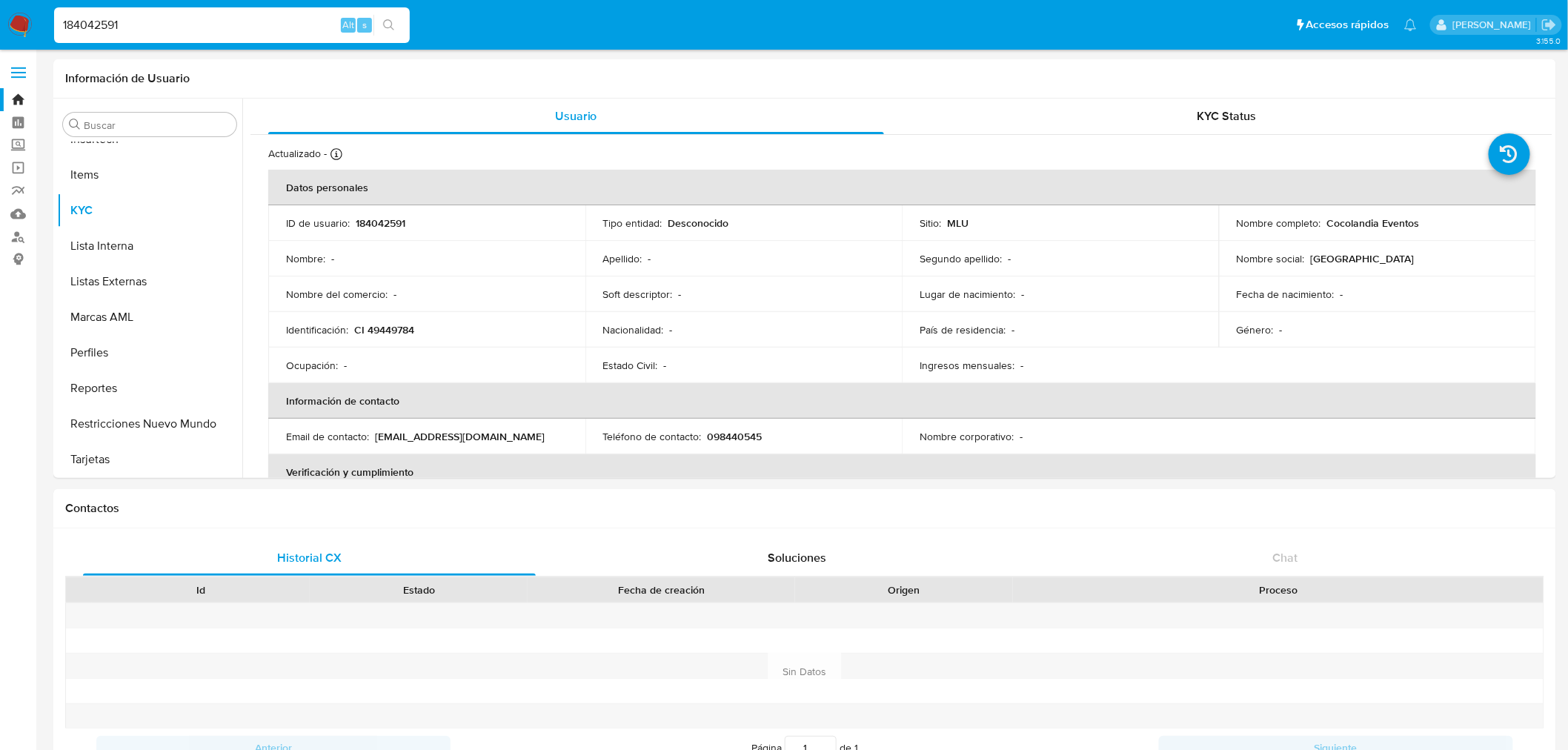
select select "10"
click at [394, 335] on p "CI 49449784" at bounding box center [384, 329] width 60 height 13
copy p "49449784"
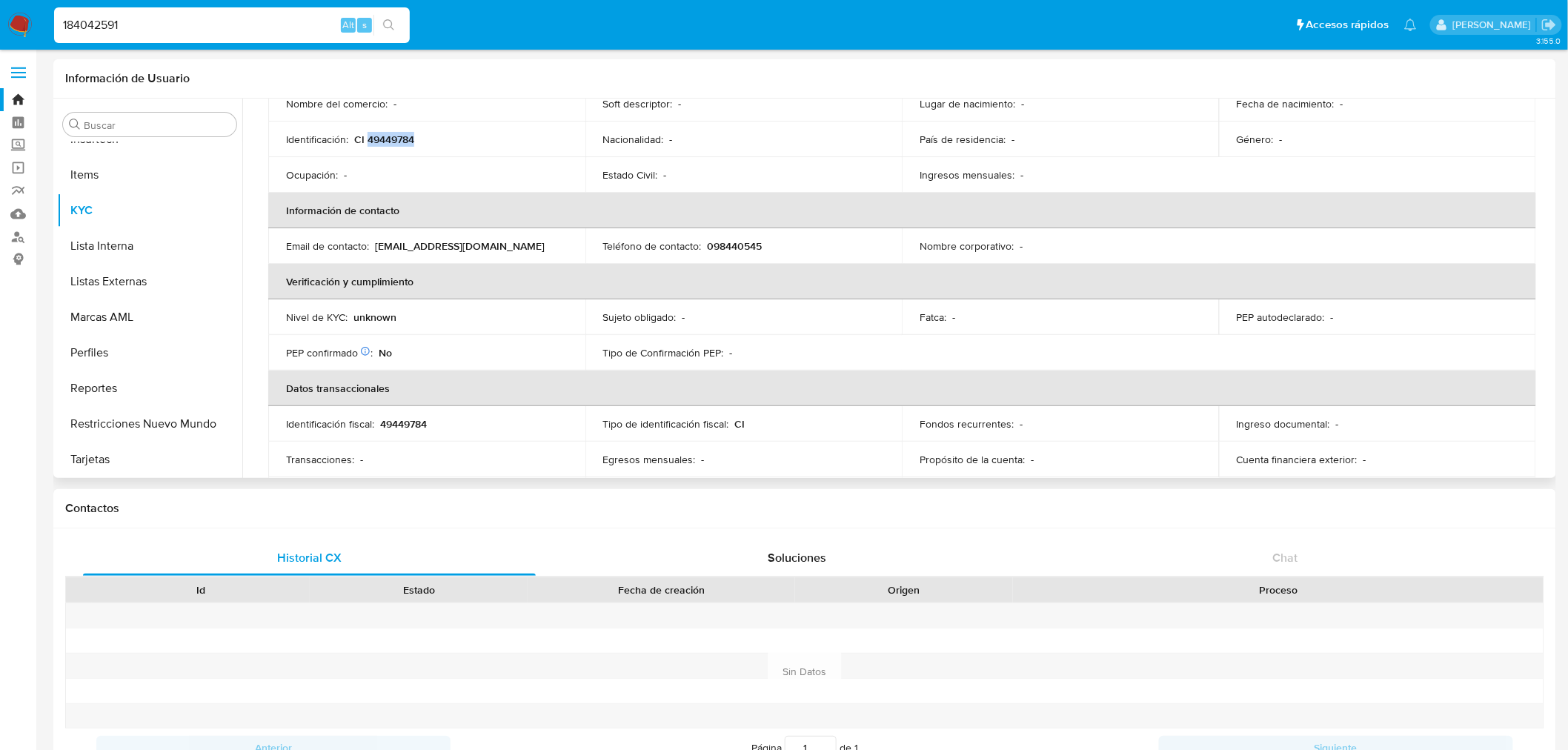
scroll to position [166, 0]
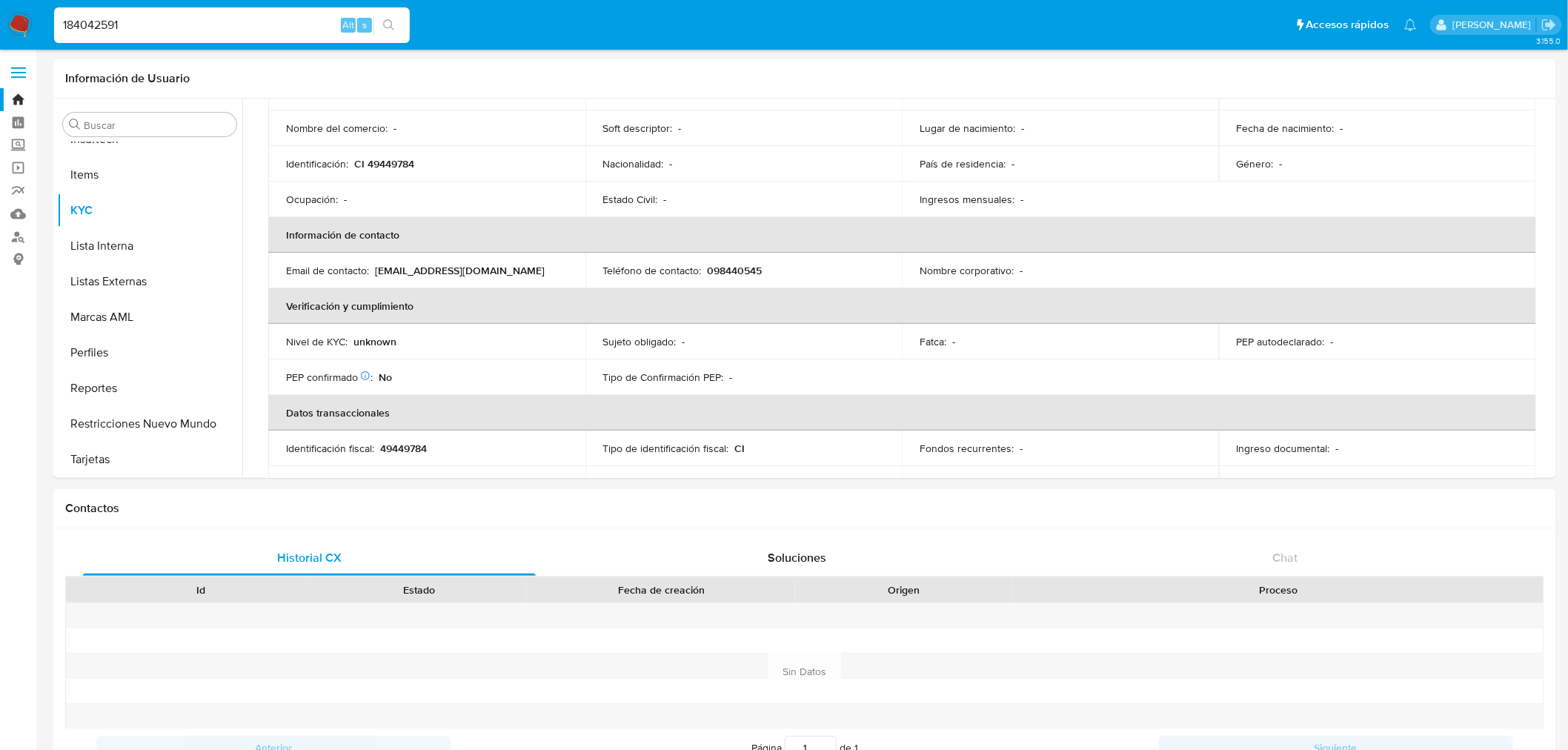
click at [217, 19] on input "184042591" at bounding box center [232, 25] width 356 height 20
paste input "2460584"
type input "24605841"
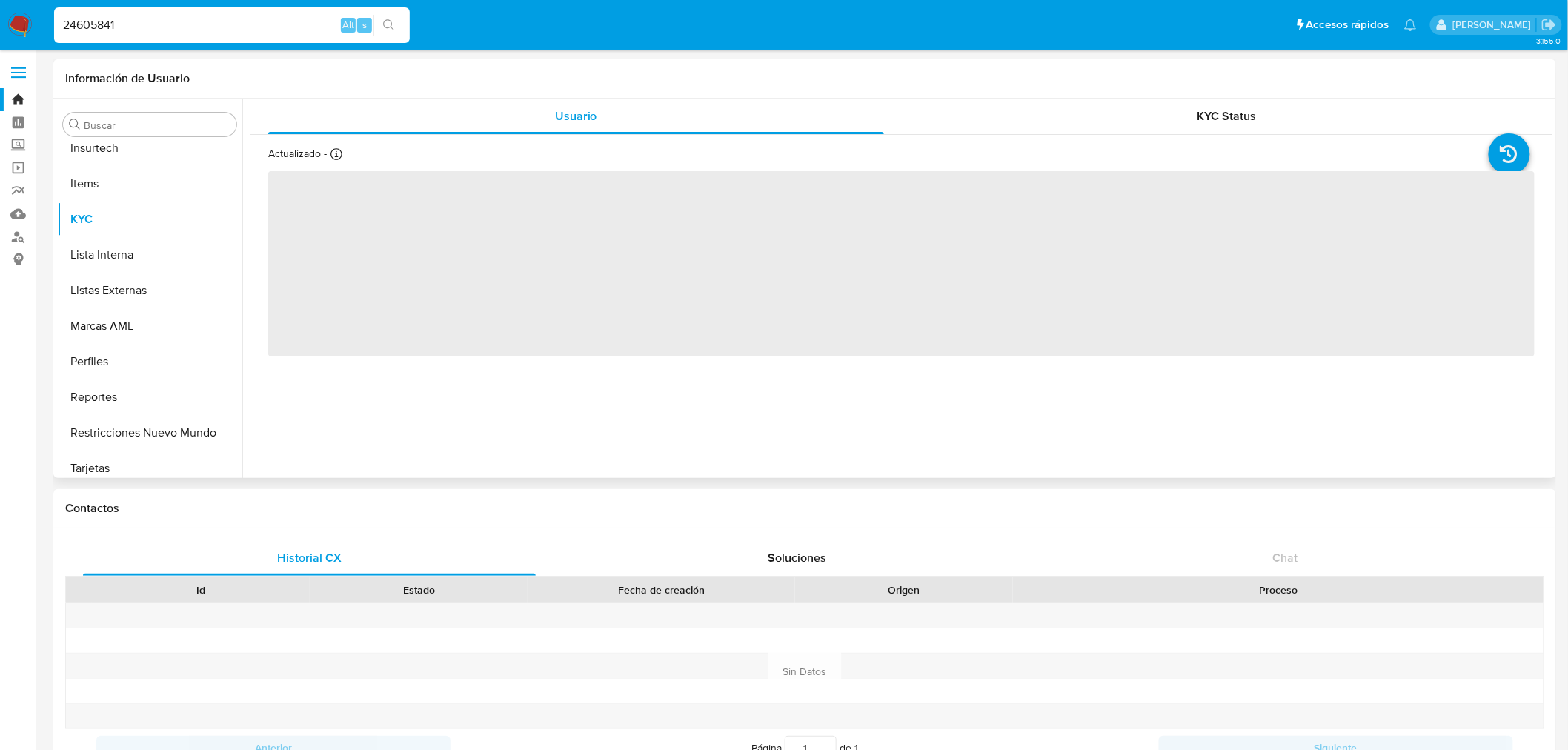
scroll to position [661, 0]
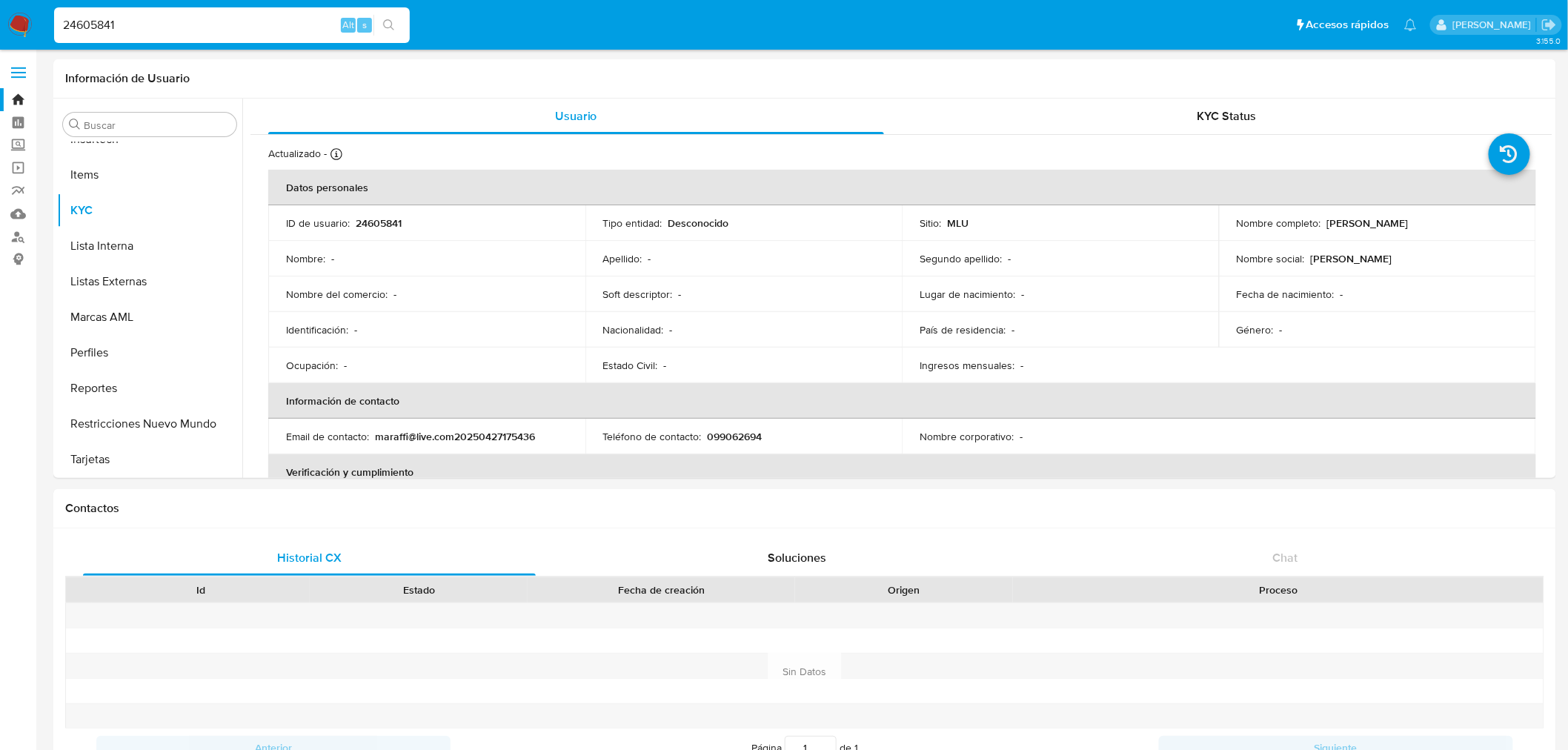
select select "10"
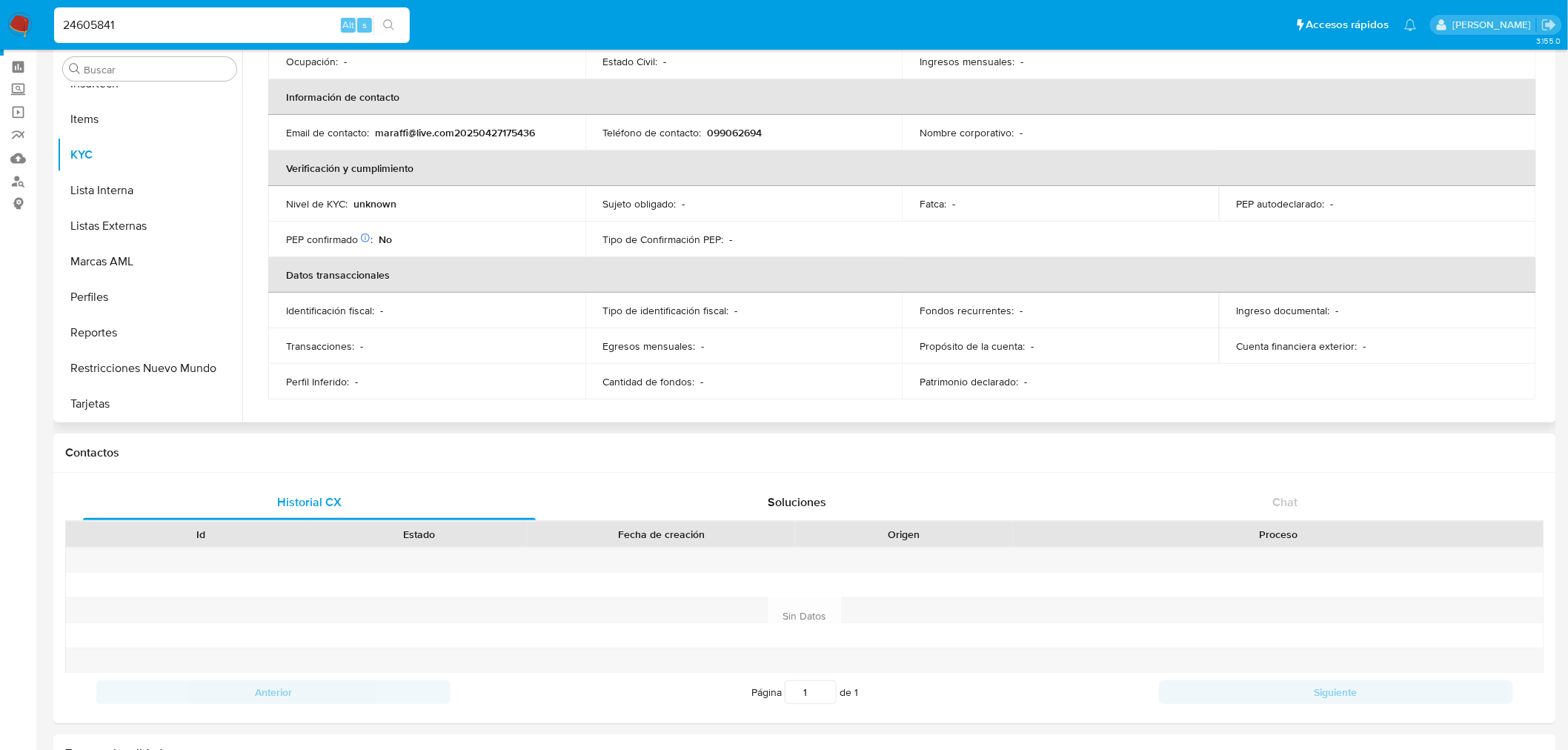
scroll to position [0, 0]
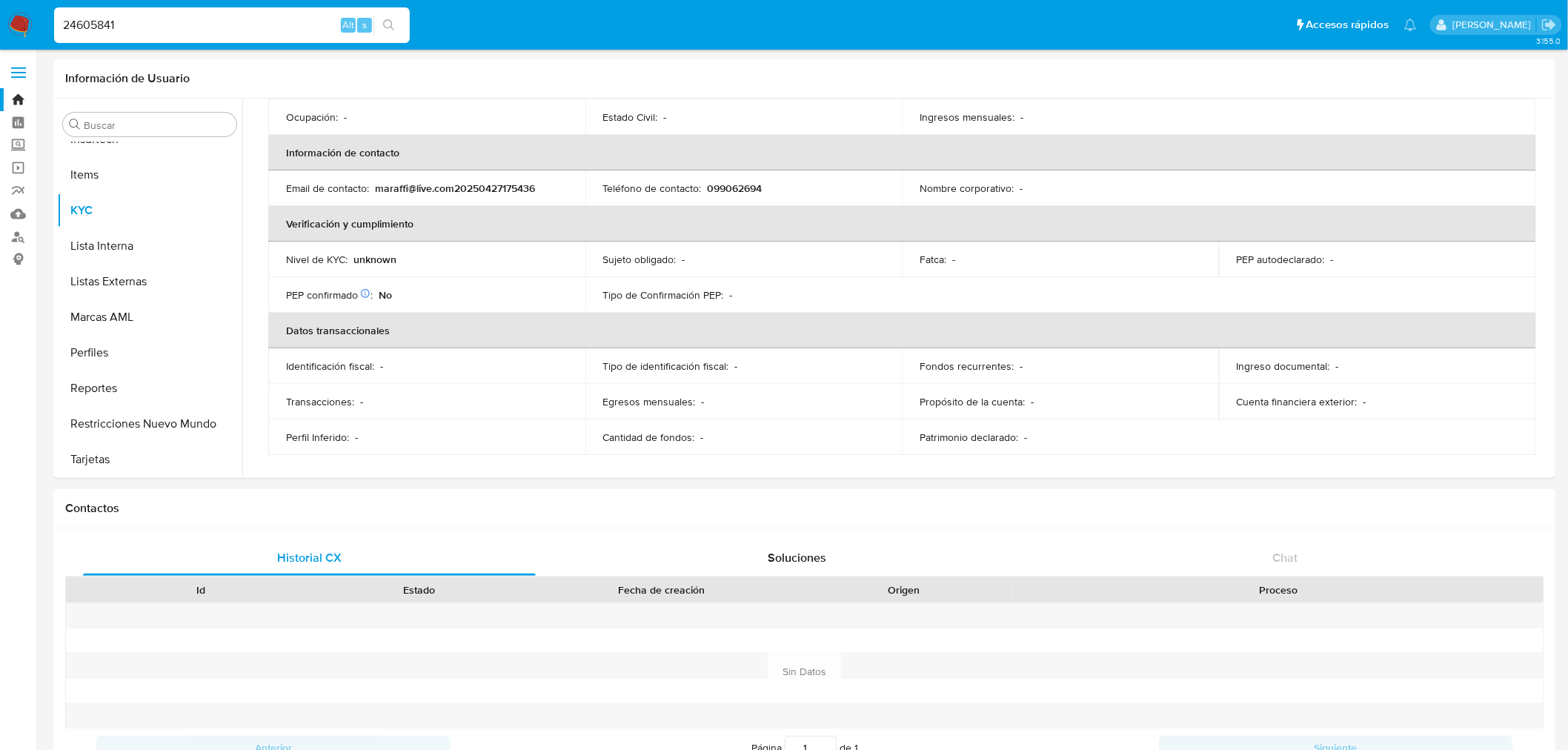
click at [230, 12] on div "24605841 Alt s" at bounding box center [232, 24] width 356 height 35
click at [230, 20] on input "24605841" at bounding box center [232, 25] width 356 height 20
paste input "0437"
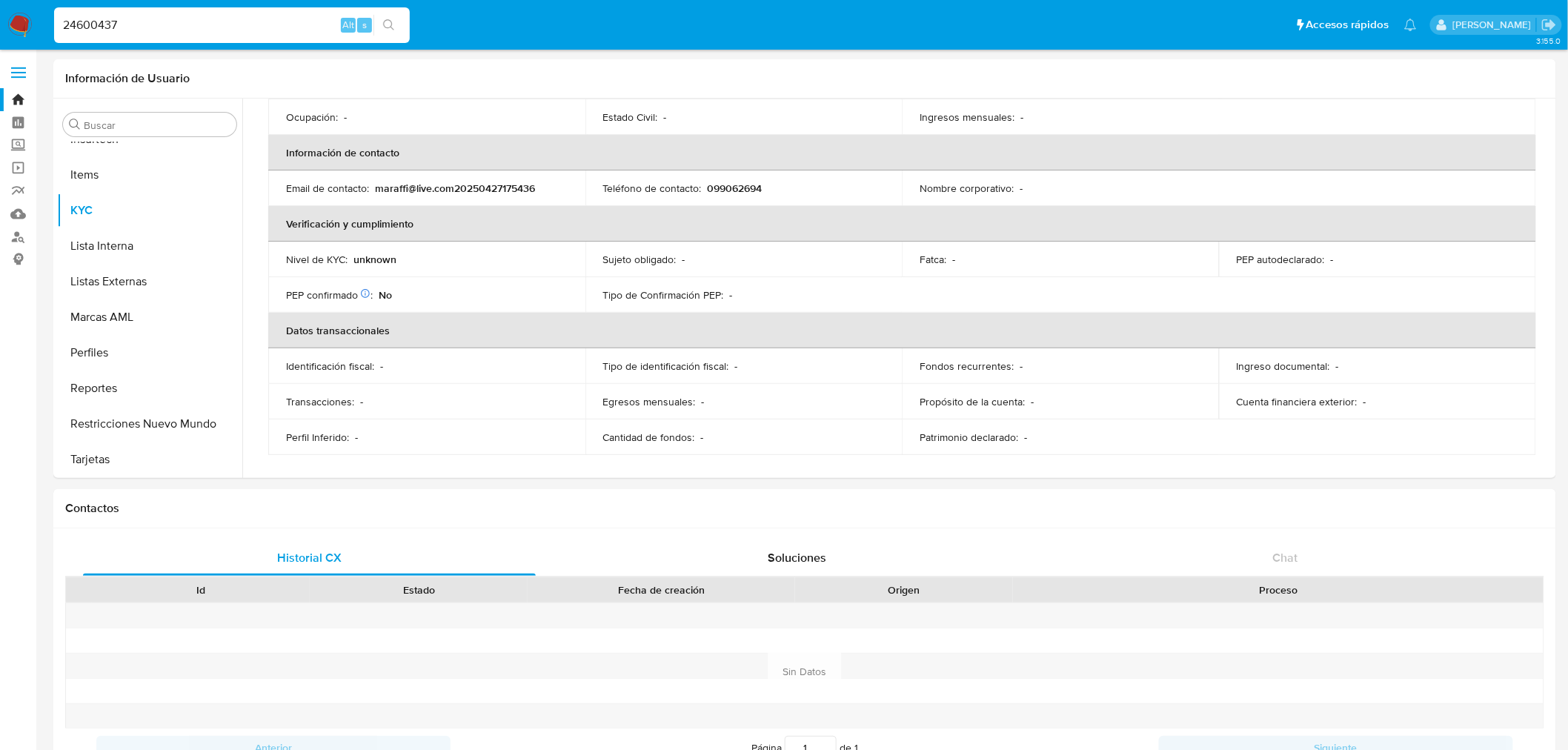
type input "24600437"
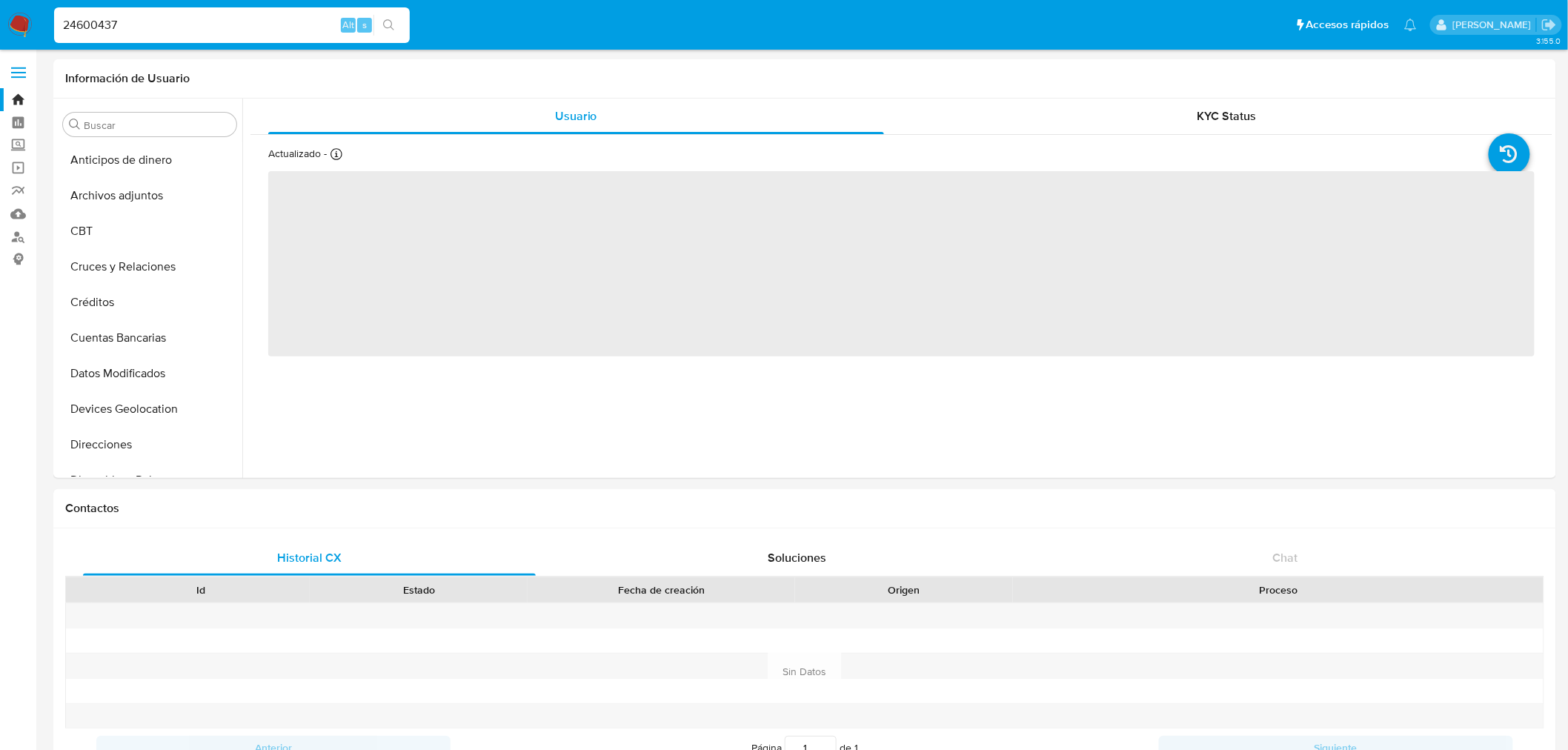
scroll to position [661, 0]
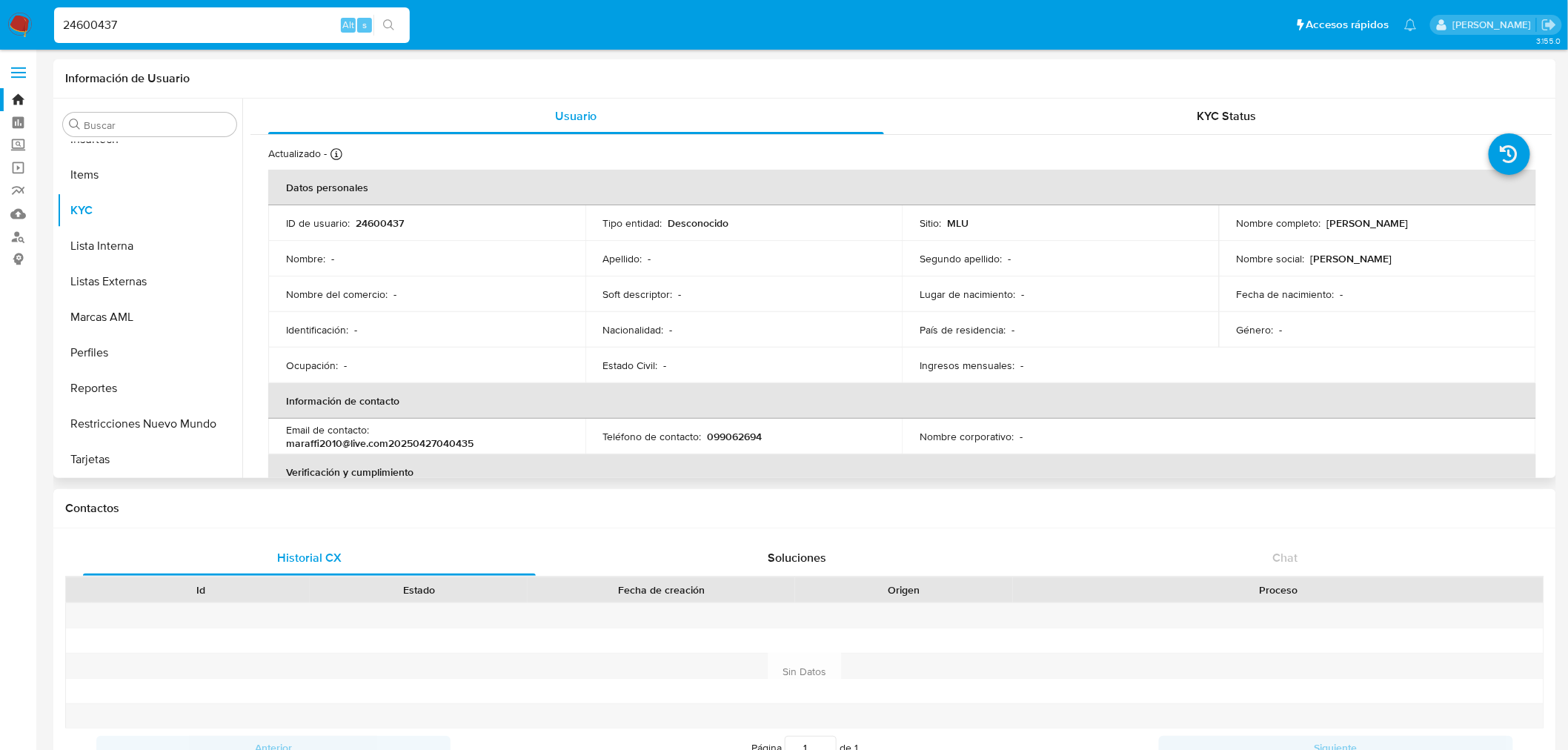
select select "10"
click at [205, 18] on input "24600437" at bounding box center [232, 25] width 356 height 20
paste input "312157221"
type input "312157221"
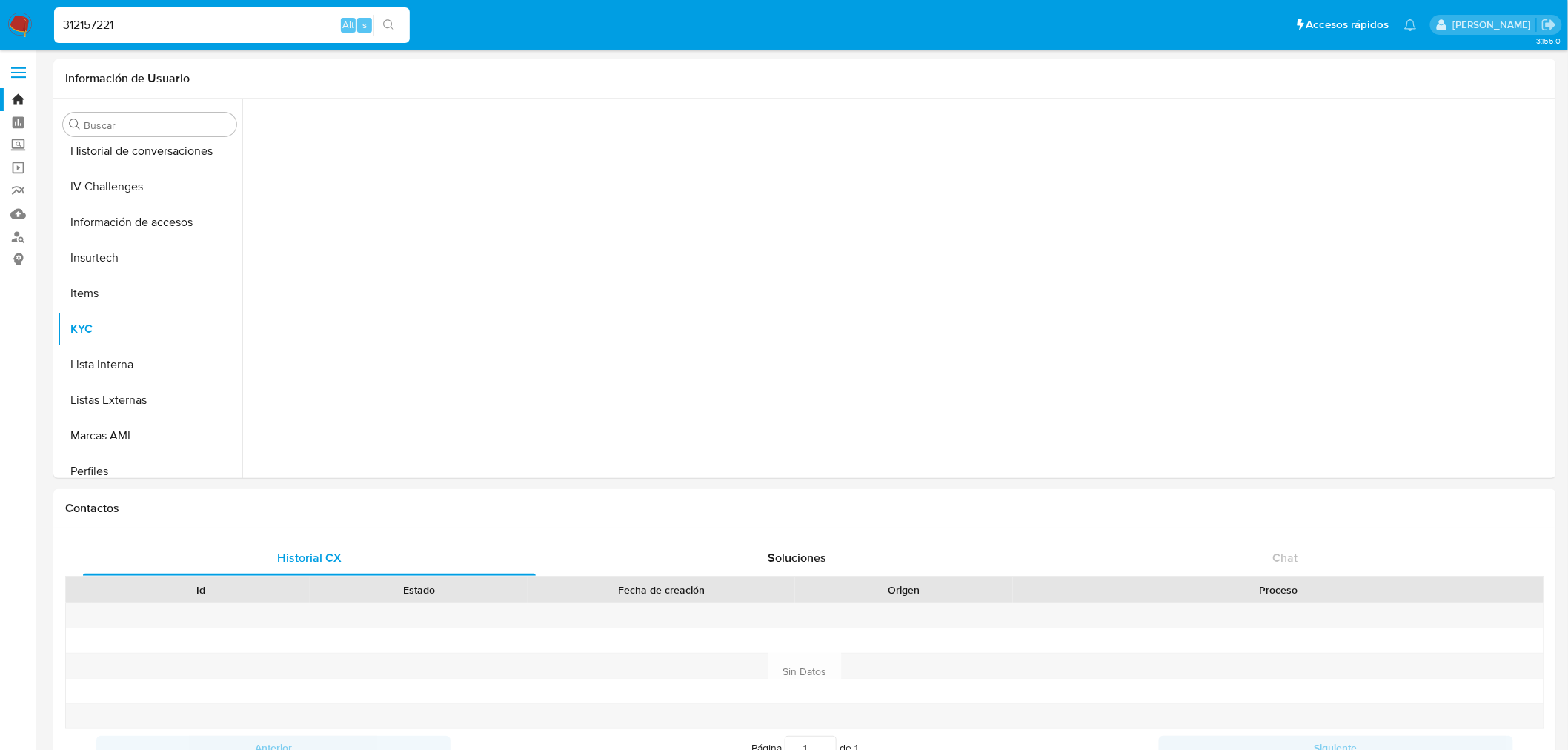
scroll to position [661, 0]
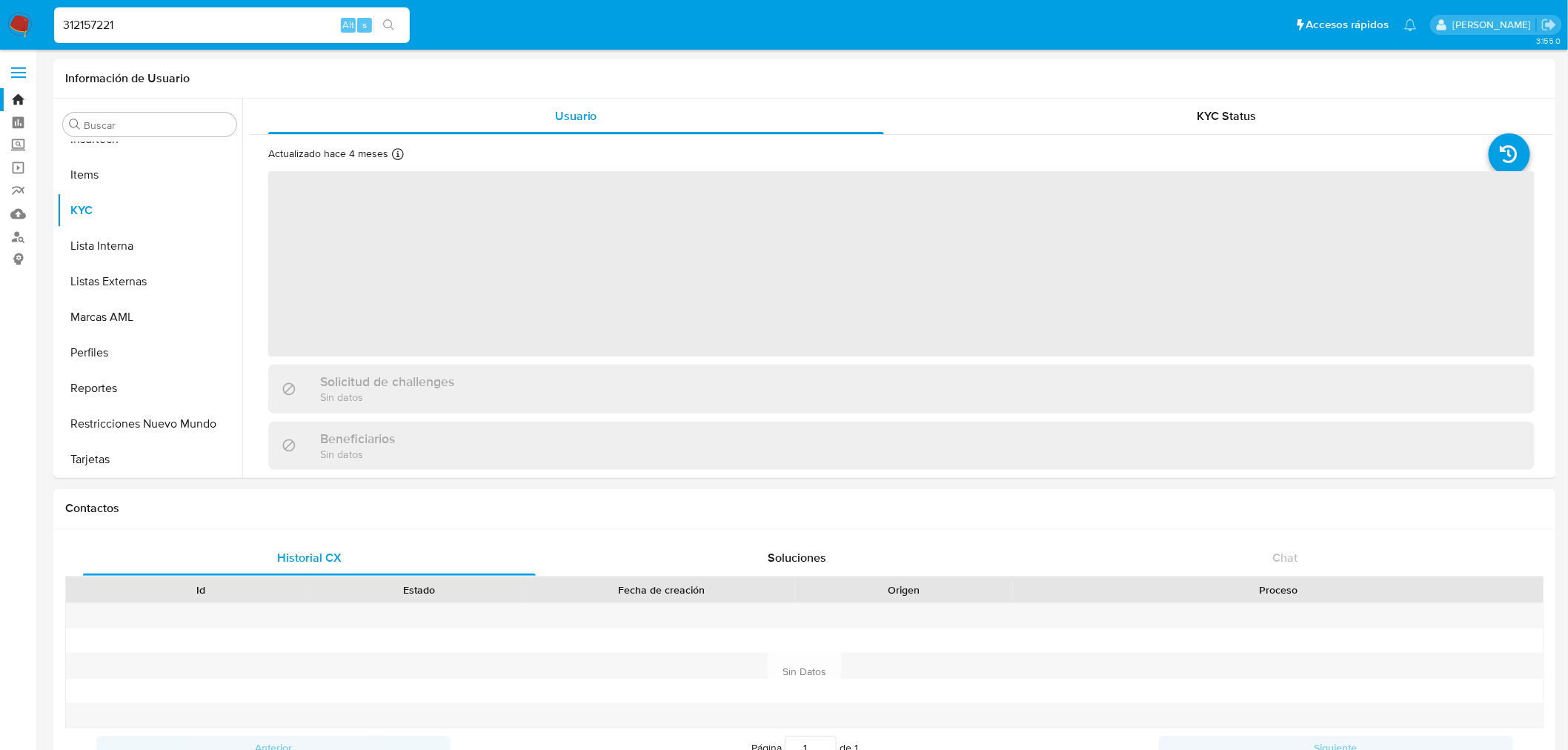
select select "10"
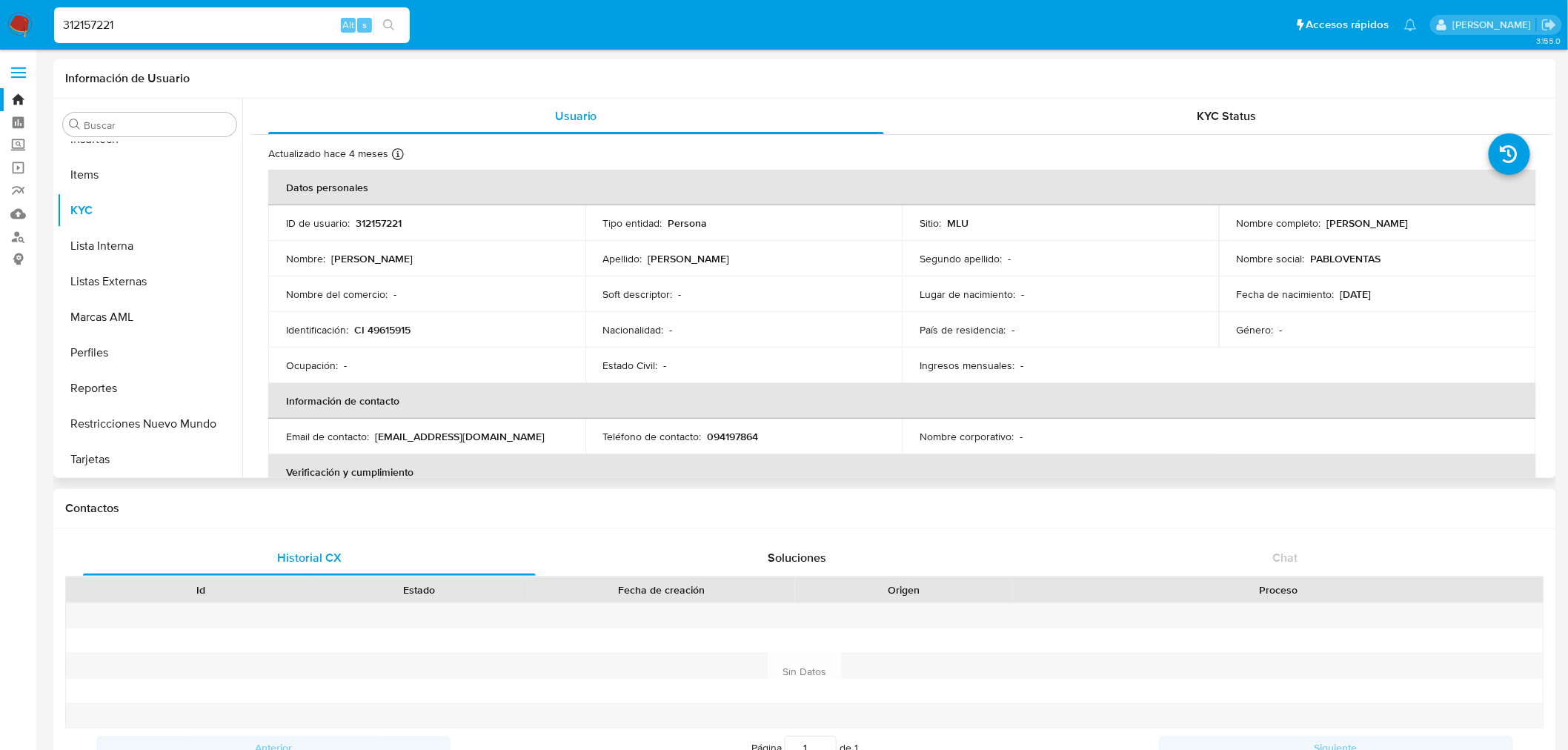
click at [387, 333] on p "CI 49615915" at bounding box center [383, 329] width 56 height 13
copy p "49615915"
click at [255, 27] on input "312157221" at bounding box center [232, 25] width 356 height 20
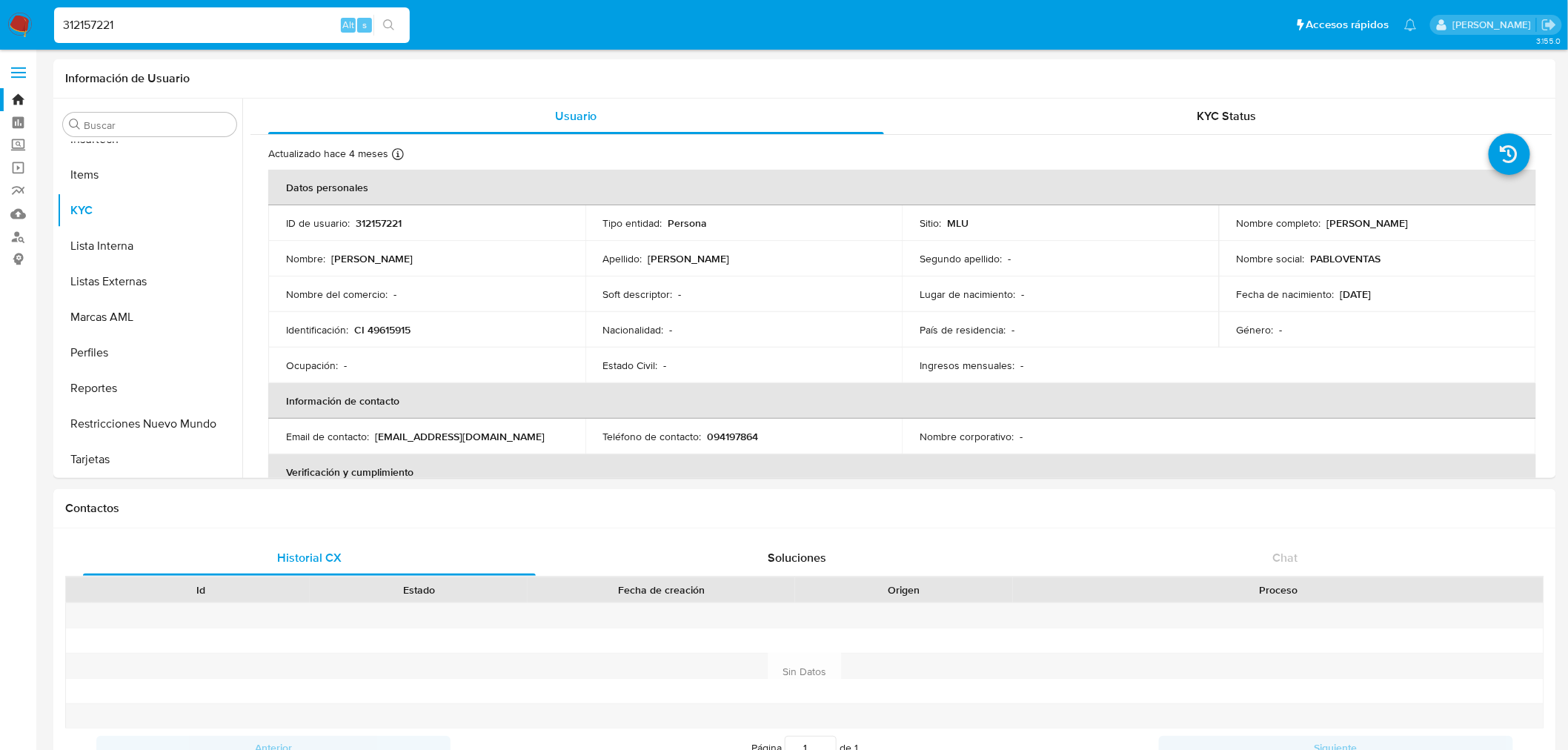
paste input "500663773"
type input "500663773"
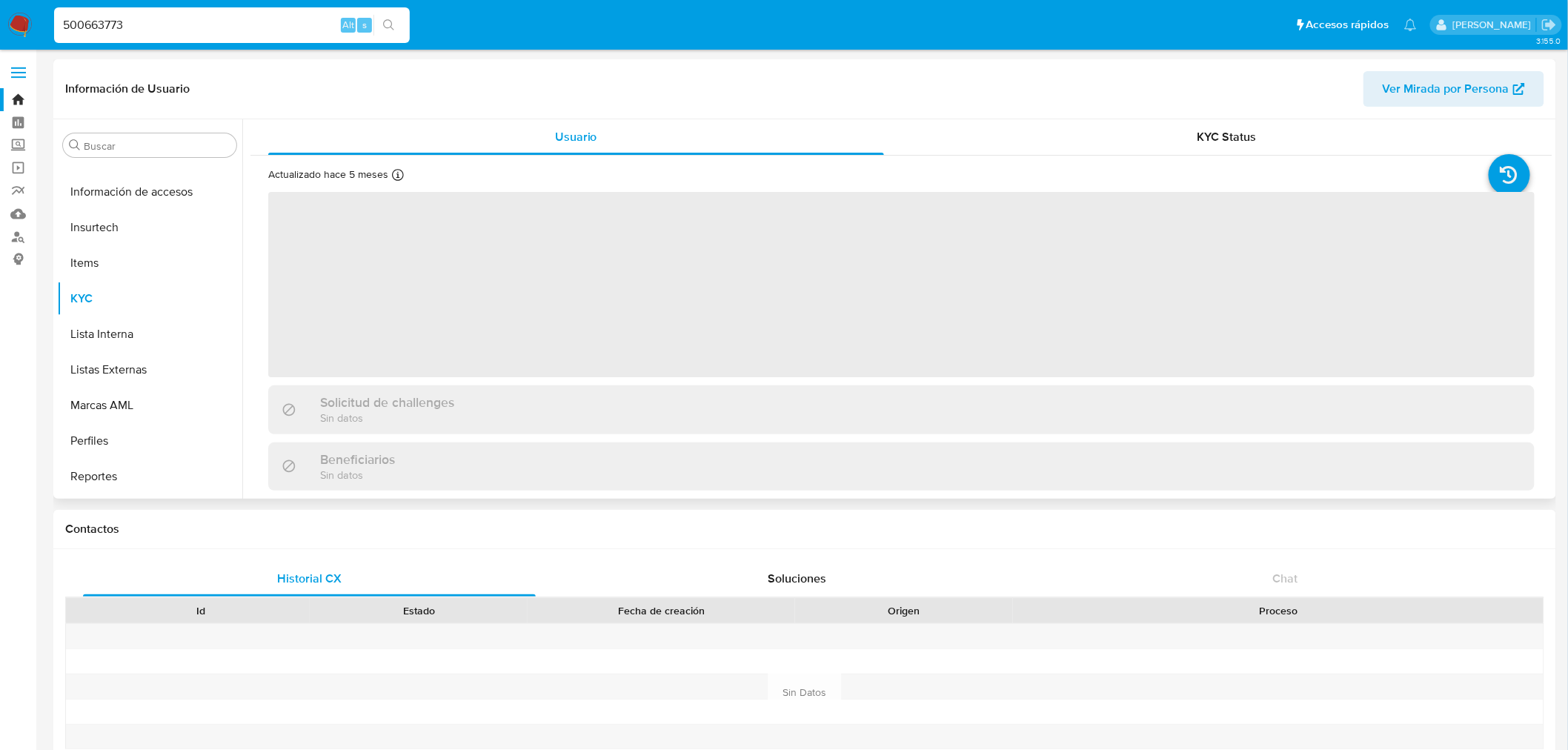
scroll to position [661, 0]
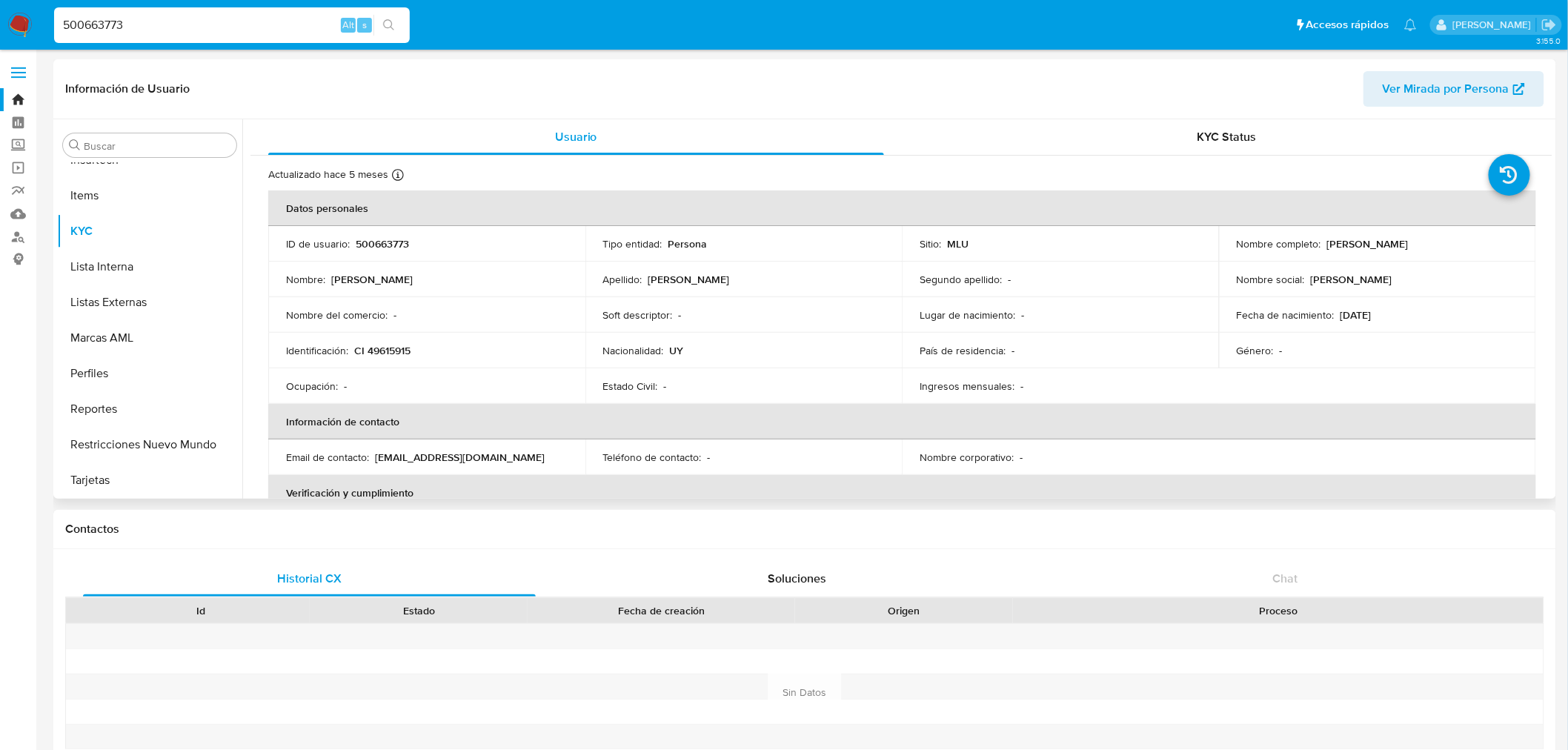
select select "10"
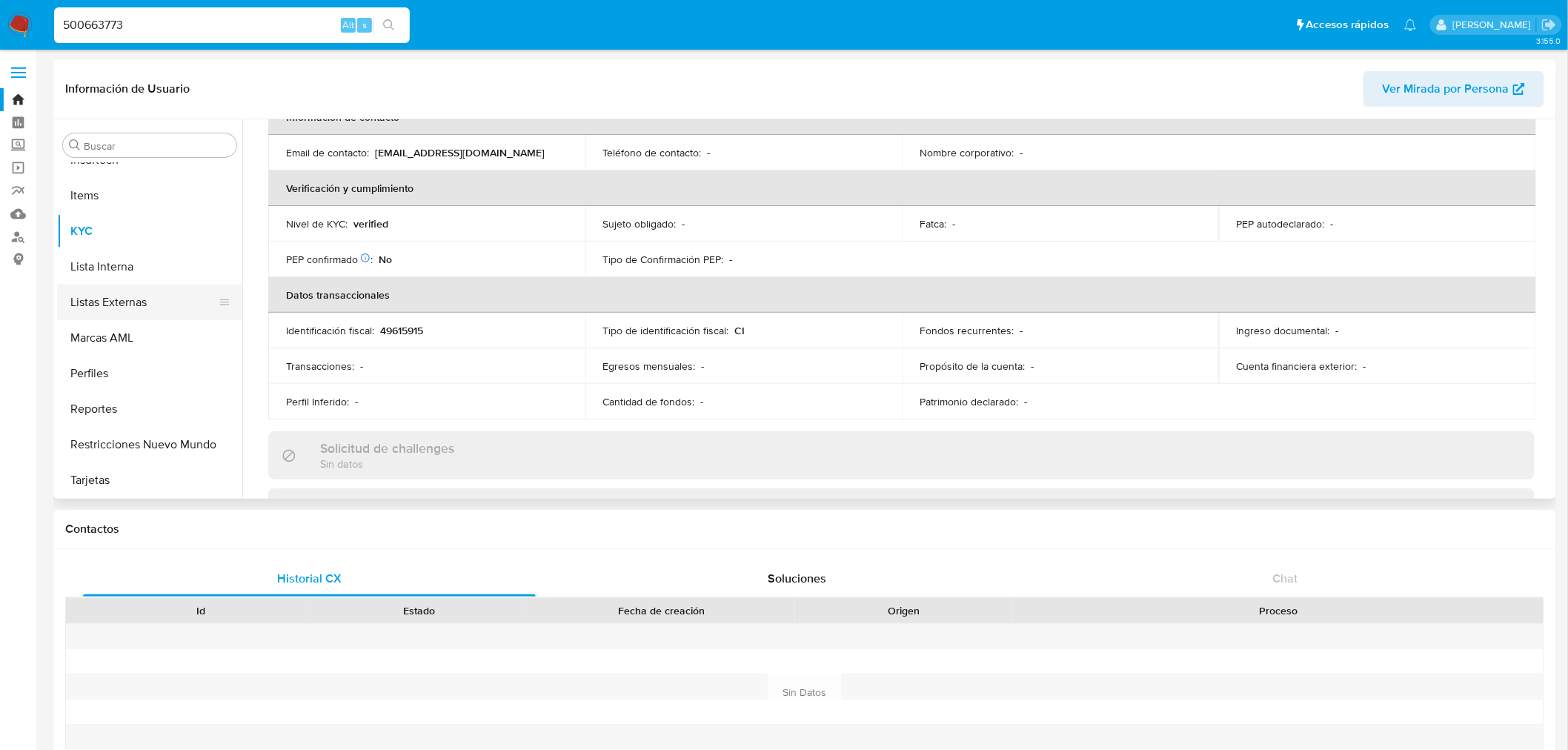
scroll to position [332, 0]
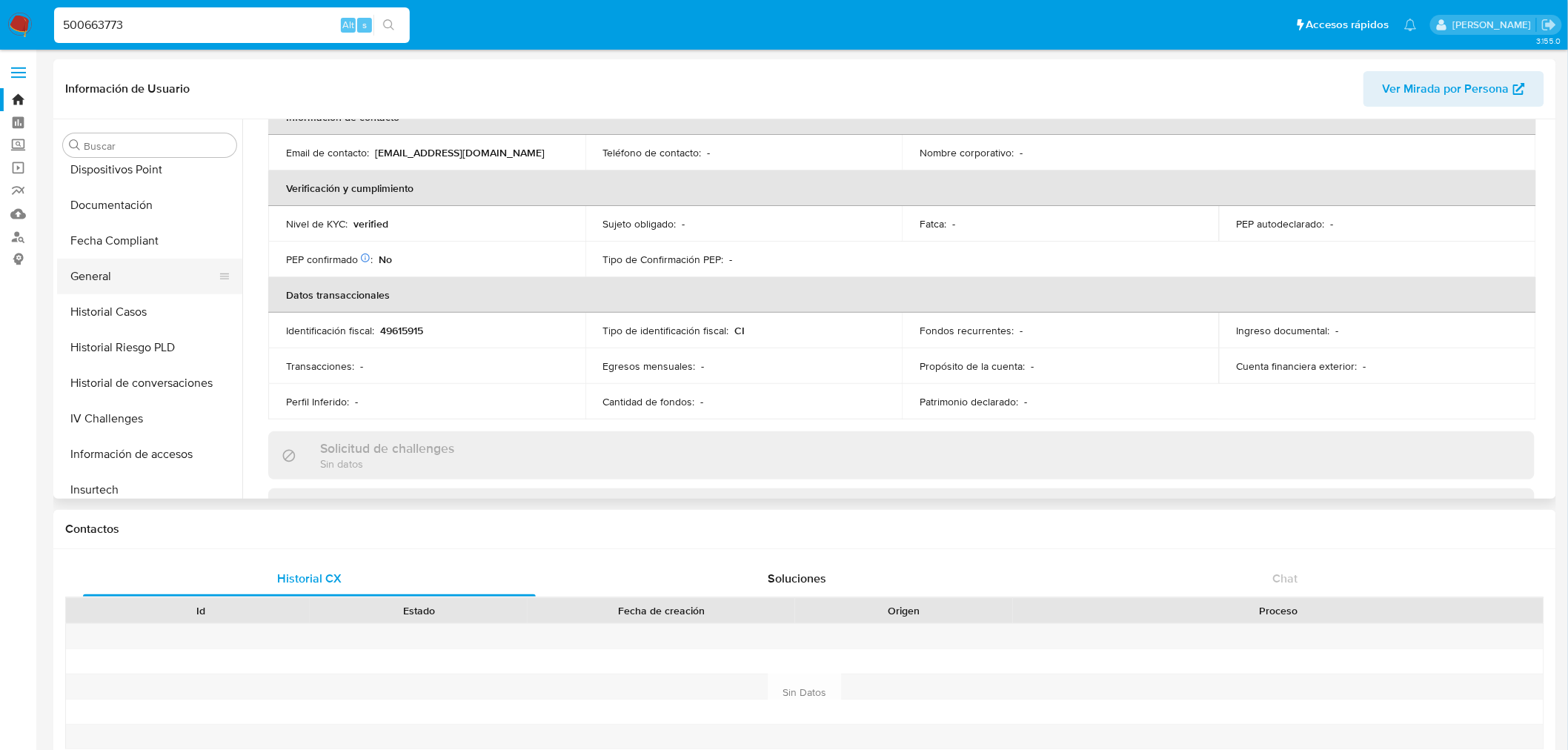
click at [132, 279] on button "General" at bounding box center [143, 276] width 173 height 35
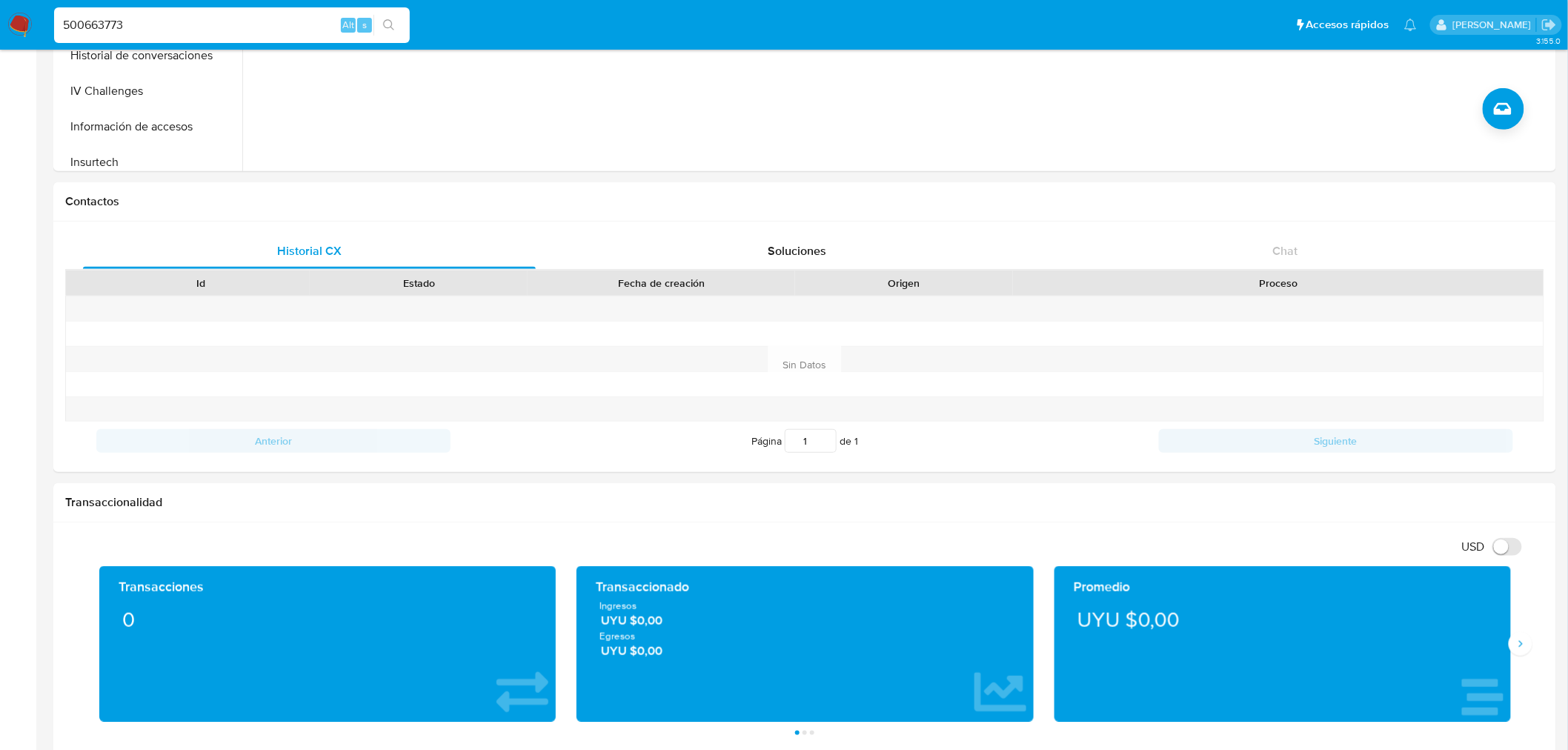
scroll to position [0, 0]
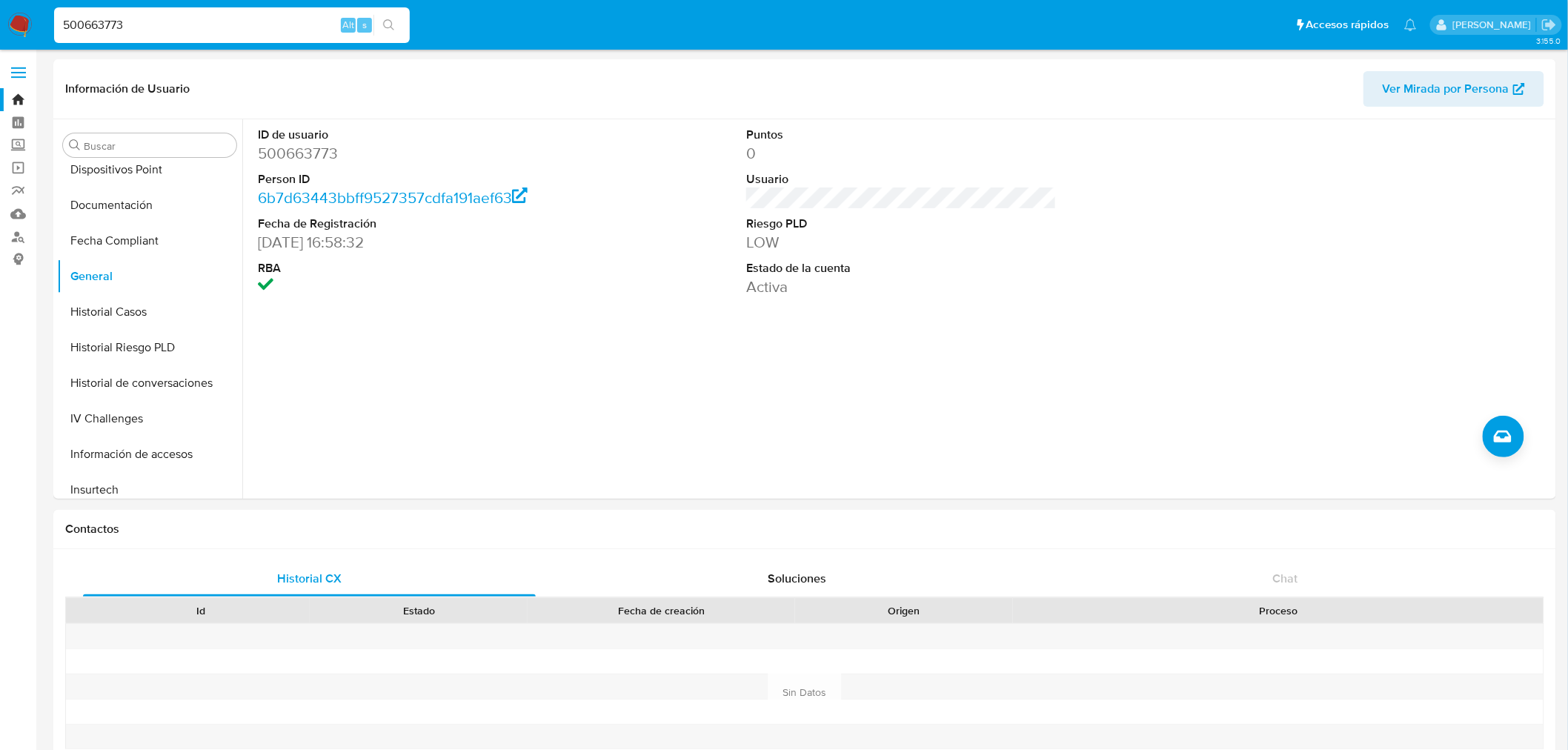
click at [205, 20] on input "500663773" at bounding box center [232, 25] width 356 height 20
paste input "312157221"
type input "312157221"
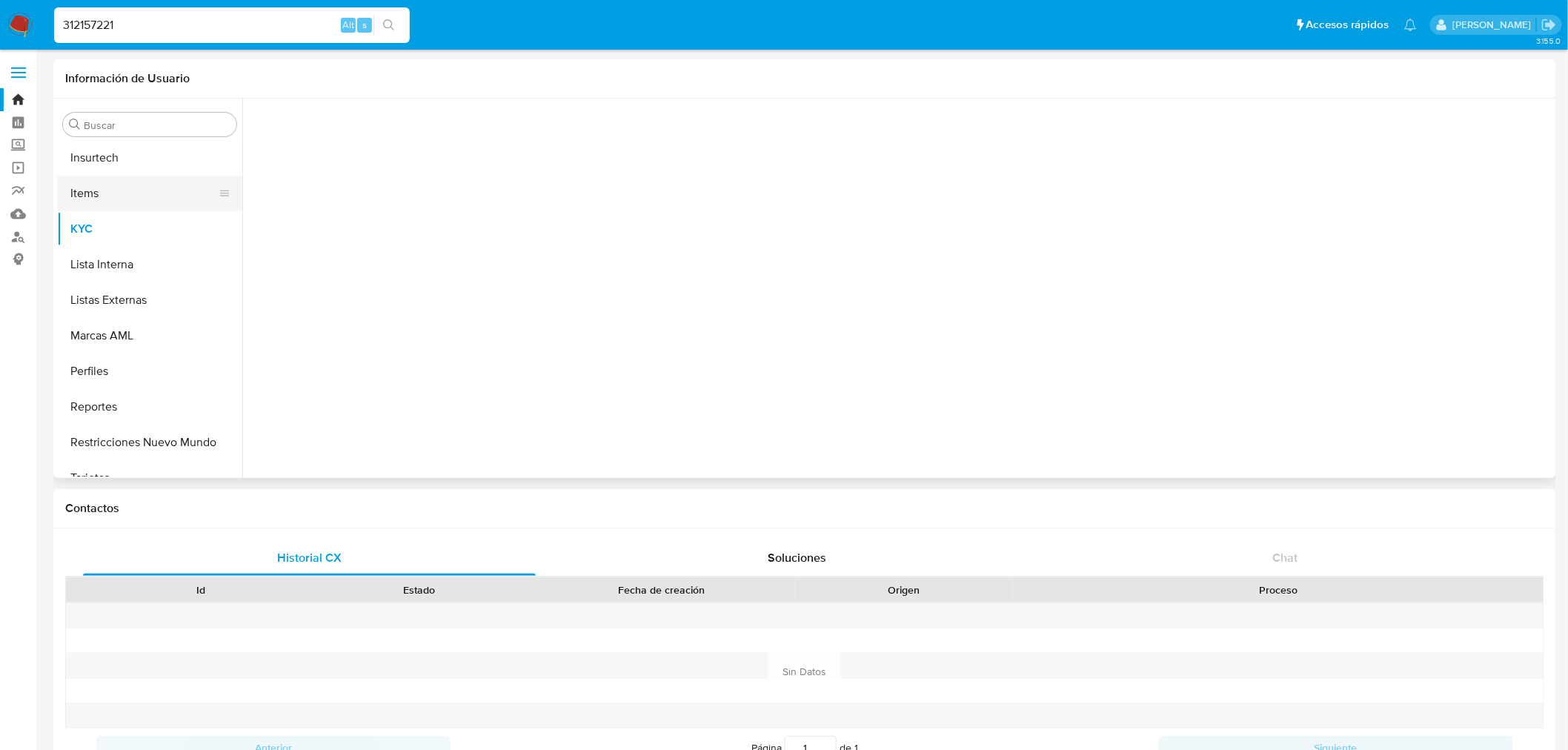
scroll to position [661, 0]
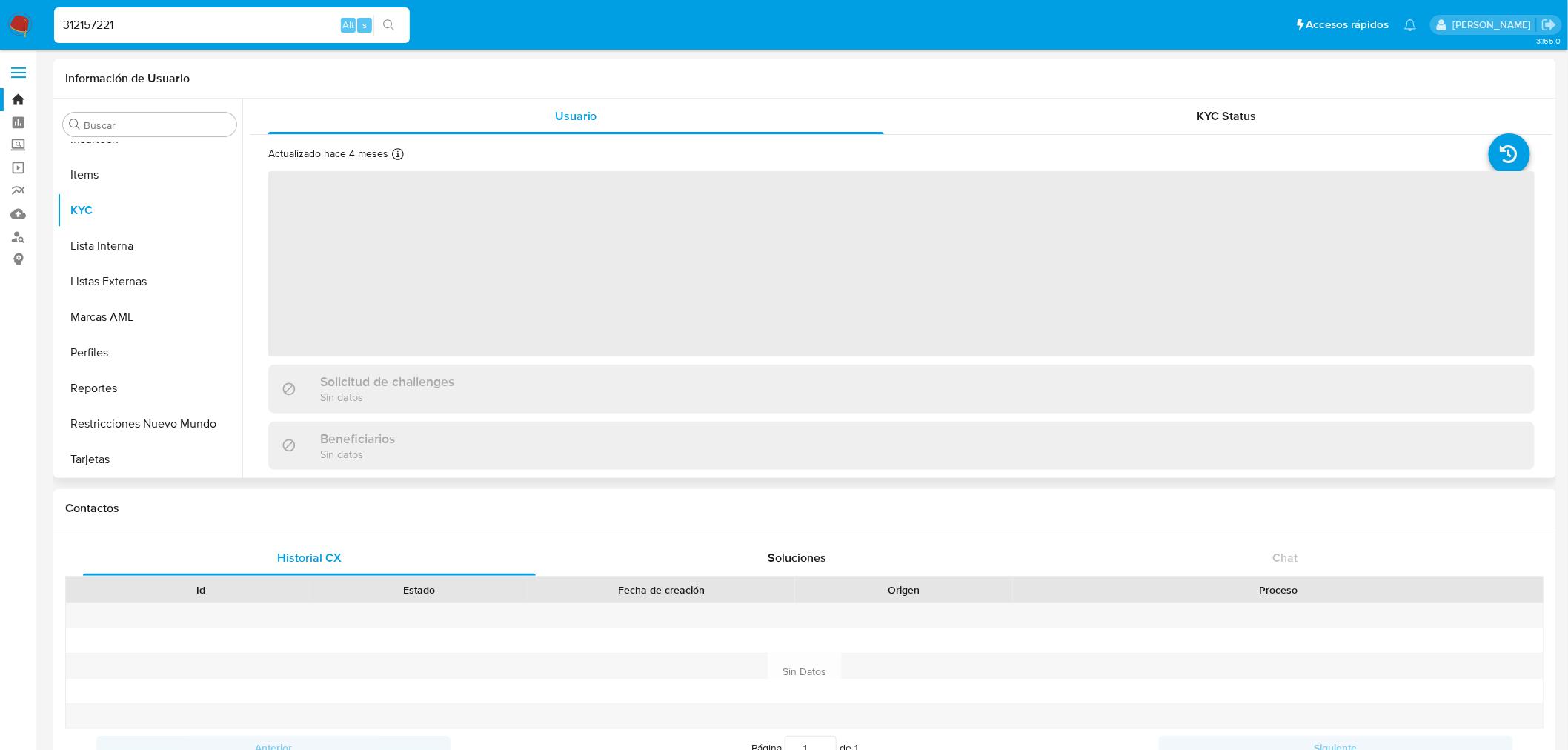
select select "10"
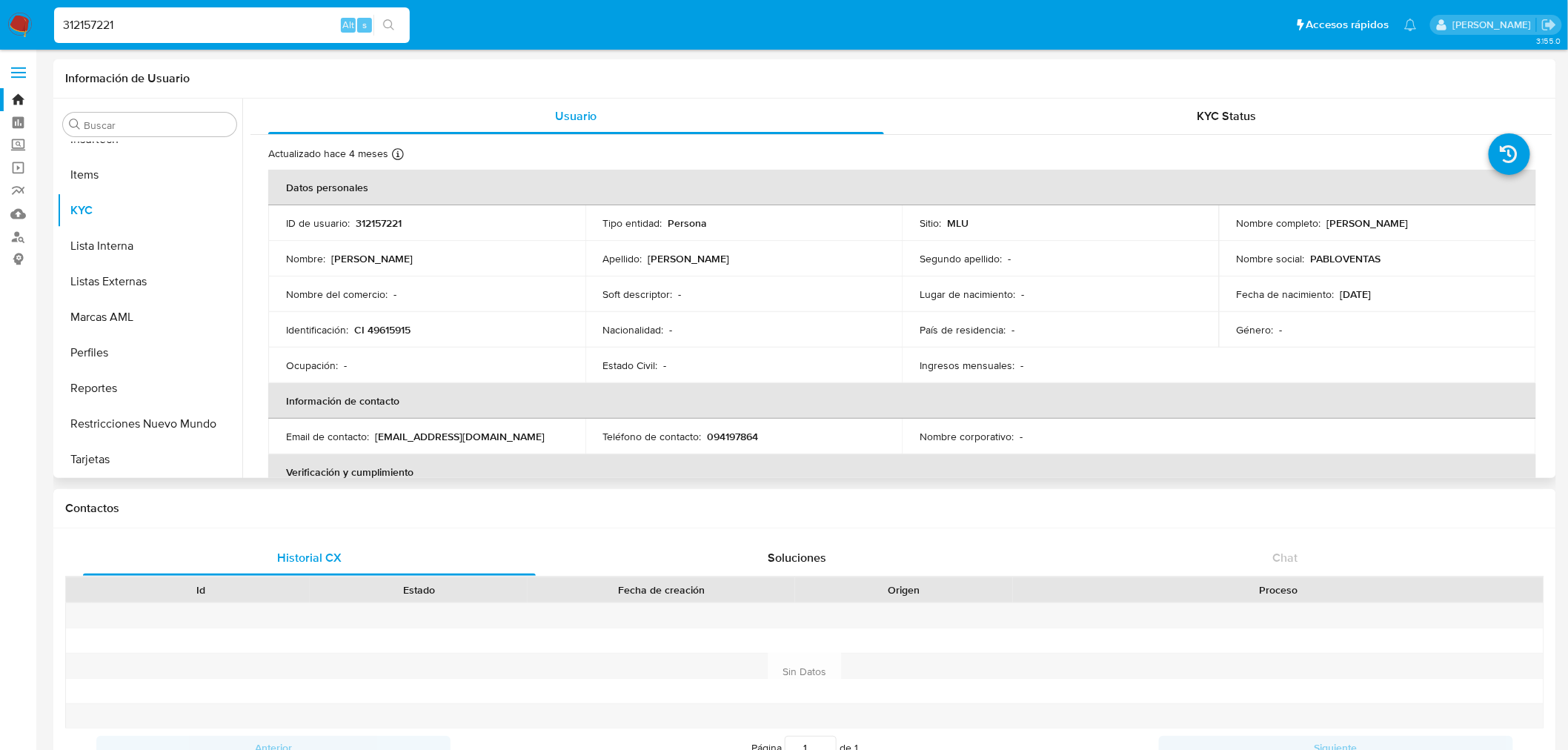
drag, startPoint x: 374, startPoint y: 435, endPoint x: 567, endPoint y: 433, distance: 193.0
click at [567, 433] on td "Email de contacto : lavidaescortpenetrante2017@outlook.es" at bounding box center [426, 436] width 318 height 35
copy p "lavidaescortpenetrante2017@outlook.es"
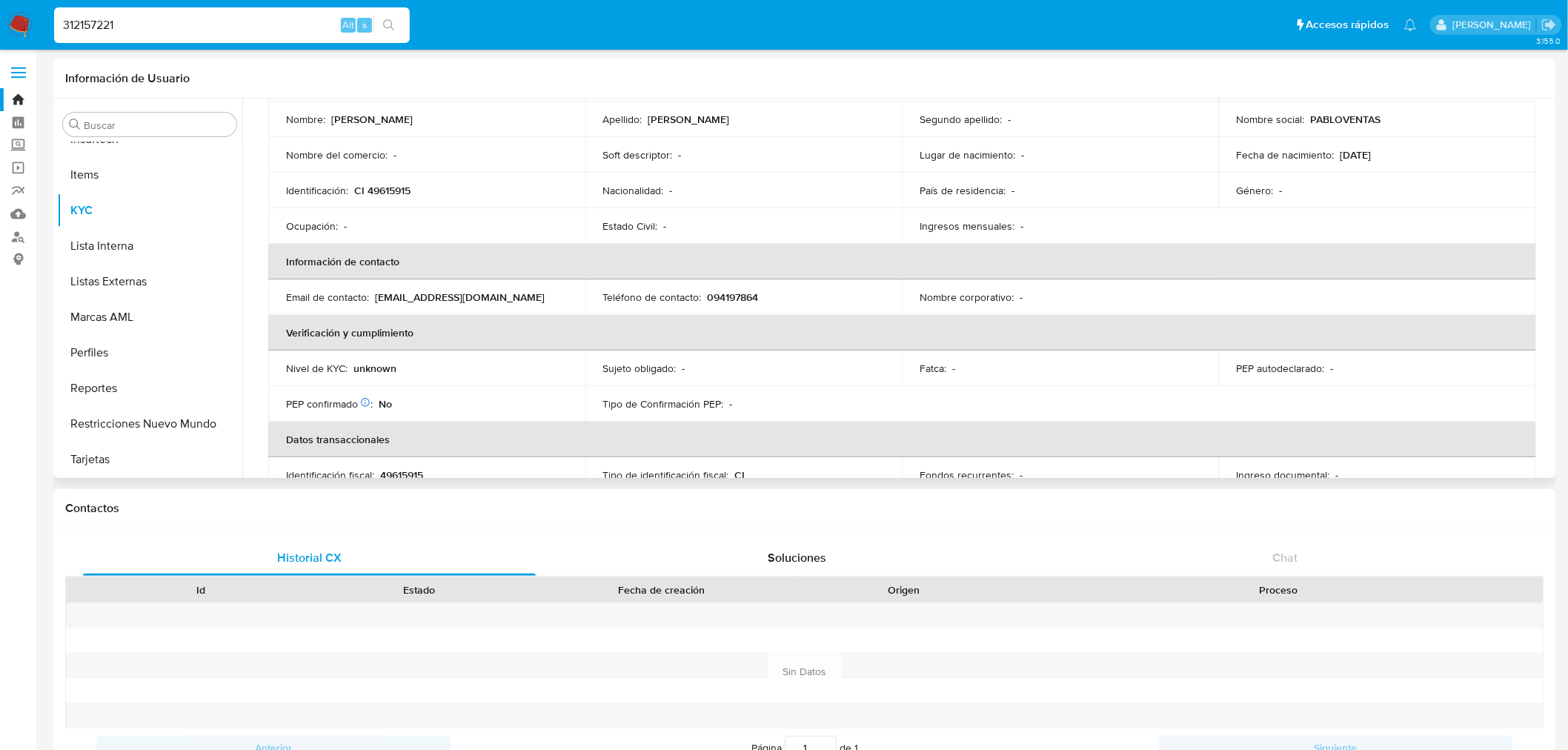
scroll to position [57, 0]
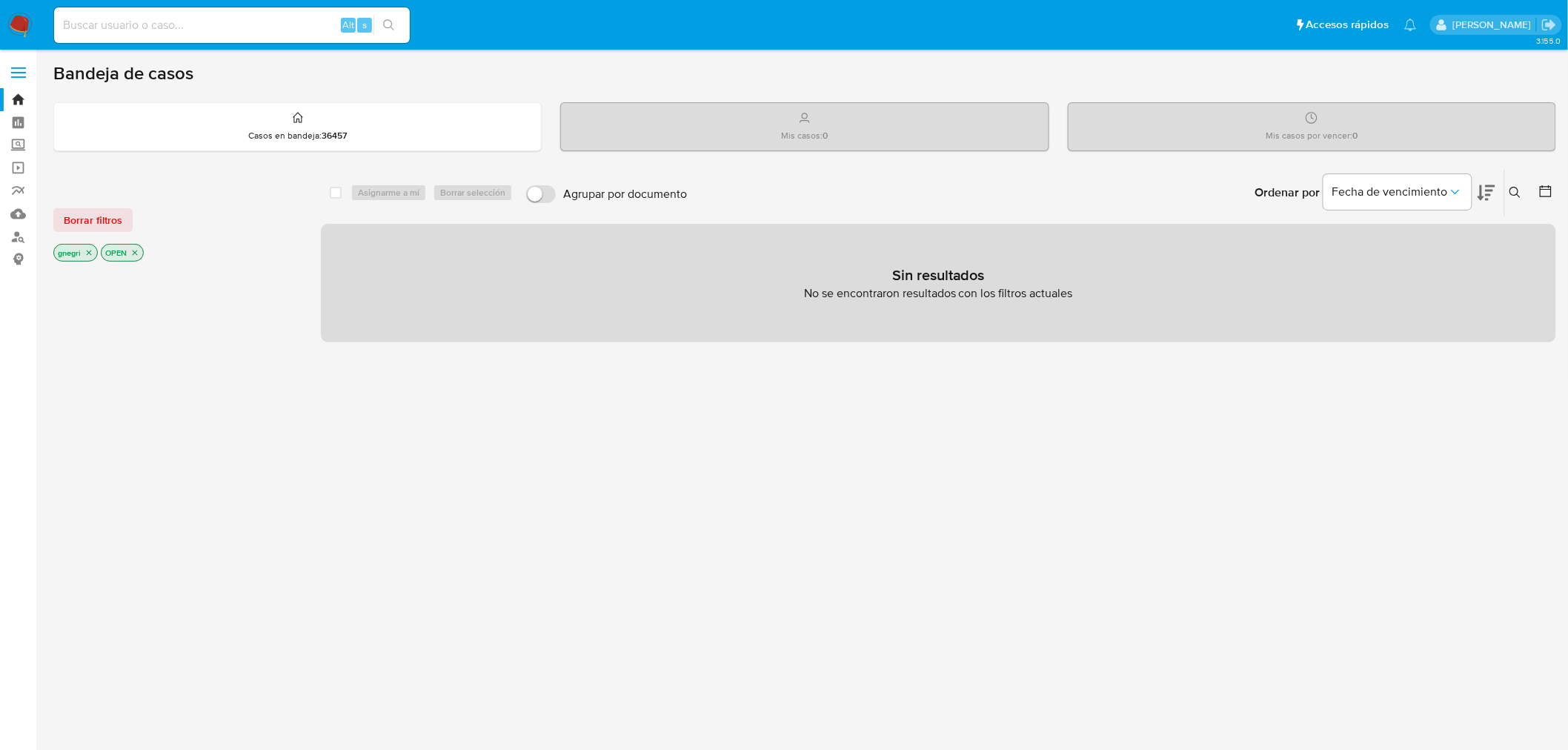
click at [210, 34] on input at bounding box center [232, 25] width 356 height 20
paste input "1810521563"
type input "1810521563"
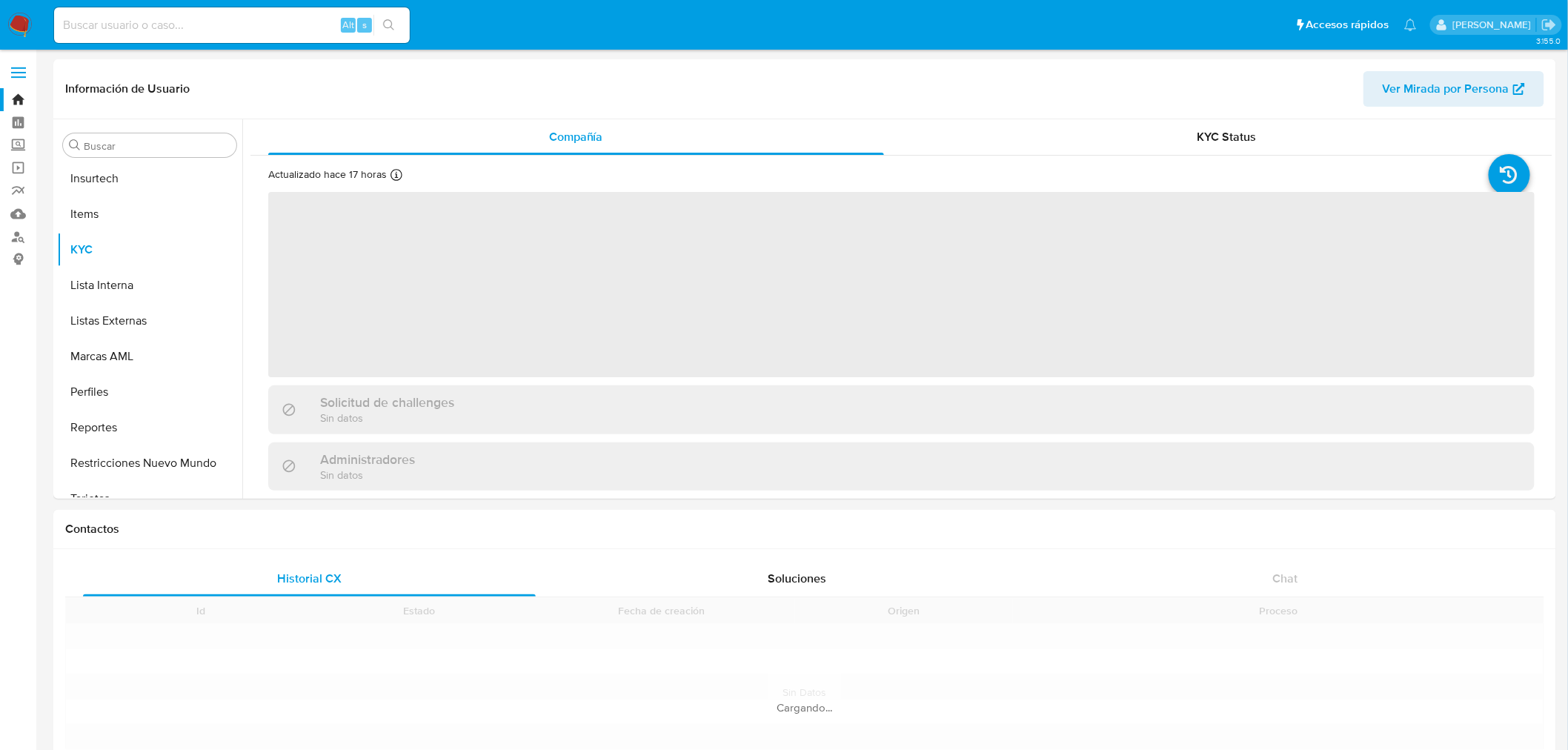
scroll to position [661, 0]
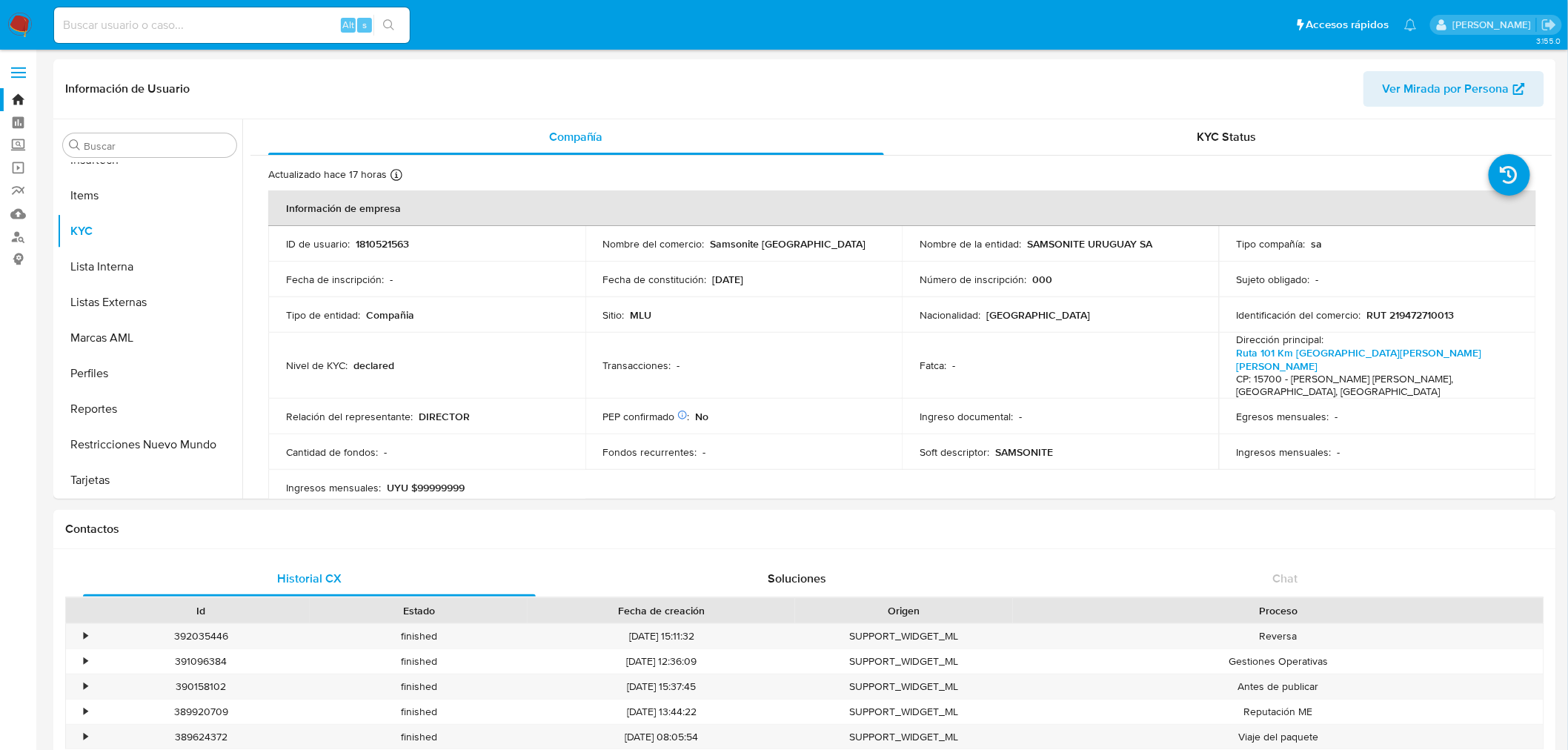
select select "10"
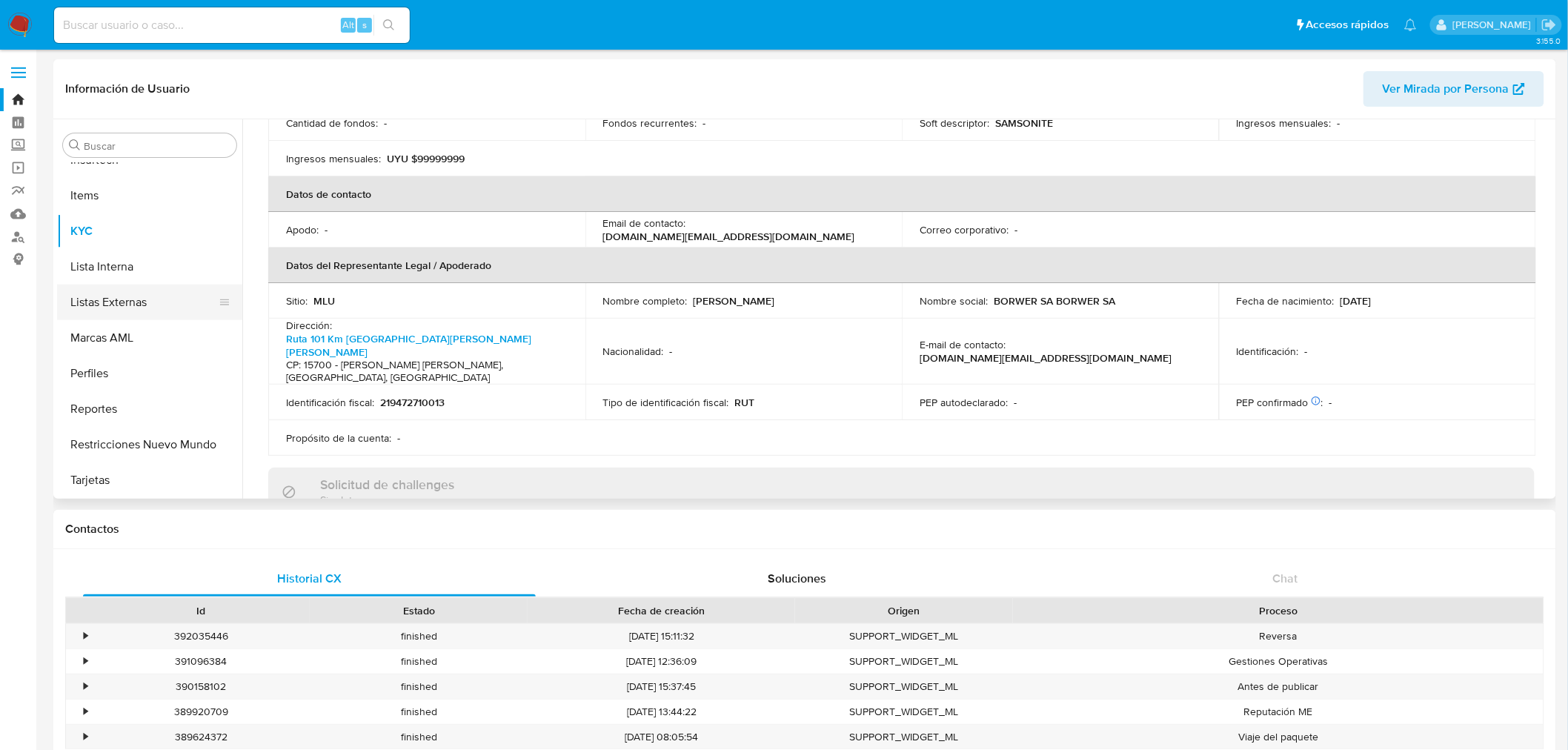
scroll to position [167, 0]
click at [143, 224] on button "Datos Modificados" at bounding box center [143, 227] width 173 height 35
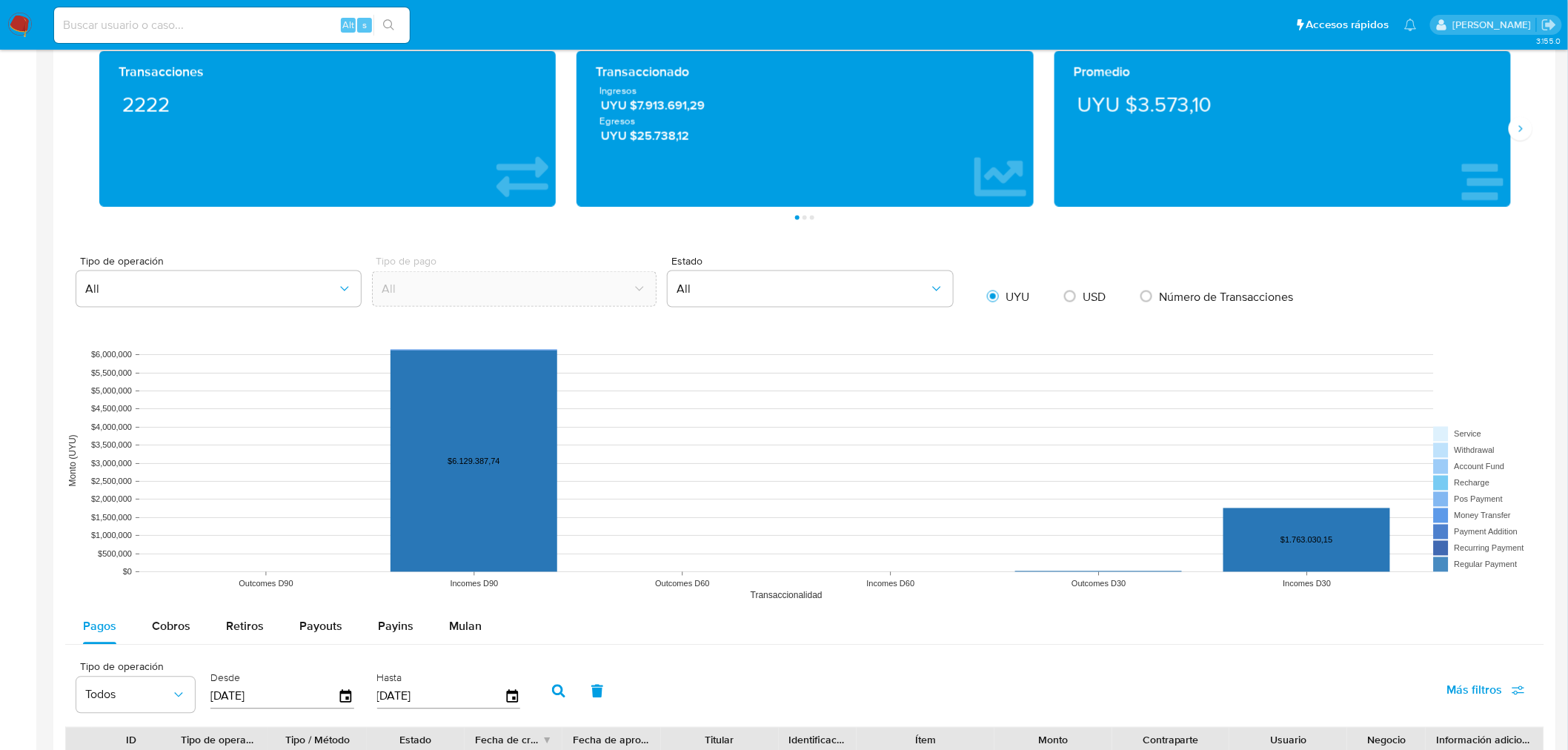
scroll to position [1336, 0]
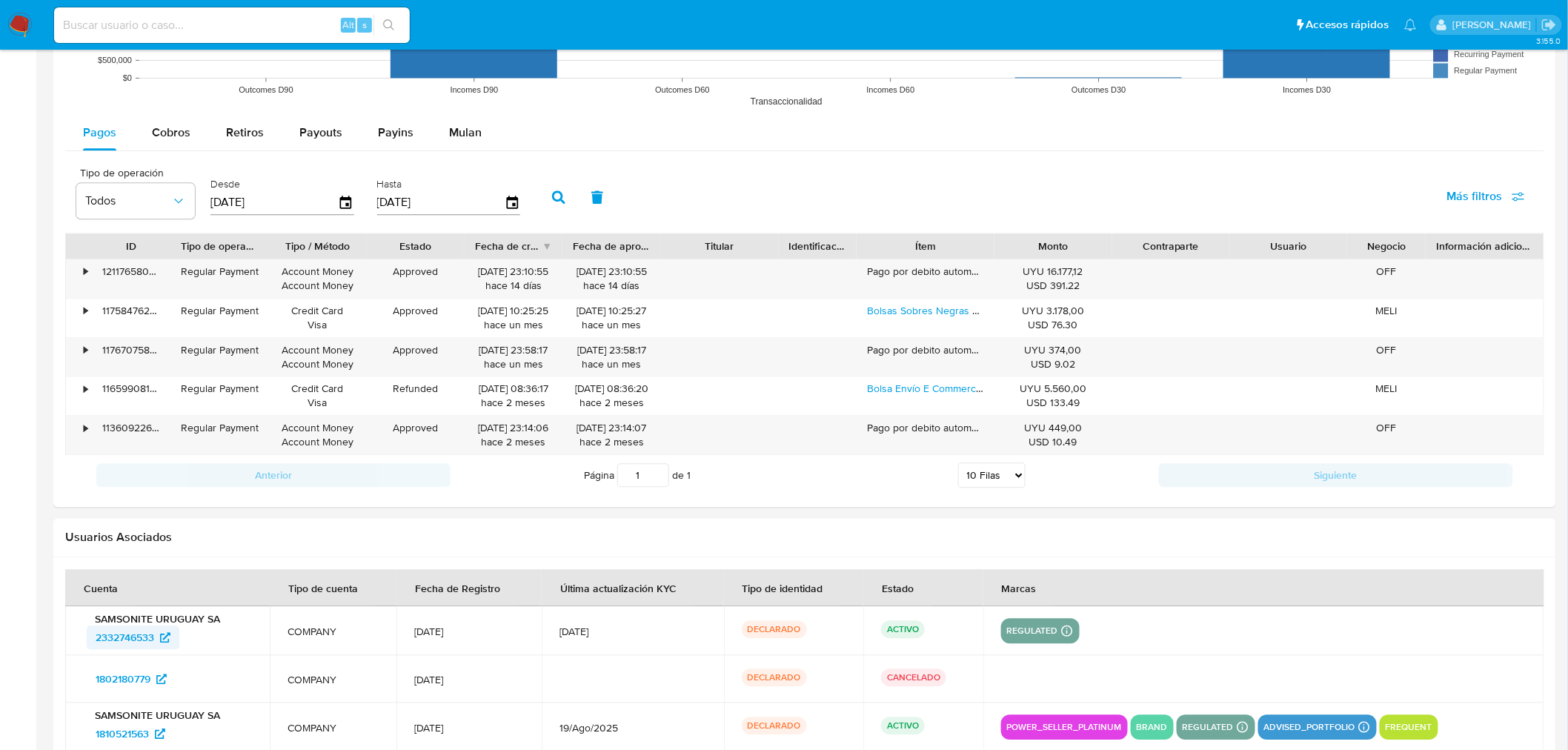
click at [129, 633] on span "2332746533" at bounding box center [125, 637] width 59 height 24
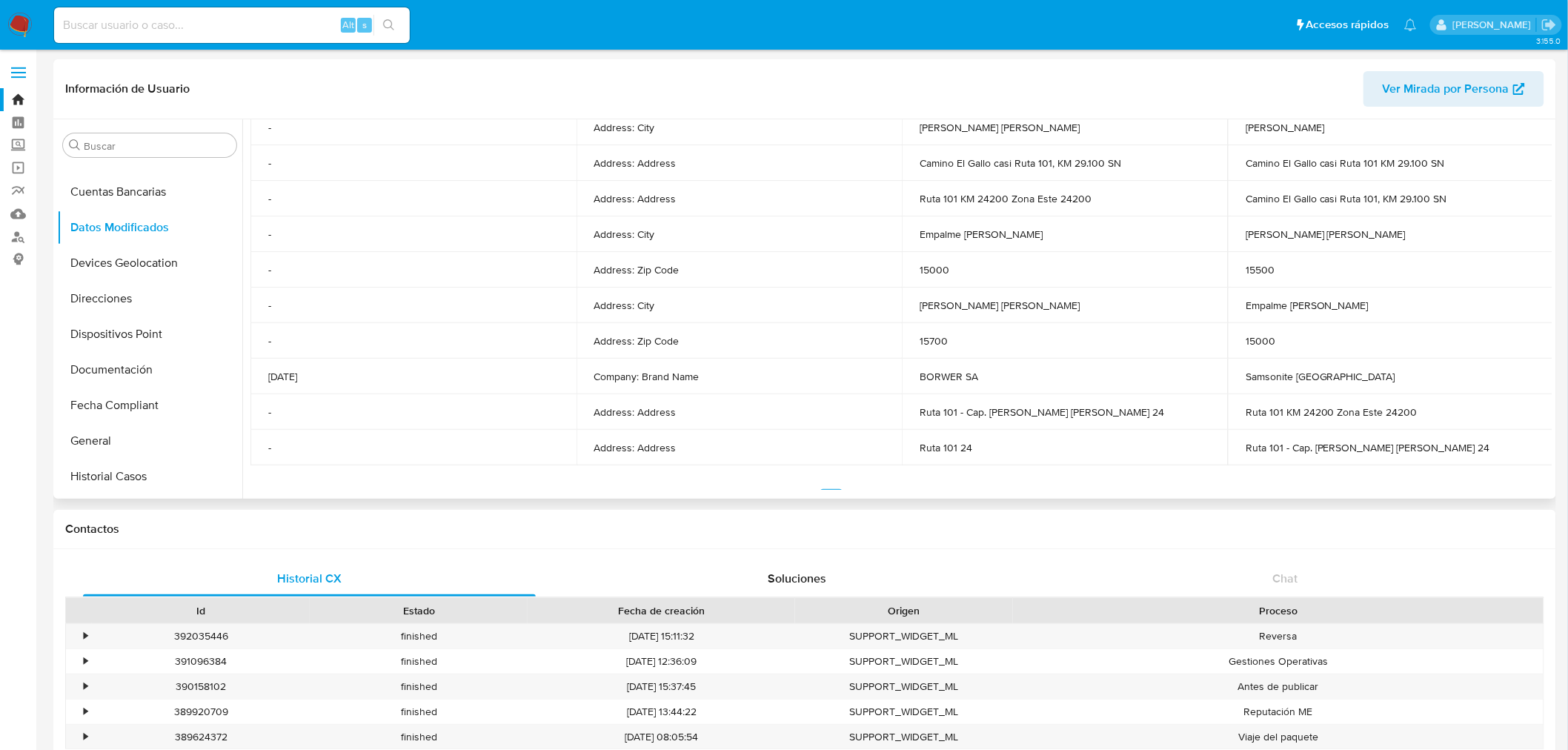
scroll to position [316, 0]
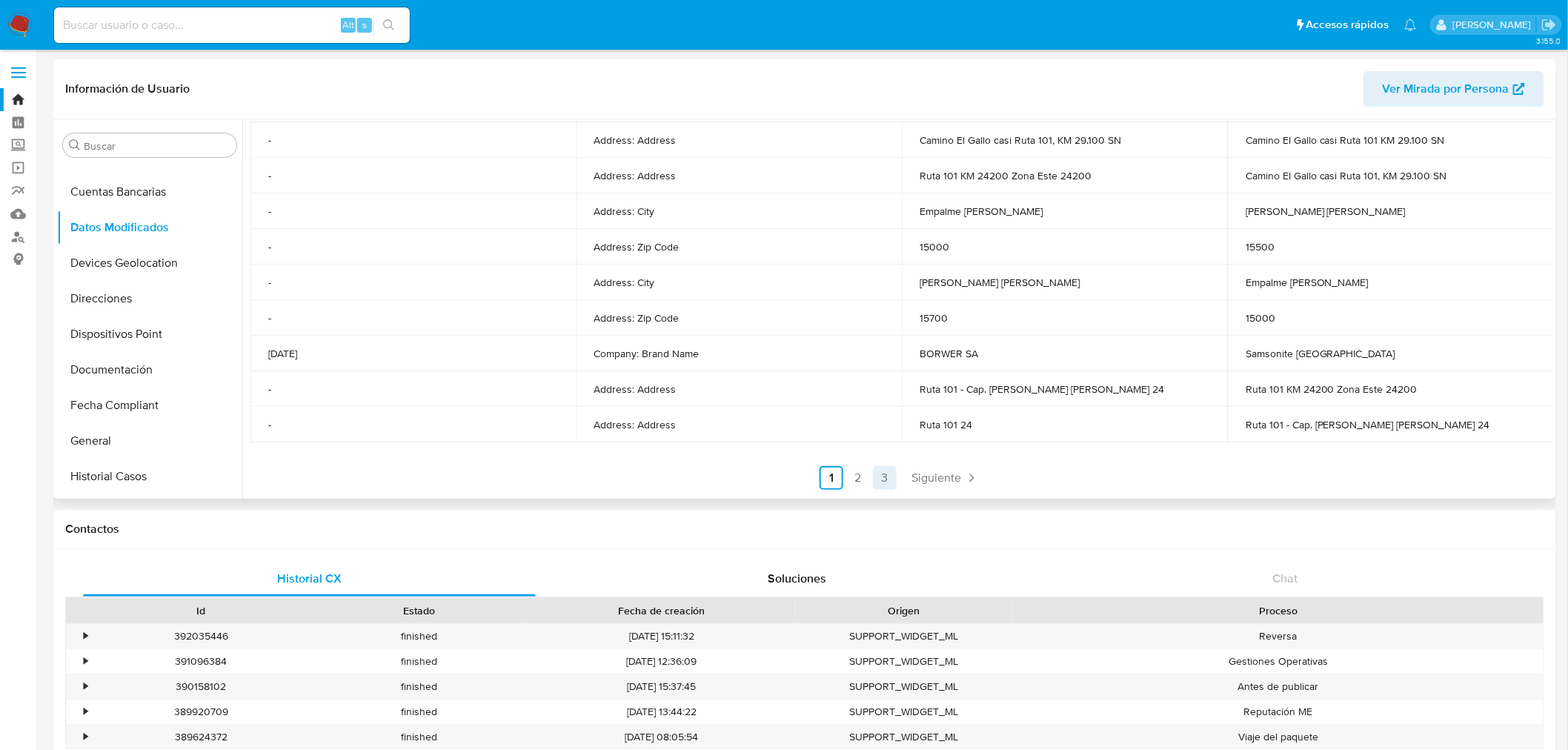
click at [873, 476] on link "3" at bounding box center [885, 478] width 24 height 24
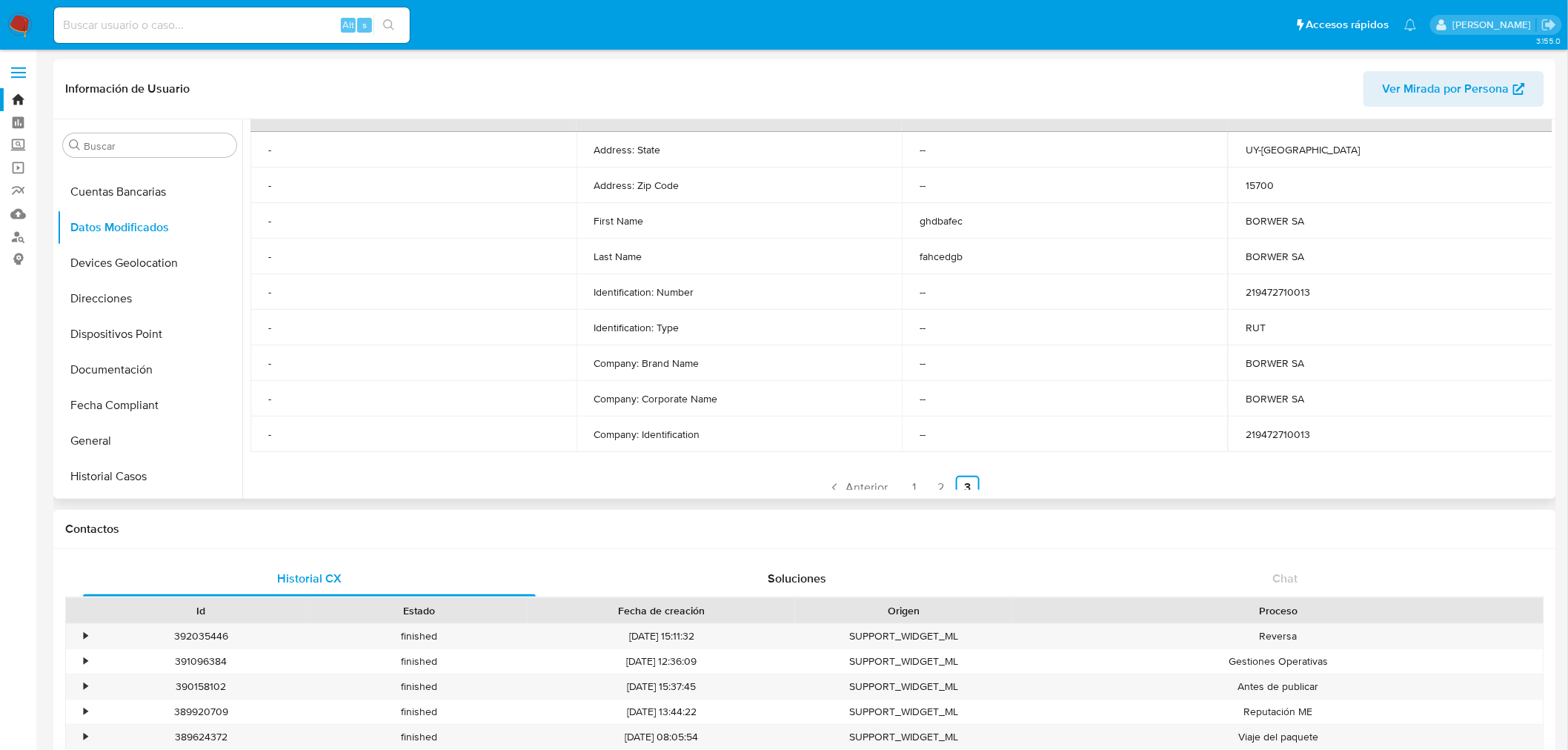
scroll to position [280, 0]
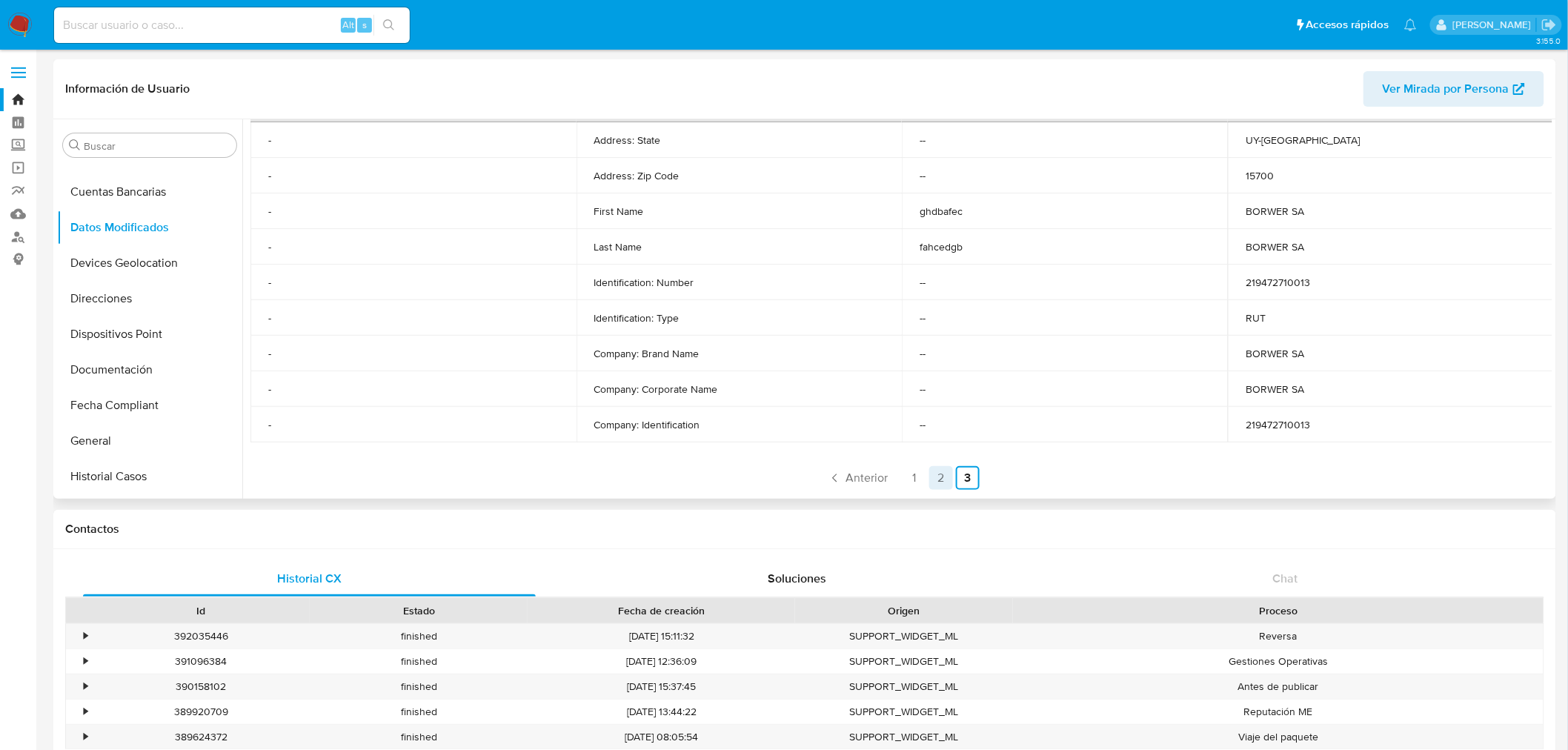
click at [940, 476] on link "2" at bounding box center [941, 478] width 24 height 24
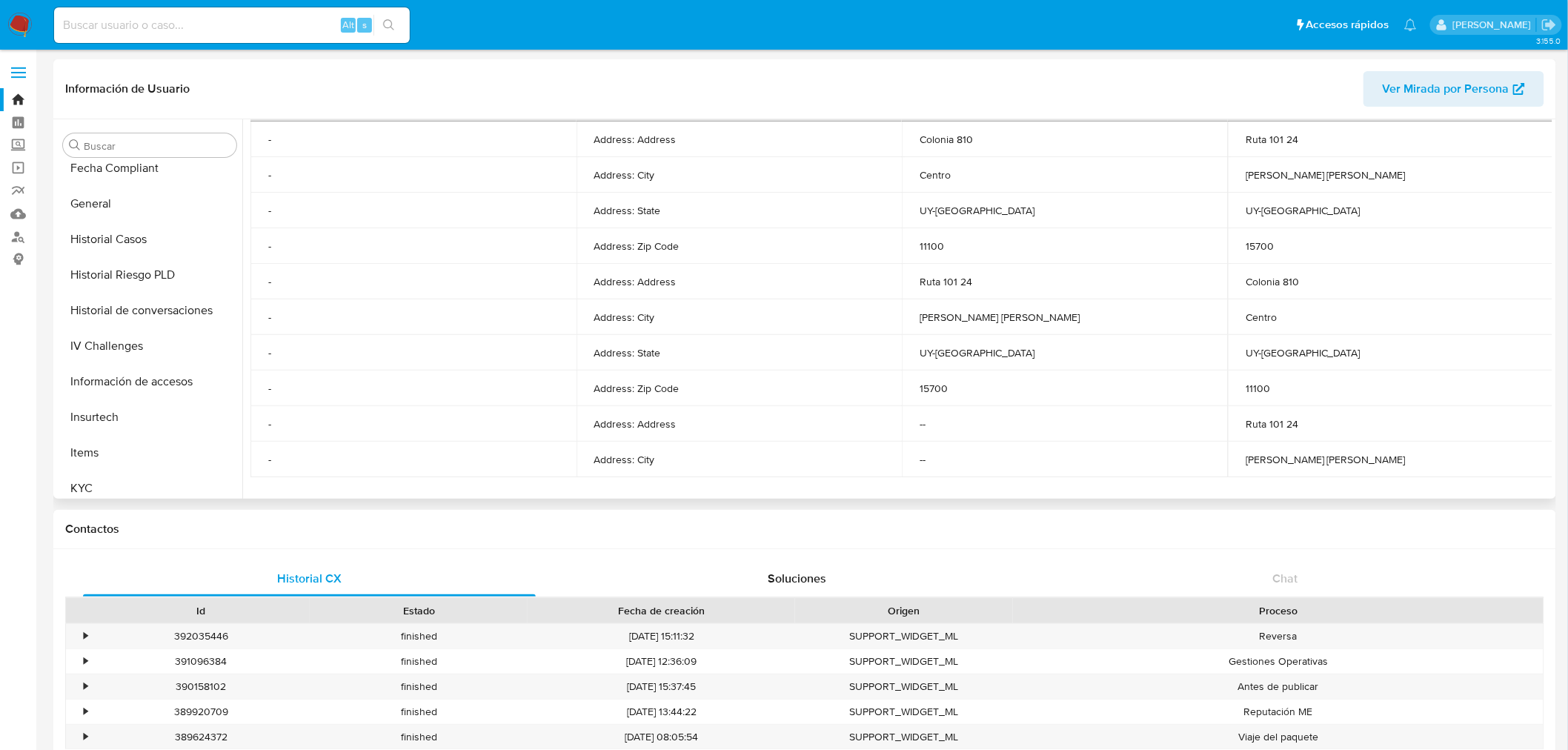
scroll to position [496, 0]
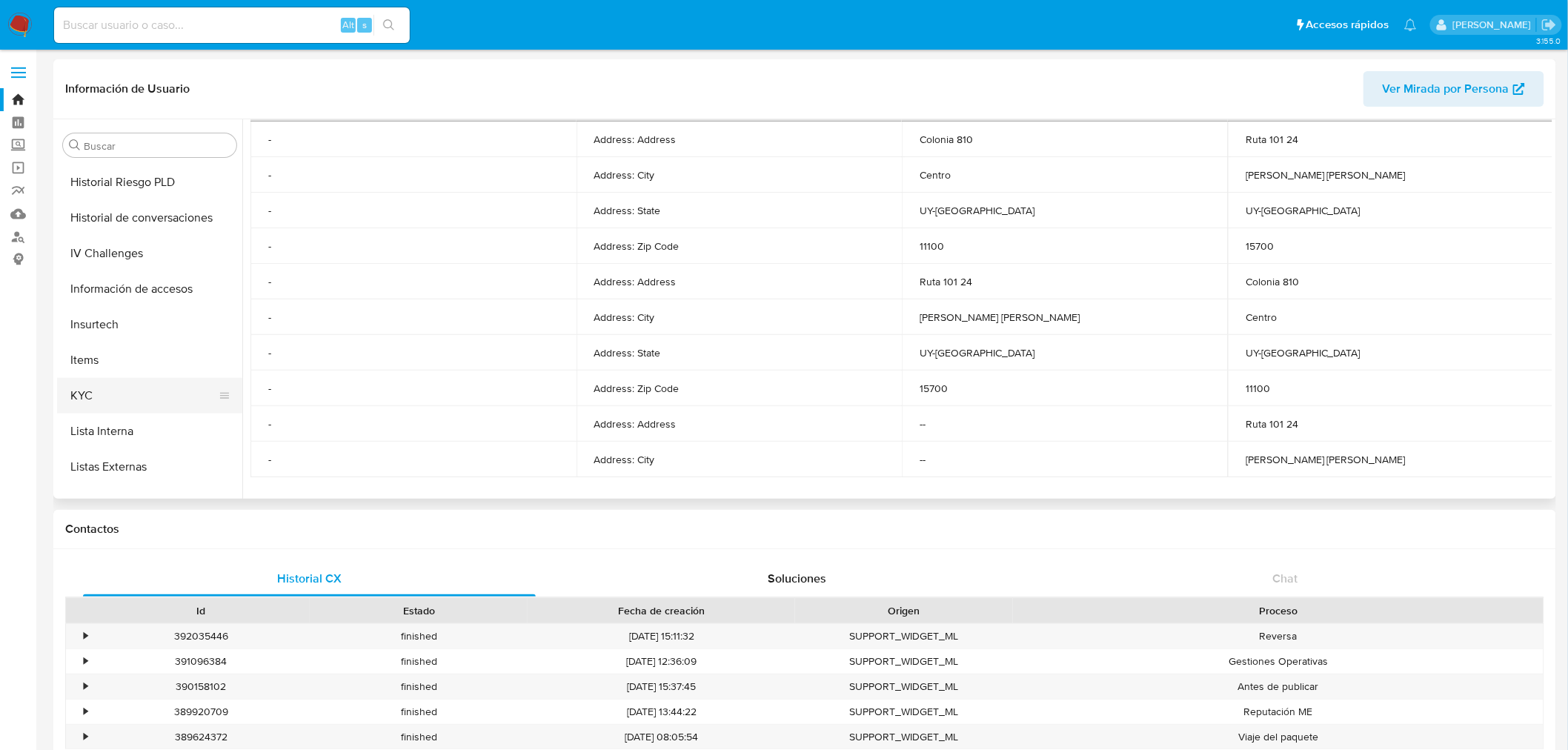
click at [127, 400] on button "KYC" at bounding box center [143, 395] width 173 height 35
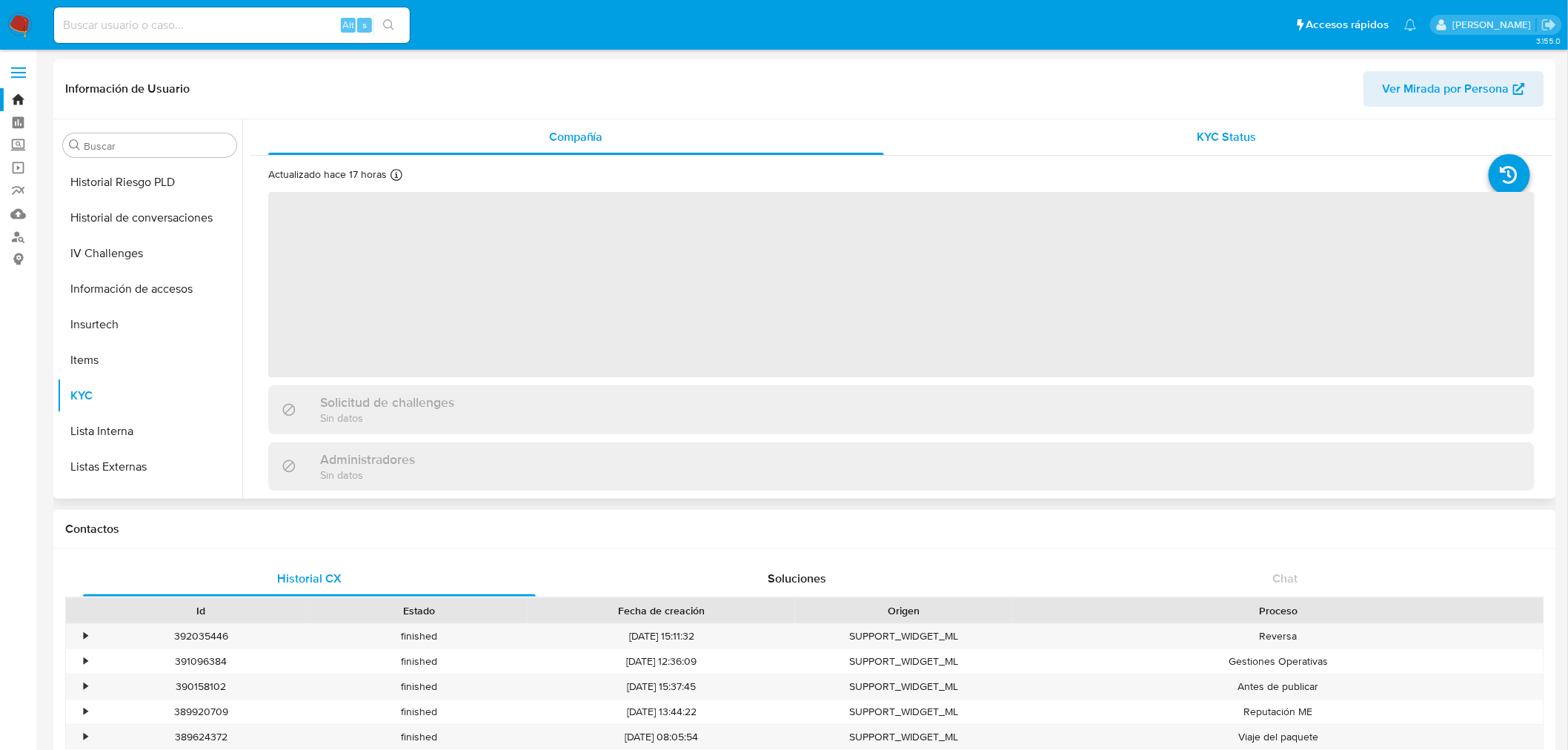
click at [1248, 119] on div "KYC Status" at bounding box center [1228, 136] width 616 height 35
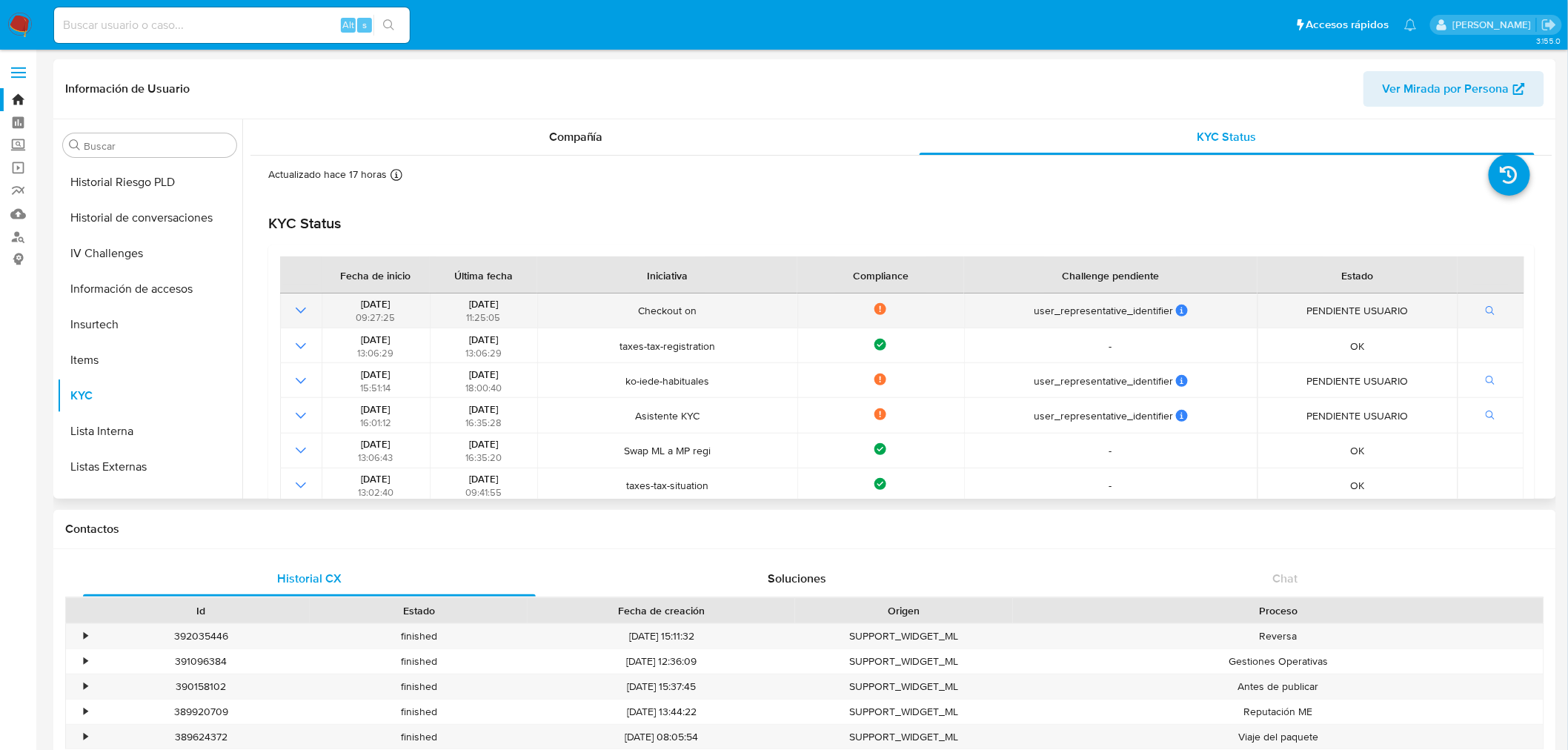
click at [300, 315] on icon "Mostrar operación" at bounding box center [300, 310] width 18 height 18
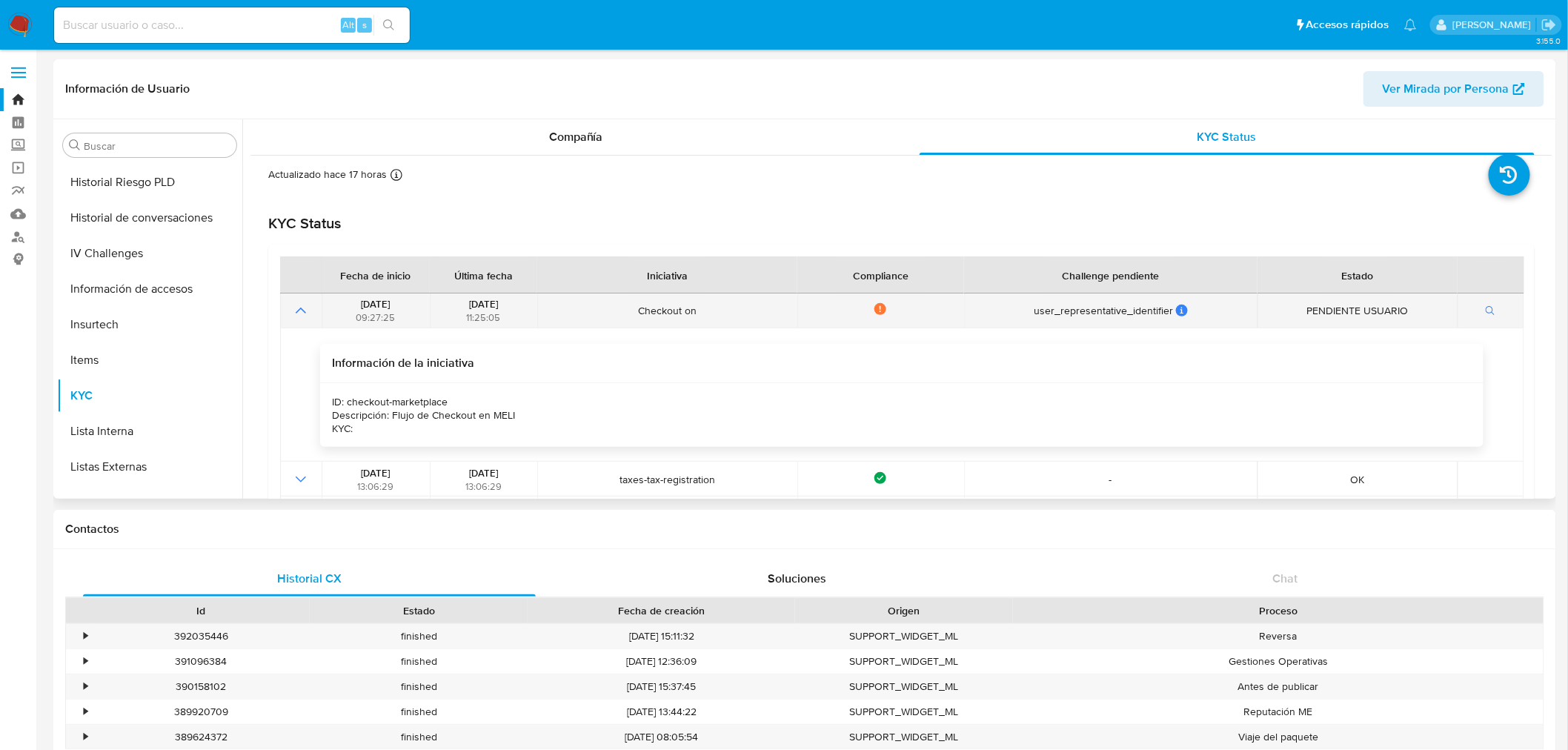
click at [300, 315] on icon "Mostrar operación" at bounding box center [300, 310] width 18 height 18
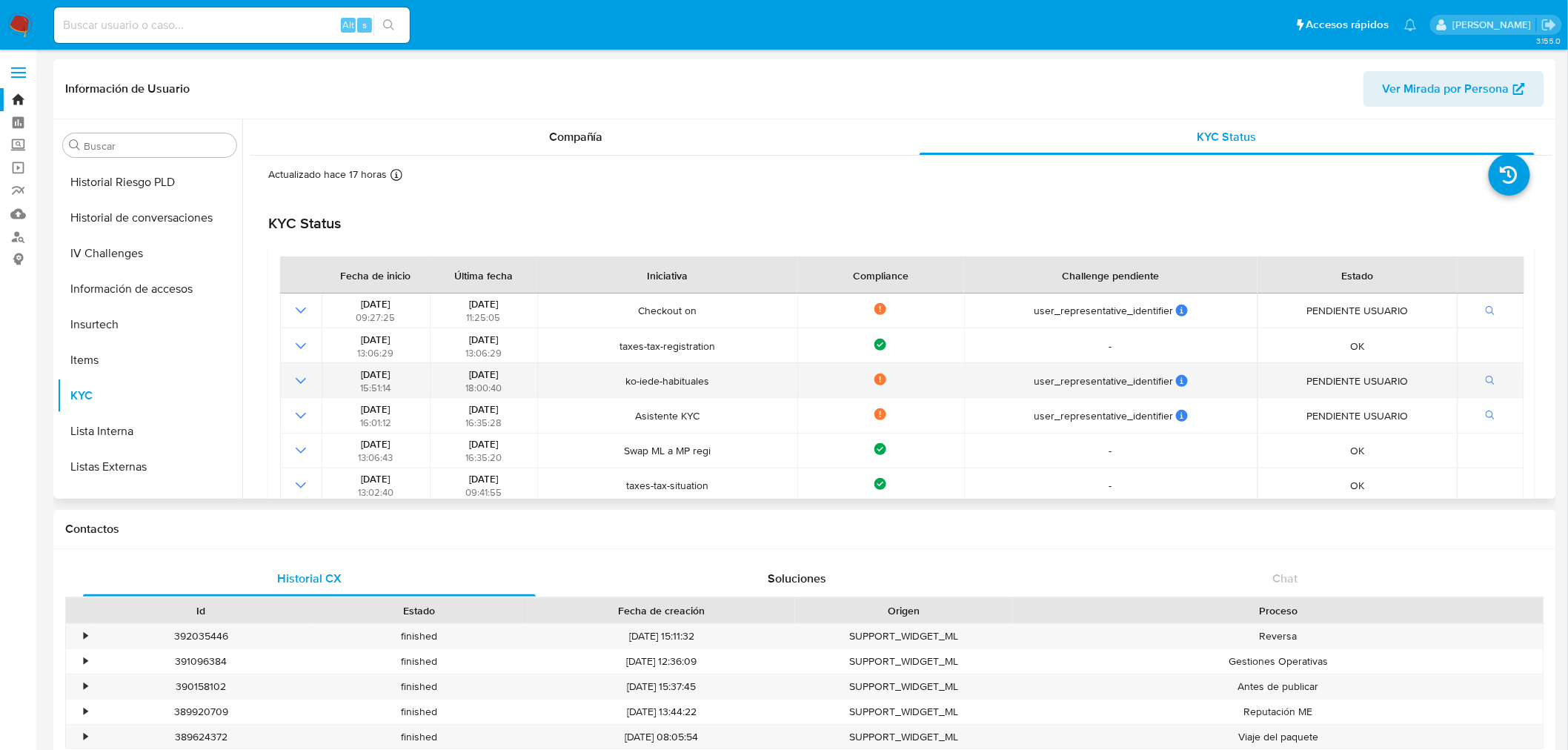
drag, startPoint x: 339, startPoint y: 341, endPoint x: 805, endPoint y: 388, distance: 468.4
click at [805, 388] on tbody "02/07/2025 09:27:25 10/07/2025 11:25:05 Checkout on Not compliance user_represe…" at bounding box center [902, 451] width 1244 height 315
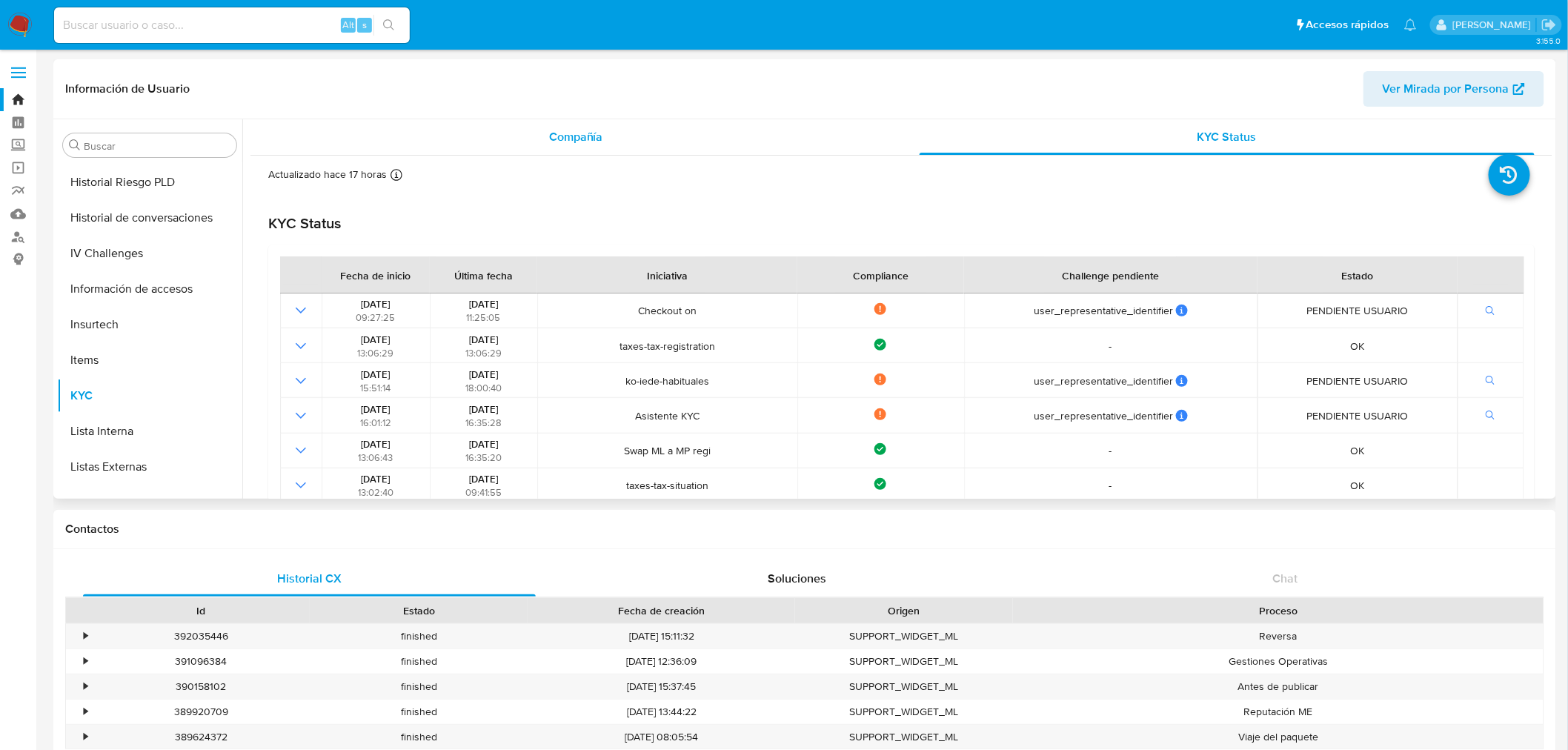
click at [633, 143] on div "Compañía" at bounding box center [576, 136] width 616 height 35
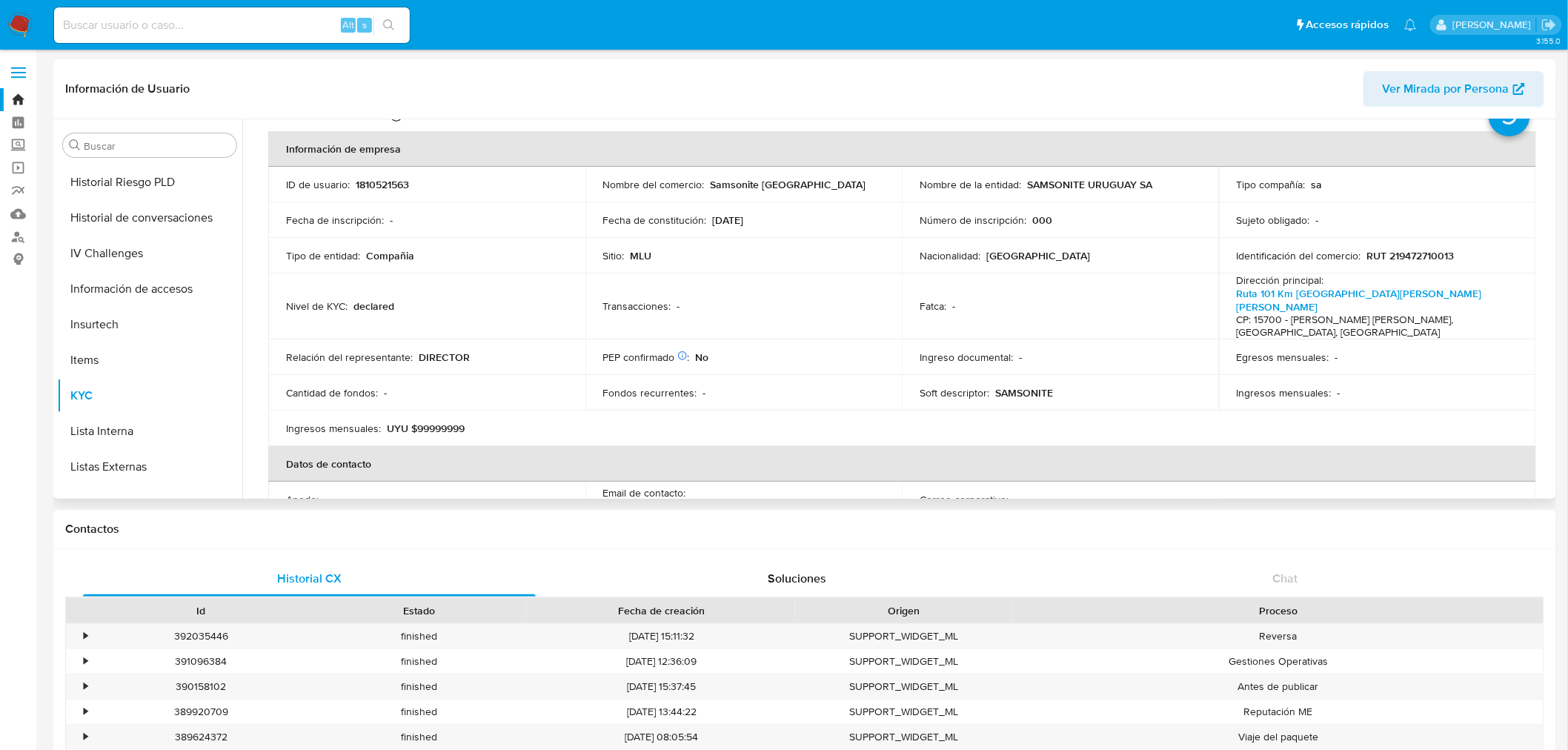
scroll to position [0, 0]
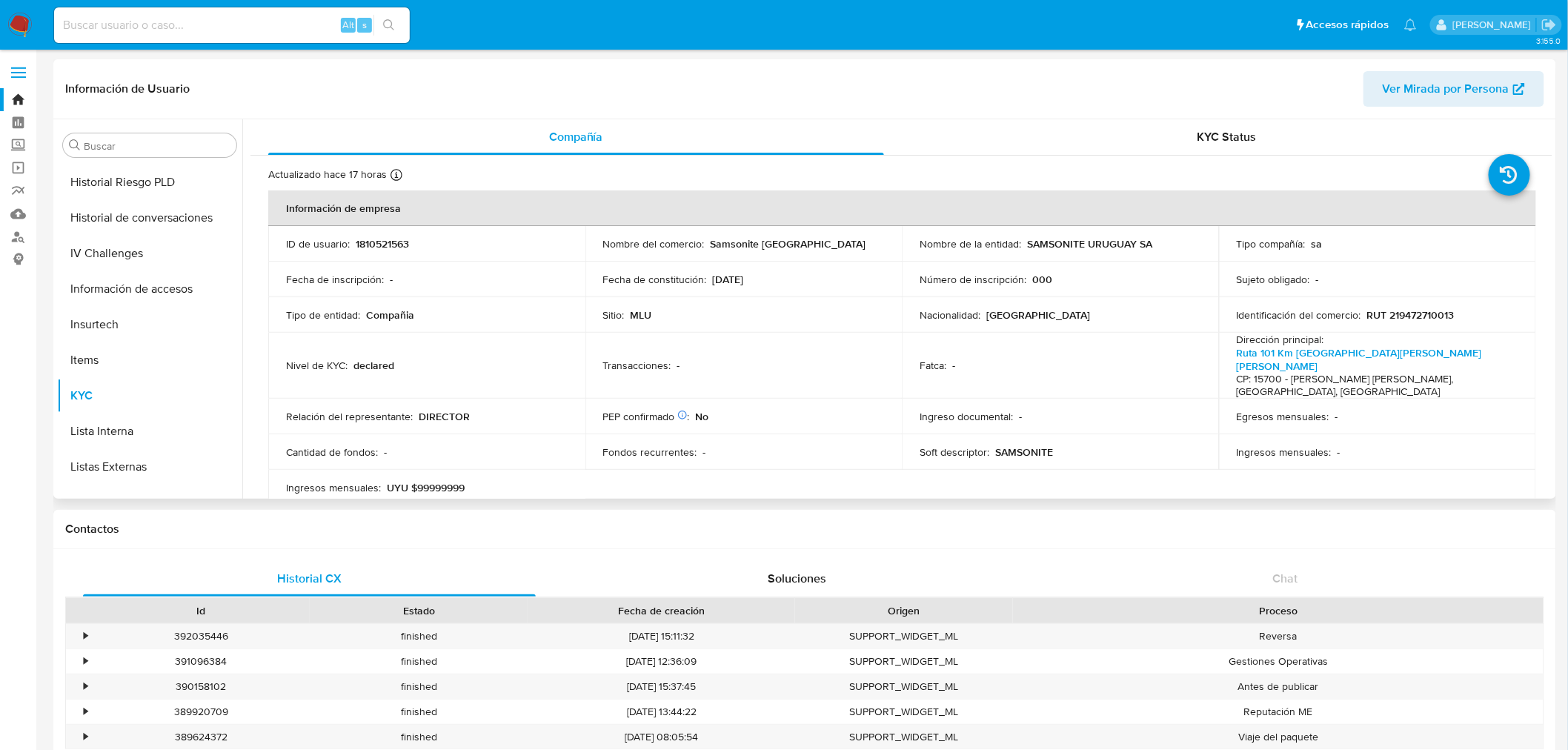
click at [379, 240] on p "1810521563" at bounding box center [383, 244] width 53 height 13
copy p "1810521563"
click at [1410, 130] on div "KYC Status" at bounding box center [1228, 136] width 616 height 35
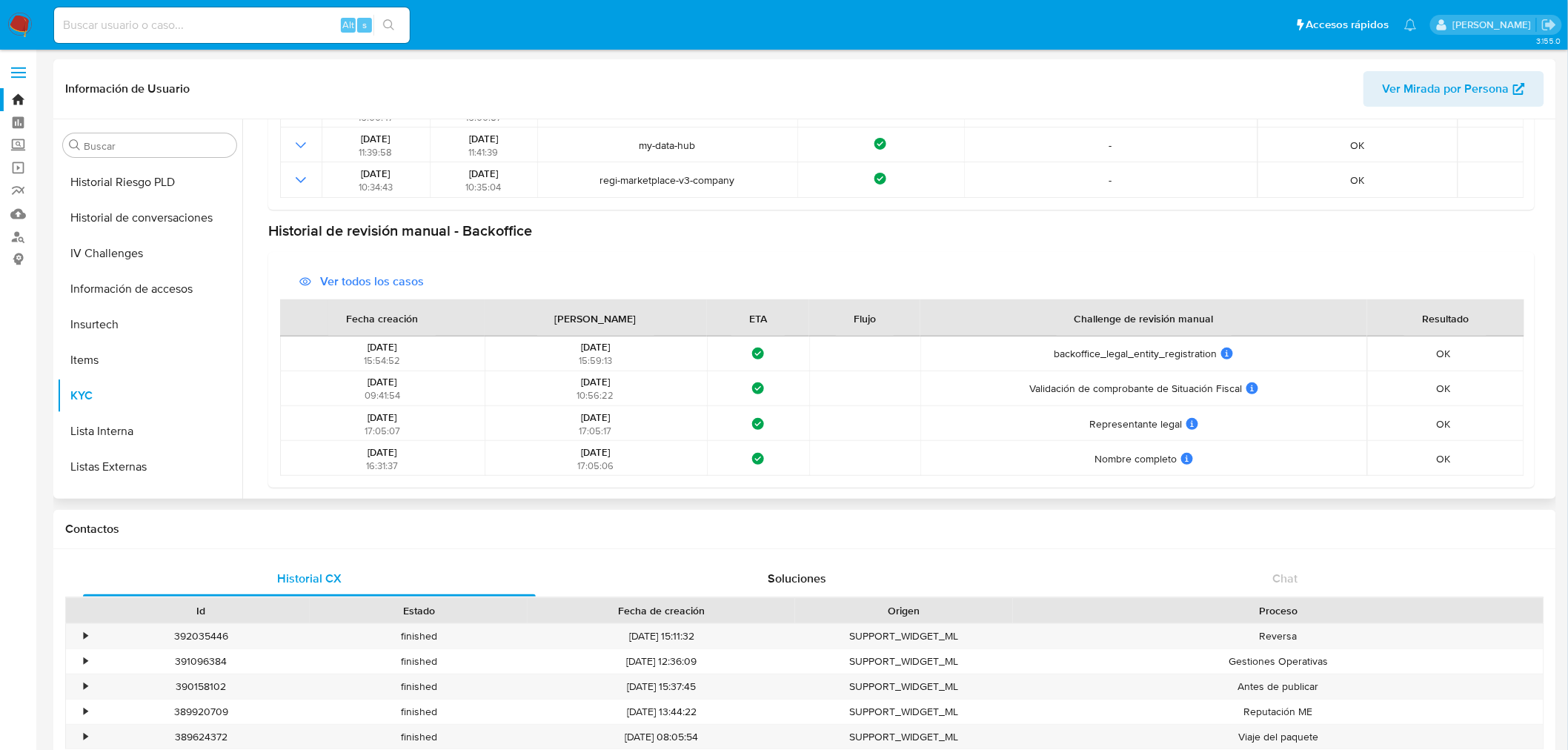
scroll to position [167, 0]
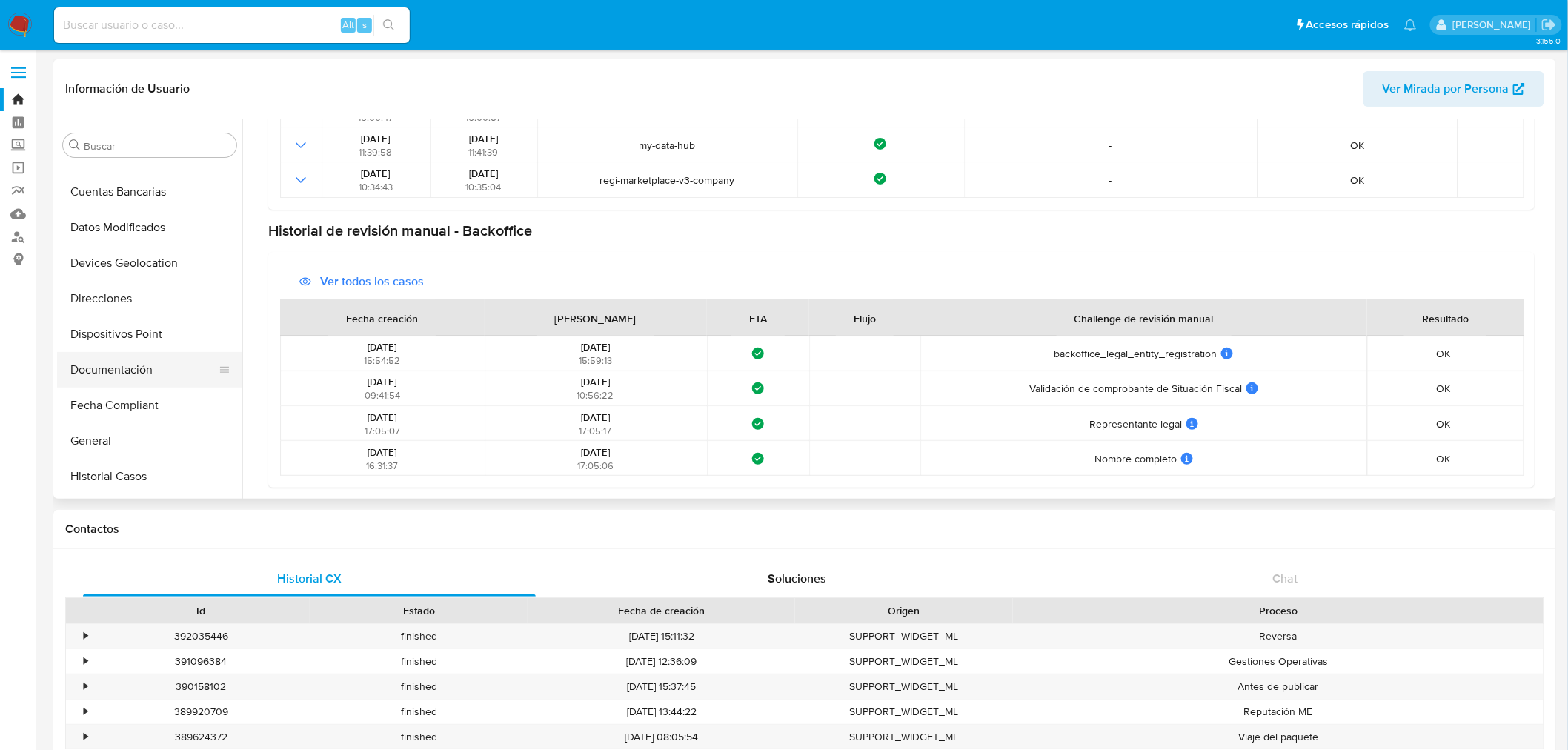
click at [143, 374] on button "Documentación" at bounding box center [143, 369] width 173 height 35
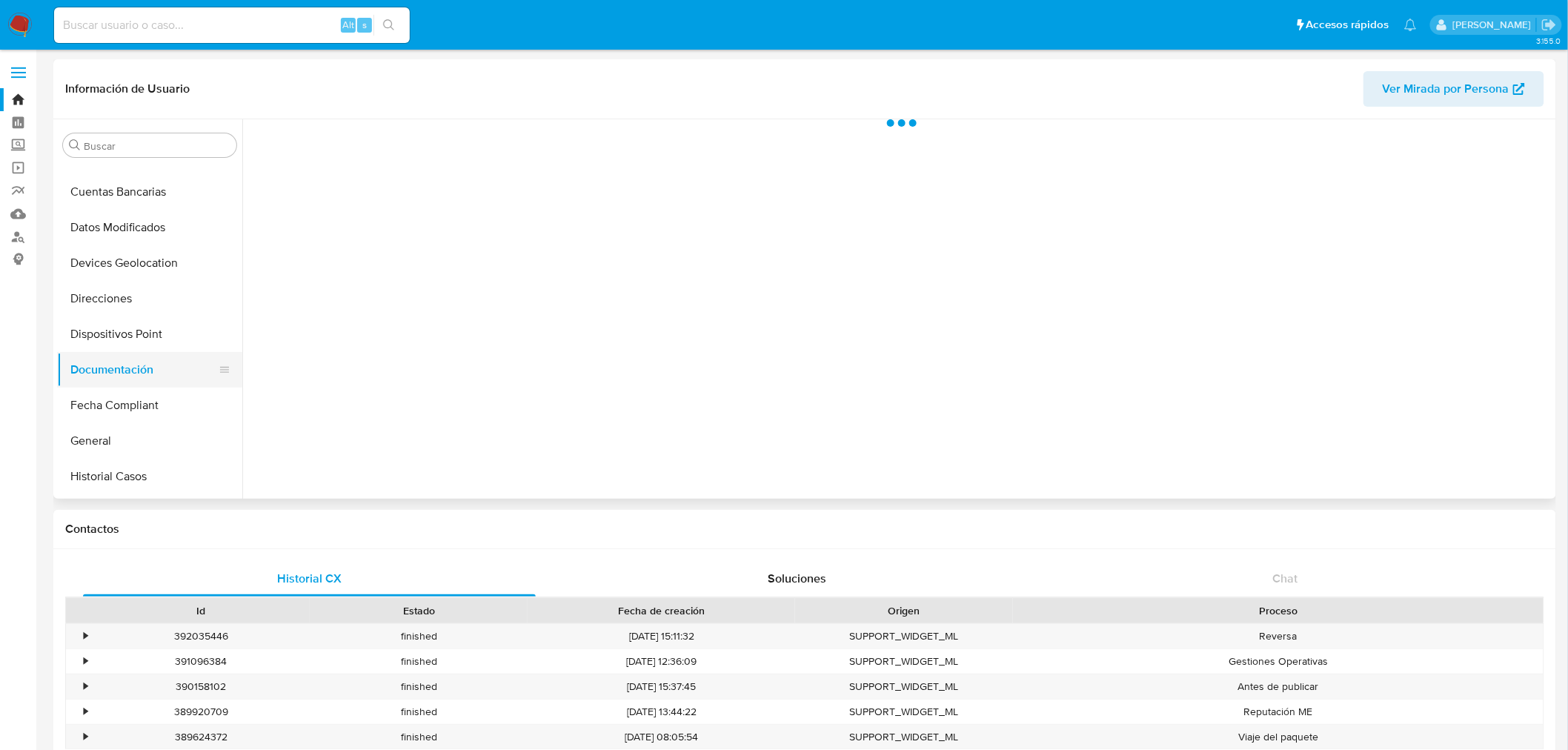
scroll to position [0, 0]
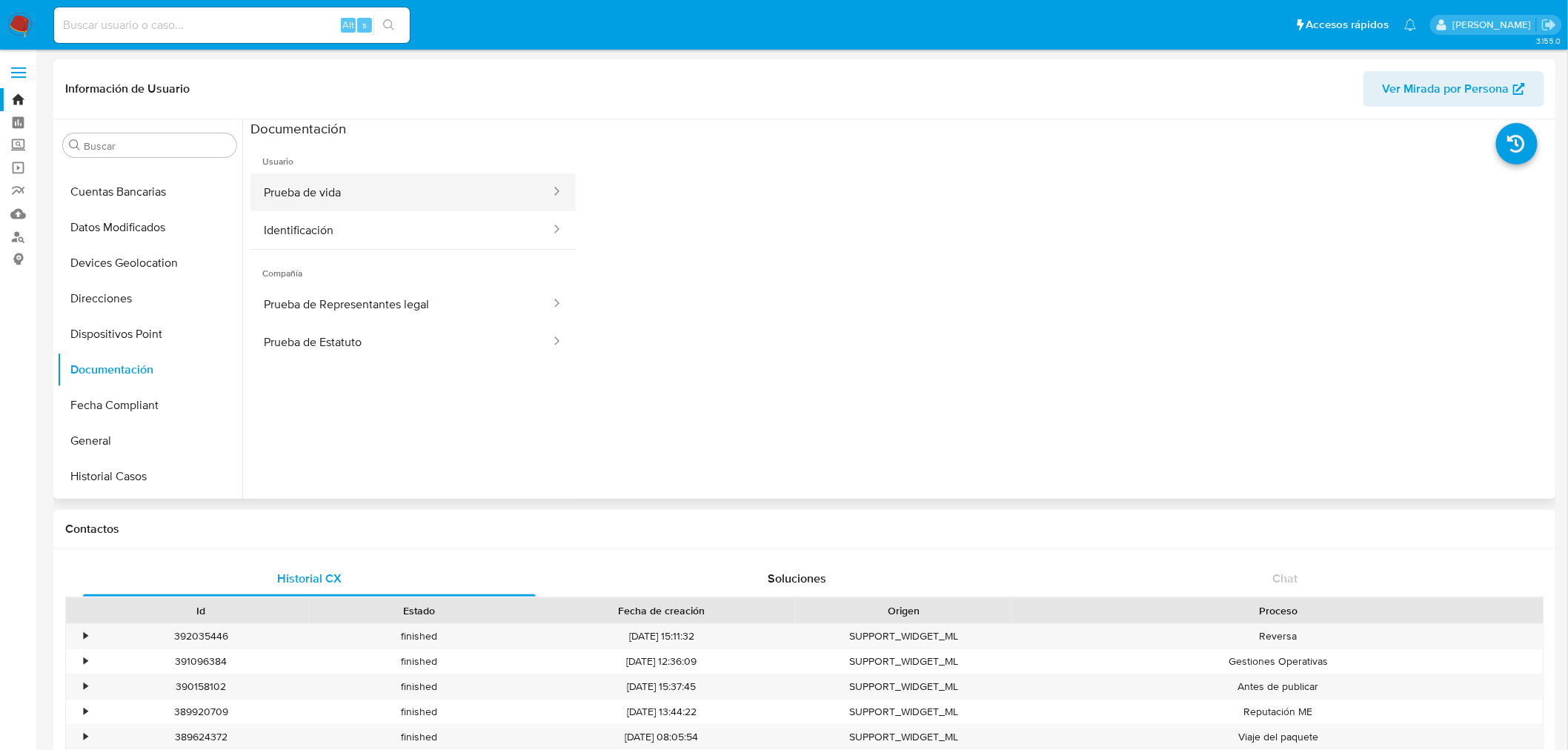
click at [455, 205] on button "Prueba de vida" at bounding box center [401, 192] width 302 height 38
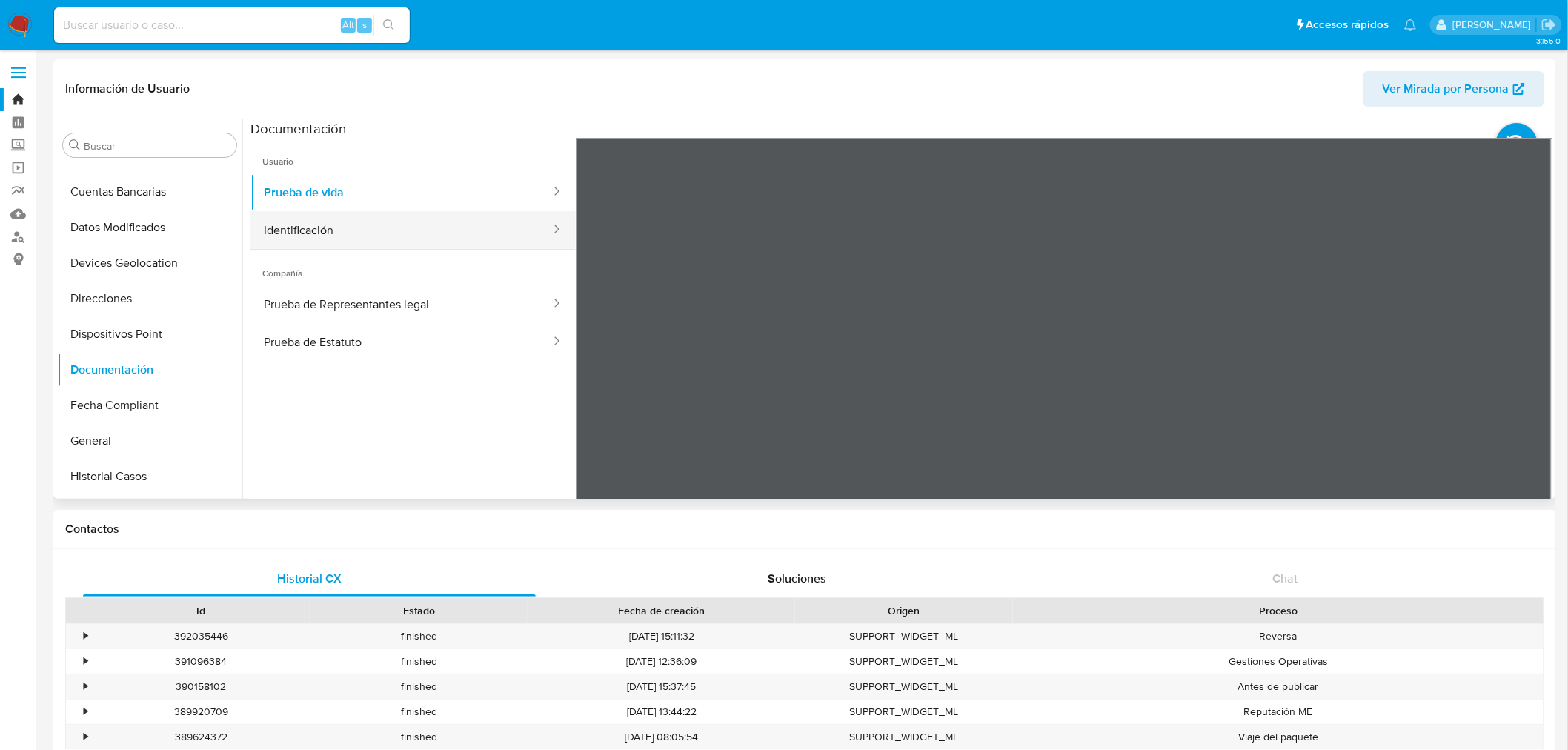
click at [457, 227] on button "Identificación" at bounding box center [401, 230] width 302 height 38
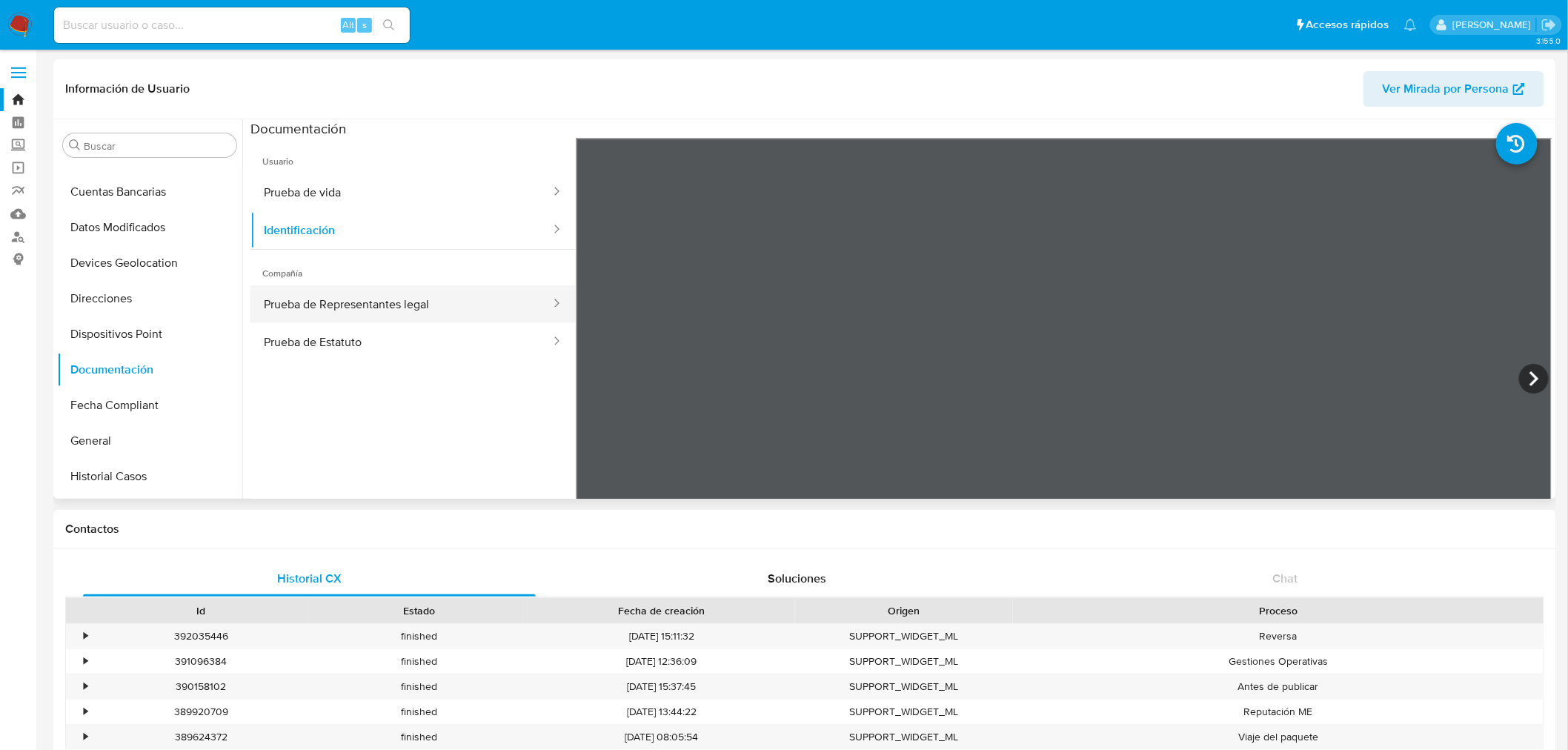
click at [383, 306] on button "Prueba de Representantes legal" at bounding box center [401, 304] width 302 height 38
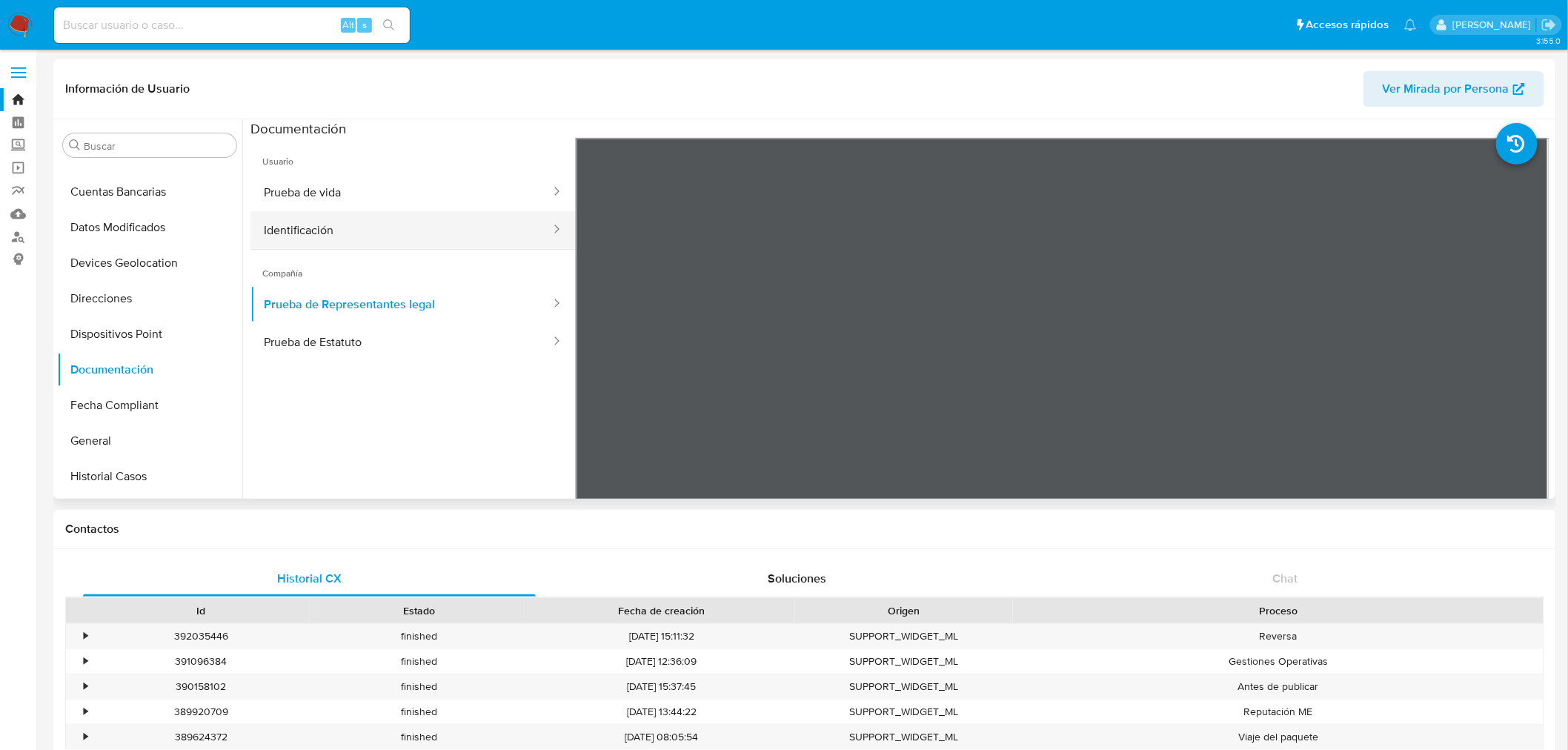
click at [387, 246] on button "Identificación" at bounding box center [401, 230] width 302 height 38
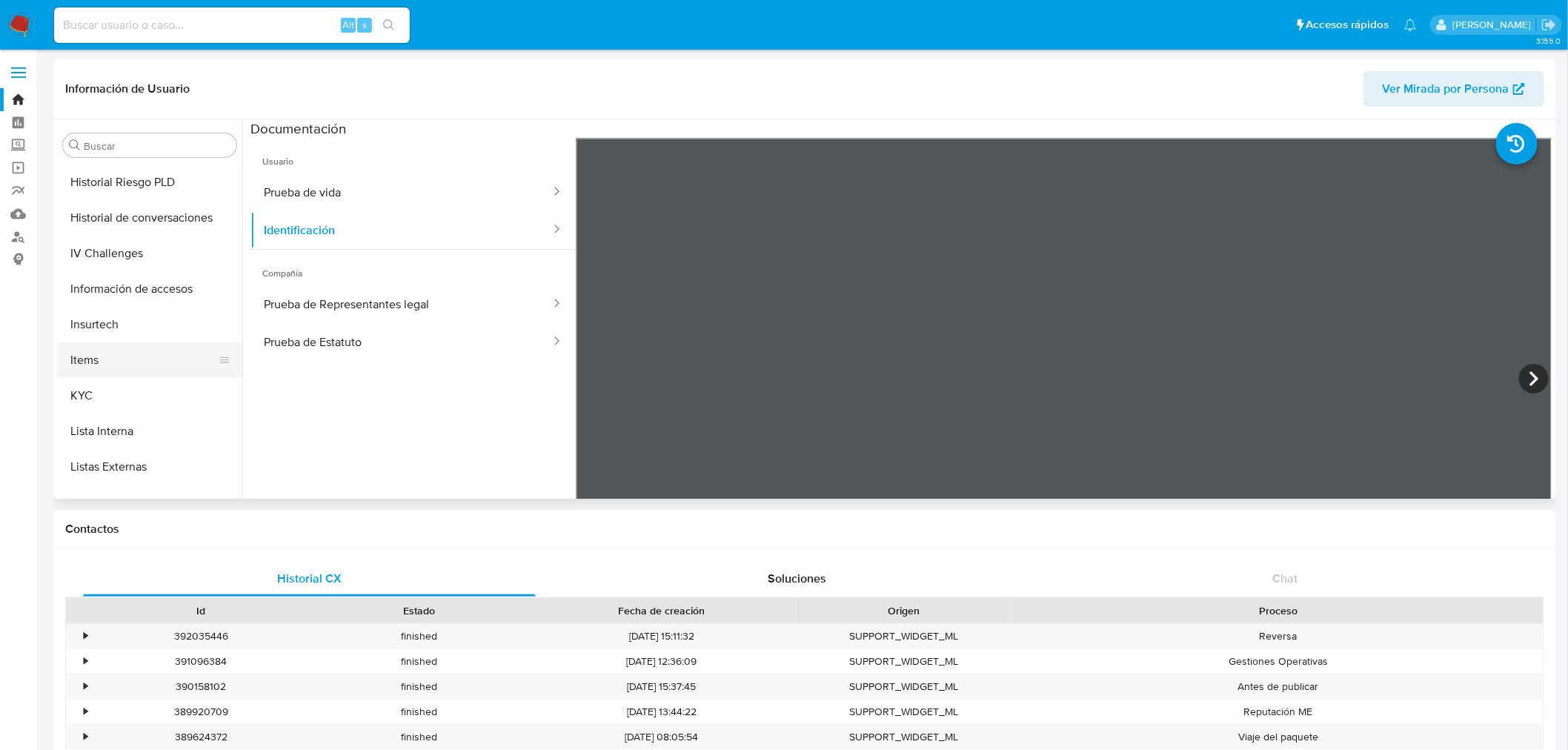
scroll to position [495, 0]
click at [158, 386] on button "KYC" at bounding box center [143, 397] width 173 height 35
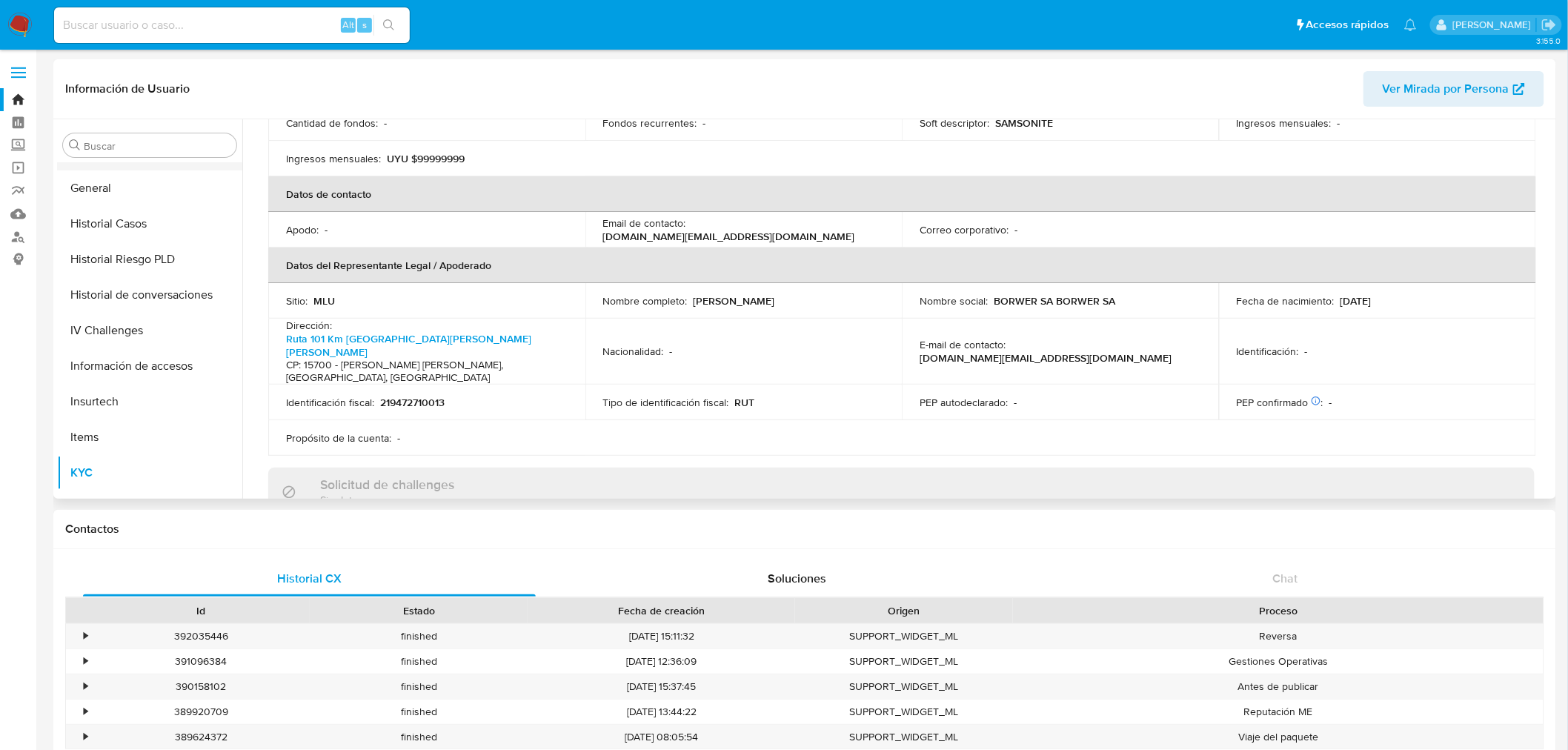
scroll to position [331, 0]
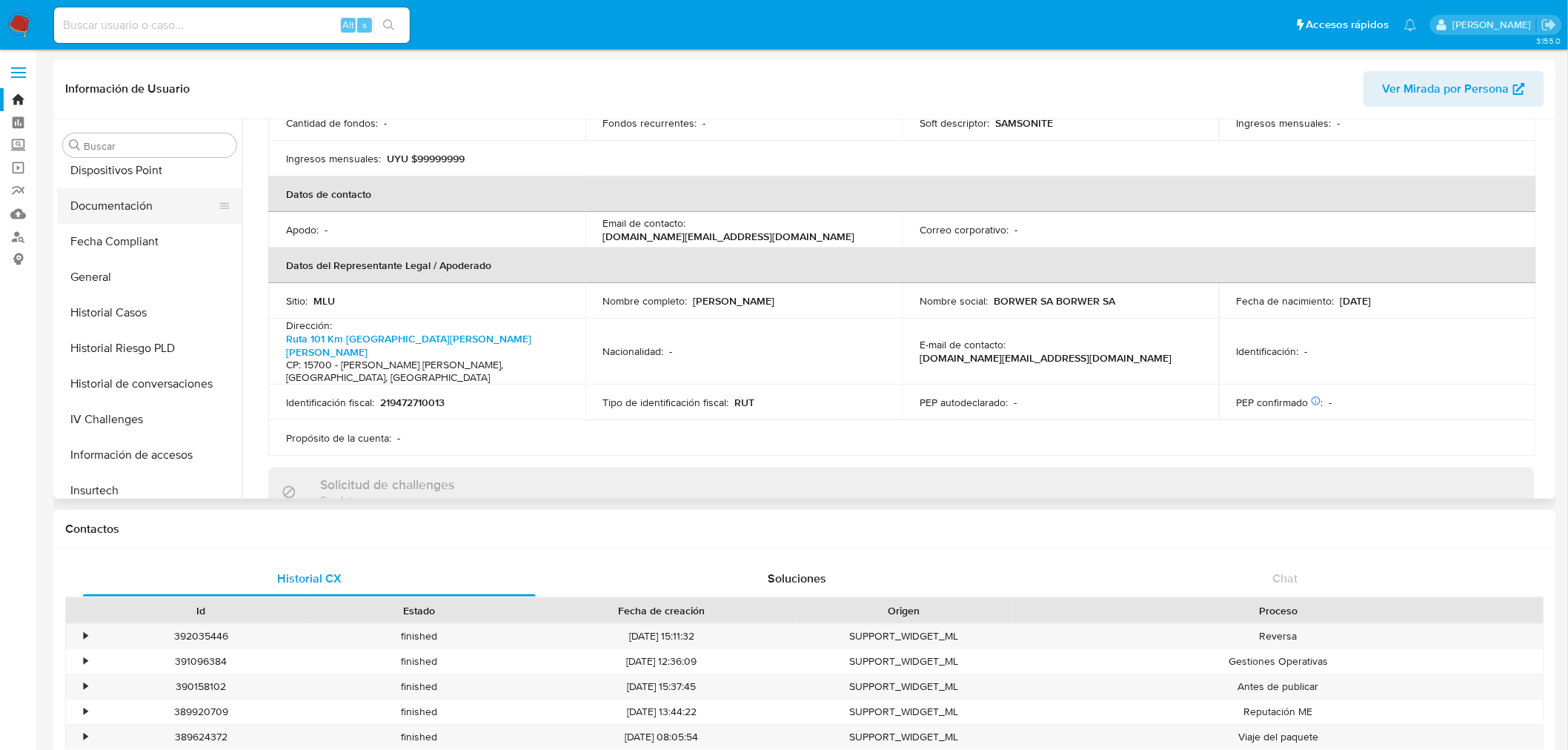
click at [158, 204] on button "Documentación" at bounding box center [143, 205] width 173 height 35
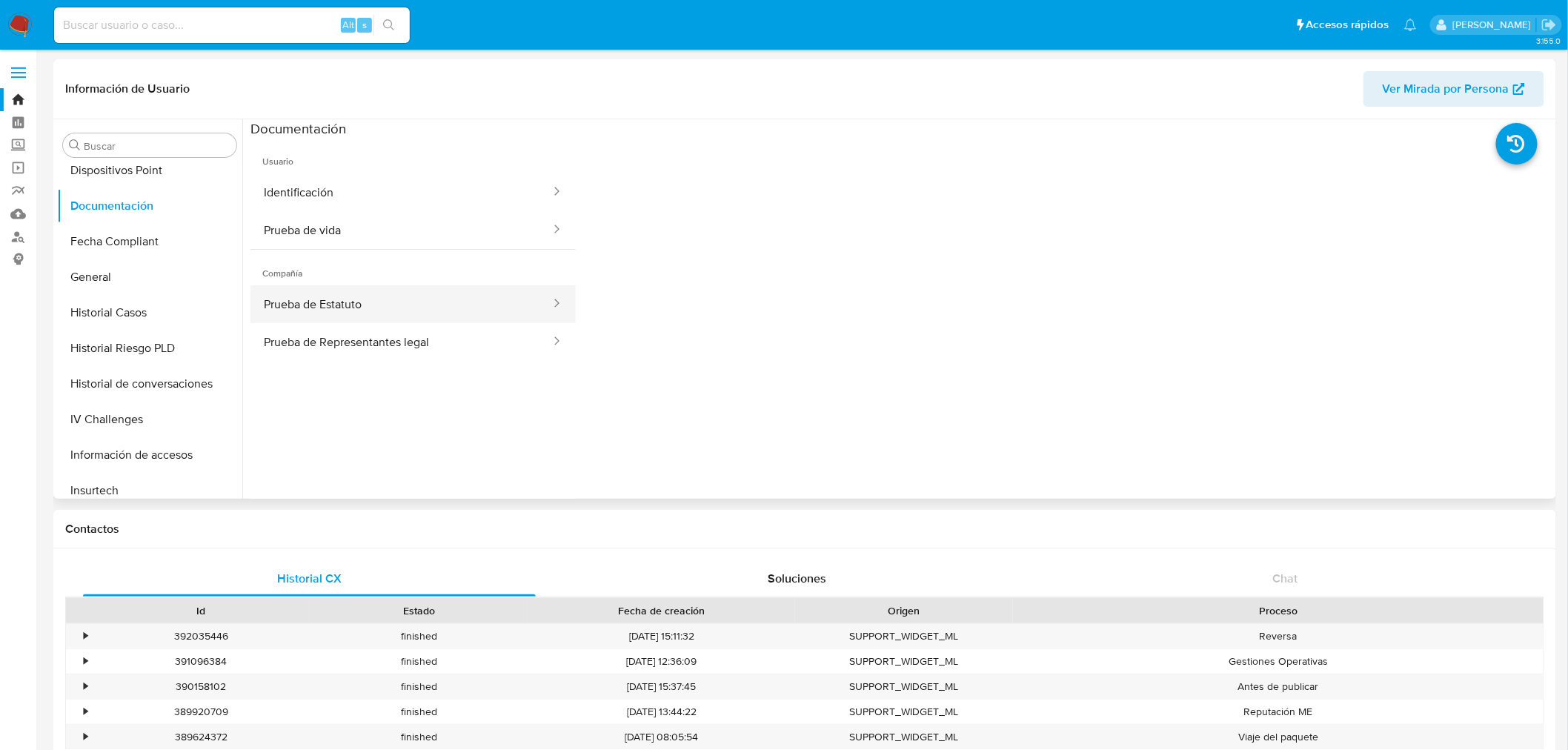
click at [394, 310] on button "Prueba de Estatuto" at bounding box center [401, 304] width 302 height 38
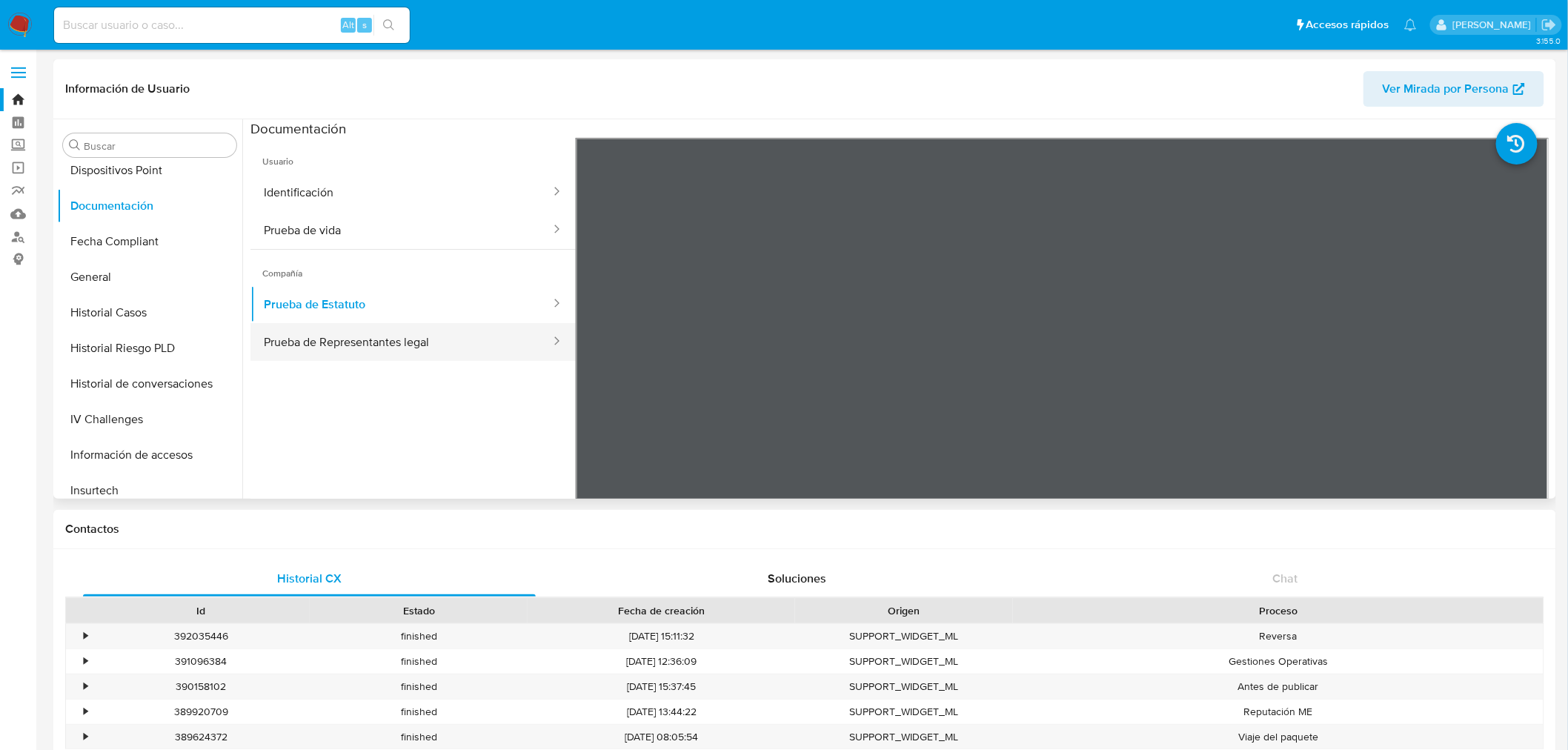
click at [479, 336] on button "Prueba de Representantes legal" at bounding box center [401, 342] width 302 height 38
click at [1497, 143] on icon at bounding box center [1517, 143] width 42 height 42
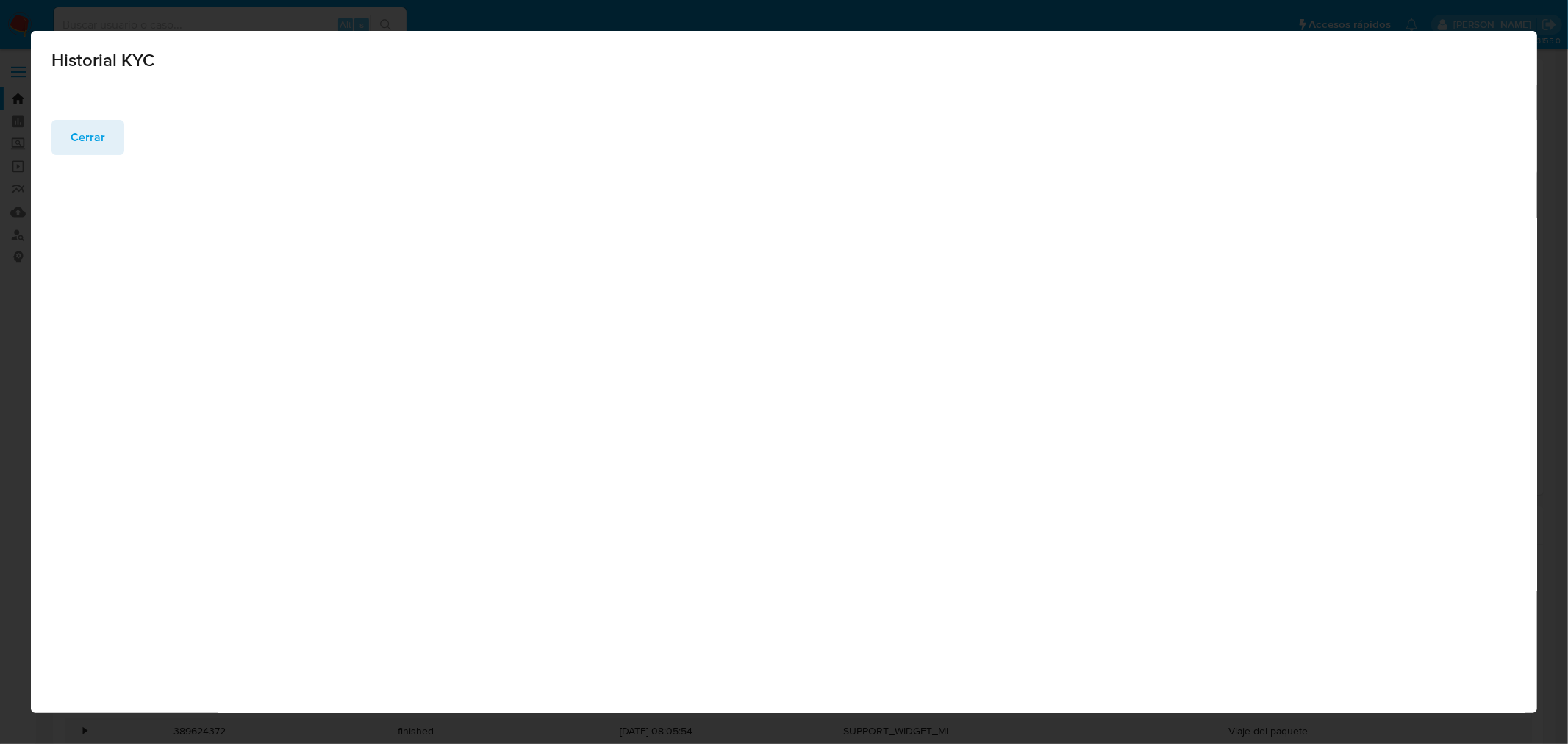
click at [79, 140] on span "Cerrar" at bounding box center [88, 138] width 34 height 33
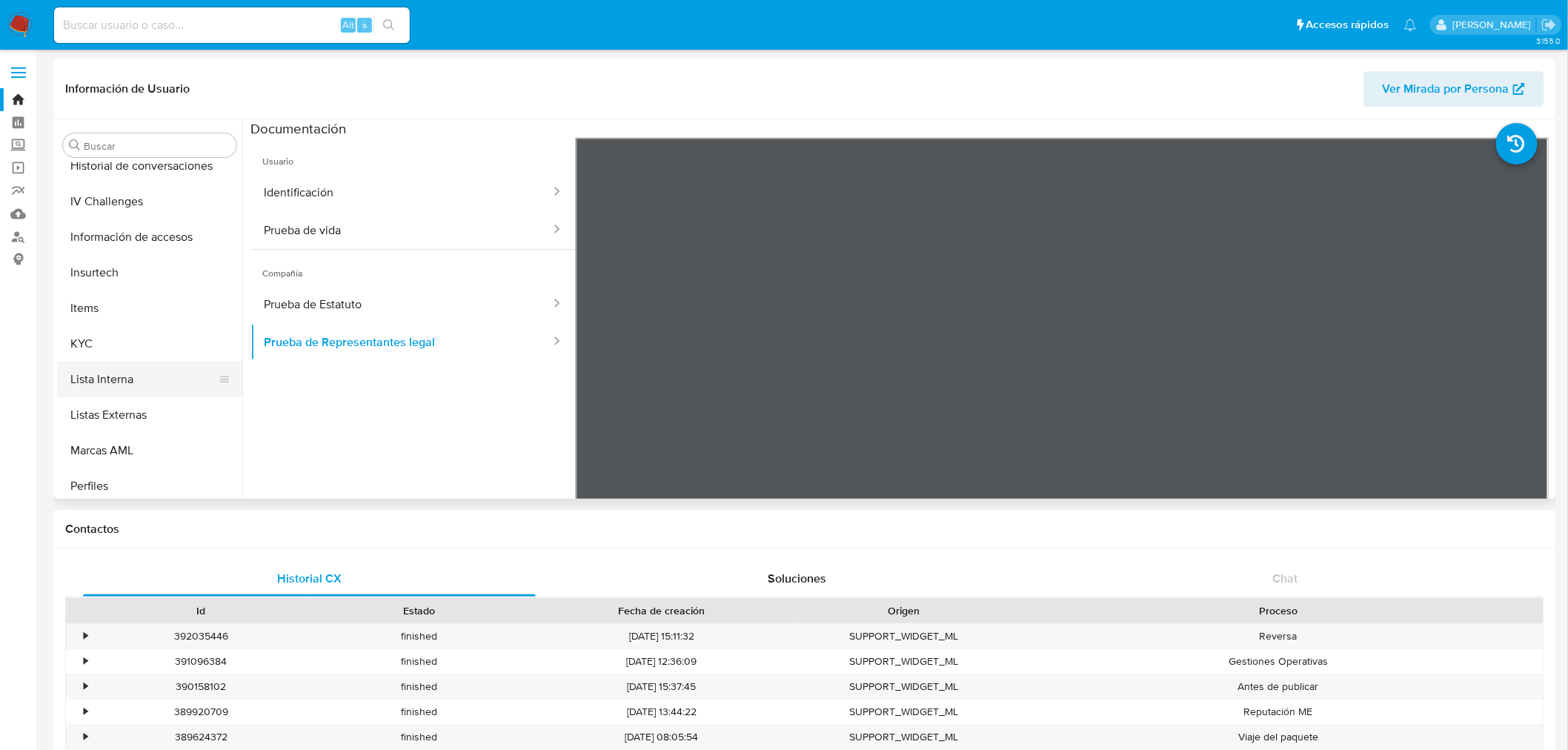
scroll to position [661, 0]
click at [143, 241] on button "KYC" at bounding box center [143, 230] width 173 height 35
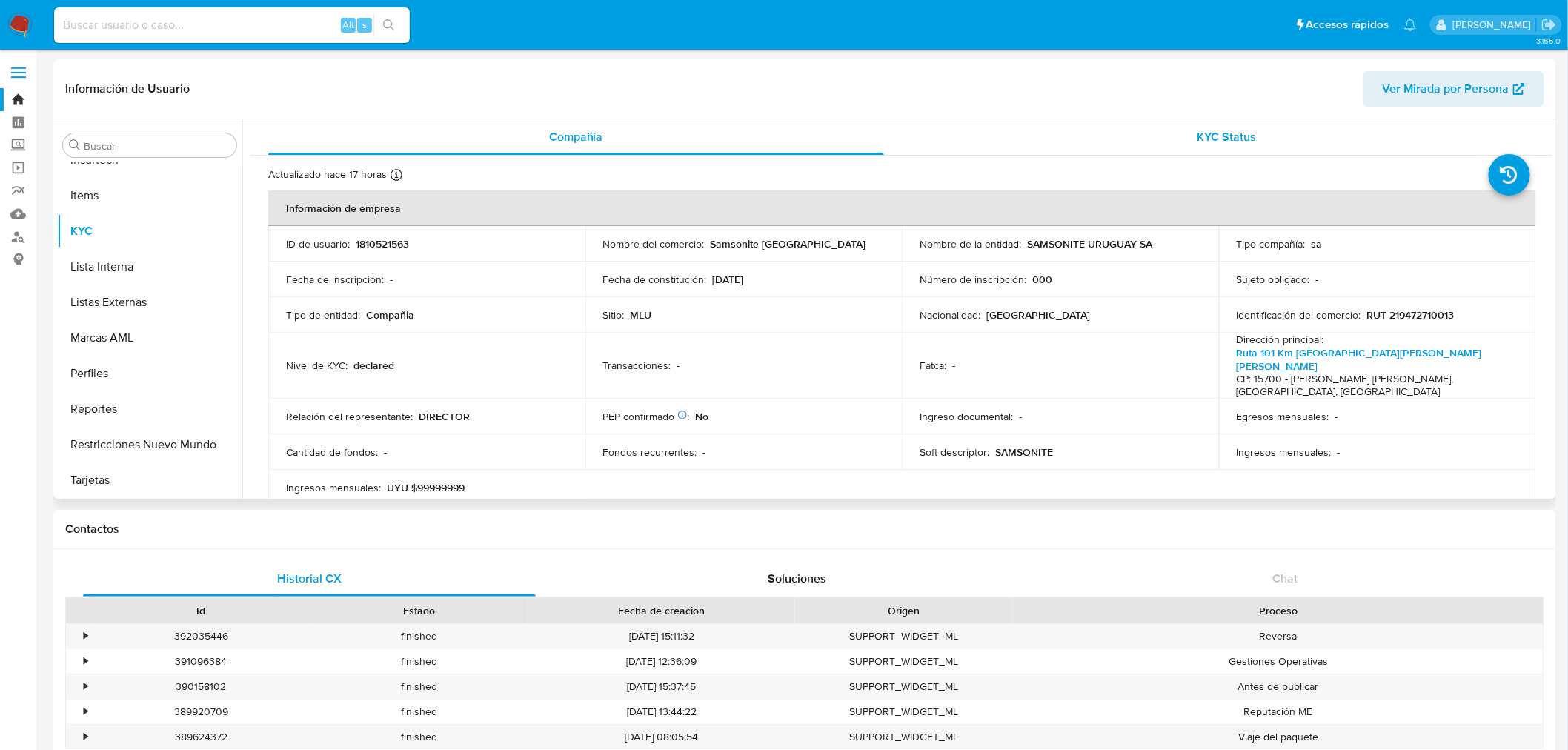
click at [1185, 136] on div "KYC Status" at bounding box center [1228, 136] width 616 height 35
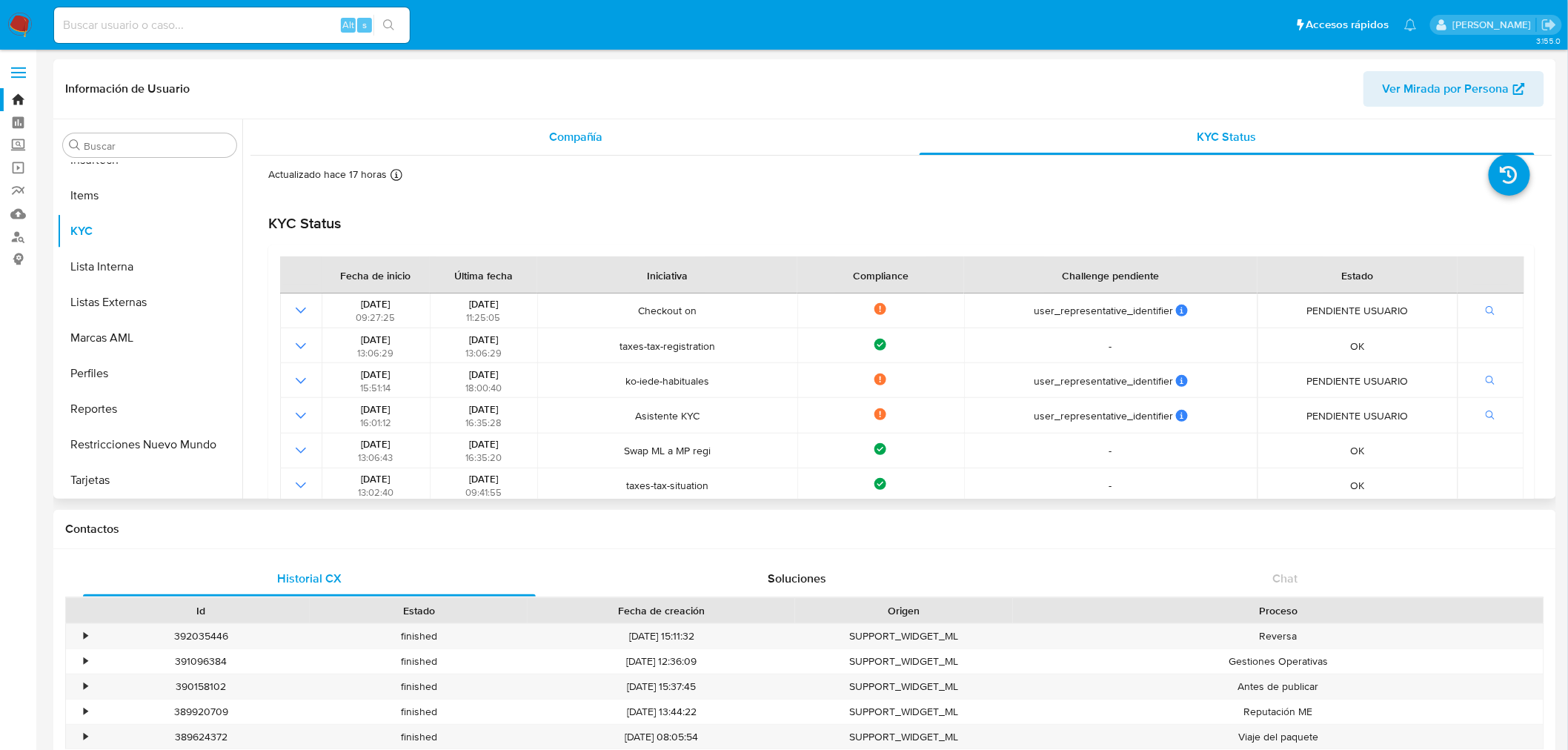
click at [693, 139] on div "Compañía" at bounding box center [576, 136] width 616 height 35
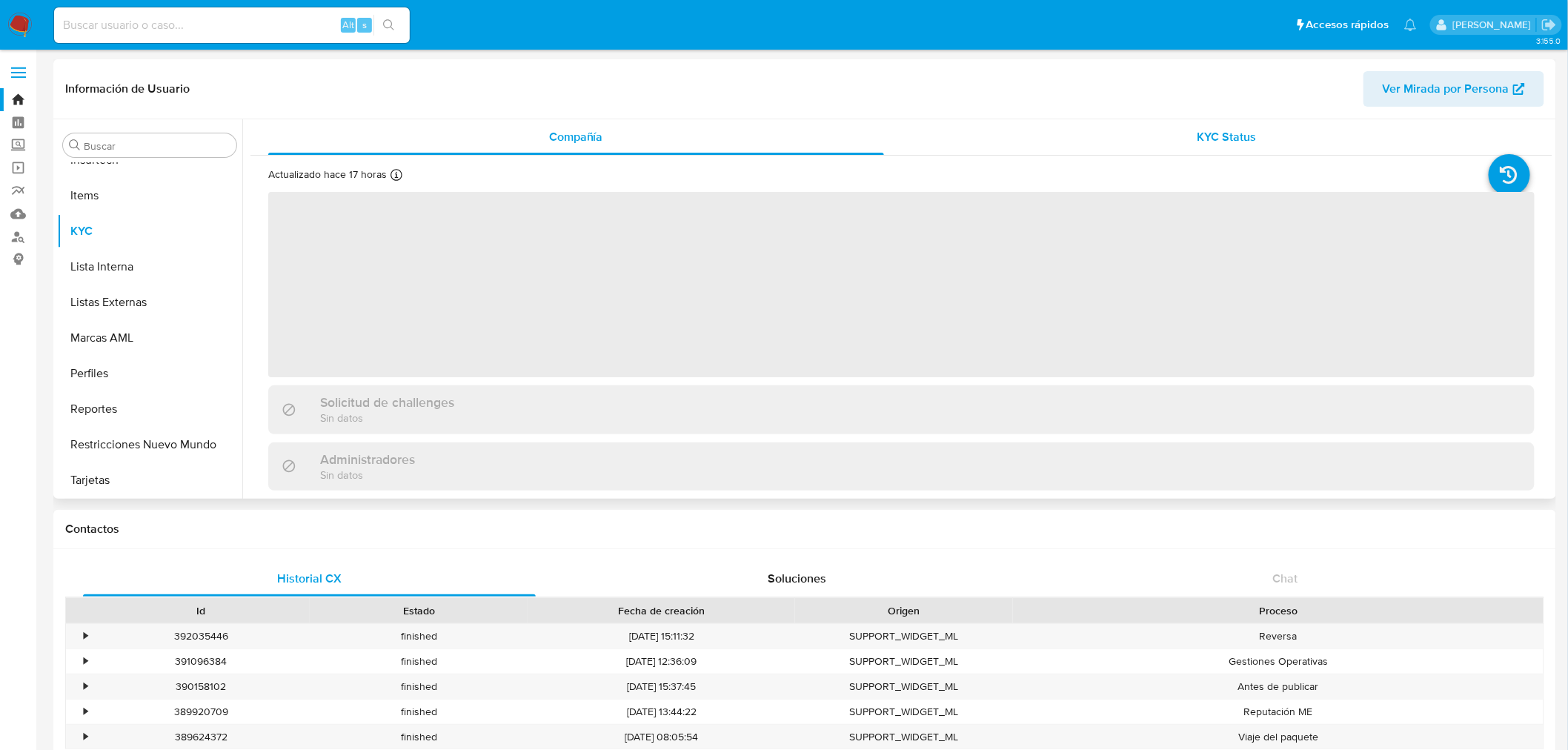
click at [1132, 121] on div "KYC Status" at bounding box center [1228, 136] width 616 height 35
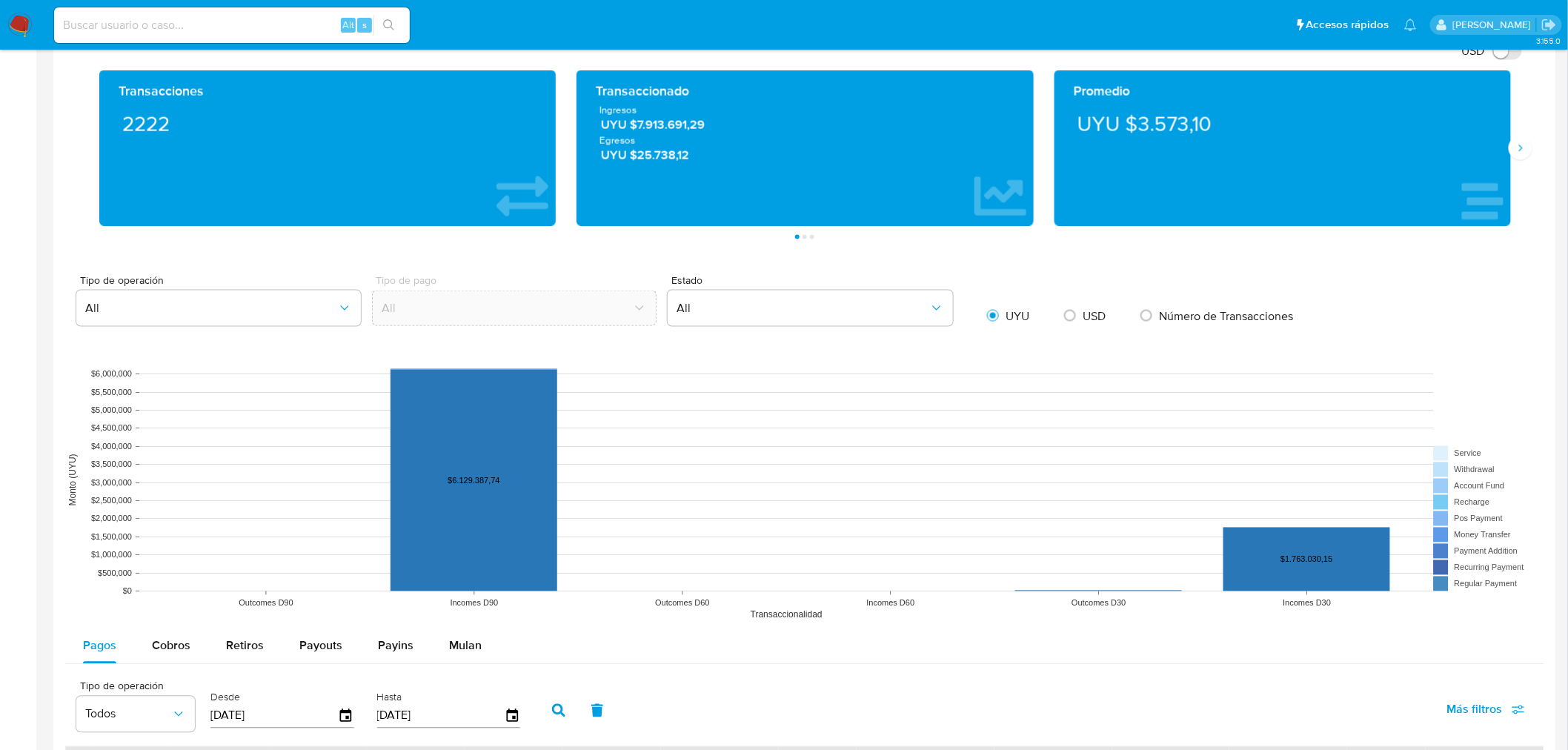
scroll to position [1418, 0]
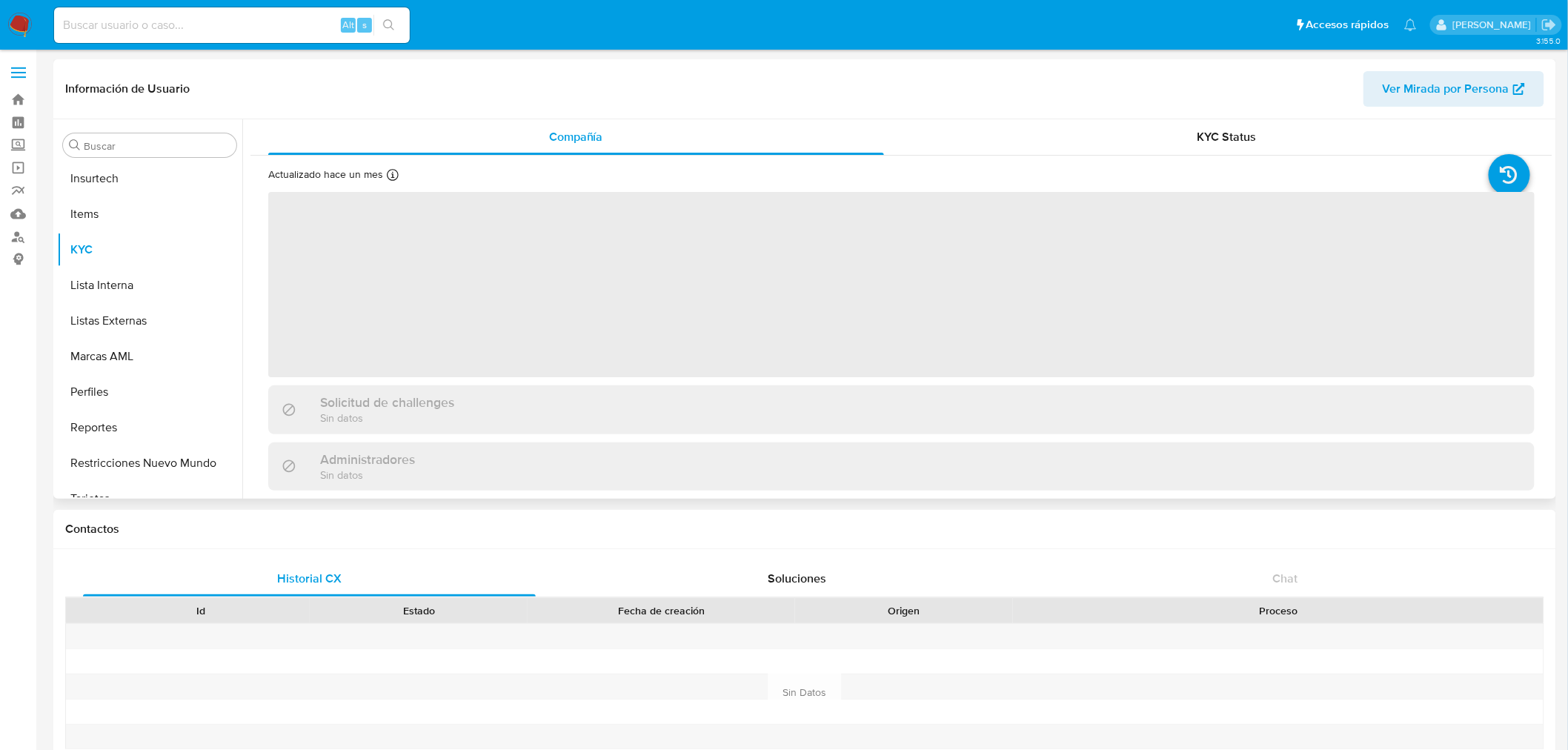
scroll to position [661, 0]
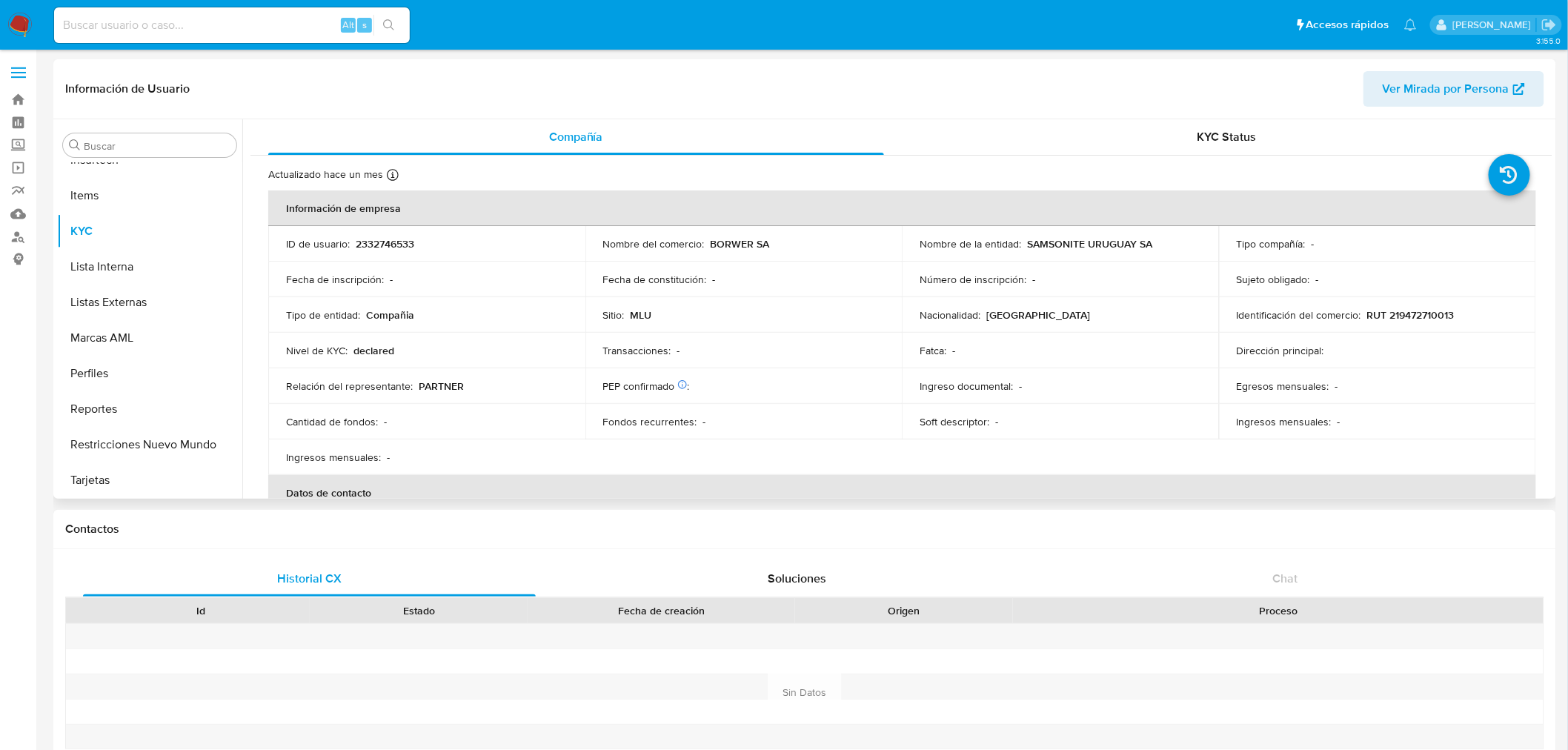
select select "10"
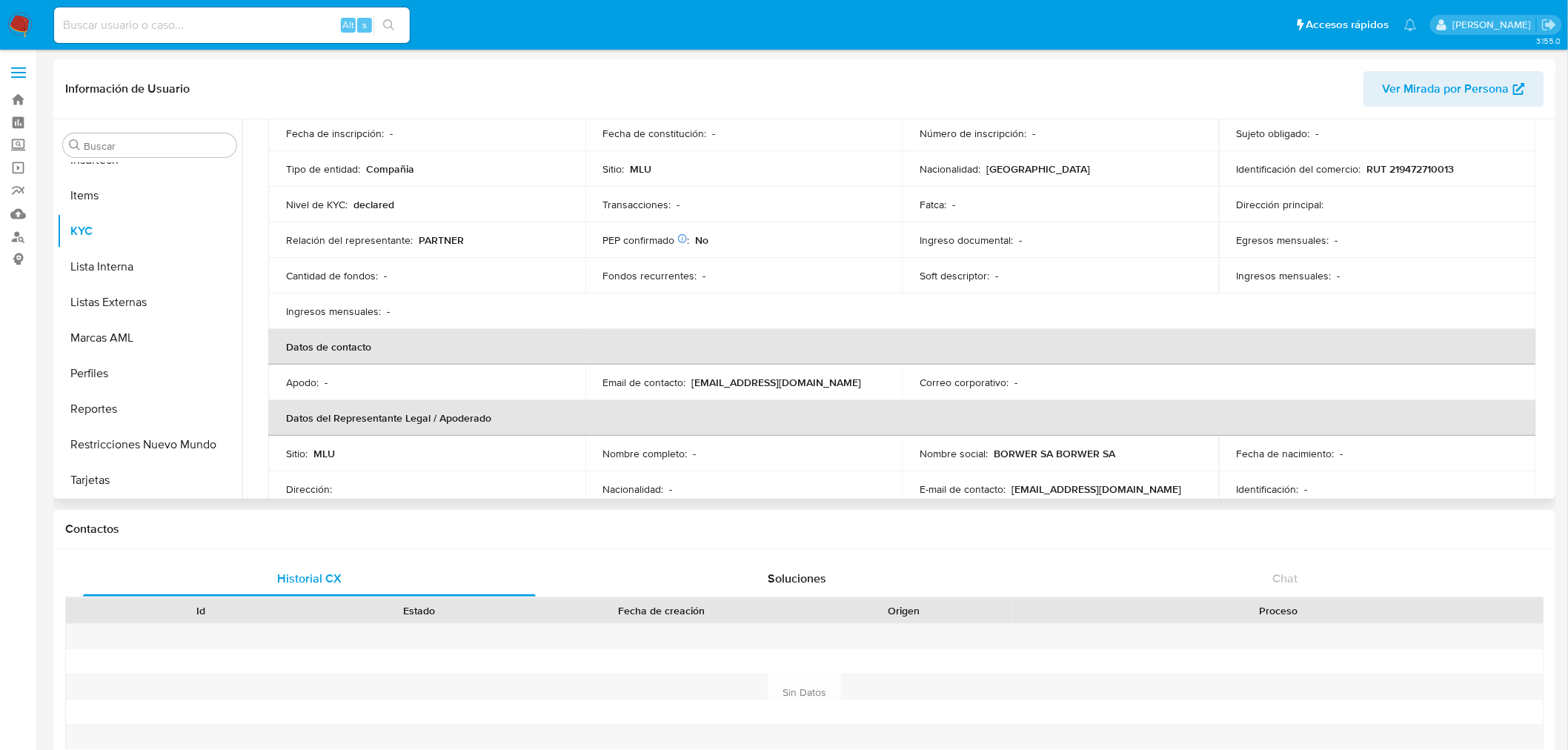
scroll to position [247, 0]
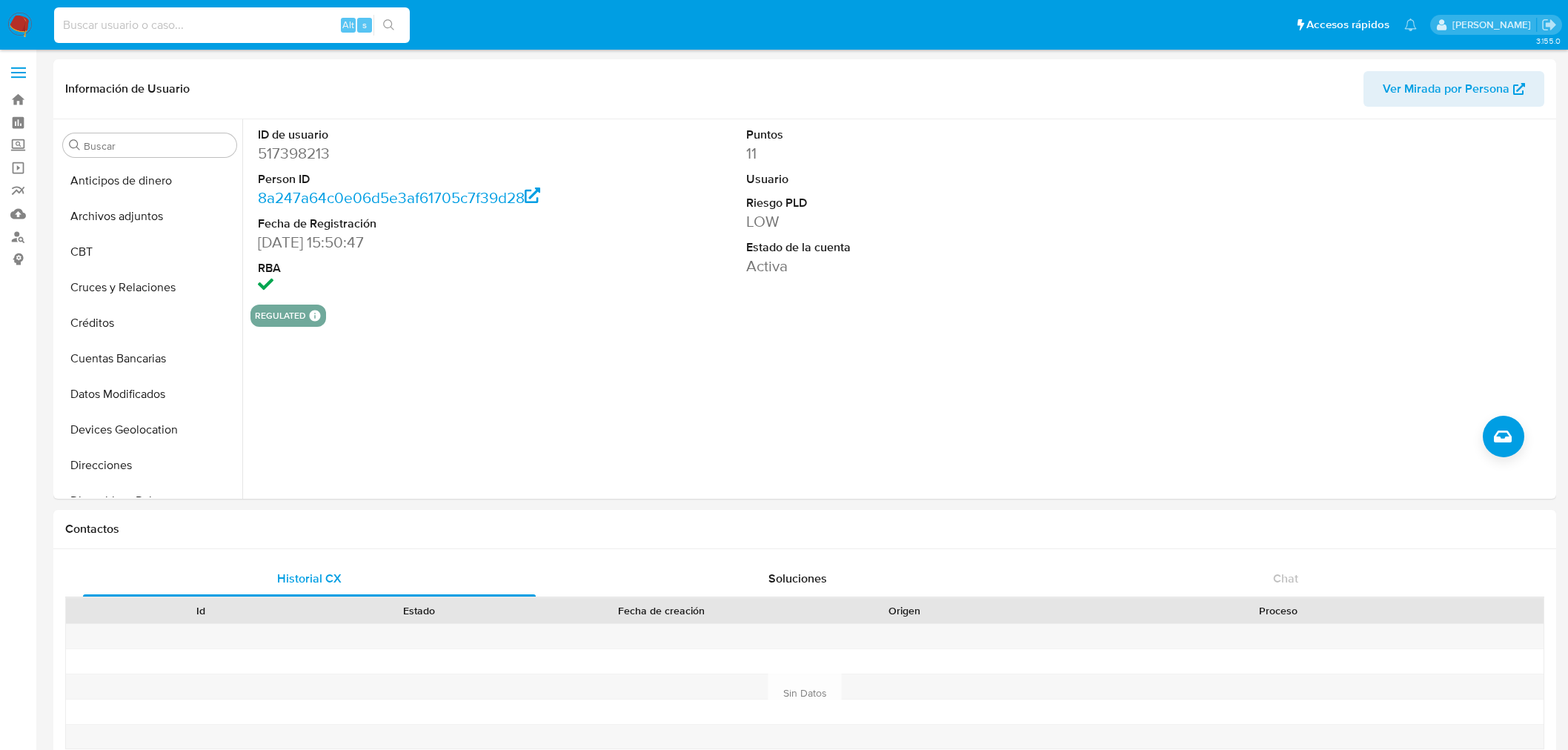
select select "10"
type input "312157221"
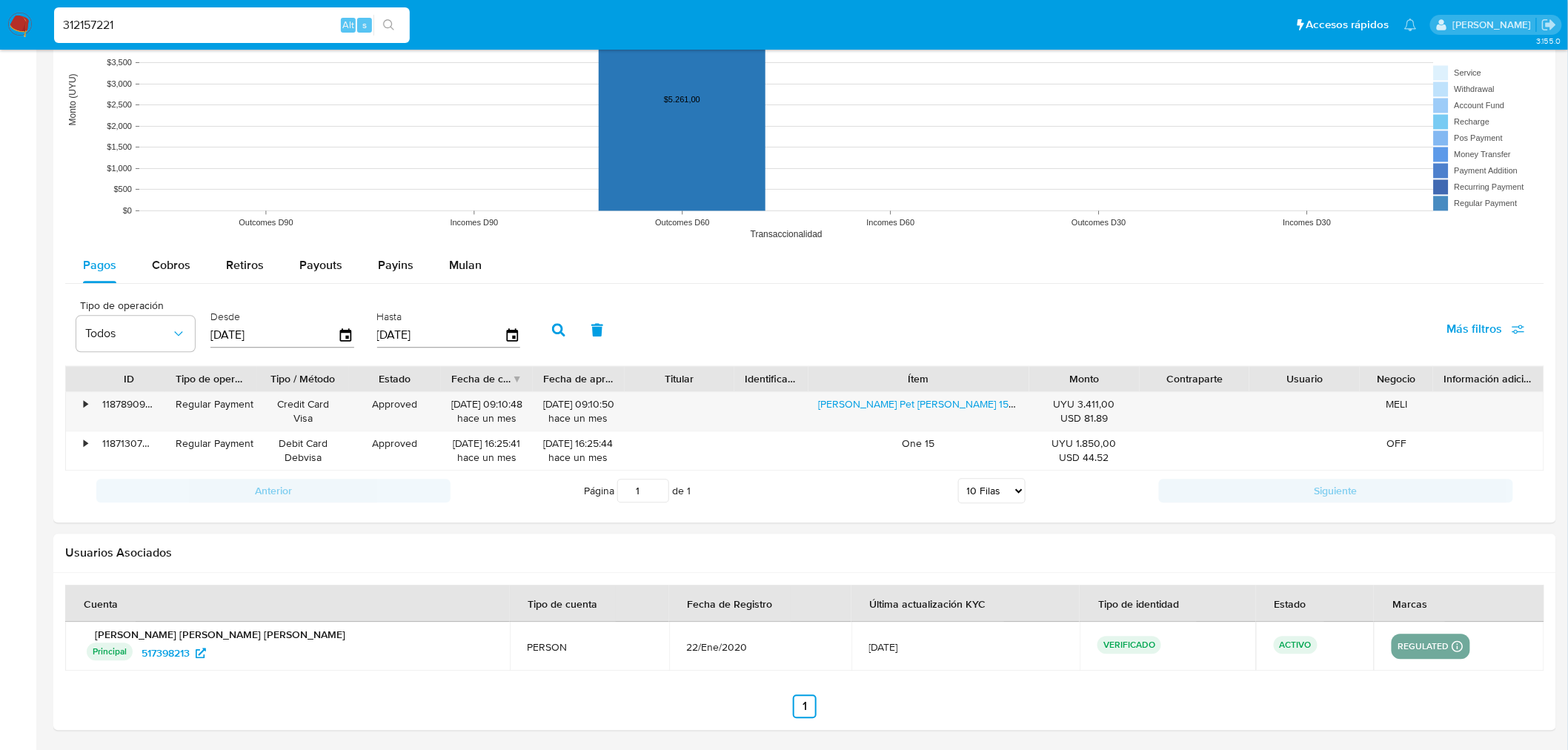
scroll to position [661, 0]
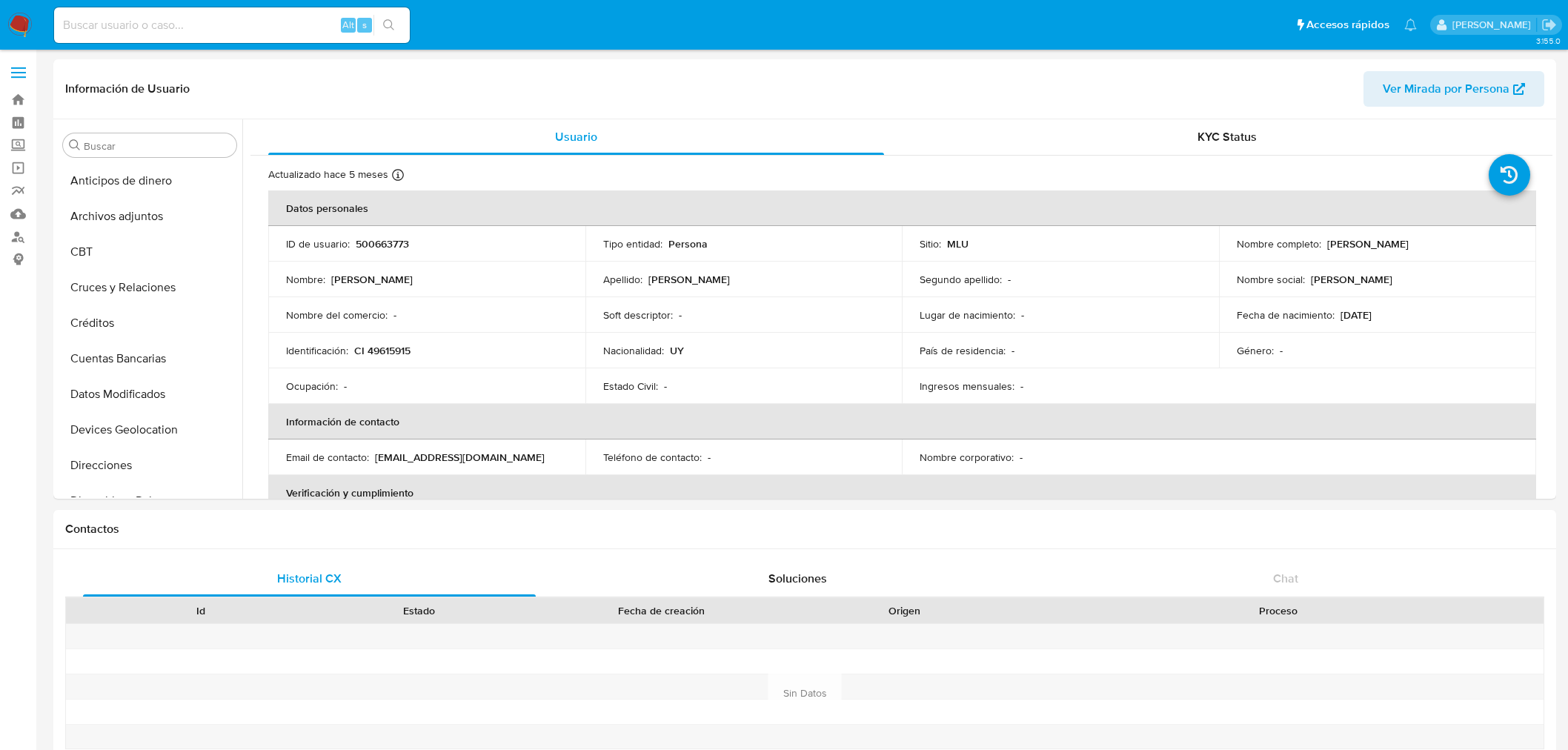
select select "10"
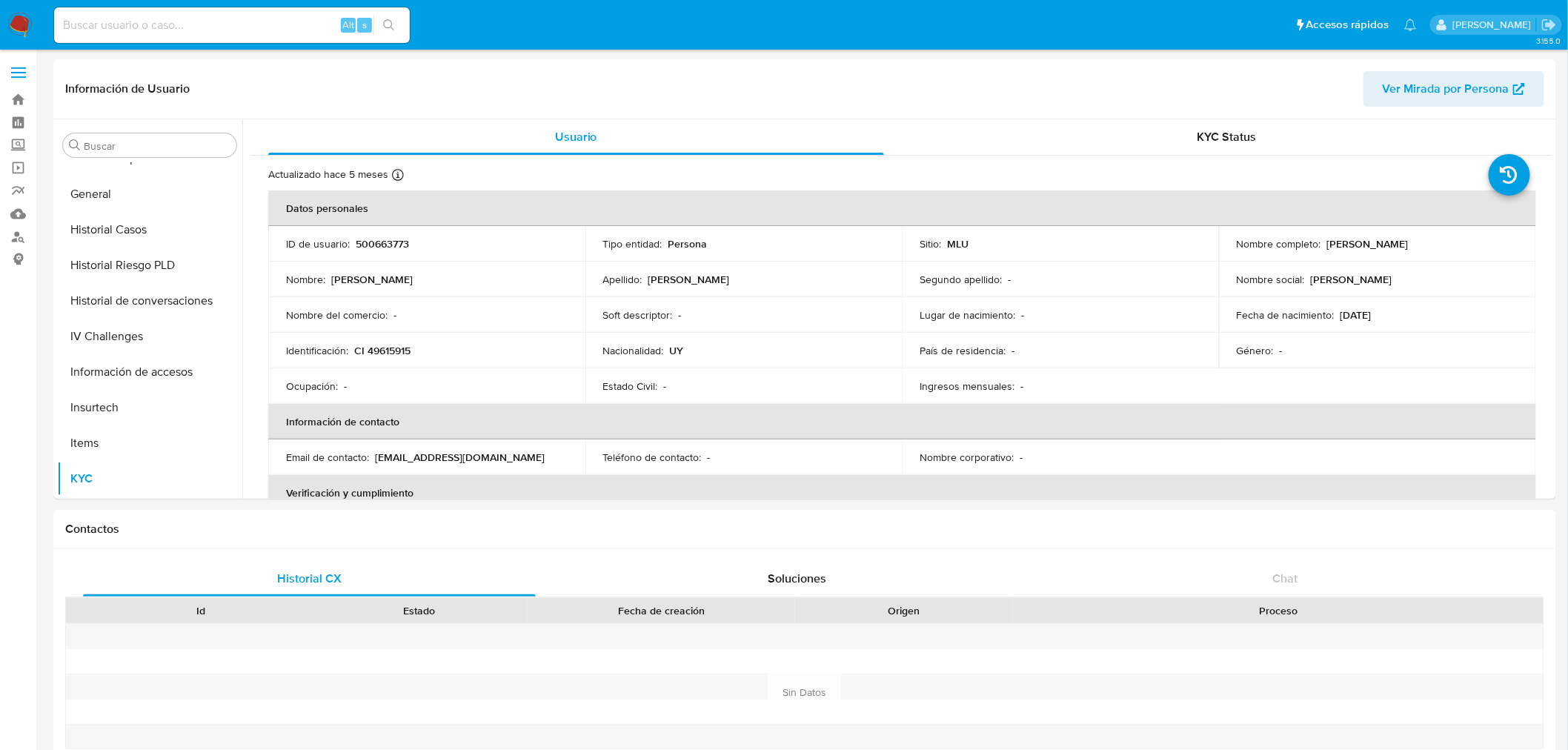
click at [163, 19] on input at bounding box center [232, 25] width 356 height 20
paste input "312157221"
type input "312157221"
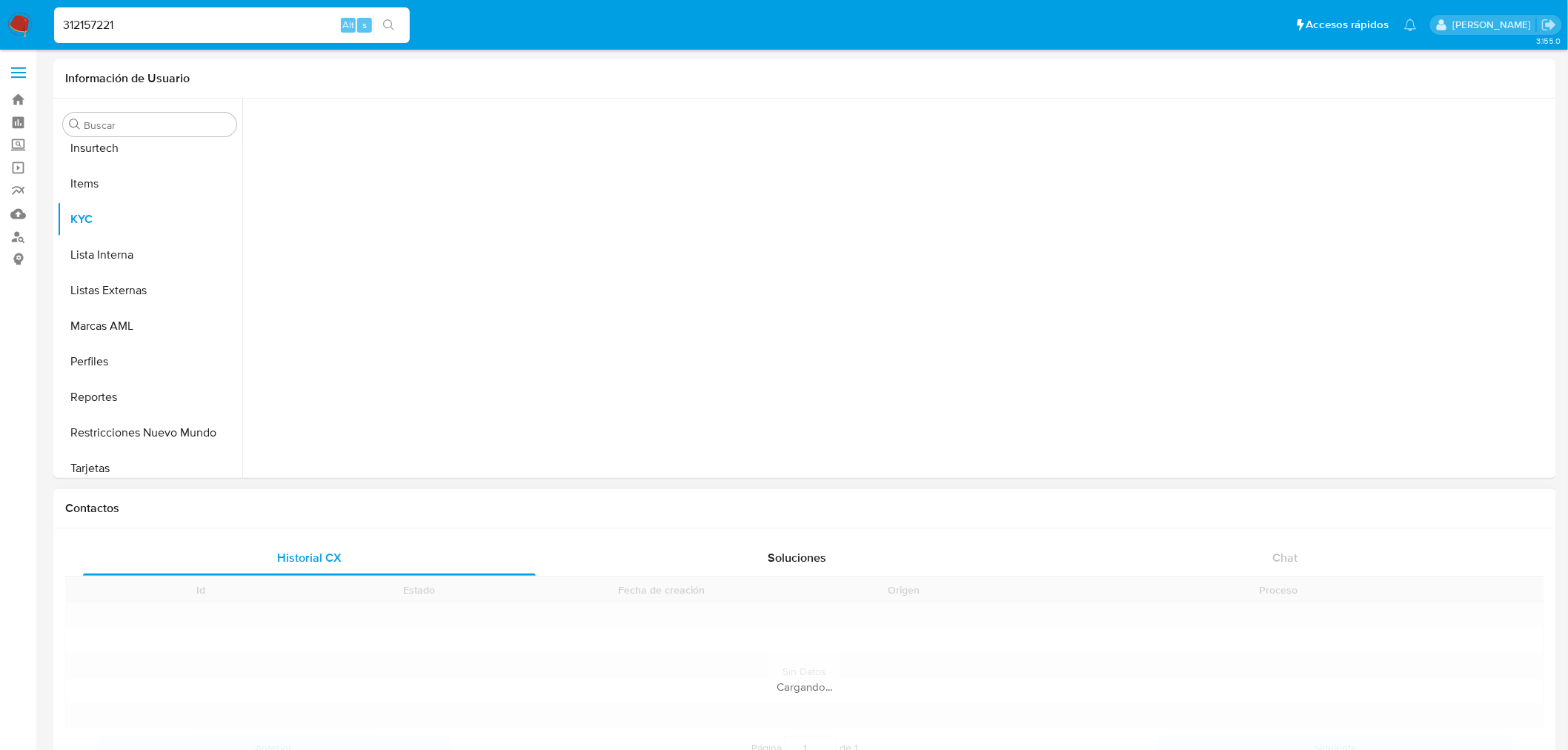
scroll to position [661, 0]
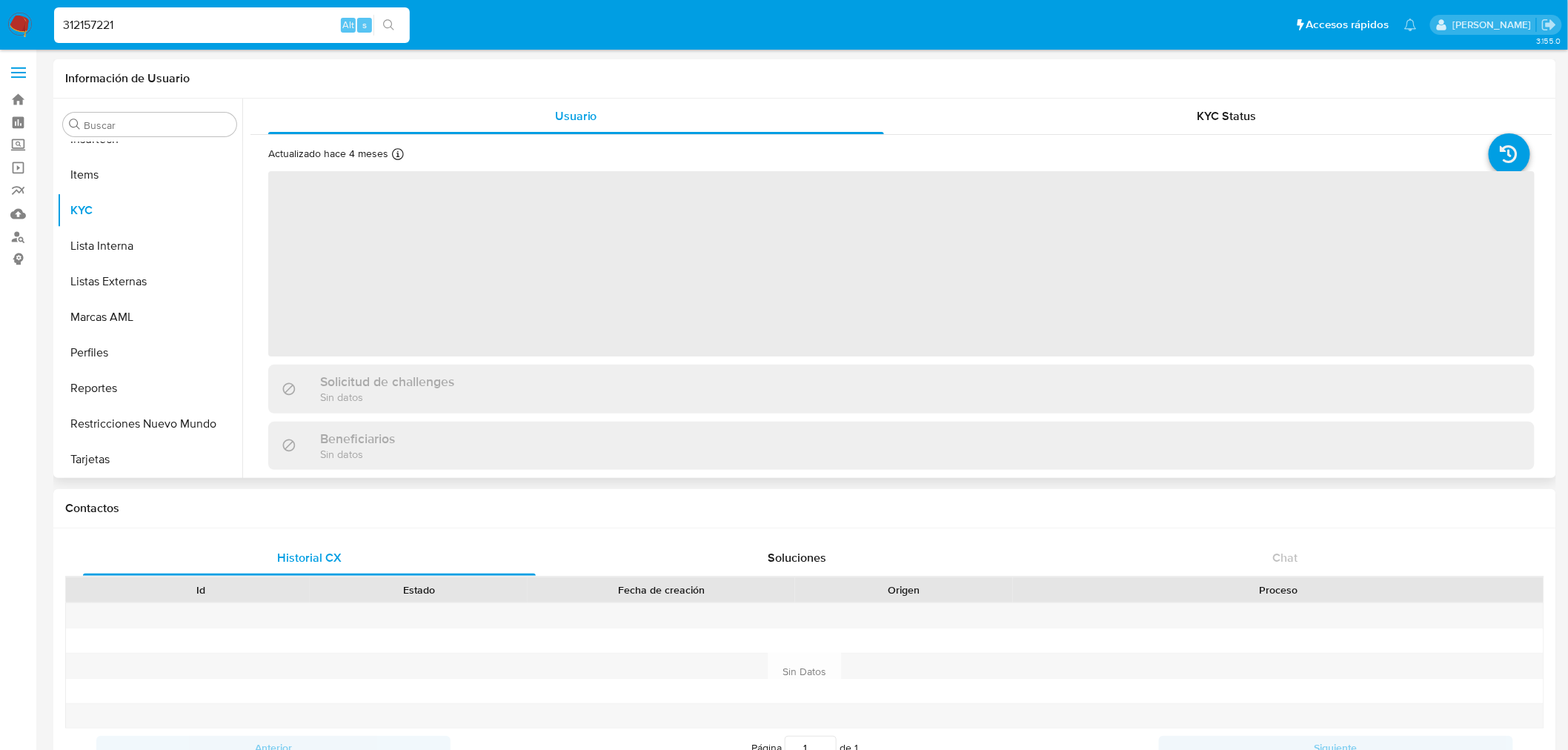
select select "10"
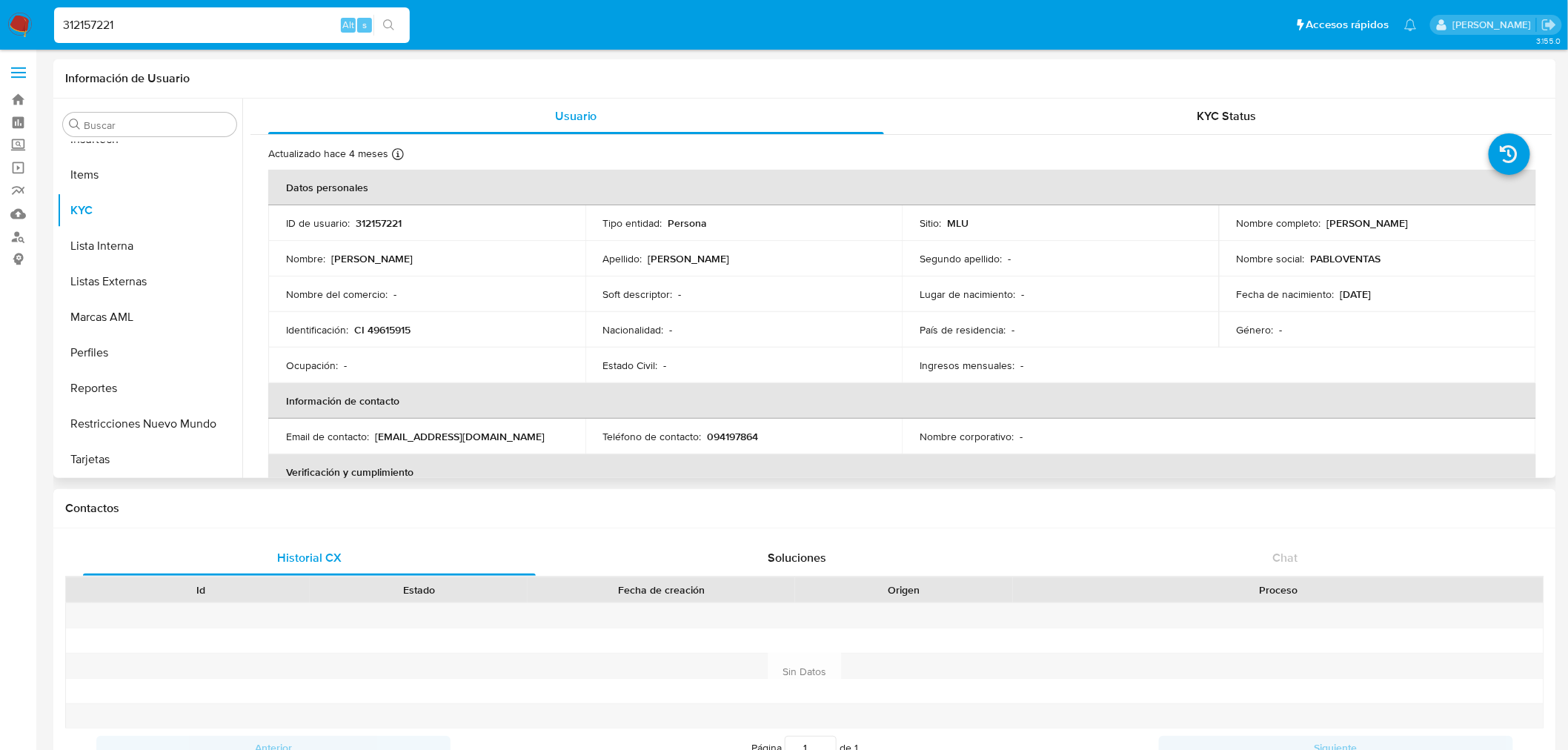
drag, startPoint x: 372, startPoint y: 435, endPoint x: 560, endPoint y: 430, distance: 188.1
click at [560, 430] on div "Email de contacto : [EMAIL_ADDRESS][DOMAIN_NAME]" at bounding box center [426, 436] width 281 height 13
copy div "[EMAIL_ADDRESS][DOMAIN_NAME]"
click at [140, 182] on button "General" at bounding box center [143, 173] width 173 height 35
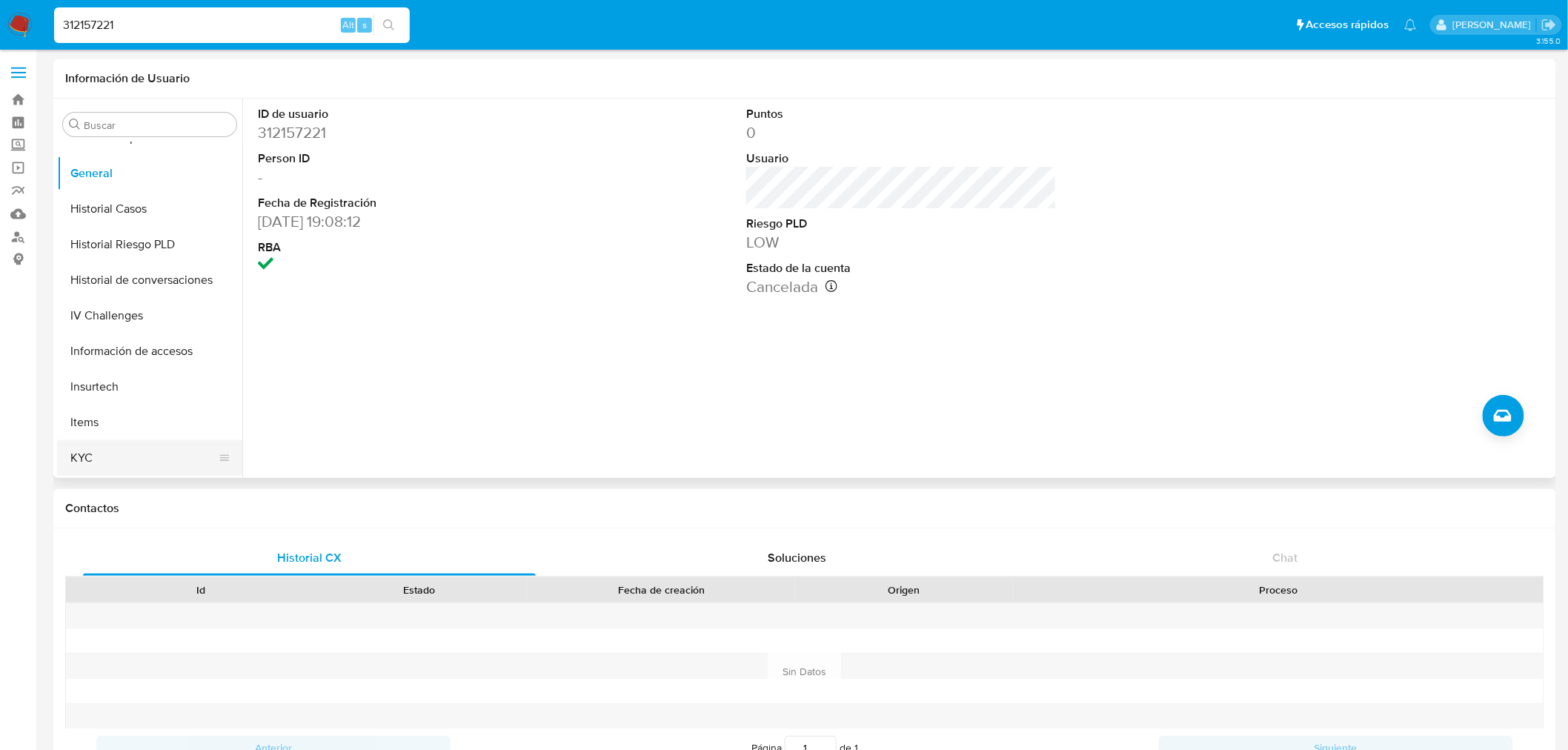
click at [160, 449] on button "KYC" at bounding box center [143, 458] width 173 height 35
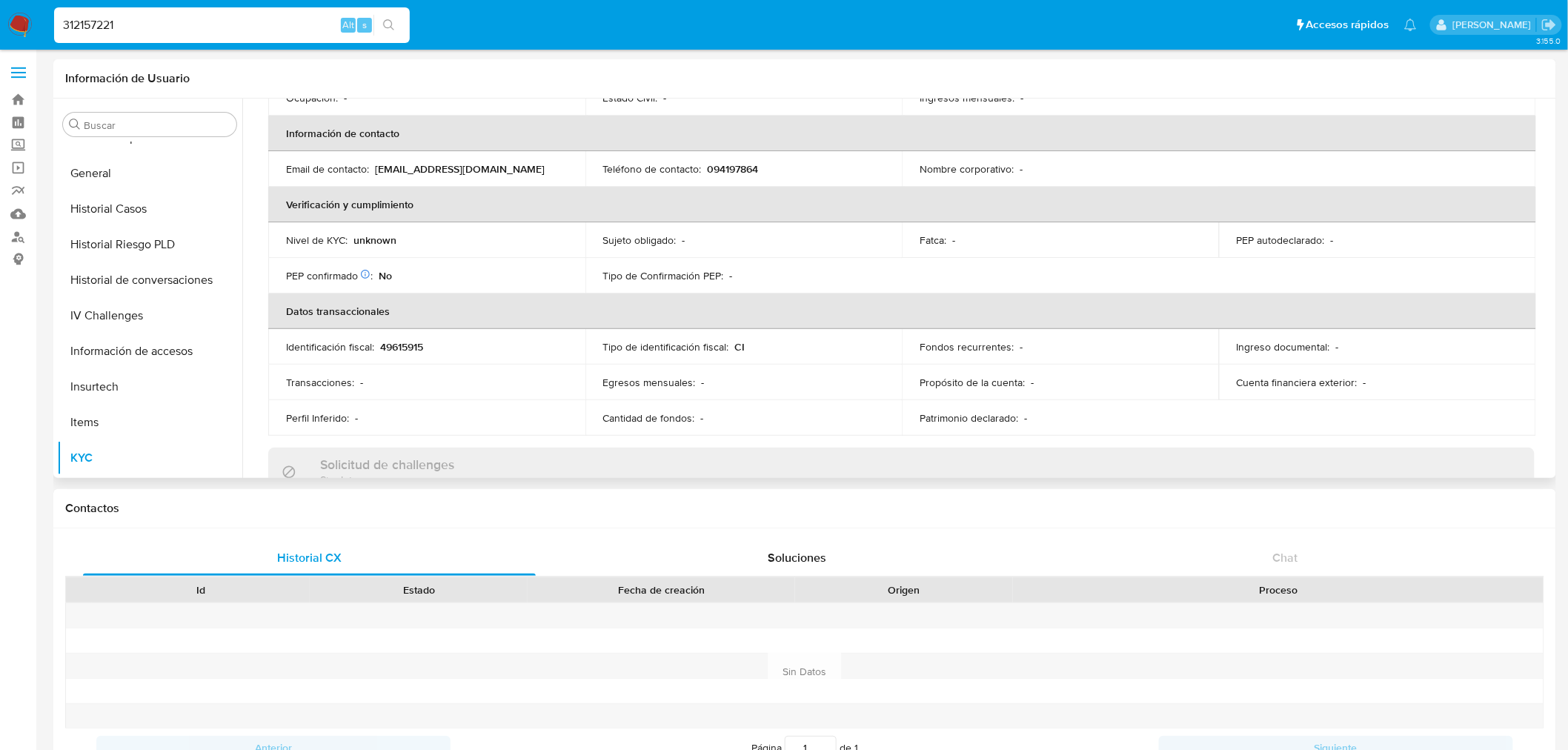
scroll to position [329, 0]
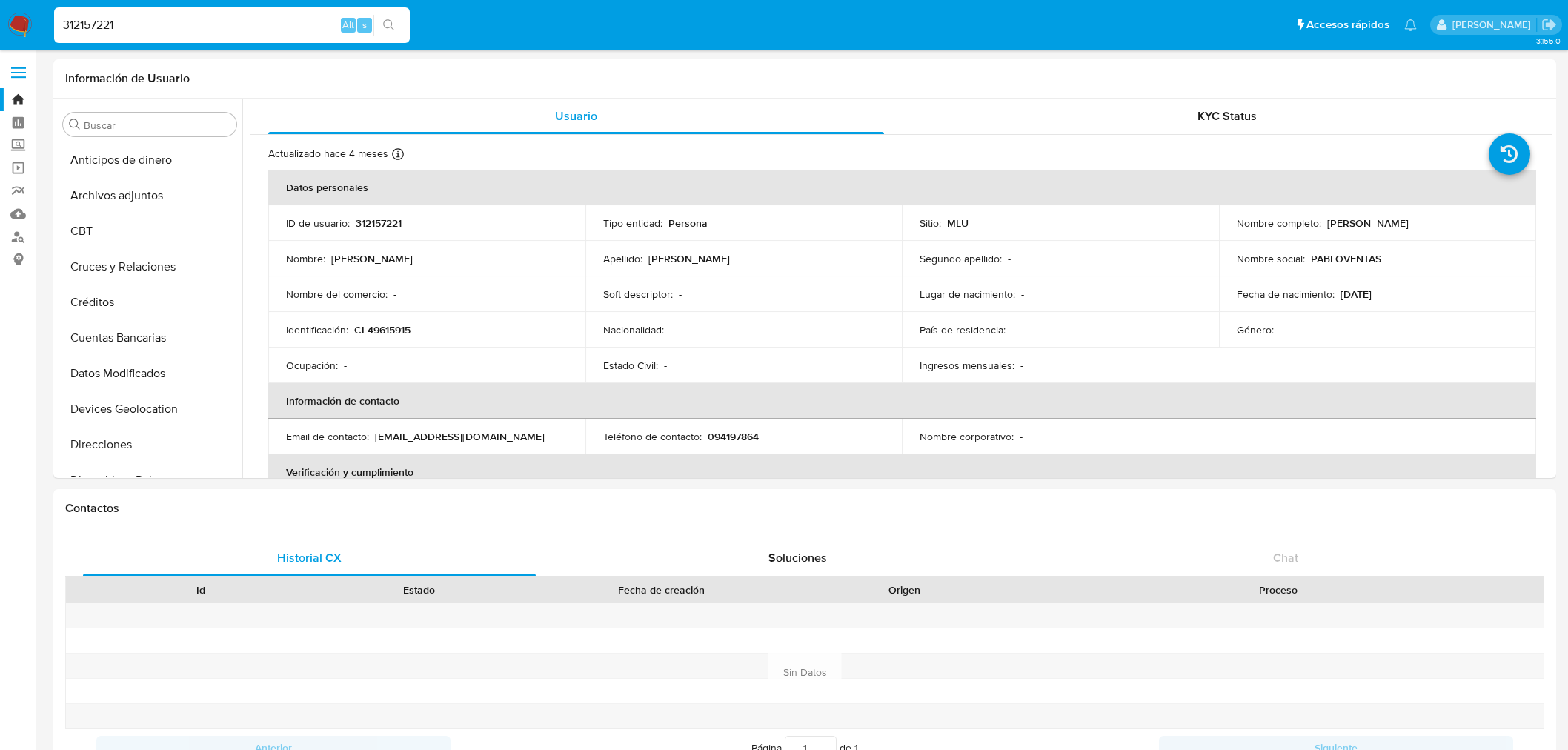
select select "10"
click at [131, 27] on input "312157221" at bounding box center [232, 25] width 356 height 20
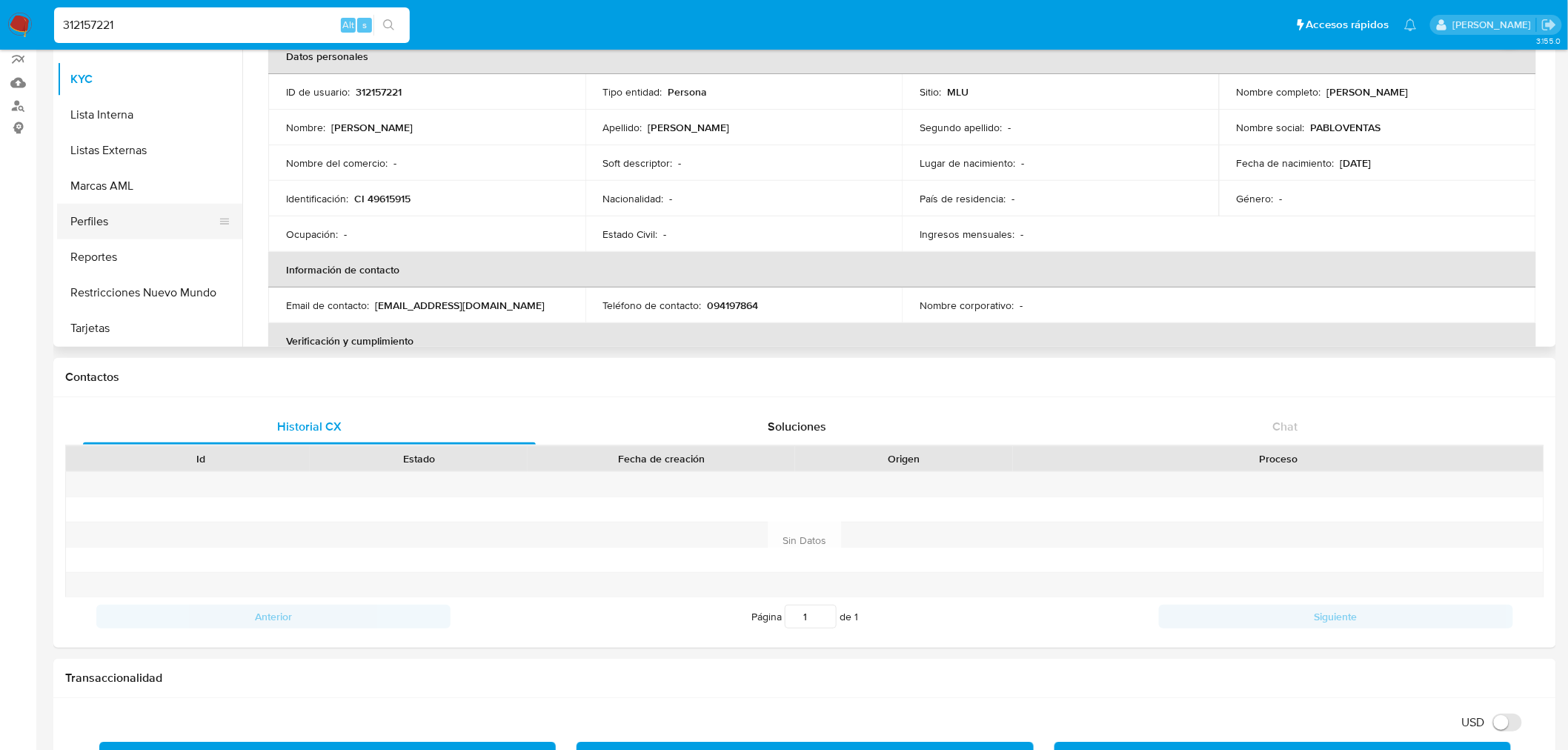
scroll to position [661, 0]
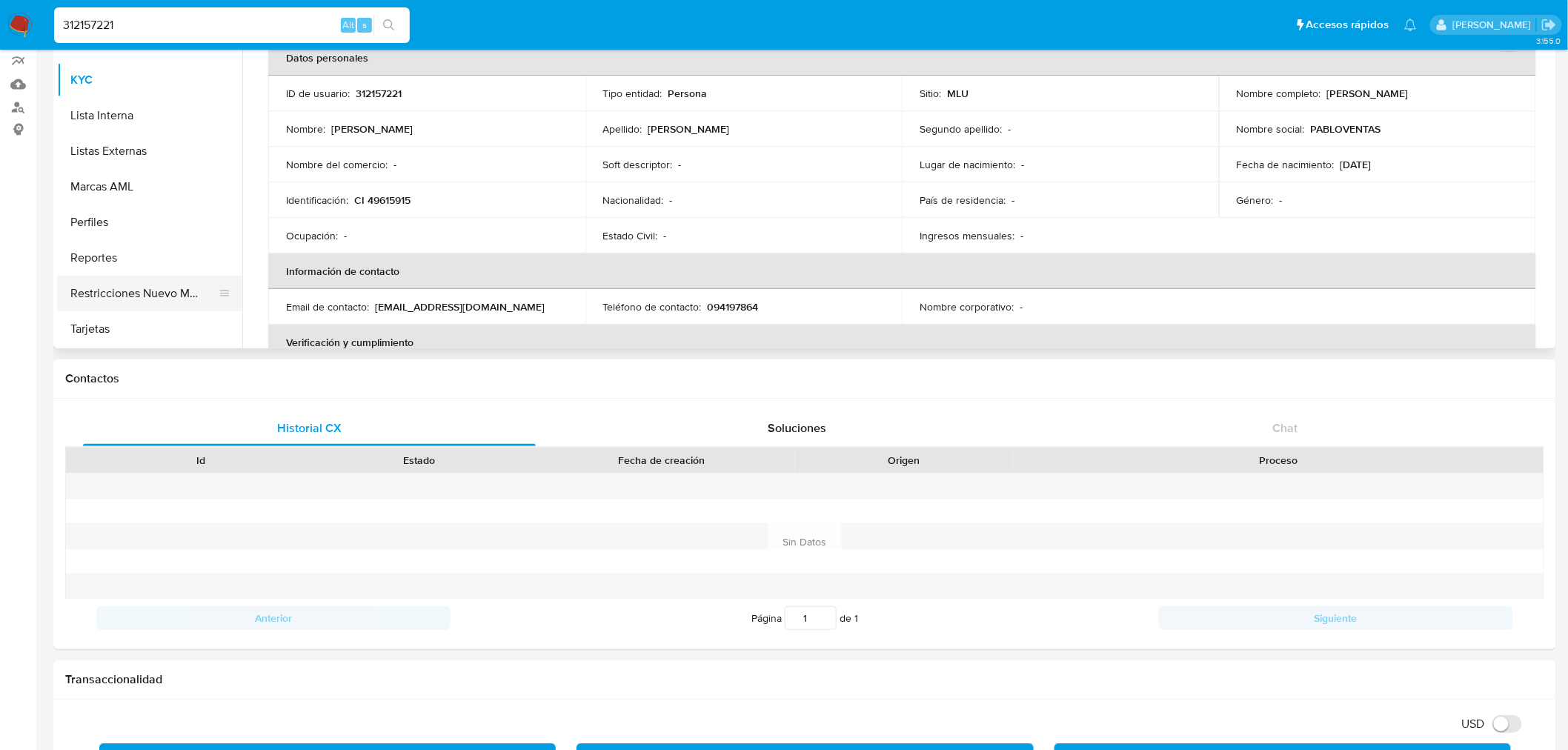
click at [145, 285] on button "Restricciones Nuevo Mundo" at bounding box center [143, 293] width 173 height 35
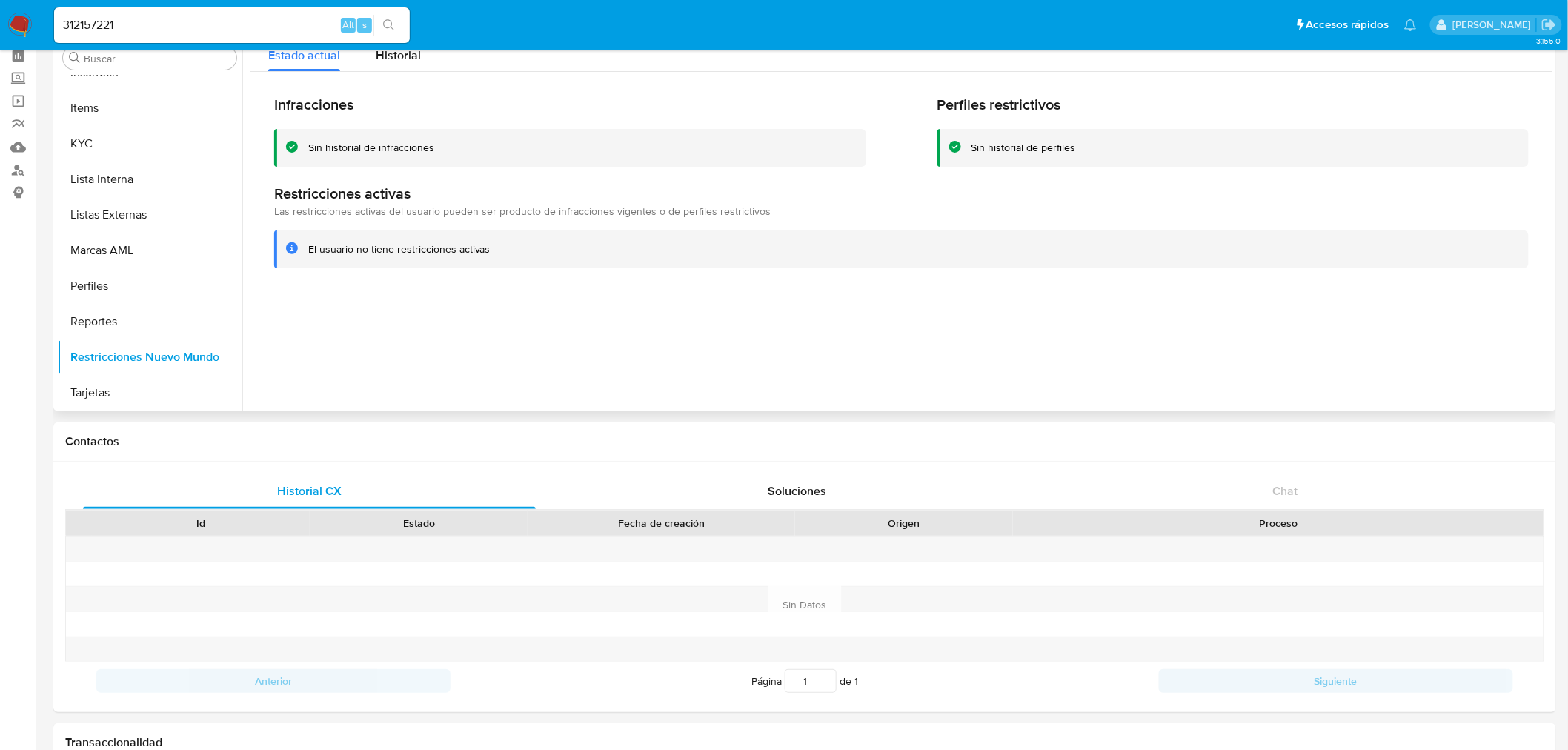
scroll to position [0, 0]
